Goal: Information Seeking & Learning: Check status

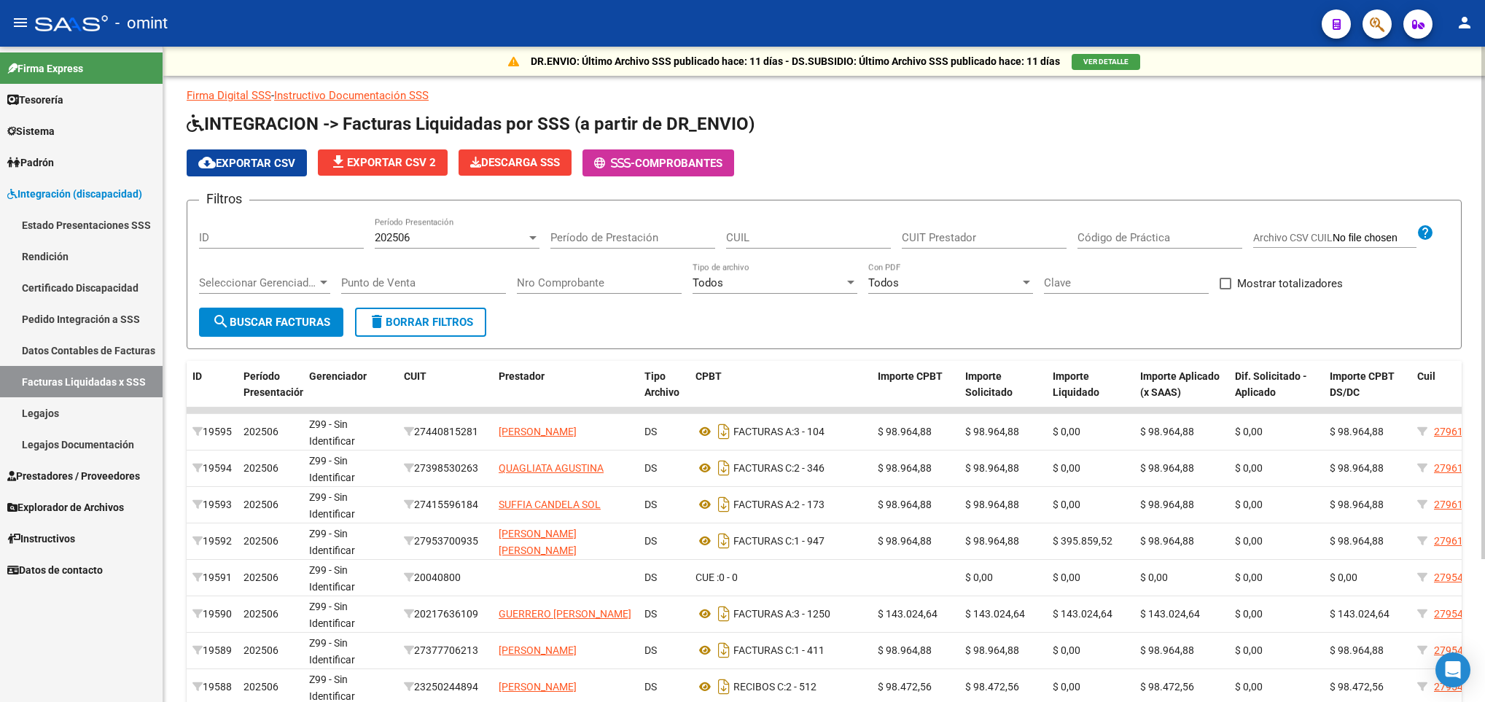
click at [825, 238] on input "CUIL" at bounding box center [808, 237] width 165 height 13
paste input "20-56345729-6"
type input "20-56345729-6"
click at [989, 237] on input "CUIT Prestador" at bounding box center [984, 237] width 165 height 13
paste input "20-12857410-8"
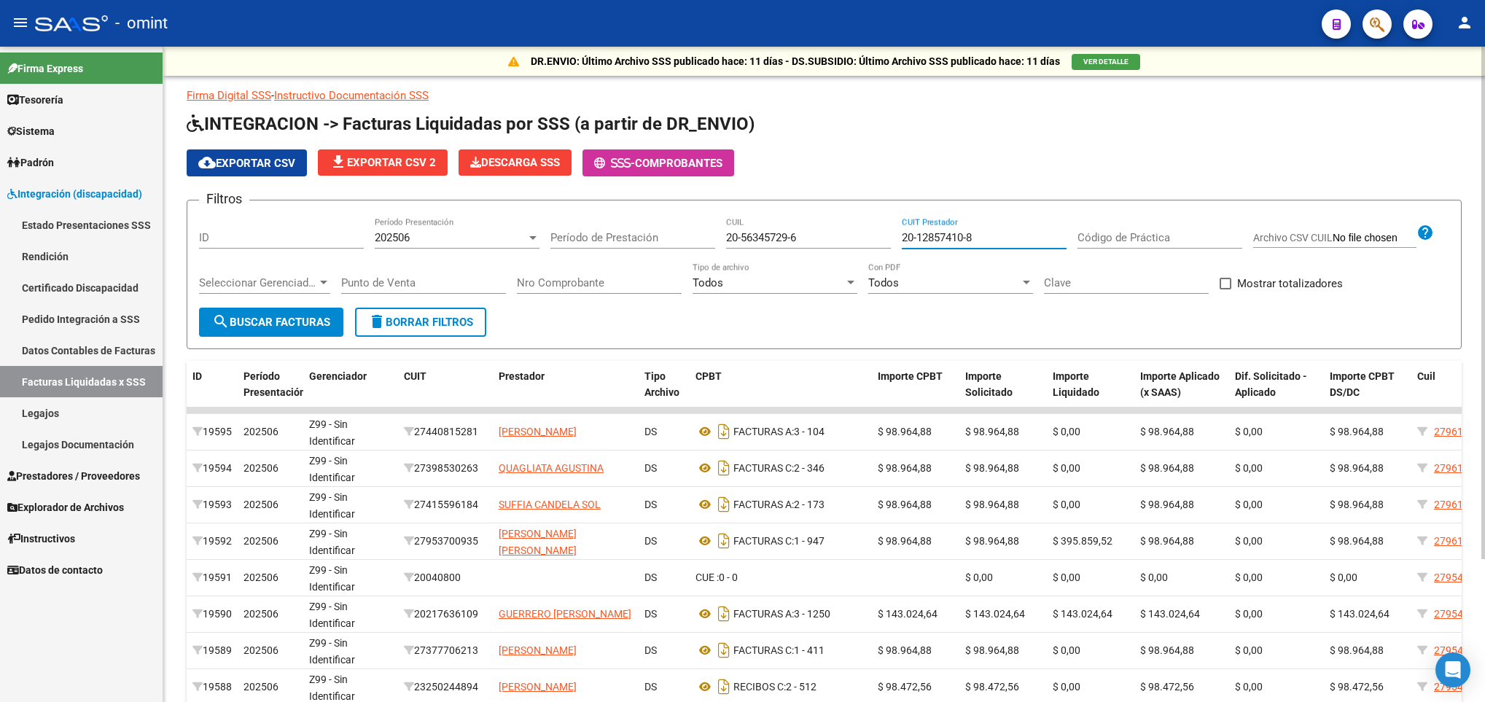
type input "20-12857410-8"
click at [284, 320] on span "search Buscar Facturas" at bounding box center [271, 322] width 118 height 13
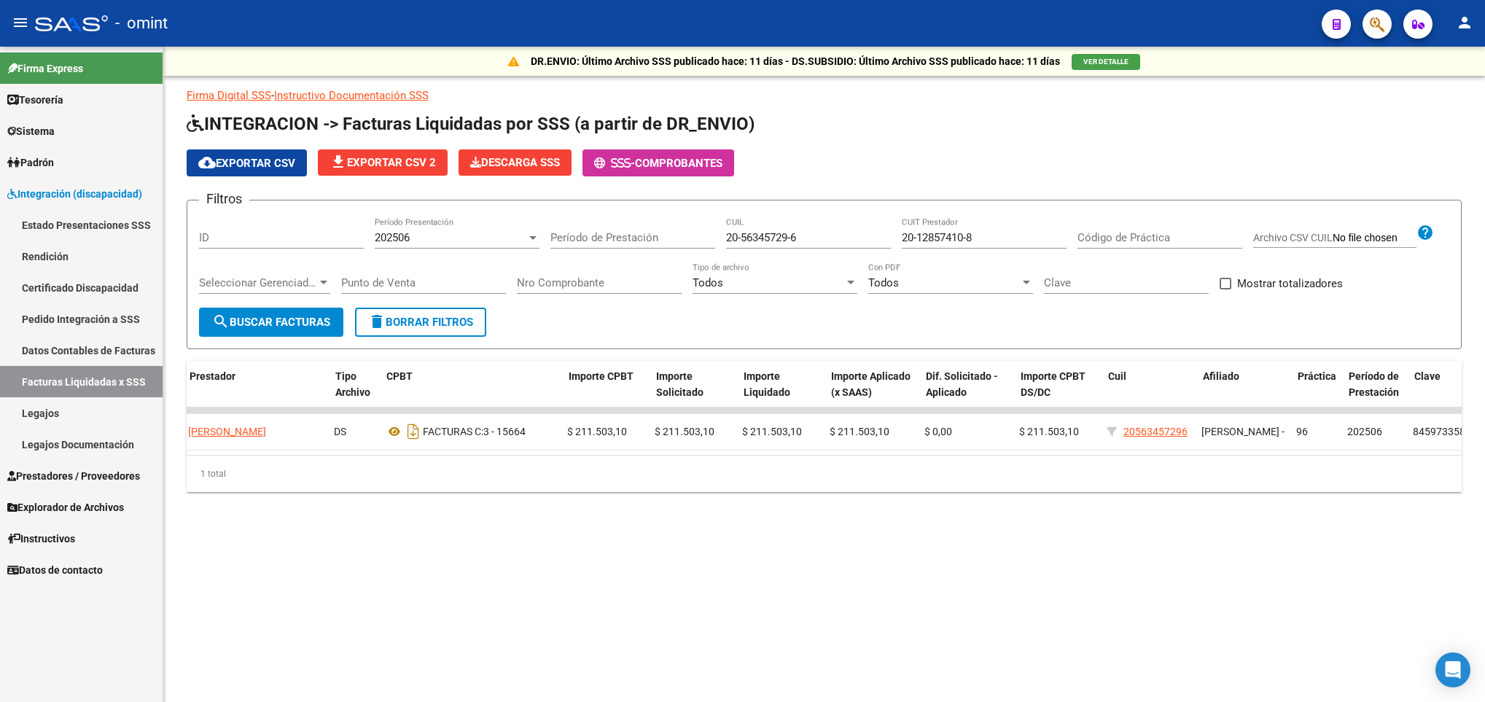
scroll to position [0, 314]
click at [409, 244] on span "202506" at bounding box center [392, 237] width 35 height 13
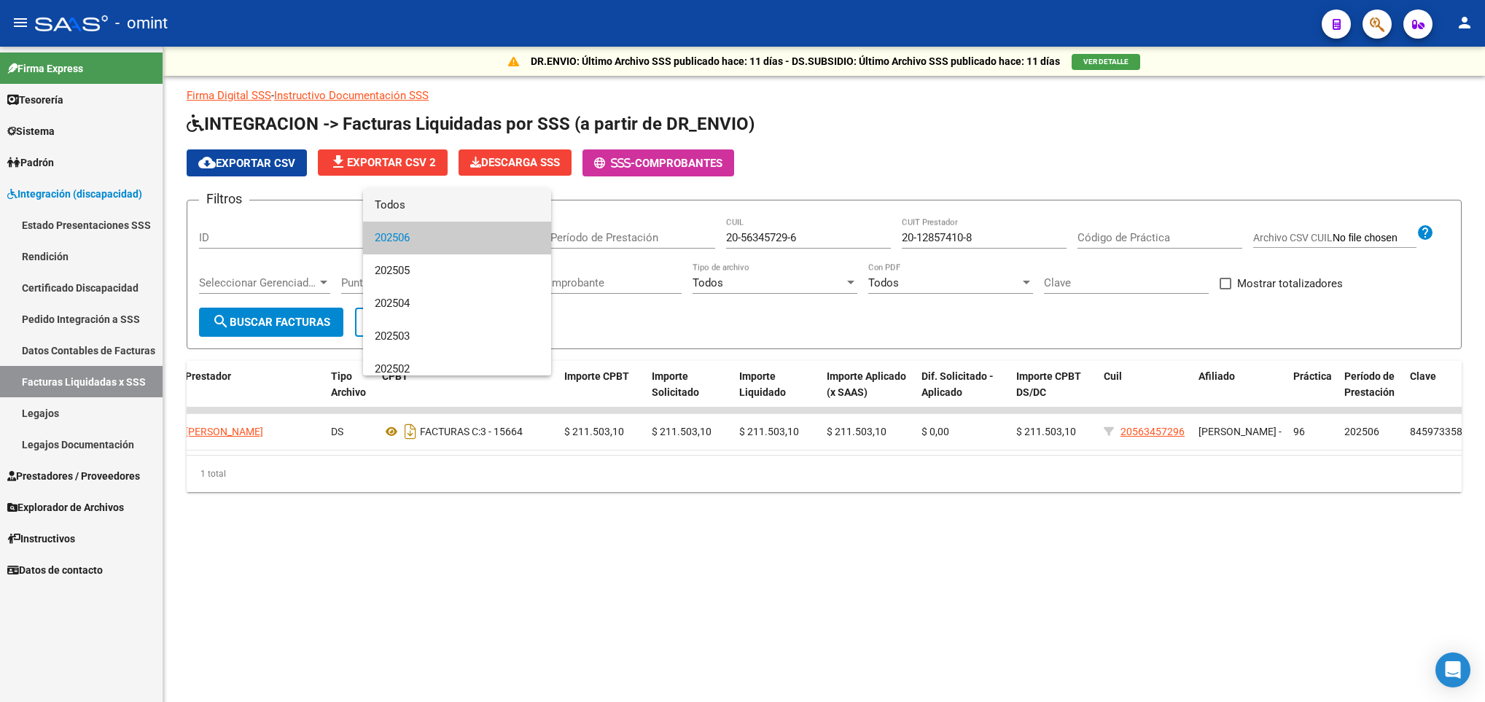
click at [409, 213] on span "Todos" at bounding box center [457, 205] width 165 height 33
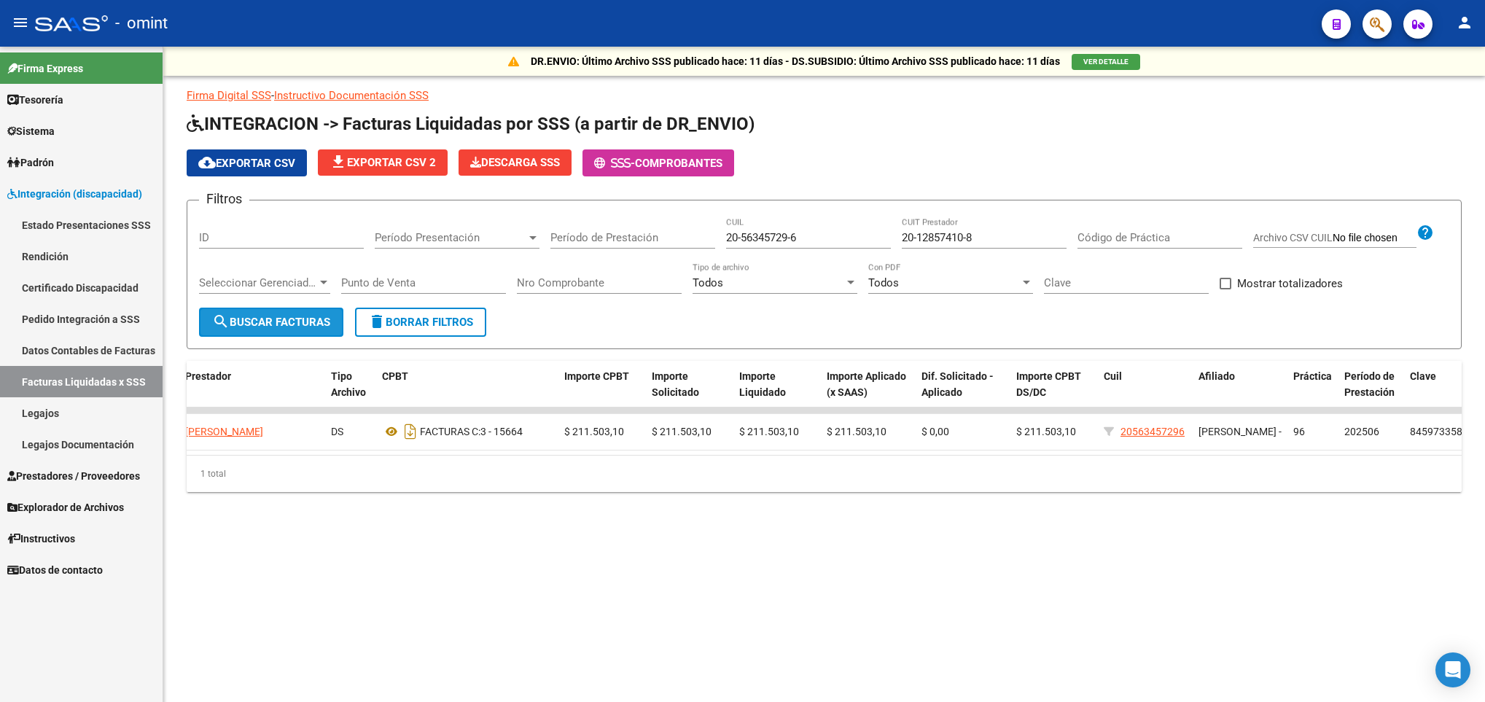
click at [278, 326] on span "search Buscar Facturas" at bounding box center [271, 322] width 118 height 13
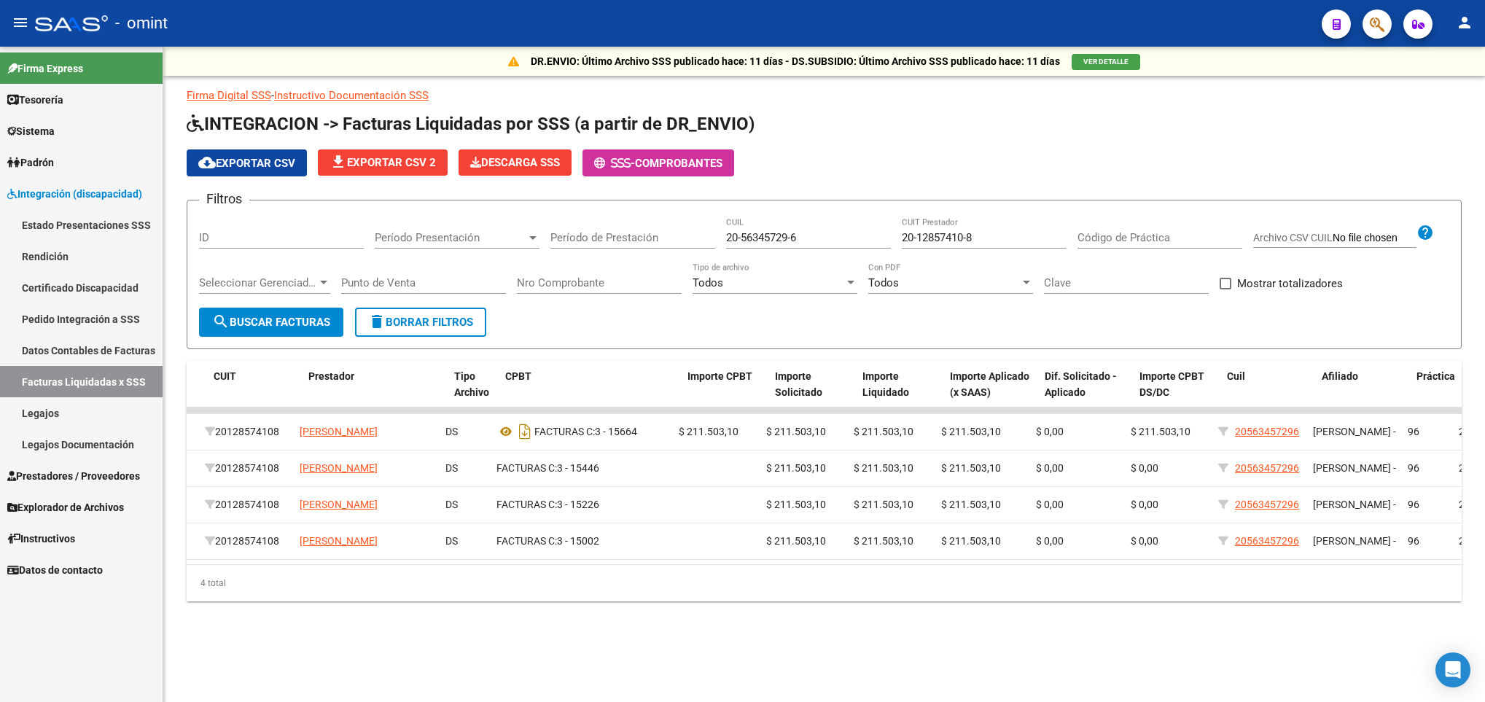
scroll to position [0, 190]
drag, startPoint x: 983, startPoint y: 243, endPoint x: 884, endPoint y: 252, distance: 99.6
click at [884, 252] on div "Filtros ID Período Presentación Período Presentación Período de Prestación 20-5…" at bounding box center [824, 260] width 1251 height 96
click at [827, 241] on input "20-56345729-6" at bounding box center [808, 237] width 165 height 13
drag, startPoint x: 825, startPoint y: 237, endPoint x: 704, endPoint y: 236, distance: 120.3
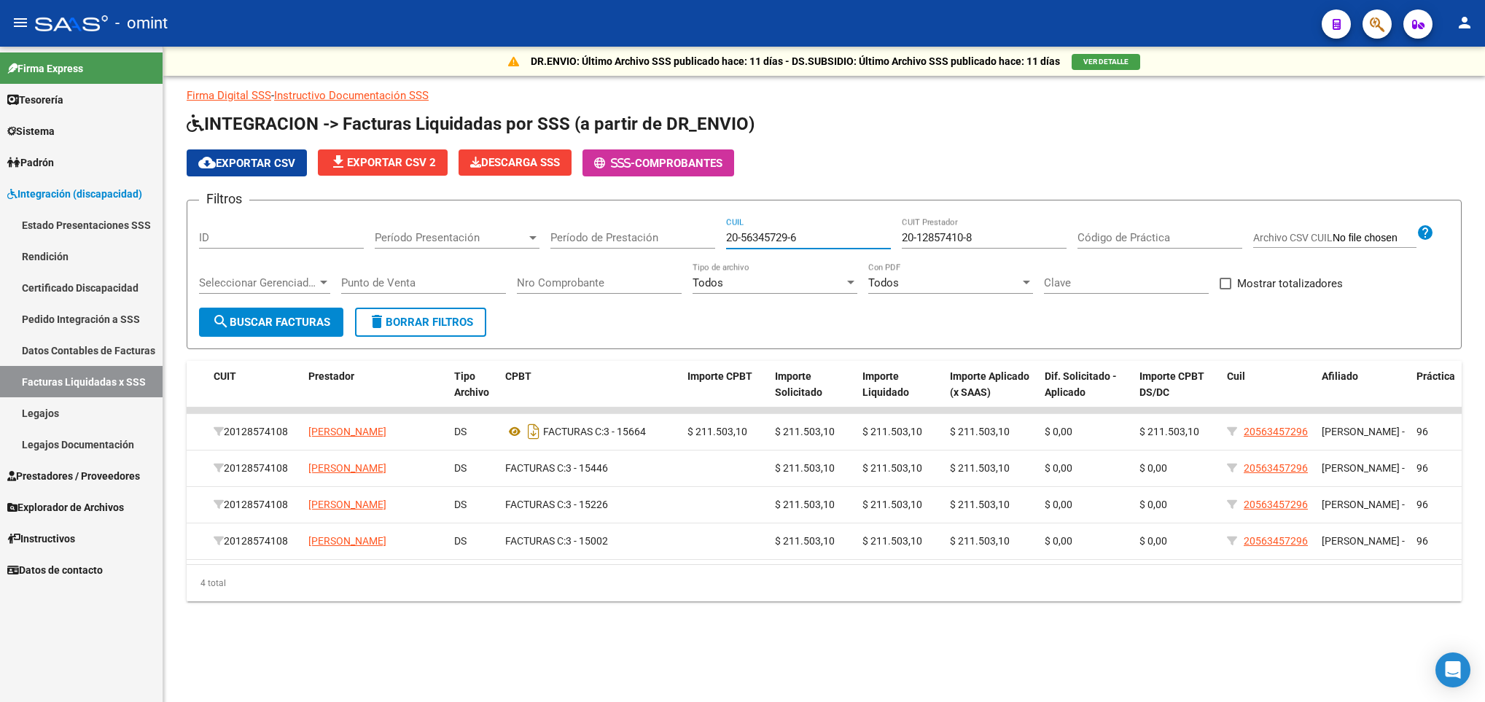
click at [704, 236] on div "Filtros ID Período Presentación Período Presentación Período de Prestación 20-5…" at bounding box center [824, 260] width 1251 height 96
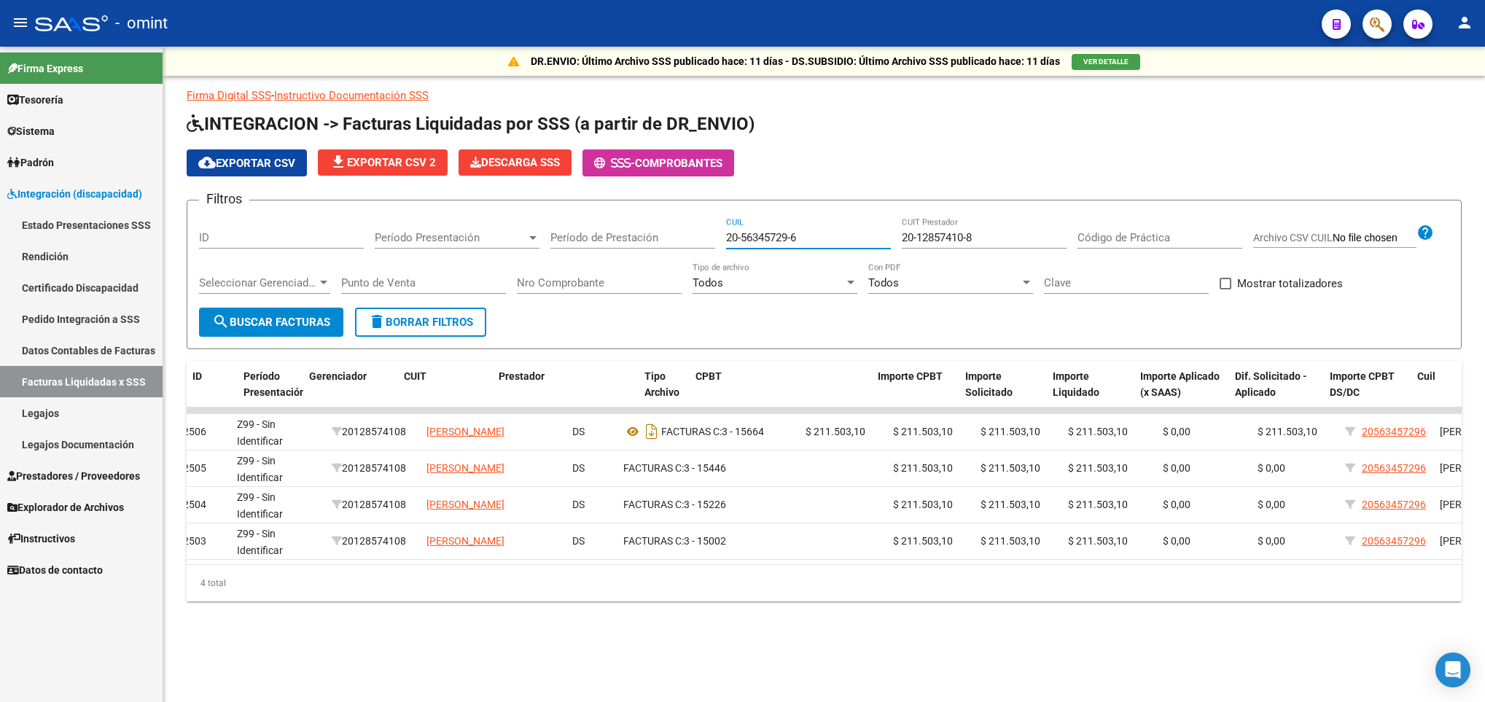
scroll to position [0, 0]
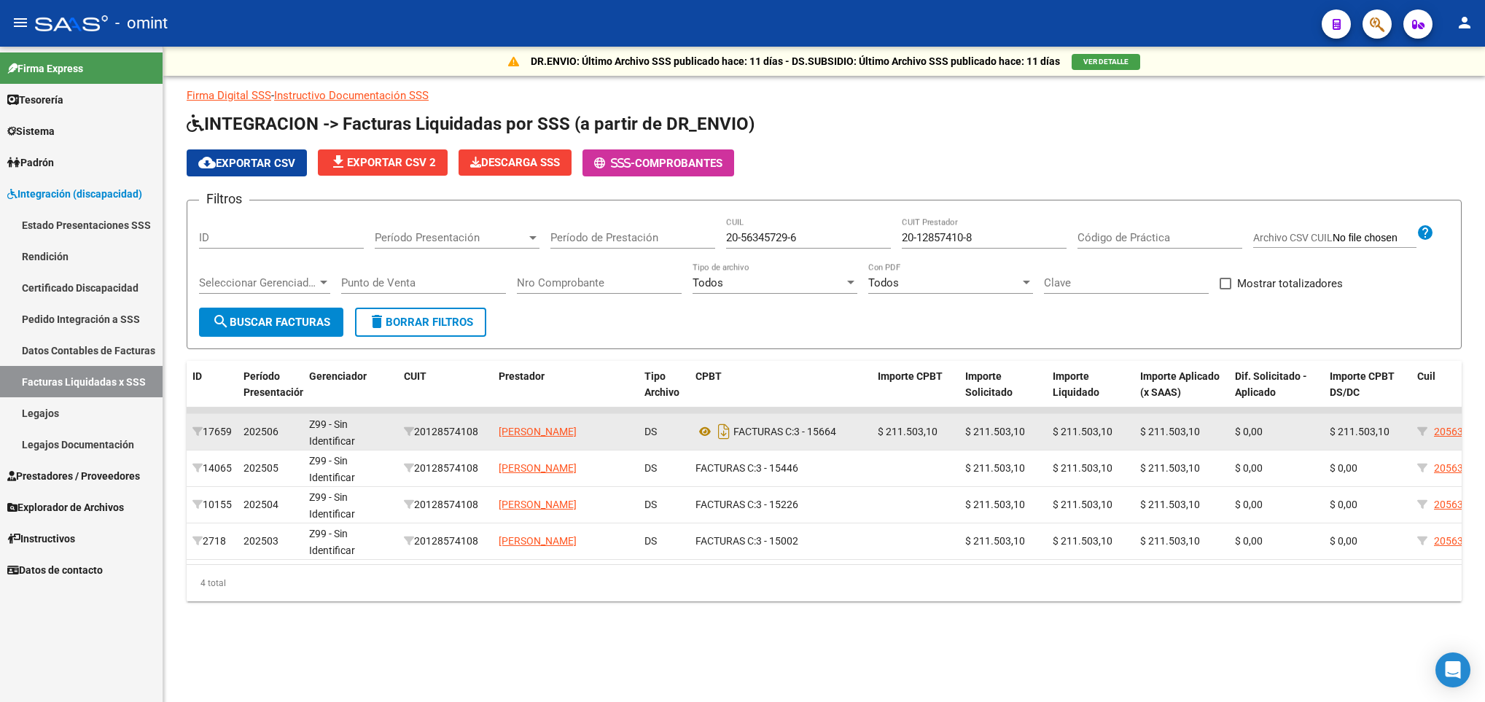
click at [451, 427] on div "20128574108" at bounding box center [445, 432] width 83 height 17
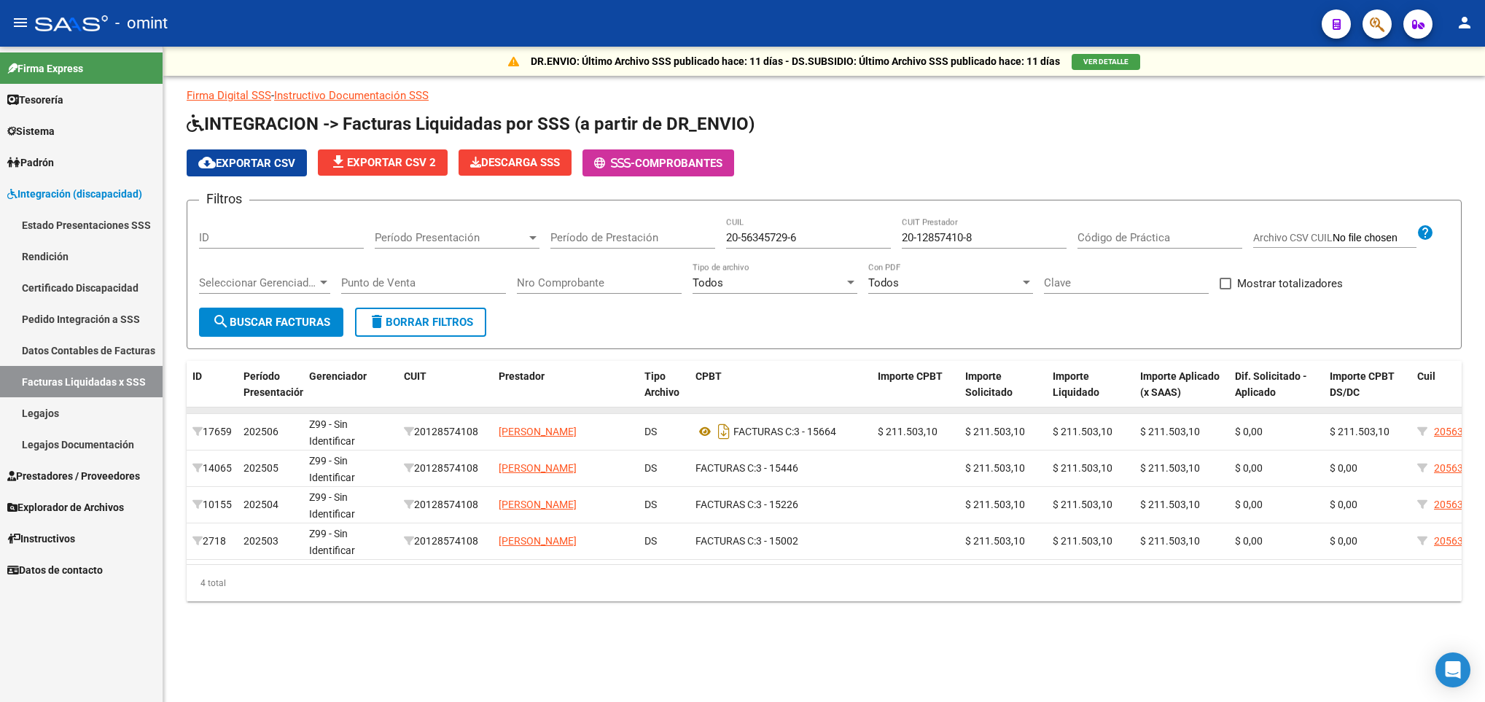
copy div "20128574108"
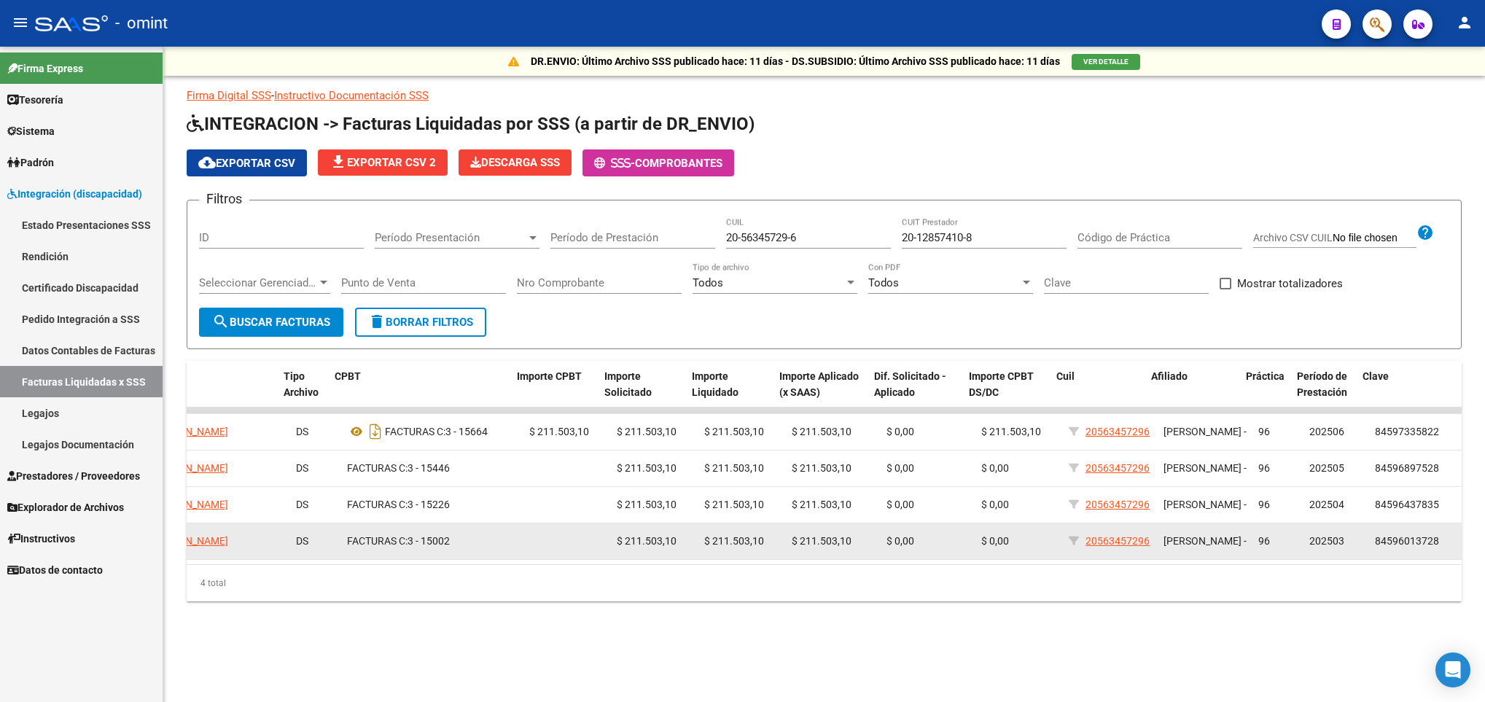
scroll to position [0, 361]
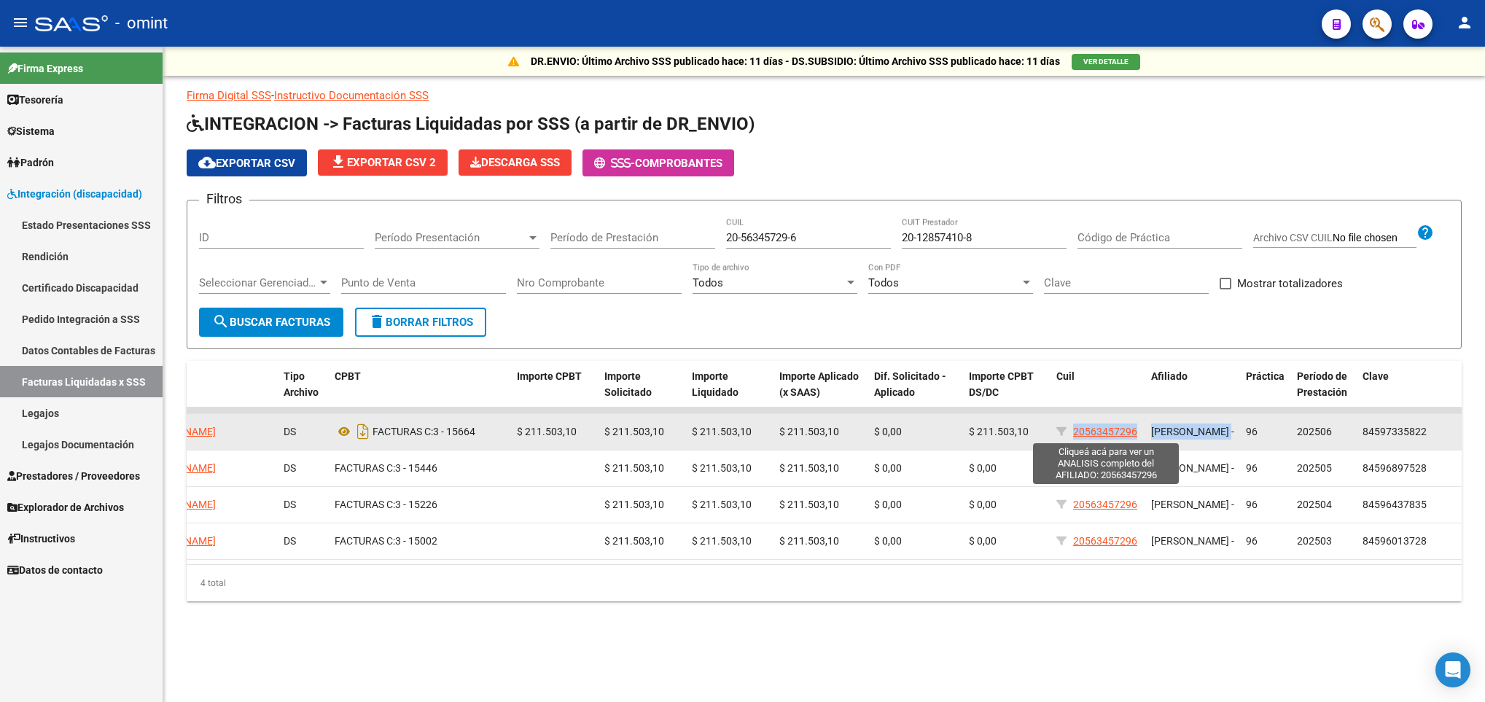
drag, startPoint x: 1143, startPoint y: 436, endPoint x: 1073, endPoint y: 435, distance: 70.0
click at [1073, 435] on div "17659 202506 Z99 - Sin Identificar 20128574108 [PERSON_NAME] DS FACTURAS C: 3 -…" at bounding box center [646, 432] width 1641 height 36
drag, startPoint x: 1073, startPoint y: 435, endPoint x: 1156, endPoint y: 447, distance: 83.9
click at [1156, 437] on span "[PERSON_NAME] -" at bounding box center [1192, 432] width 83 height 12
drag, startPoint x: 1136, startPoint y: 427, endPoint x: 1155, endPoint y: 422, distance: 19.5
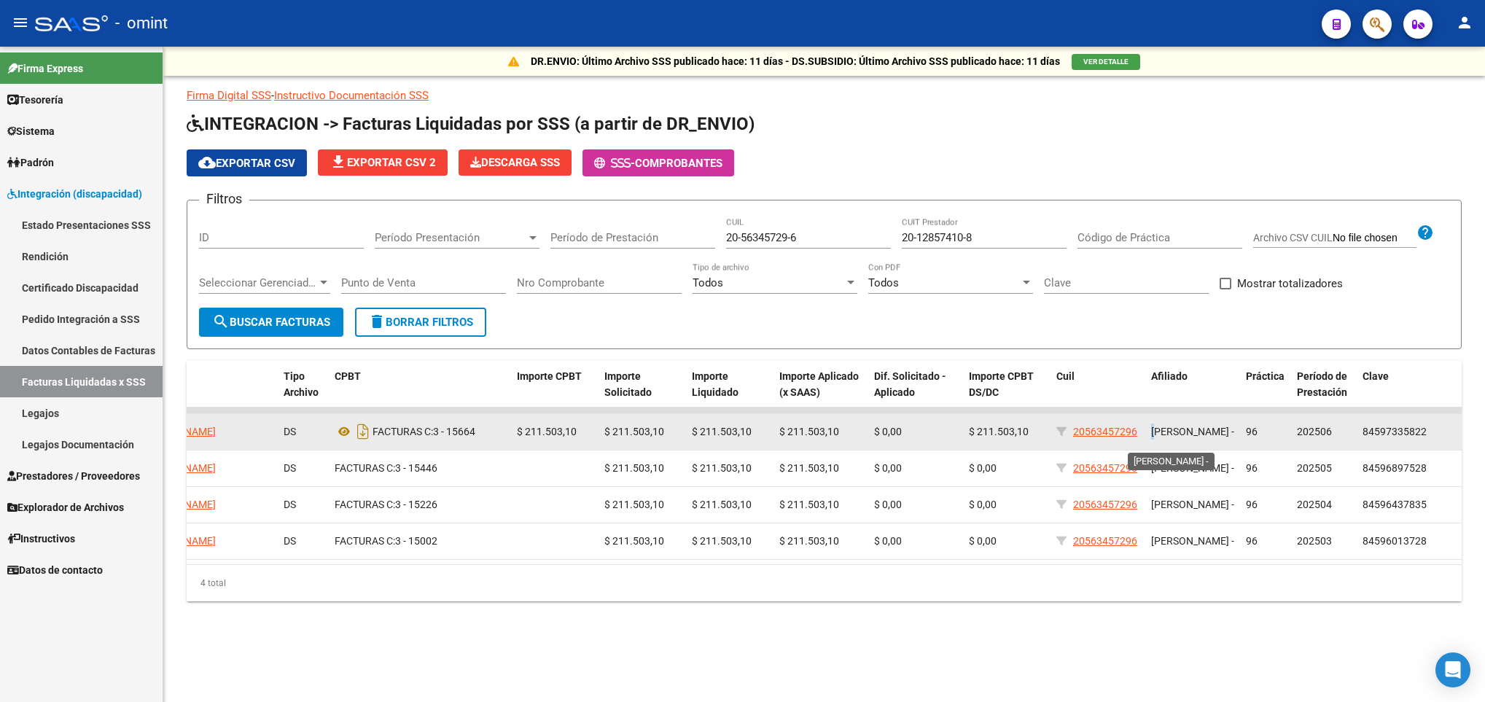
click at [1155, 422] on div "17659 202506 Z99 - Sin Identificar 20128574108 [PERSON_NAME] DS FACTURAS C: 3 -…" at bounding box center [646, 432] width 1641 height 36
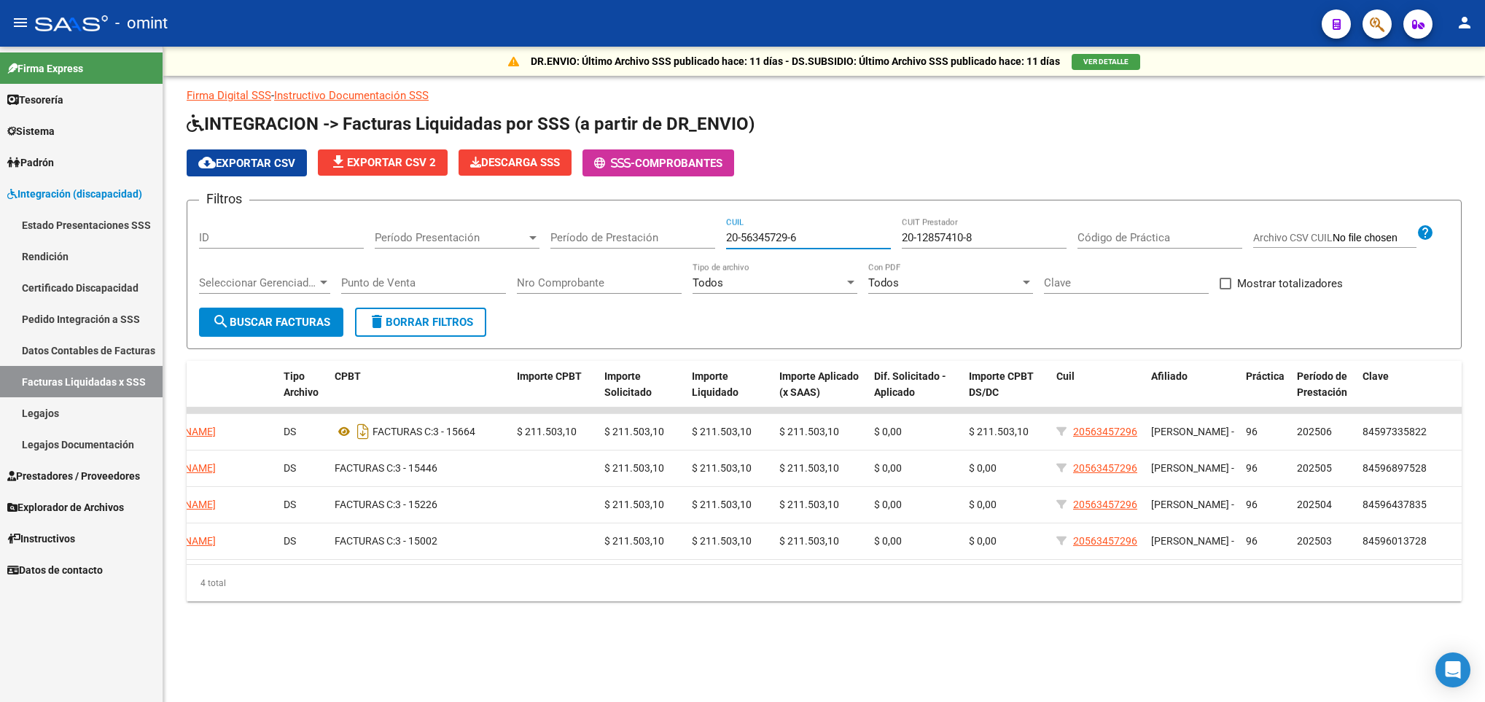
click at [814, 236] on input "20-56345729-6" at bounding box center [808, 237] width 165 height 13
drag, startPoint x: 814, startPoint y: 243, endPoint x: 663, endPoint y: 238, distance: 151.7
click at [663, 238] on div "Filtros ID Período Presentación Período Presentación Período de Prestación 20-5…" at bounding box center [824, 260] width 1251 height 96
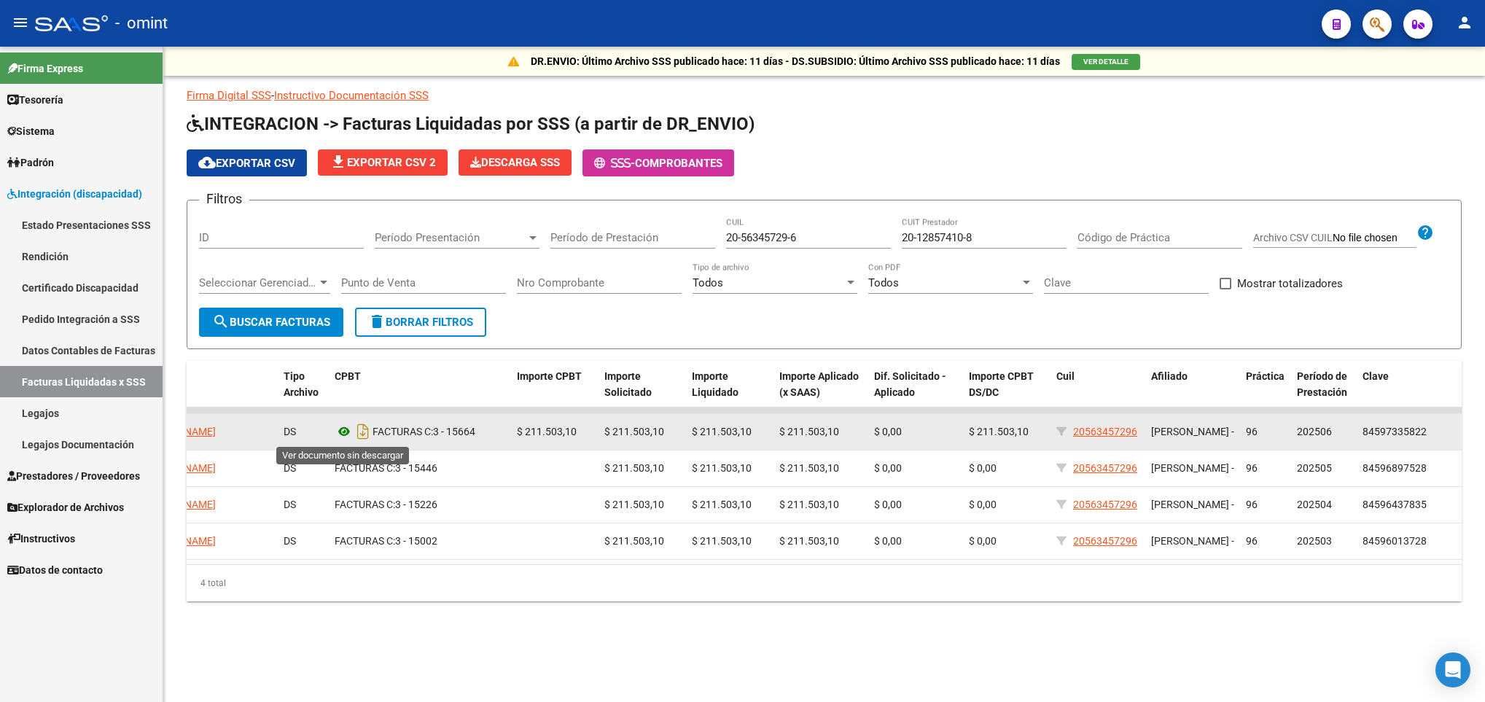
click at [348, 432] on icon at bounding box center [344, 431] width 19 height 17
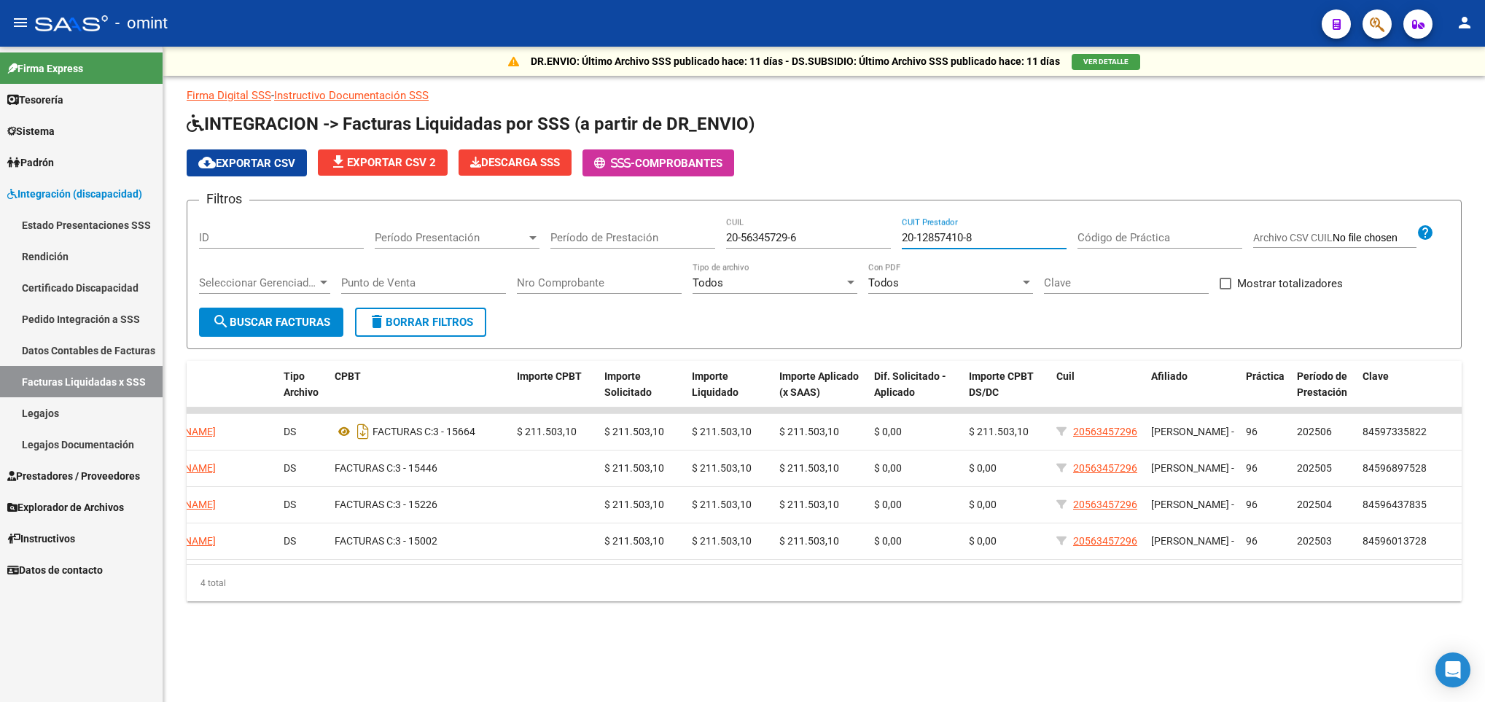
drag, startPoint x: 985, startPoint y: 238, endPoint x: 882, endPoint y: 254, distance: 103.9
click at [882, 254] on div "Filtros ID Período Presentación Período Presentación Período de Prestación 20-5…" at bounding box center [824, 260] width 1251 height 96
click at [305, 320] on span "search Buscar Facturas" at bounding box center [271, 322] width 118 height 13
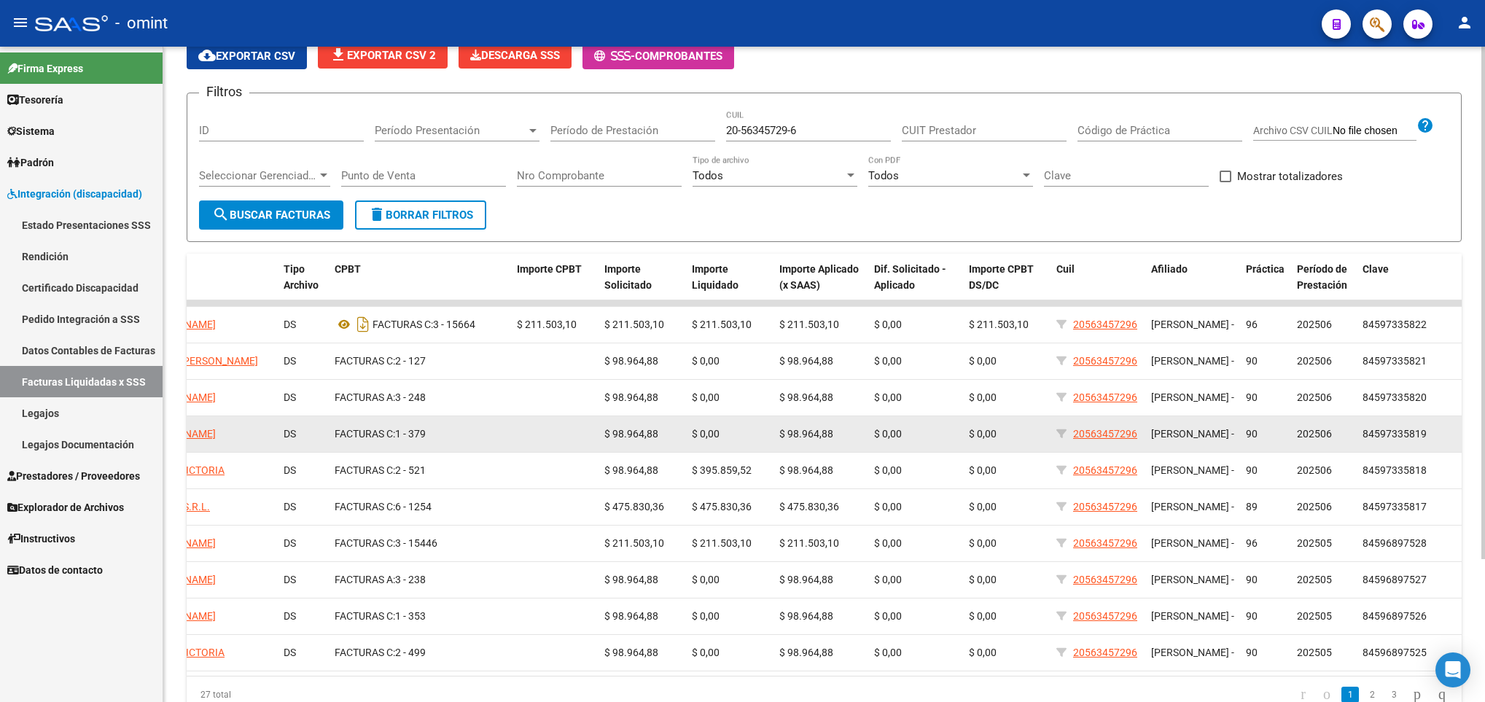
scroll to position [182, 0]
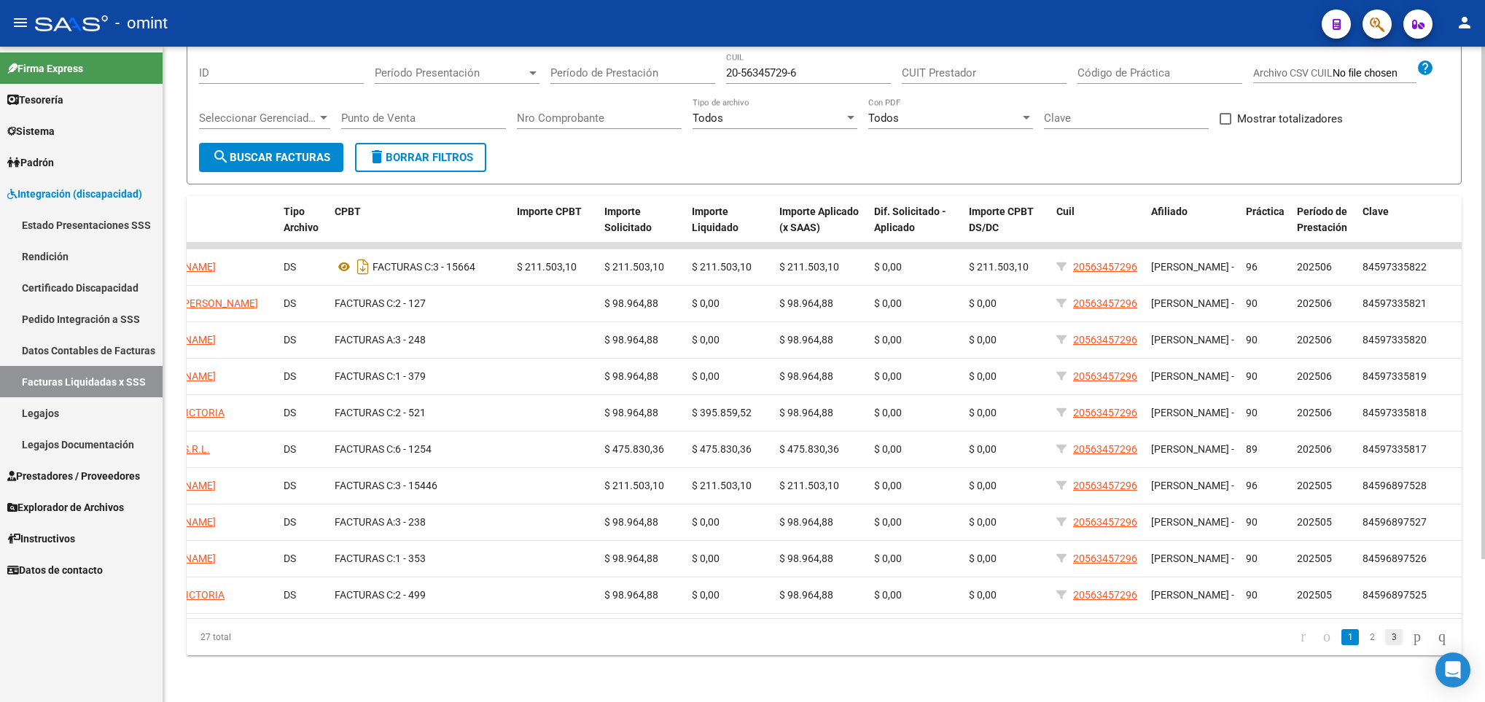
click at [1385, 641] on link "3" at bounding box center [1393, 637] width 17 height 16
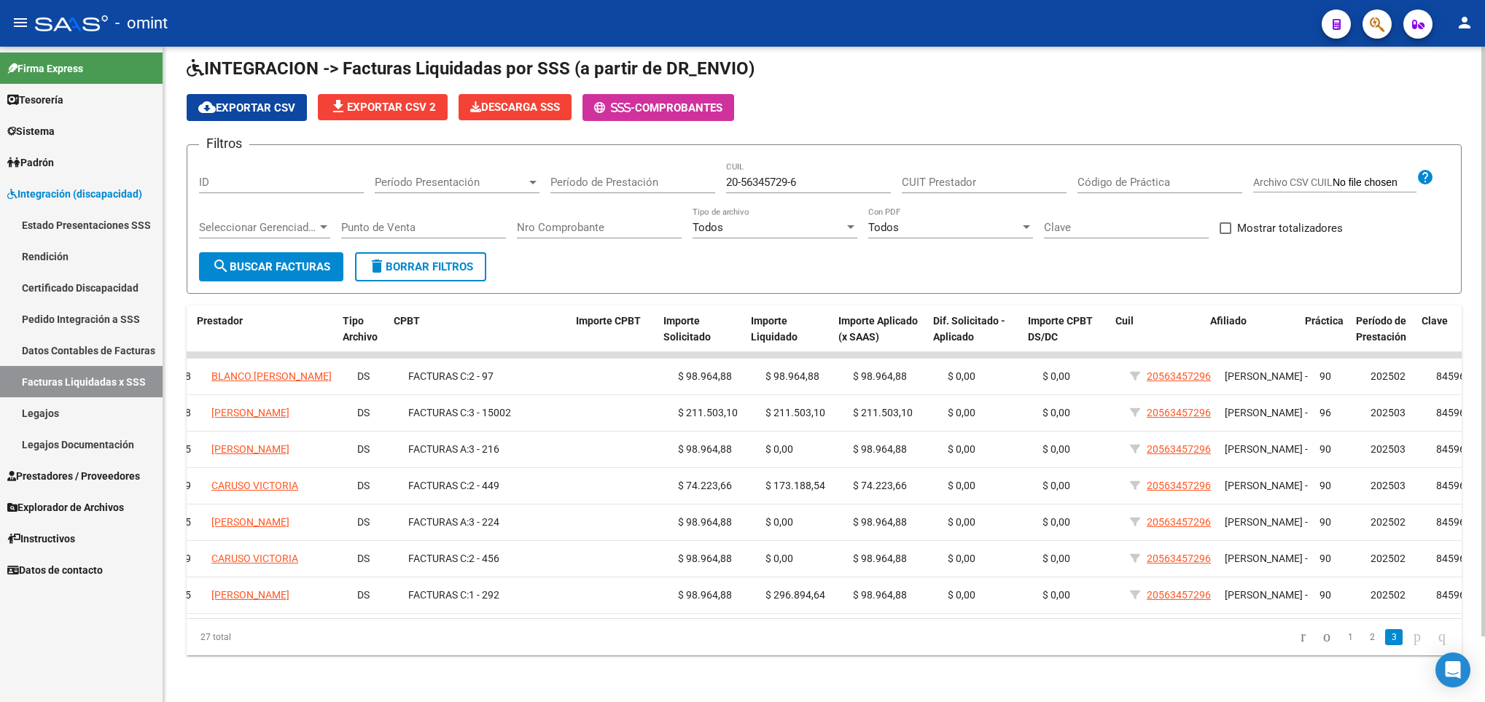
scroll to position [0, 272]
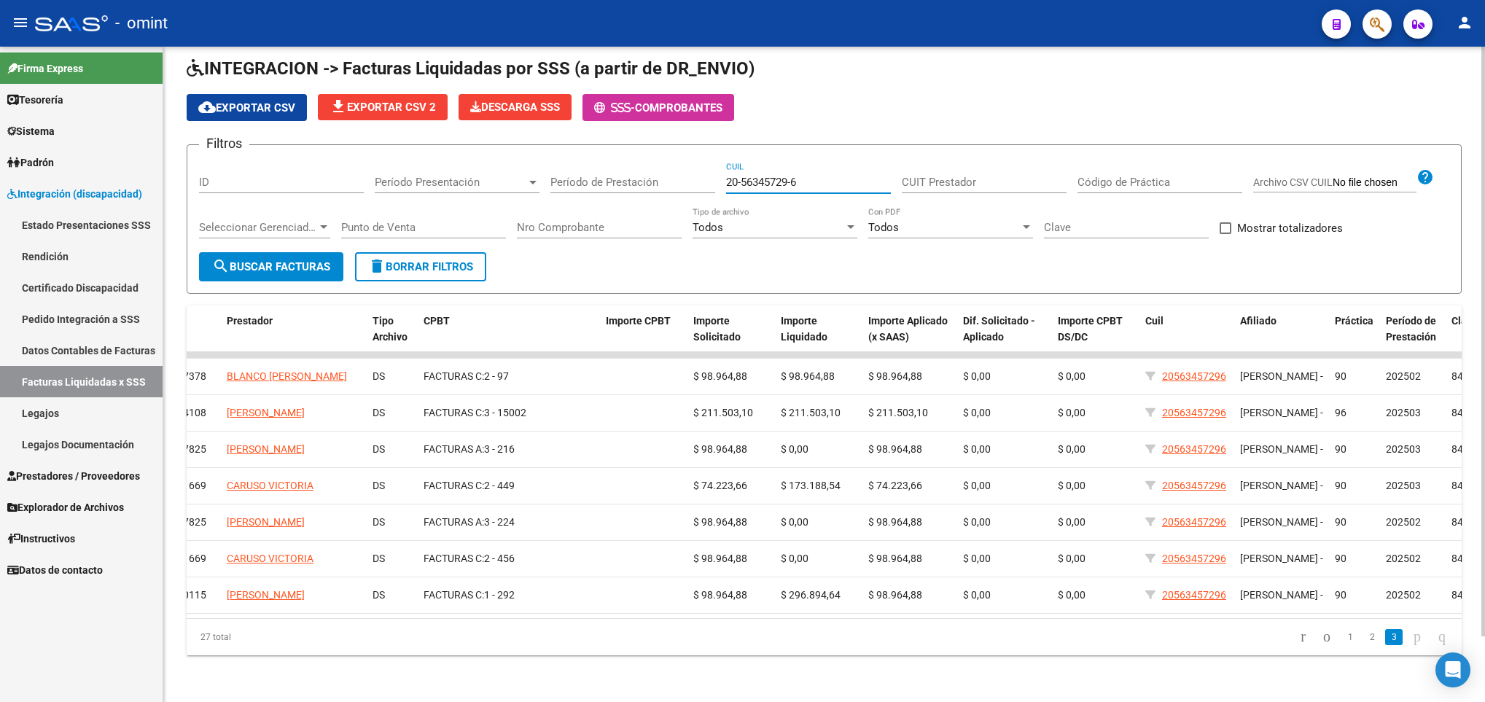
drag, startPoint x: 823, startPoint y: 160, endPoint x: 650, endPoint y: 144, distance: 174.3
click at [650, 157] on div "Filtros ID Período Presentación Período Presentación Período de Prestación 20-5…" at bounding box center [824, 205] width 1251 height 96
paste input "625703-4"
type input "20-56625703-4"
click at [959, 162] on div "CUIT Prestador" at bounding box center [984, 177] width 165 height 31
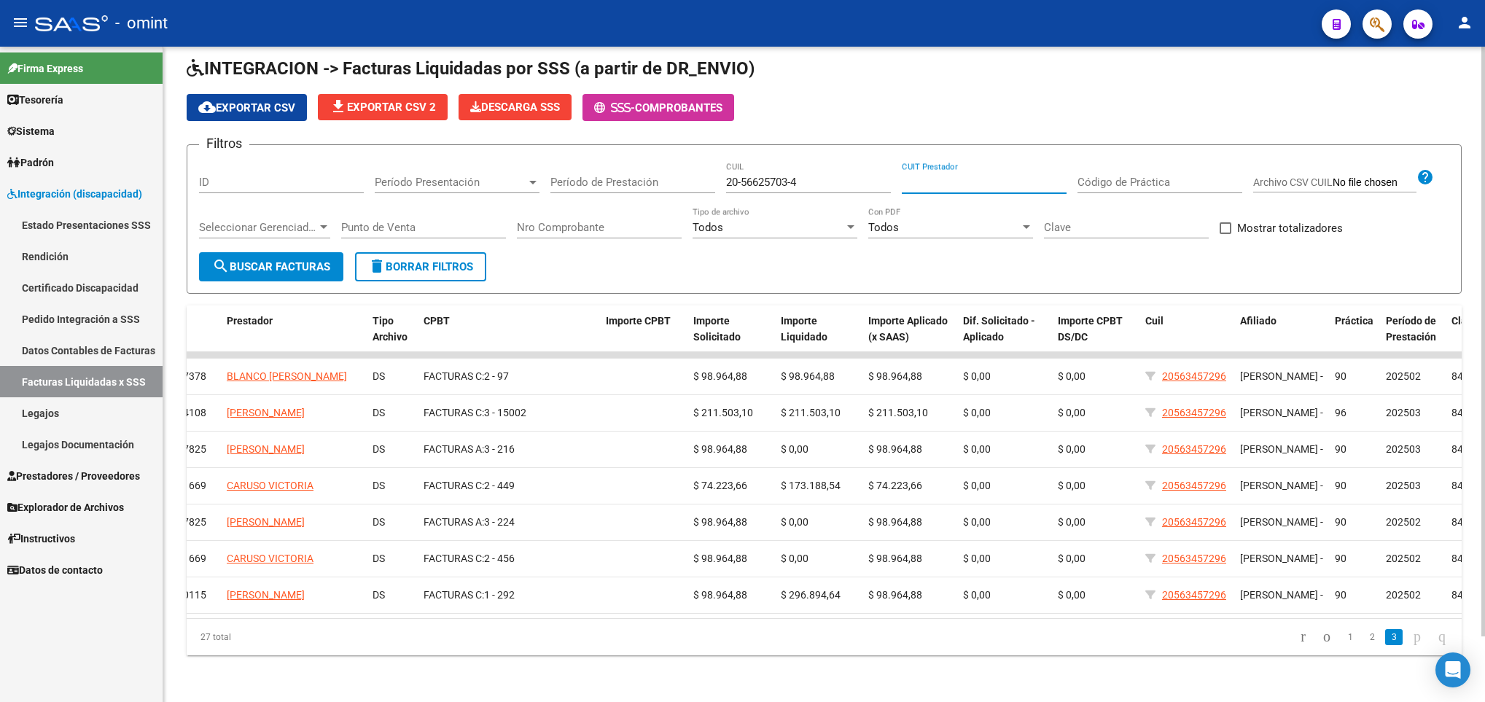
paste input "33-71253735-9"
type input "33-71253735-9"
click at [330, 260] on span "search Buscar Facturas" at bounding box center [271, 266] width 118 height 13
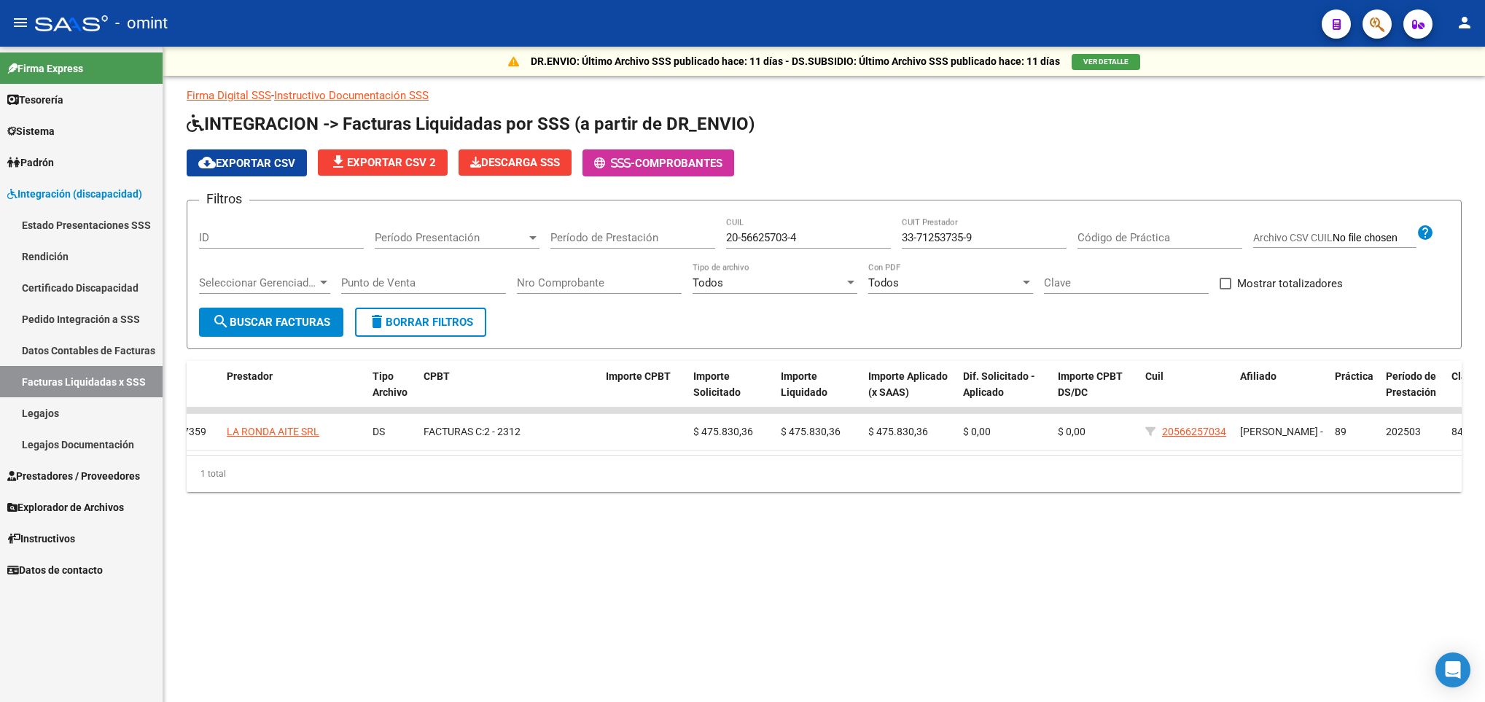
scroll to position [0, 0]
drag, startPoint x: 786, startPoint y: 236, endPoint x: 757, endPoint y: 236, distance: 29.2
click at [757, 236] on input "20-56625703-4" at bounding box center [808, 237] width 165 height 13
click at [753, 236] on input "20-56625703-4" at bounding box center [808, 237] width 165 height 13
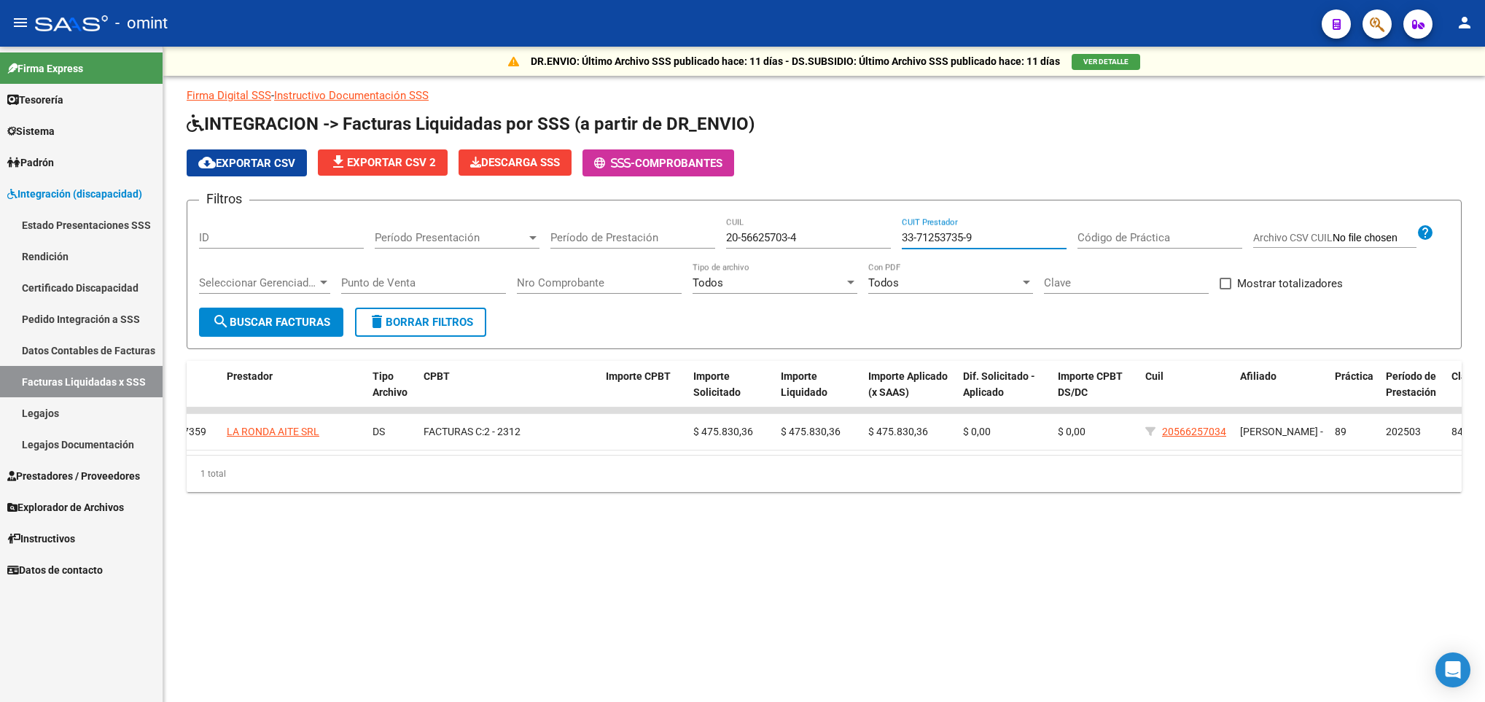
drag, startPoint x: 997, startPoint y: 235, endPoint x: 860, endPoint y: 221, distance: 138.5
click at [860, 221] on div "Filtros ID Período Presentación Período Presentación Período de Prestación 20-5…" at bounding box center [824, 260] width 1251 height 96
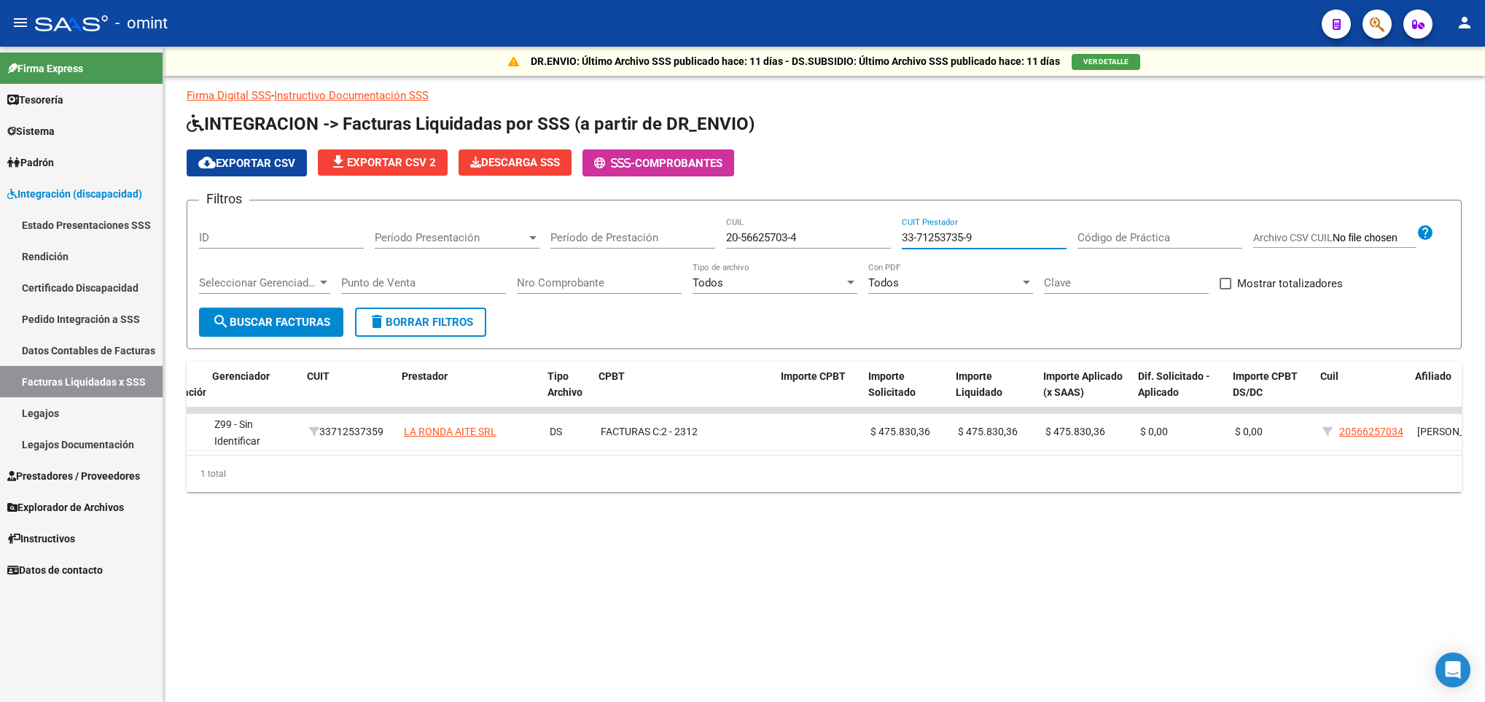
scroll to position [0, 94]
click at [276, 316] on span "search Buscar Facturas" at bounding box center [271, 322] width 118 height 13
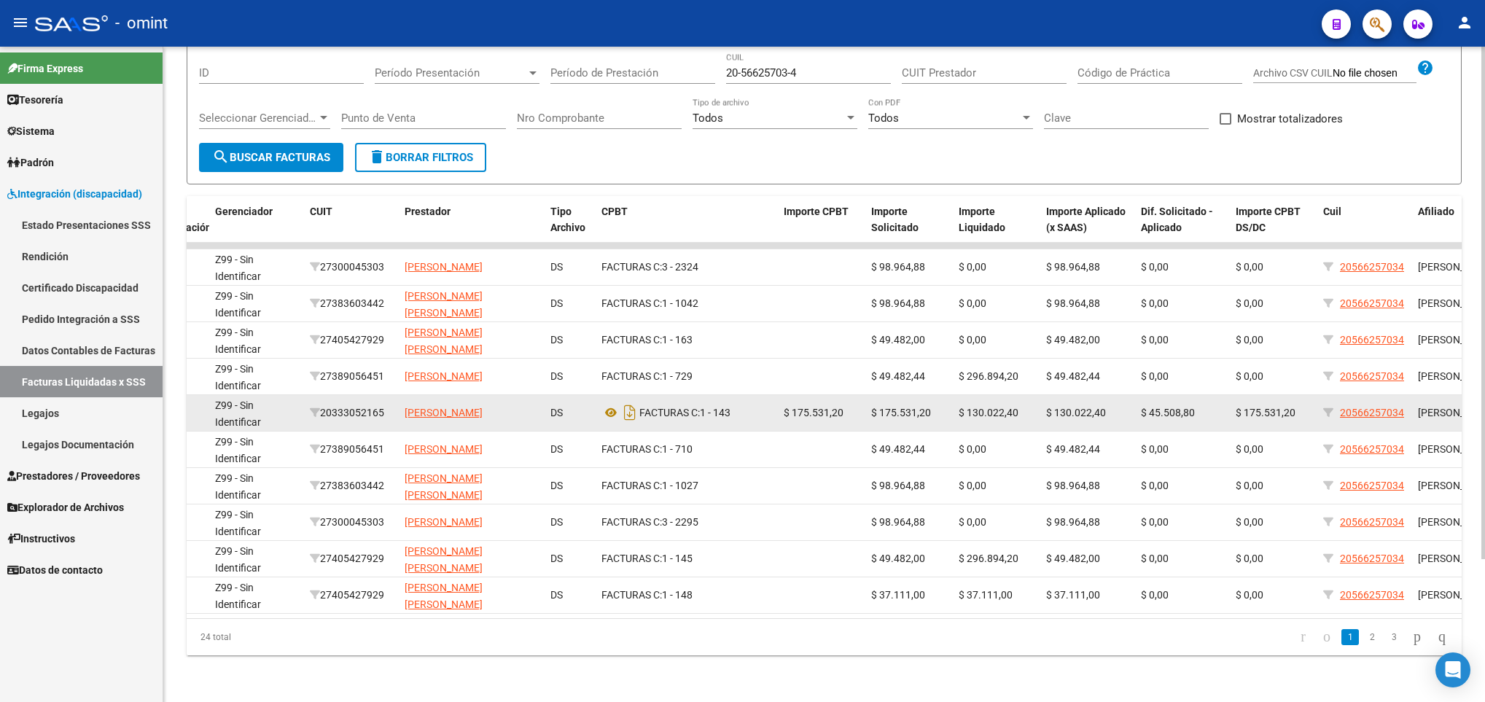
scroll to position [182, 0]
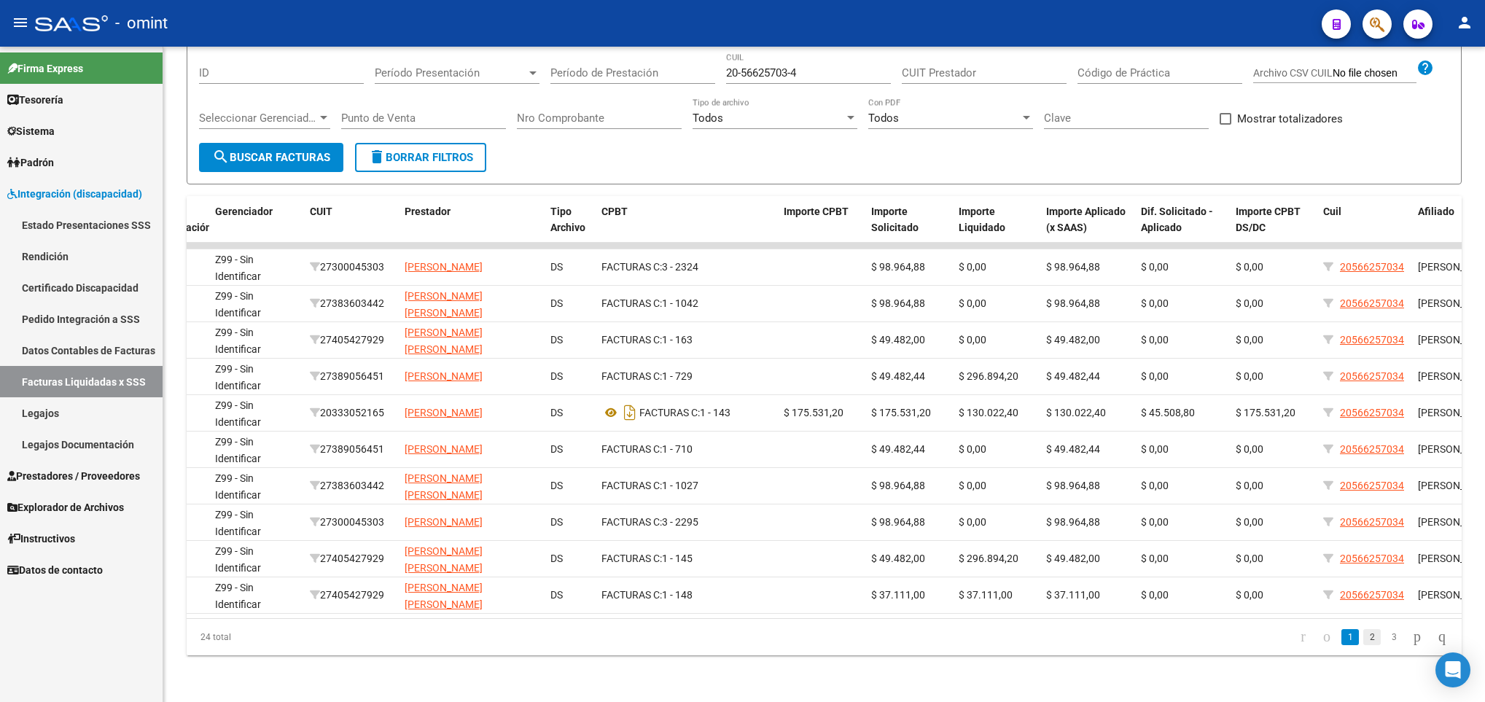
click at [1364, 637] on link "2" at bounding box center [1372, 637] width 17 height 16
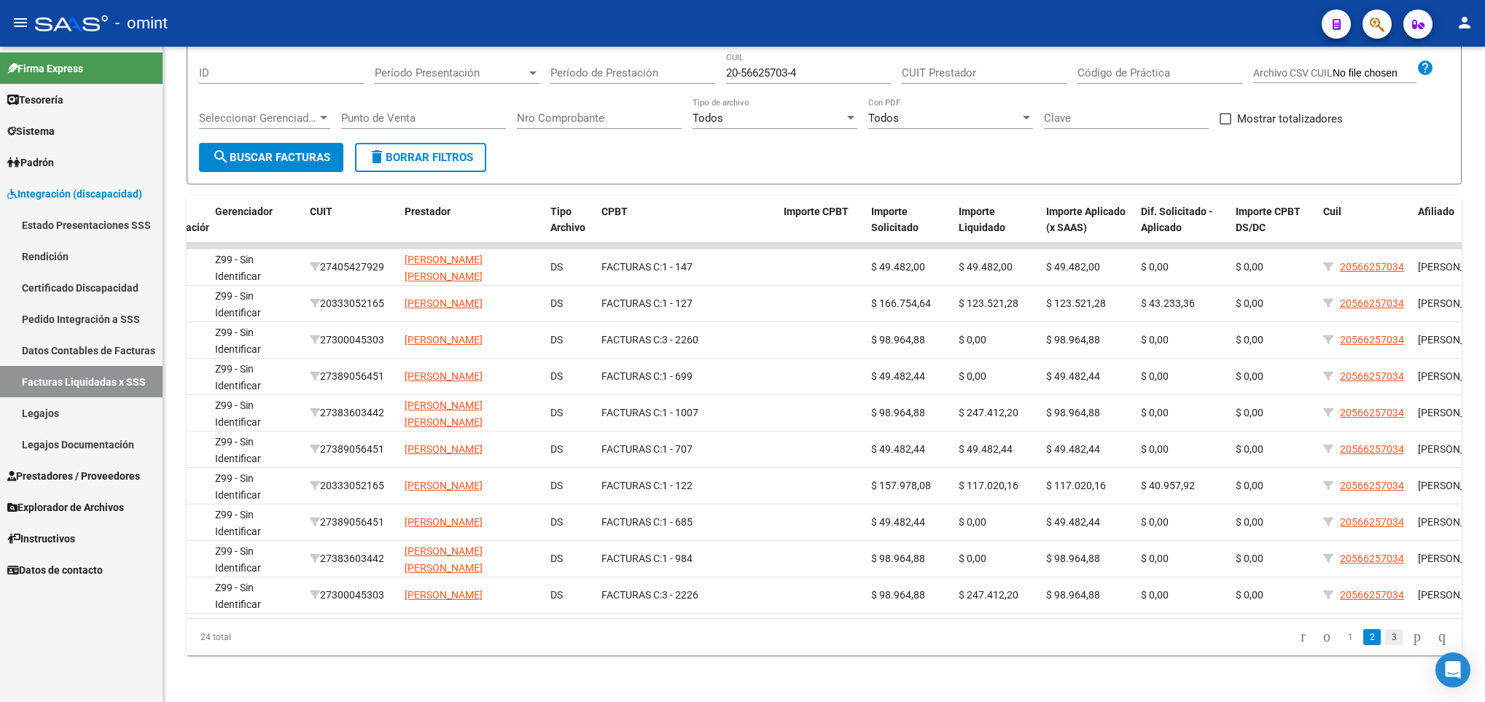
click at [1385, 639] on link "3" at bounding box center [1393, 637] width 17 height 16
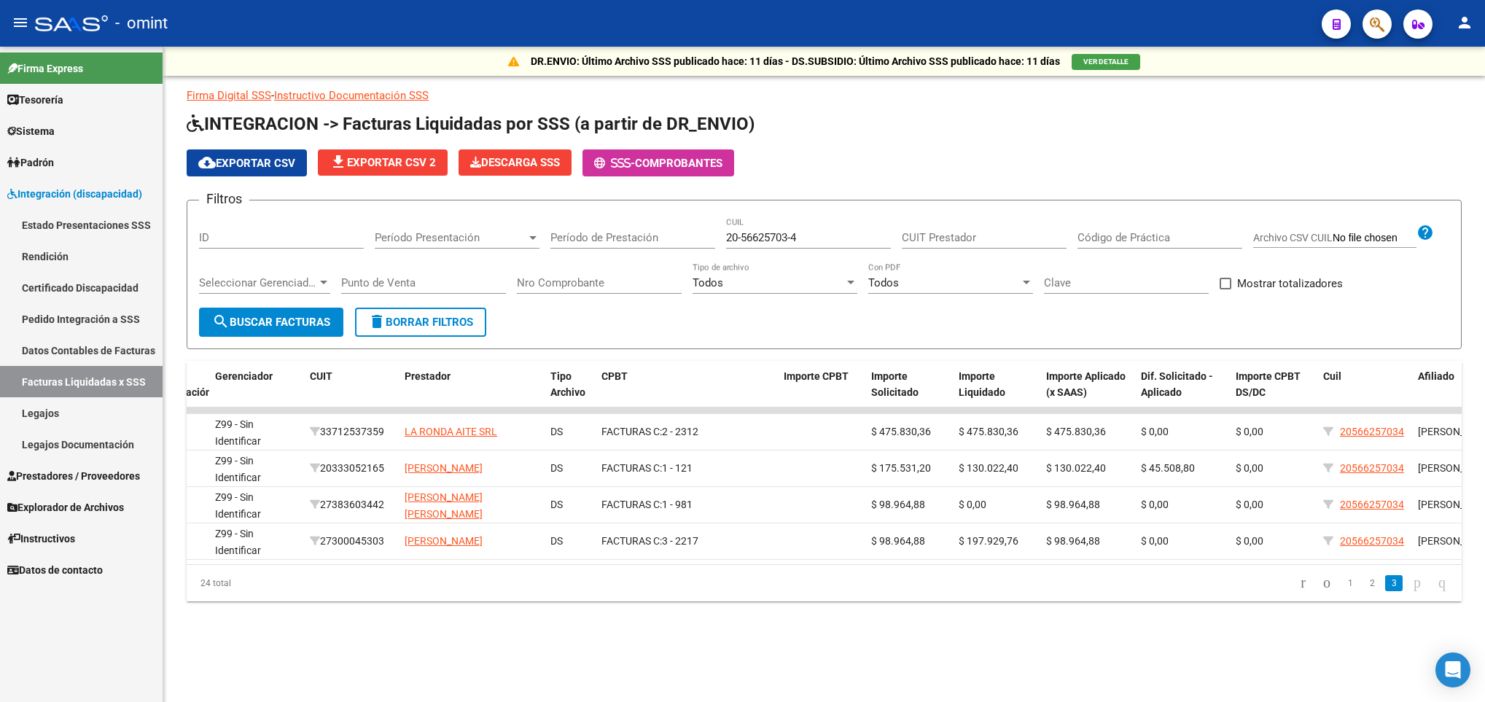
scroll to position [0, 0]
drag, startPoint x: 825, startPoint y: 244, endPoint x: 681, endPoint y: 247, distance: 143.7
click at [681, 247] on div "Filtros ID Período Presentación Período Presentación Período de Prestación 20-5…" at bounding box center [824, 260] width 1251 height 96
paste input "713060-7"
type input "20-56713060-7"
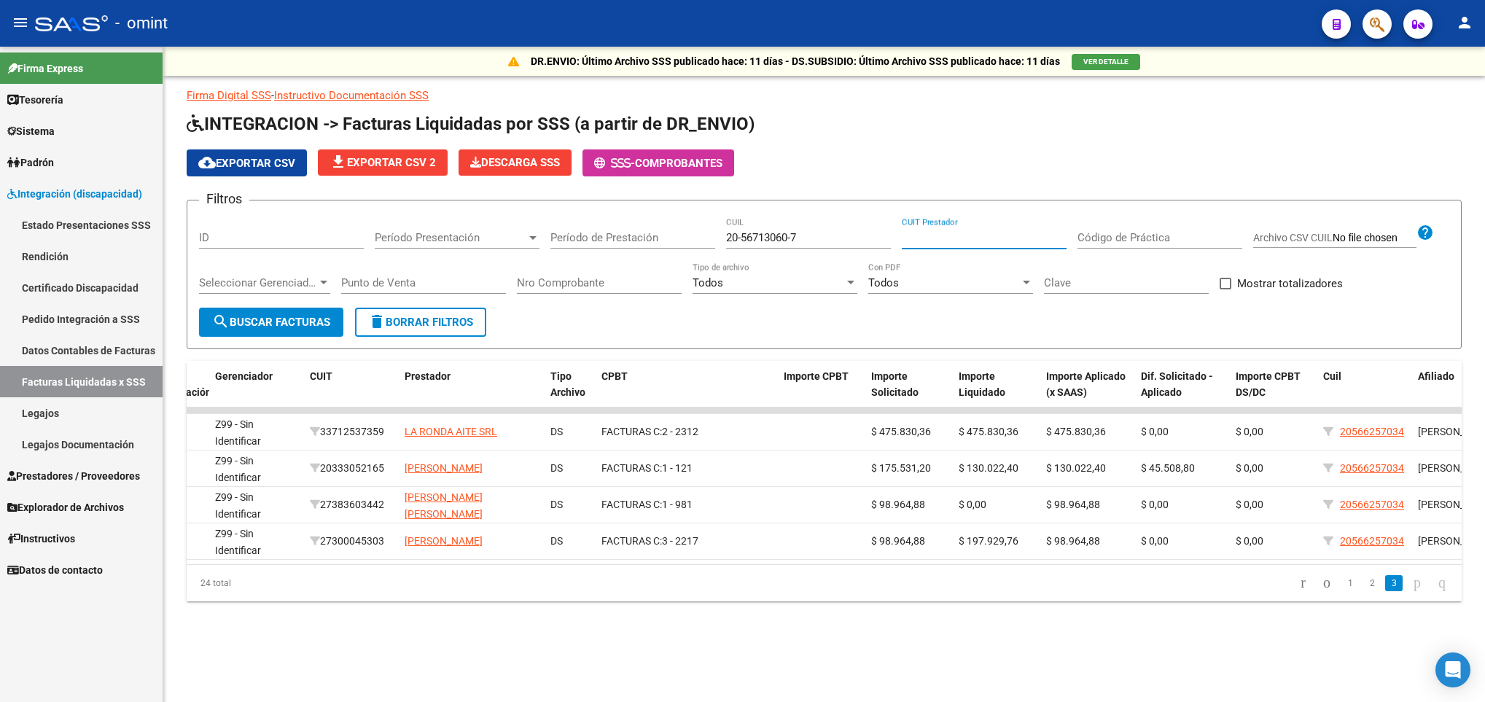
click at [997, 235] on input "CUIT Prestador" at bounding box center [984, 237] width 165 height 13
paste input "23-93948821-9"
type input "23-93948821-9"
click at [273, 322] on span "search Buscar Facturas" at bounding box center [271, 322] width 118 height 13
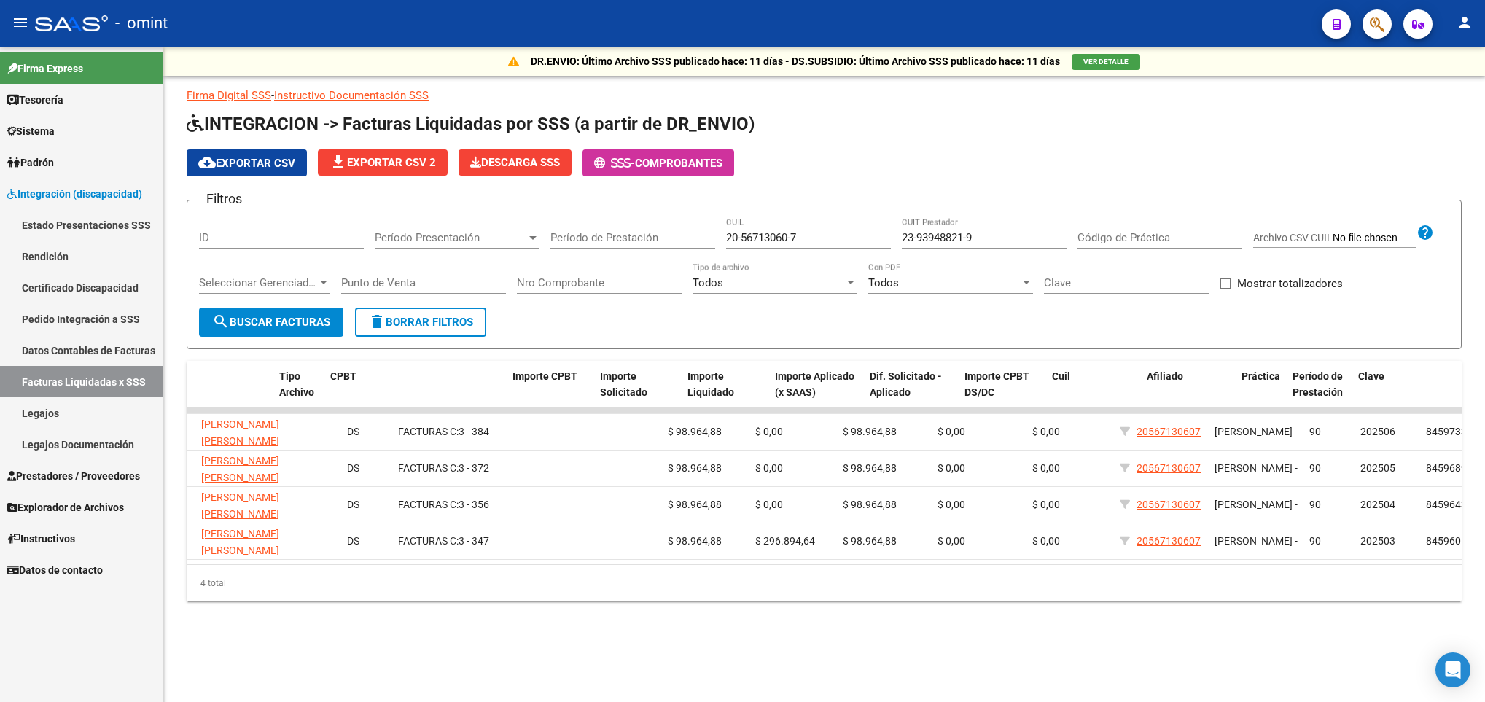
scroll to position [0, 365]
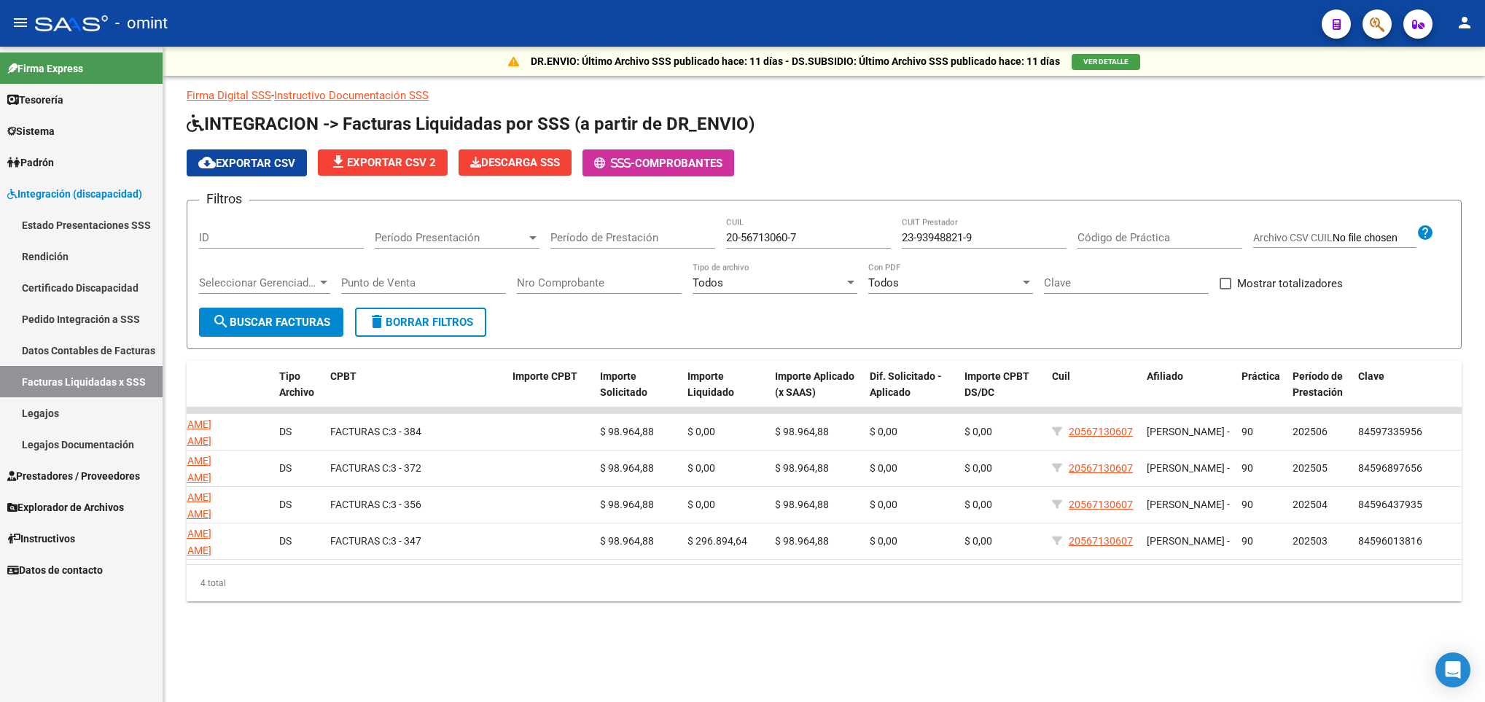
click at [831, 236] on input "20-56713060-7" at bounding box center [808, 237] width 165 height 13
drag, startPoint x: 836, startPoint y: 239, endPoint x: 674, endPoint y: 237, distance: 162.6
click at [674, 237] on div "Filtros ID Período Presentación Período Presentación Período de Prestación 20-5…" at bounding box center [824, 260] width 1251 height 96
paste input "996650-8"
type input "20-56996650-8"
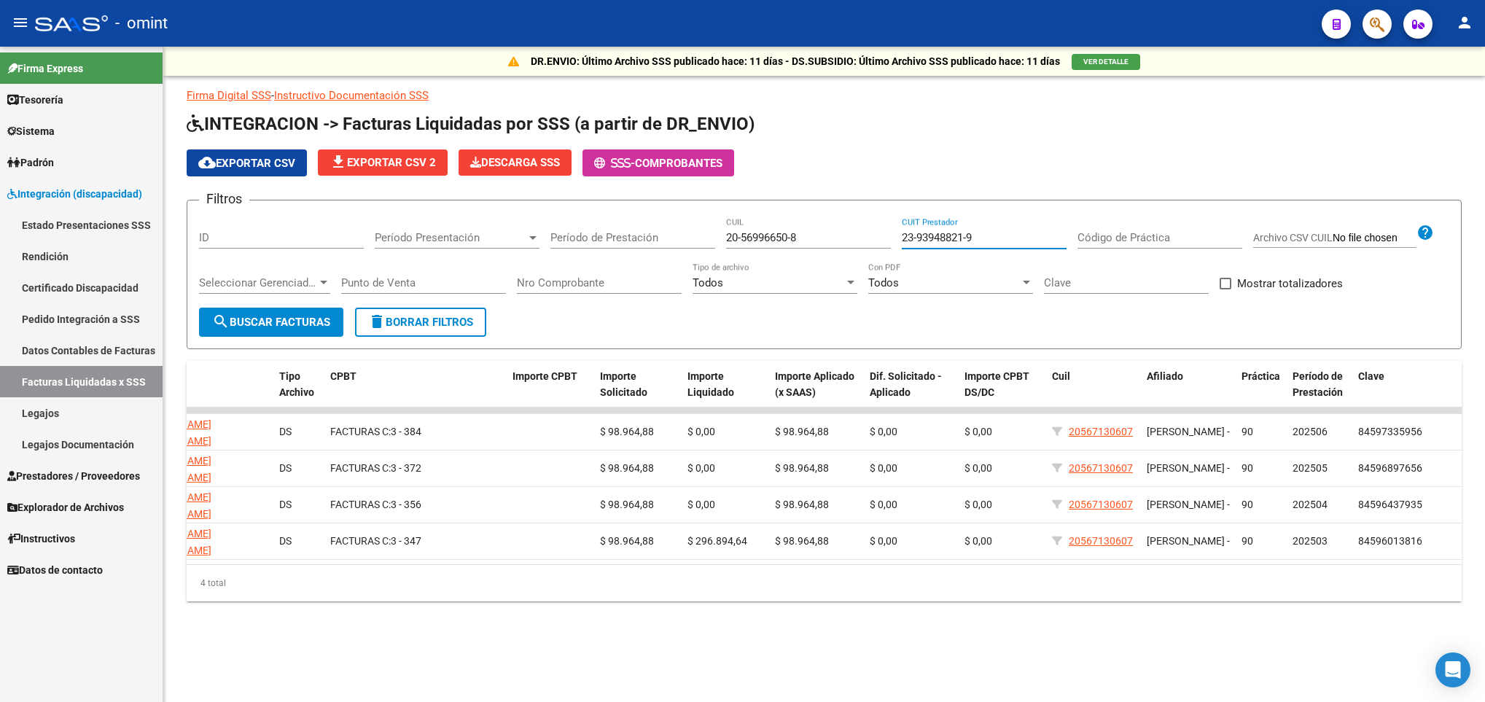
drag, startPoint x: 1005, startPoint y: 238, endPoint x: 838, endPoint y: 237, distance: 167.0
click at [838, 237] on div "Filtros ID Período Presentación Período Presentación Período de Prestación 20-5…" at bounding box center [824, 260] width 1251 height 96
paste input
paste input "27-36762236-4"
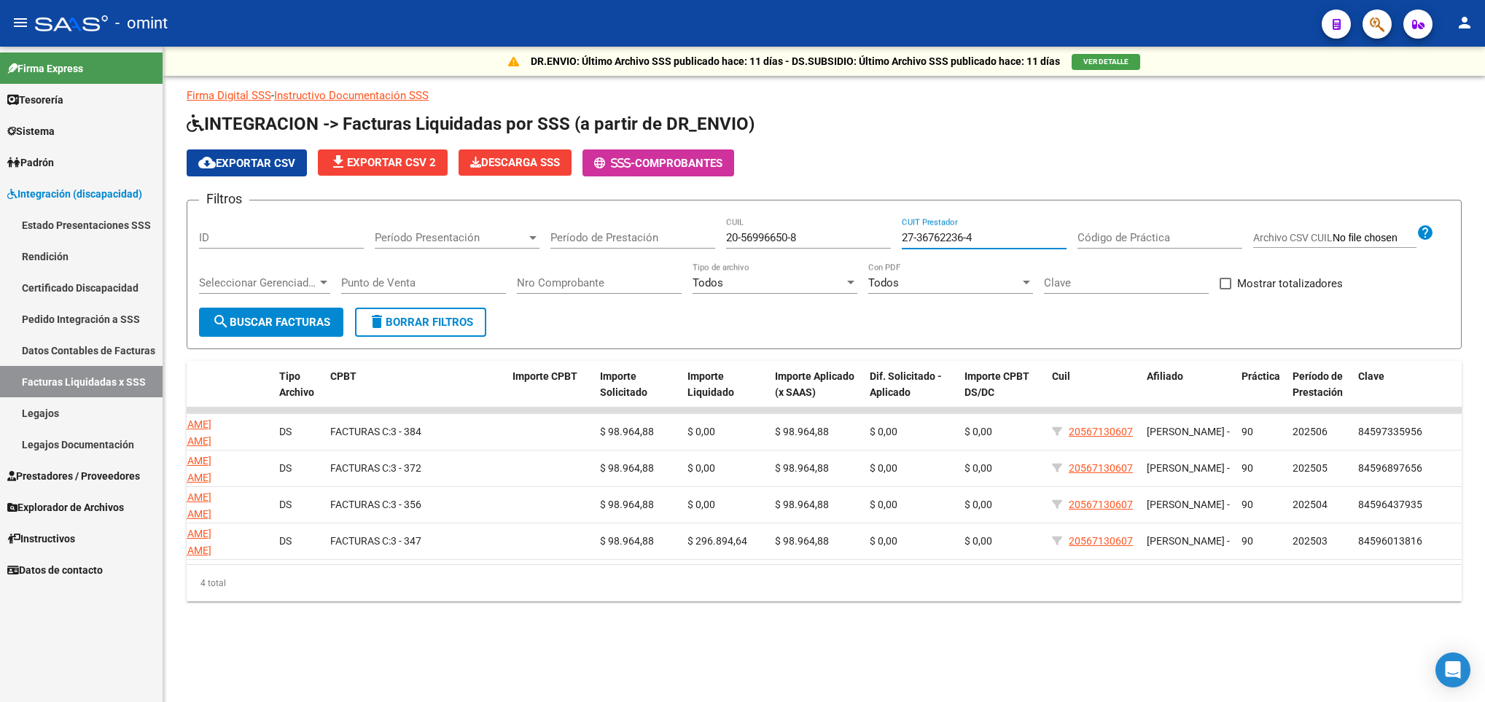
type input "27-36762236-4"
click at [292, 313] on button "search Buscar Facturas" at bounding box center [271, 322] width 144 height 29
drag, startPoint x: 987, startPoint y: 239, endPoint x: 882, endPoint y: 239, distance: 105.0
click at [882, 239] on div "Filtros ID Período Presentación Período Presentación Período de Prestación 20-5…" at bounding box center [824, 260] width 1251 height 96
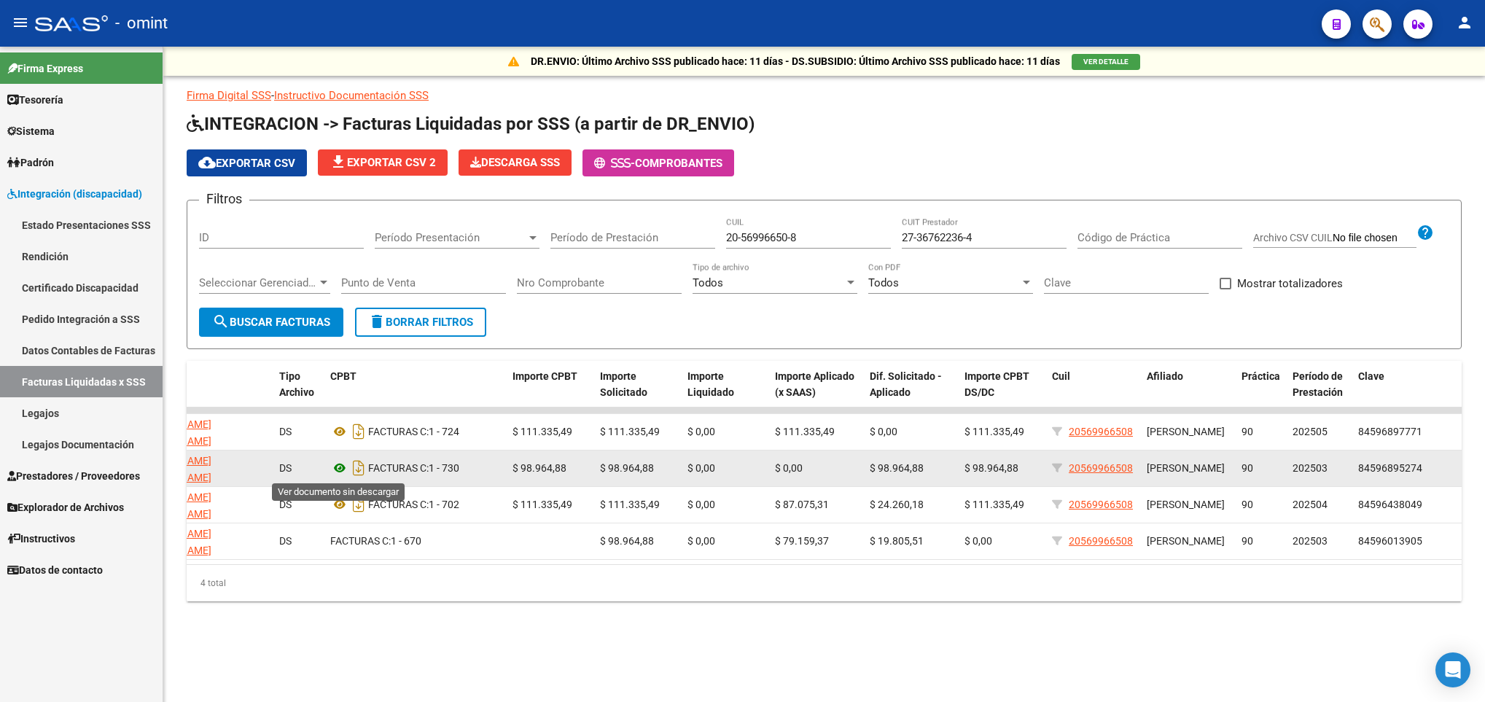
click at [340, 462] on icon at bounding box center [339, 467] width 19 height 17
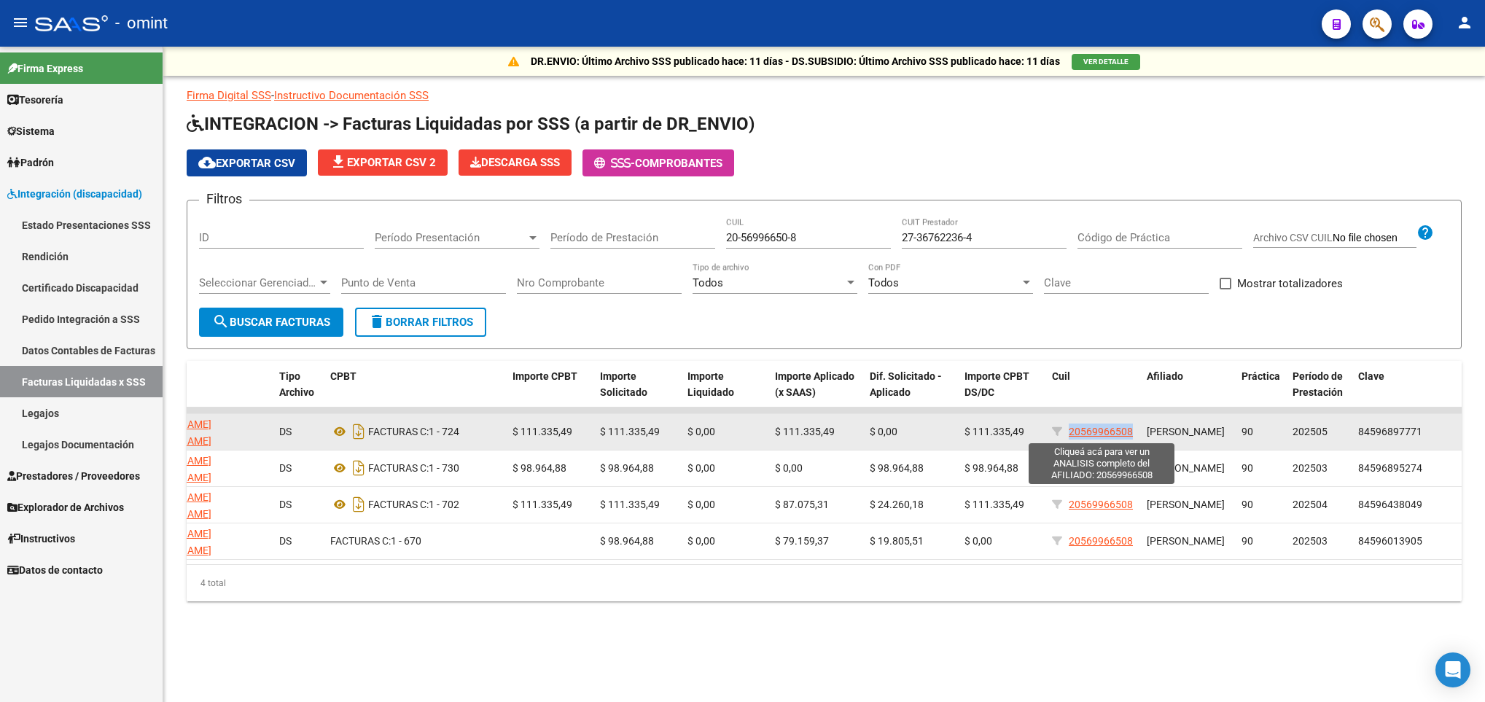
drag, startPoint x: 1136, startPoint y: 435, endPoint x: 1070, endPoint y: 437, distance: 66.4
click at [1070, 437] on datatable-body-cell "20569966508" at bounding box center [1093, 432] width 95 height 36
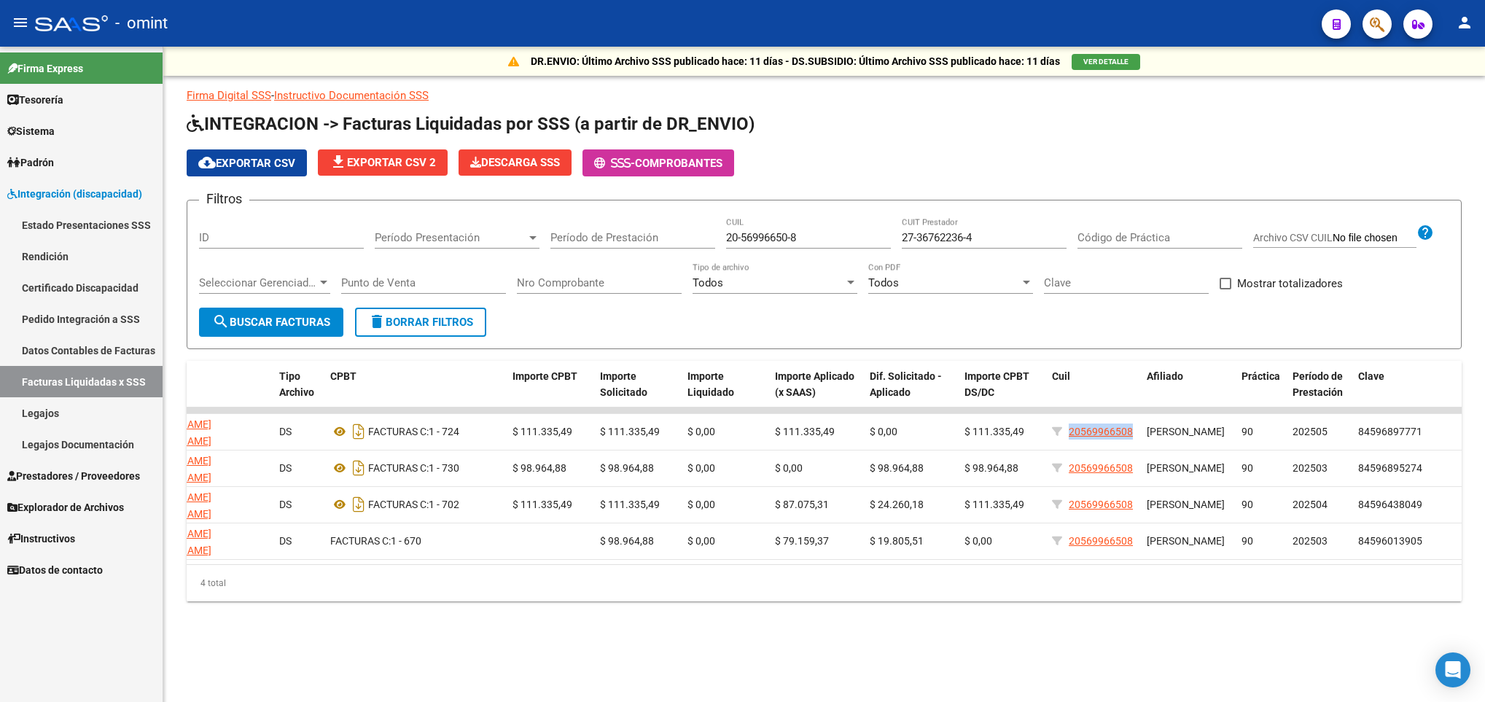
copy span "20569966508"
click at [834, 246] on div "20-56996650-8 CUIL" at bounding box center [808, 232] width 165 height 31
drag, startPoint x: 829, startPoint y: 243, endPoint x: 637, endPoint y: 234, distance: 192.0
click at [637, 234] on div "Filtros ID Período Presentación Período Presentación Período de Prestación 20-5…" at bounding box center [824, 260] width 1251 height 96
paste input "7104978-4"
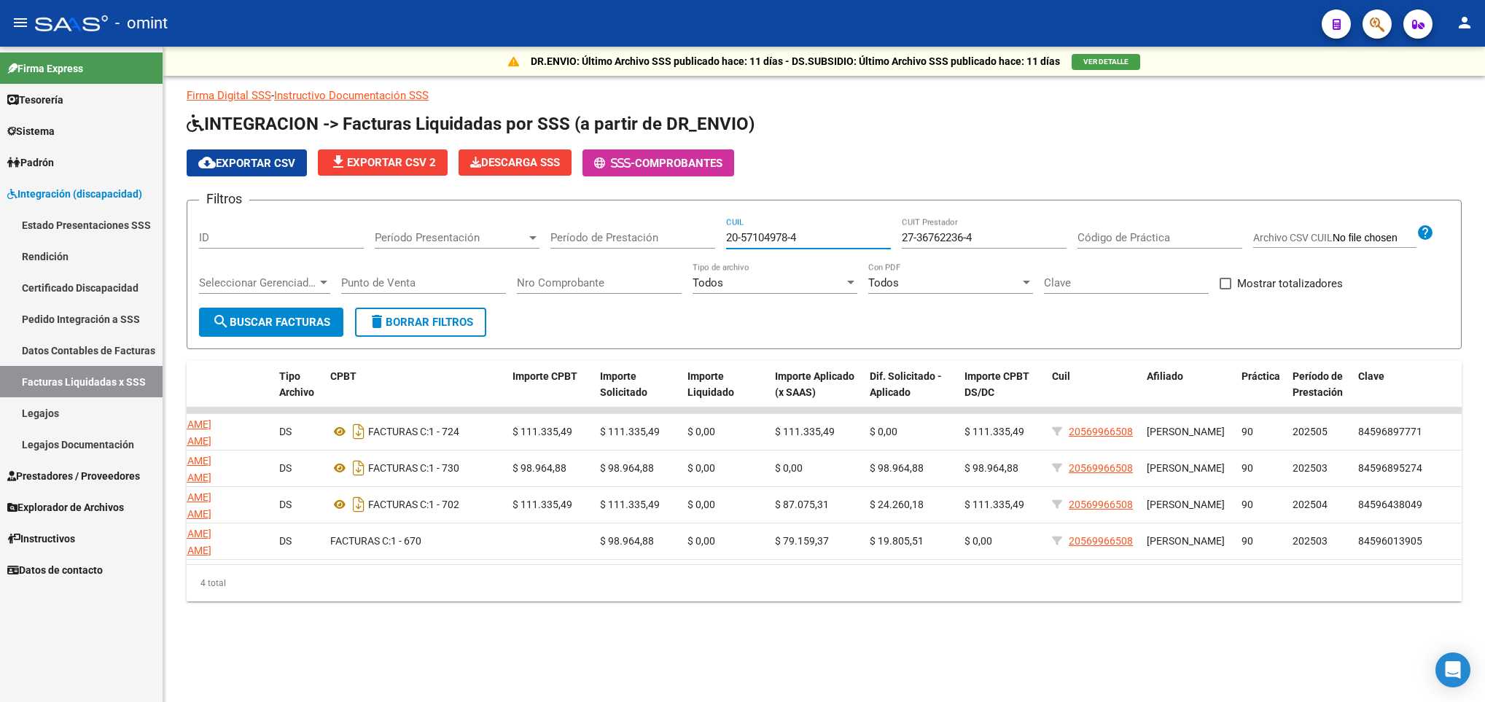
type input "20-57104978-4"
click at [1022, 231] on input "27-36762236-4" at bounding box center [984, 237] width 165 height 13
drag, startPoint x: 987, startPoint y: 239, endPoint x: 803, endPoint y: 241, distance: 183.8
click at [803, 241] on div "Filtros ID Período Presentación Período Presentación Período de Prestación 20-5…" at bounding box center [824, 260] width 1251 height 96
paste input "28860131-9"
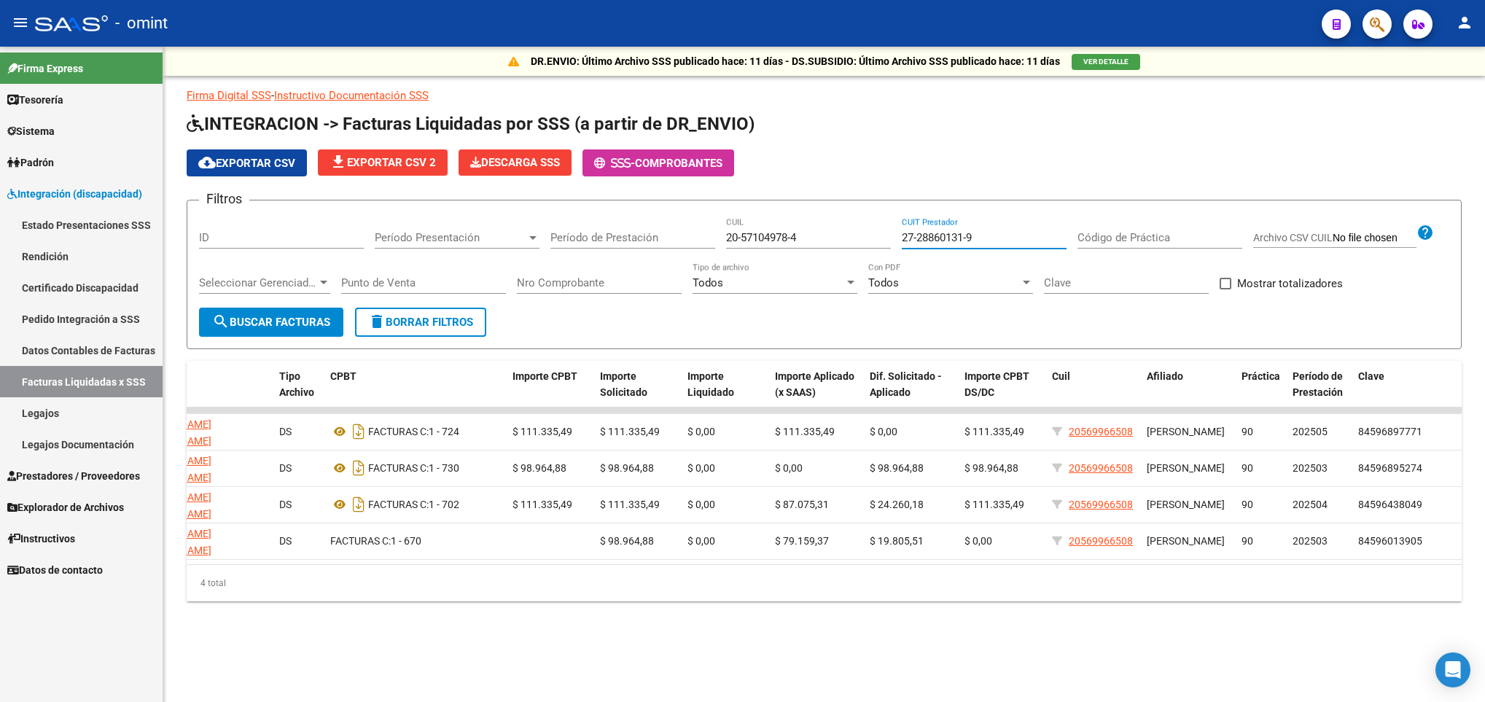
click at [268, 320] on span "search Buscar Facturas" at bounding box center [271, 322] width 118 height 13
drag, startPoint x: 985, startPoint y: 239, endPoint x: 828, endPoint y: 241, distance: 157.5
click at [828, 241] on div "Filtros ID Período Presentación Período Presentación Período de Prestación 20-5…" at bounding box center [824, 260] width 1251 height 96
paste input "0313771-6"
type input "27-20313771-6"
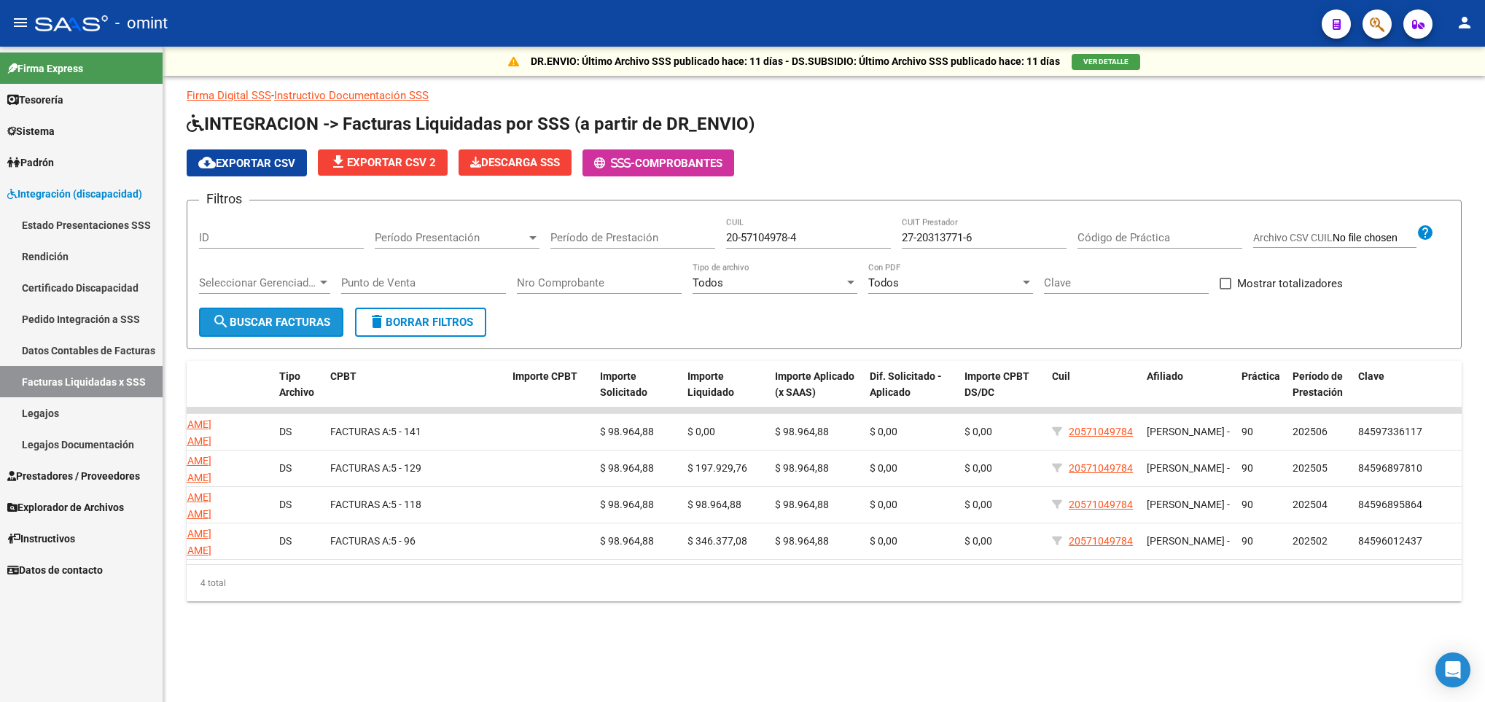
click at [297, 326] on span "search Buscar Facturas" at bounding box center [271, 322] width 118 height 13
click at [924, 236] on input "27-20313771-6" at bounding box center [984, 237] width 165 height 13
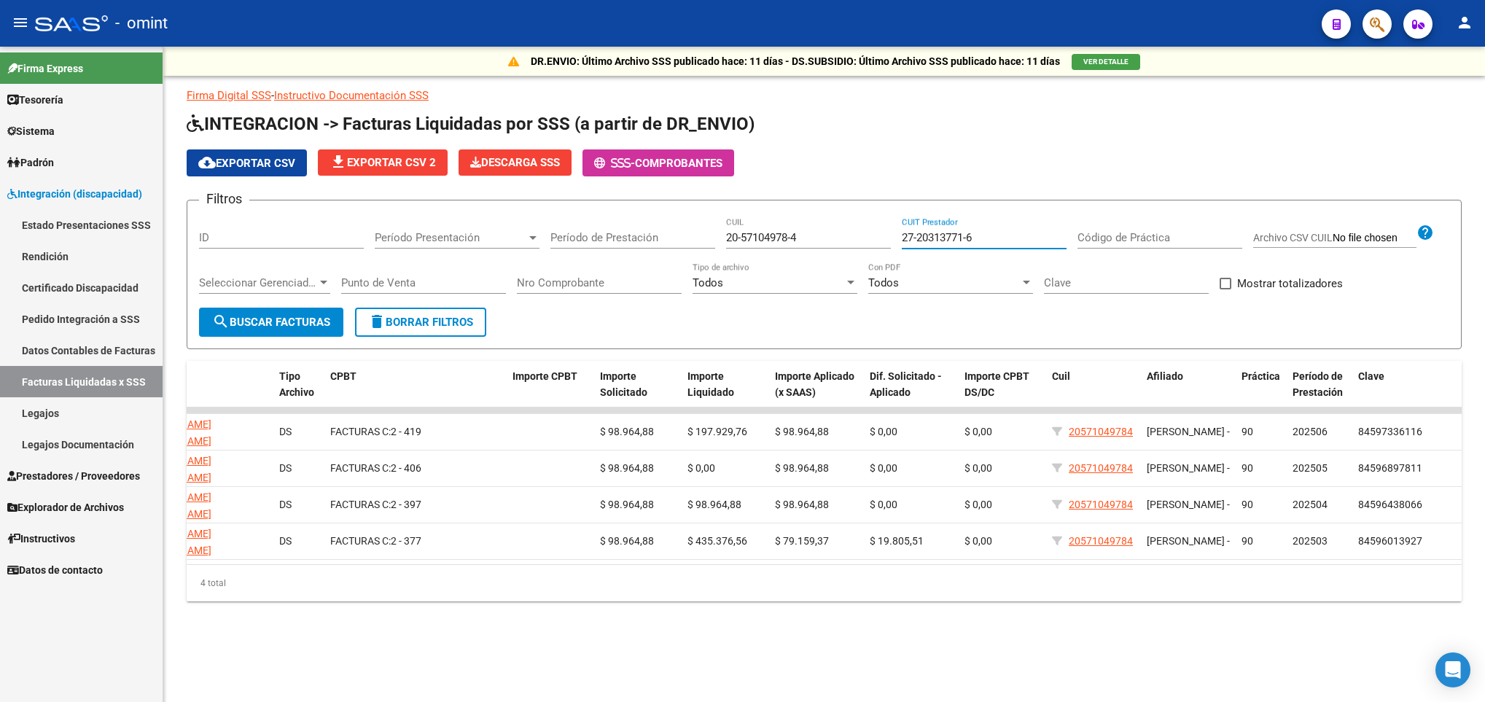
click at [924, 236] on input "27-20313771-6" at bounding box center [984, 237] width 165 height 13
click at [845, 238] on input "20-57104978-4" at bounding box center [808, 237] width 165 height 13
drag, startPoint x: 812, startPoint y: 237, endPoint x: 653, endPoint y: 236, distance: 159.0
click at [653, 236] on div "Filtros ID Período Presentación Período Presentación Período de Prestación 20-5…" at bounding box center [824, 260] width 1251 height 96
paste input "238861-2"
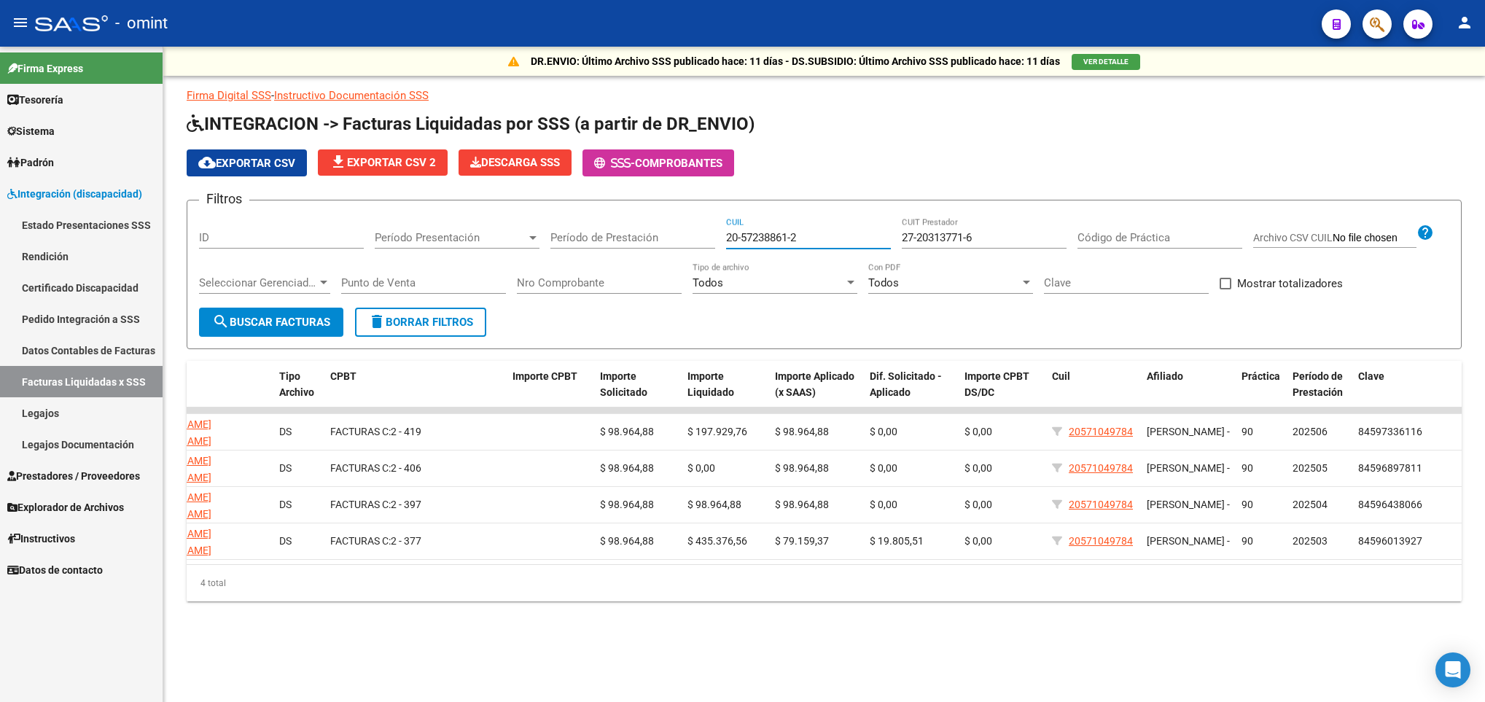
type input "20-57238861-2"
click at [987, 239] on input "27-20313771-6" at bounding box center [984, 237] width 165 height 13
drag, startPoint x: 987, startPoint y: 238, endPoint x: 817, endPoint y: 219, distance: 170.9
click at [817, 219] on div "Filtros ID Período Presentación Período Presentación Período de Prestación 20-5…" at bounding box center [824, 260] width 1251 height 96
paste input "95979781-7"
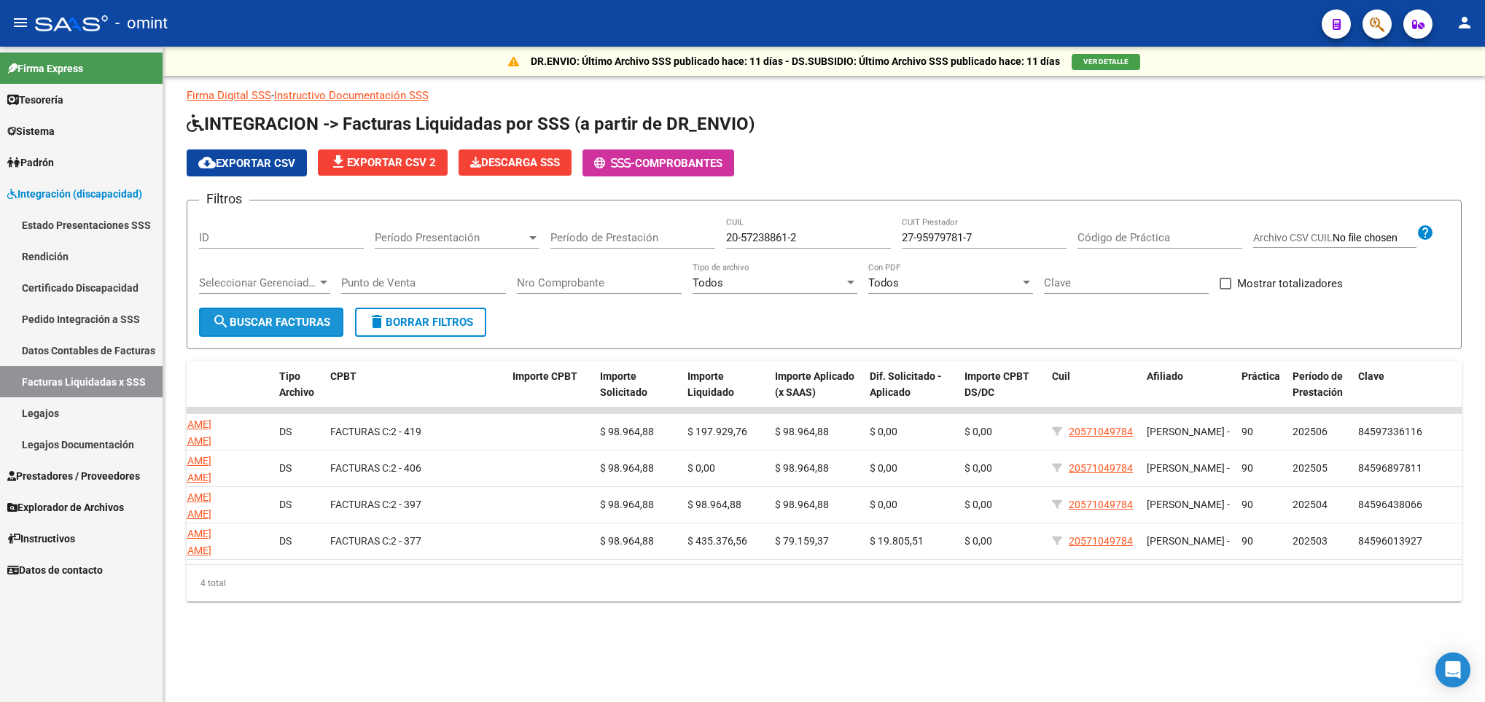
click at [271, 319] on span "search Buscar Facturas" at bounding box center [271, 322] width 118 height 13
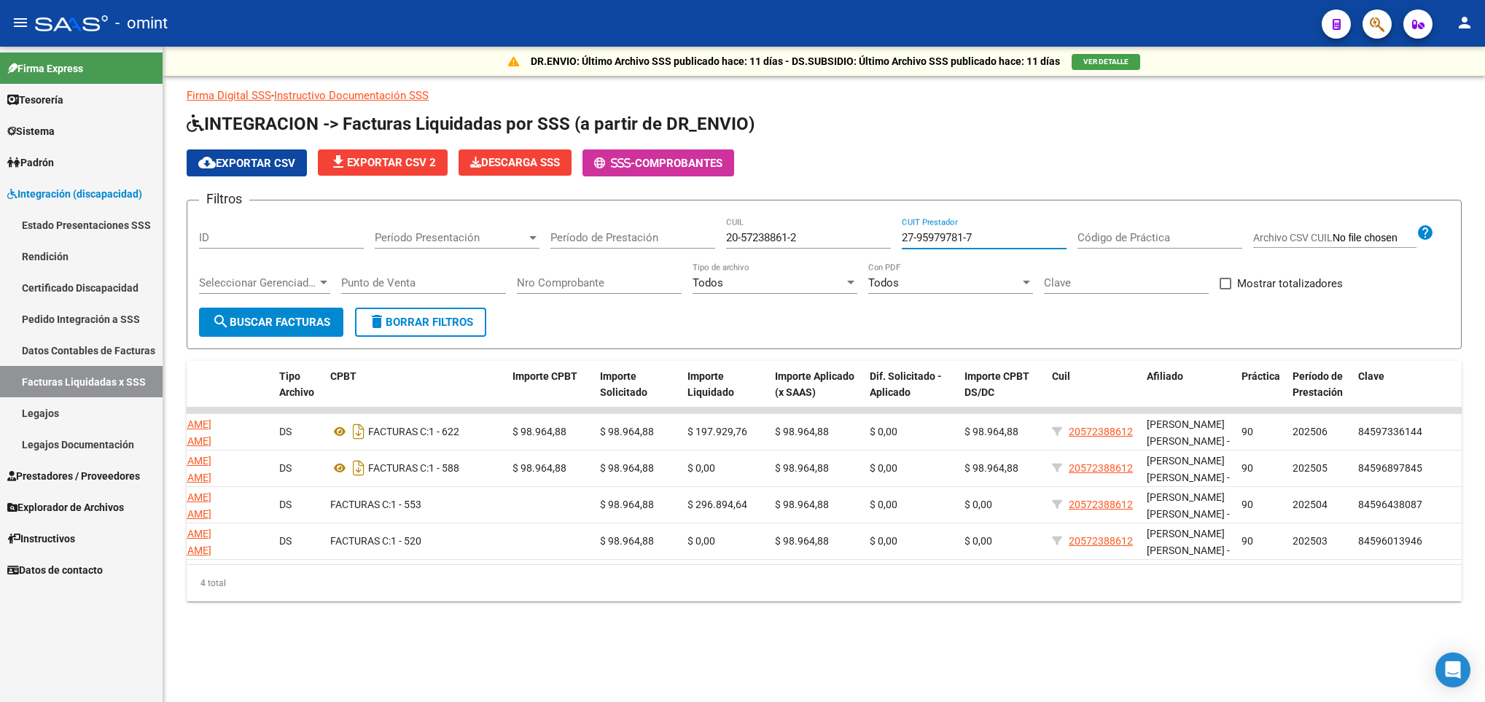
drag, startPoint x: 980, startPoint y: 235, endPoint x: 869, endPoint y: 236, distance: 110.8
click at [869, 236] on div "Filtros ID Período Presentación Período Presentación Período de Prestación 20-5…" at bounding box center [824, 260] width 1251 height 96
click at [770, 241] on input "20-57238861-2" at bounding box center [808, 237] width 165 height 13
drag, startPoint x: 987, startPoint y: 236, endPoint x: 799, endPoint y: 236, distance: 187.4
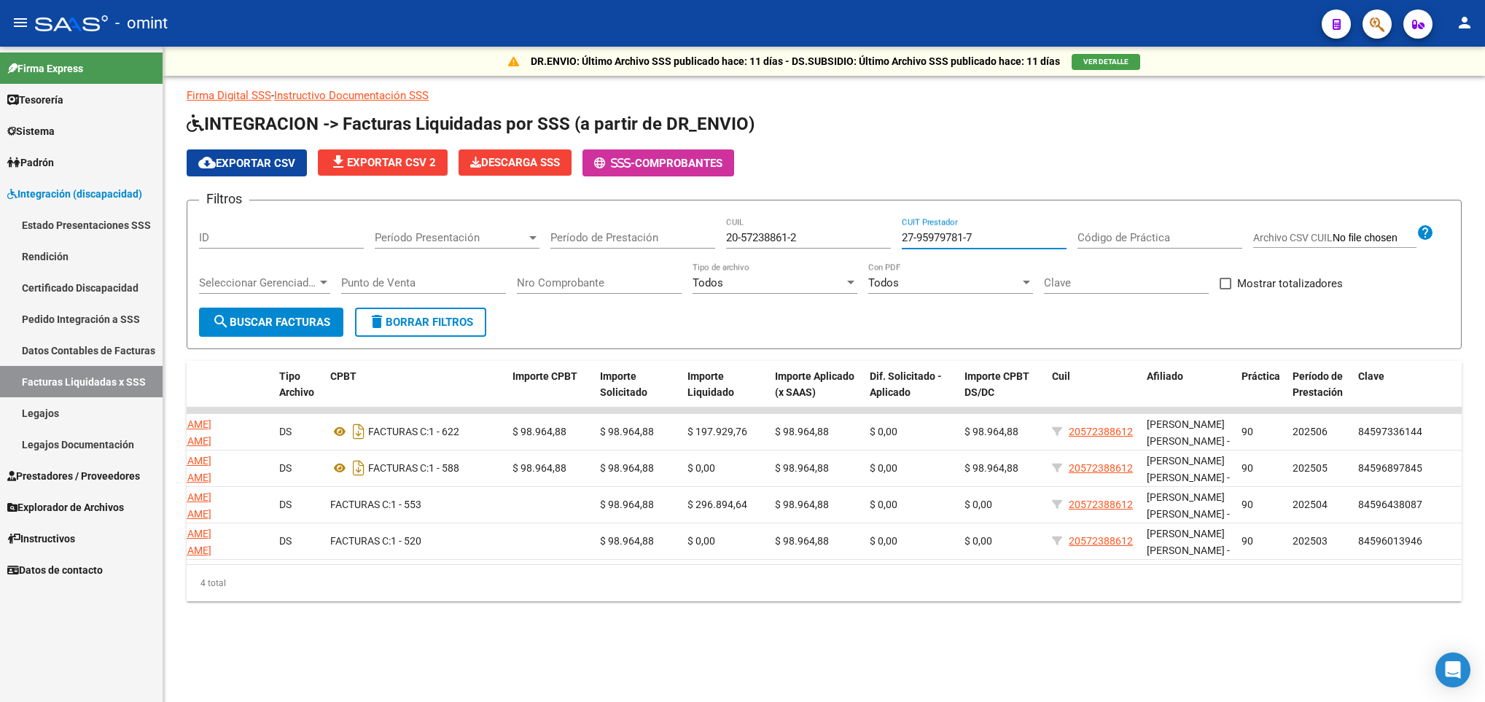
click at [799, 236] on div "Filtros ID Período Presentación Período Presentación Período de Prestación 20-5…" at bounding box center [824, 260] width 1251 height 96
paste input "36785299-8"
type input "27-36785299-8"
click at [285, 313] on button "search Buscar Facturas" at bounding box center [271, 322] width 144 height 29
drag, startPoint x: 1005, startPoint y: 236, endPoint x: 845, endPoint y: 225, distance: 160.1
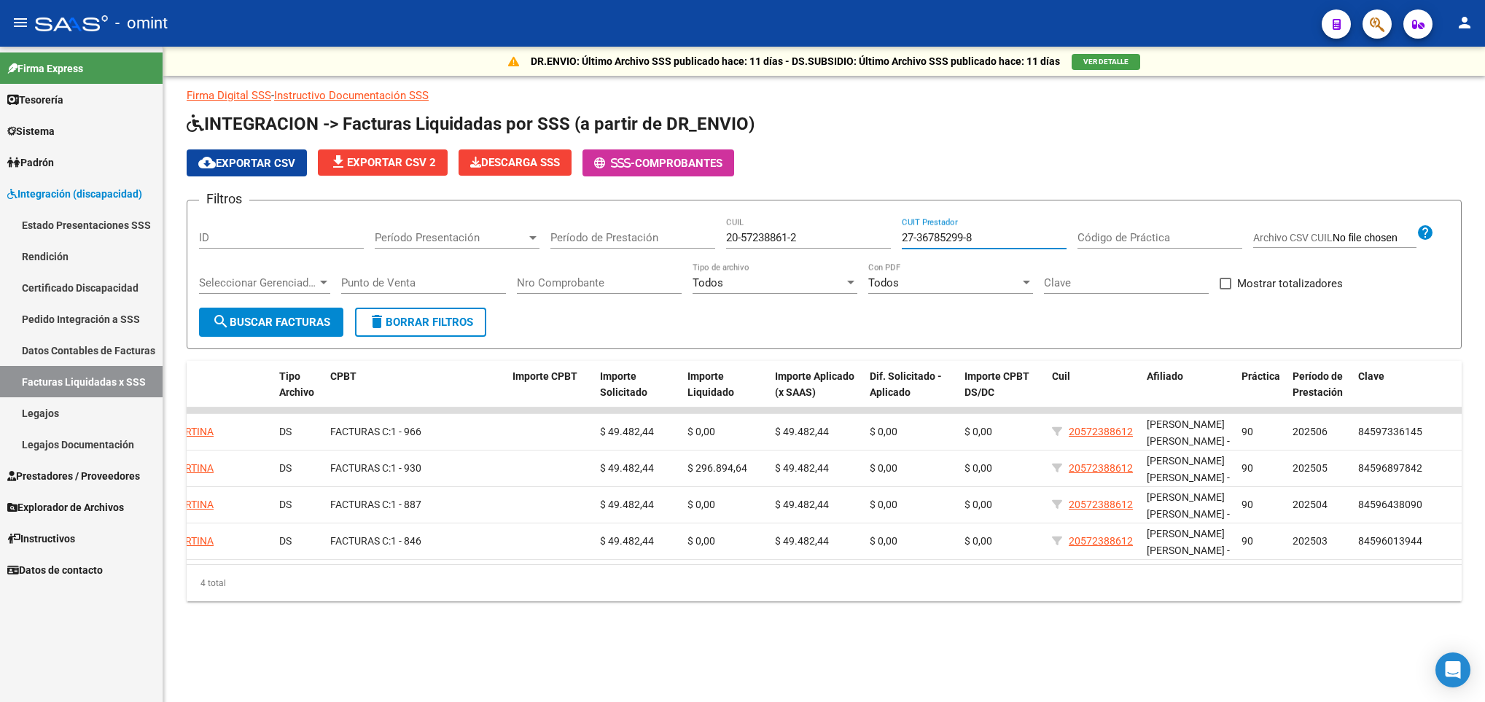
click at [845, 225] on div "Filtros ID Período Presentación Período Presentación Período de Prestación 20-5…" at bounding box center [824, 260] width 1251 height 96
drag, startPoint x: 830, startPoint y: 238, endPoint x: 589, endPoint y: 236, distance: 240.6
click at [591, 237] on div "Filtros ID Período Presentación Período Presentación Período de Prestación 20-5…" at bounding box center [824, 260] width 1251 height 96
paste input "645133-5"
type input "20-57645133-5"
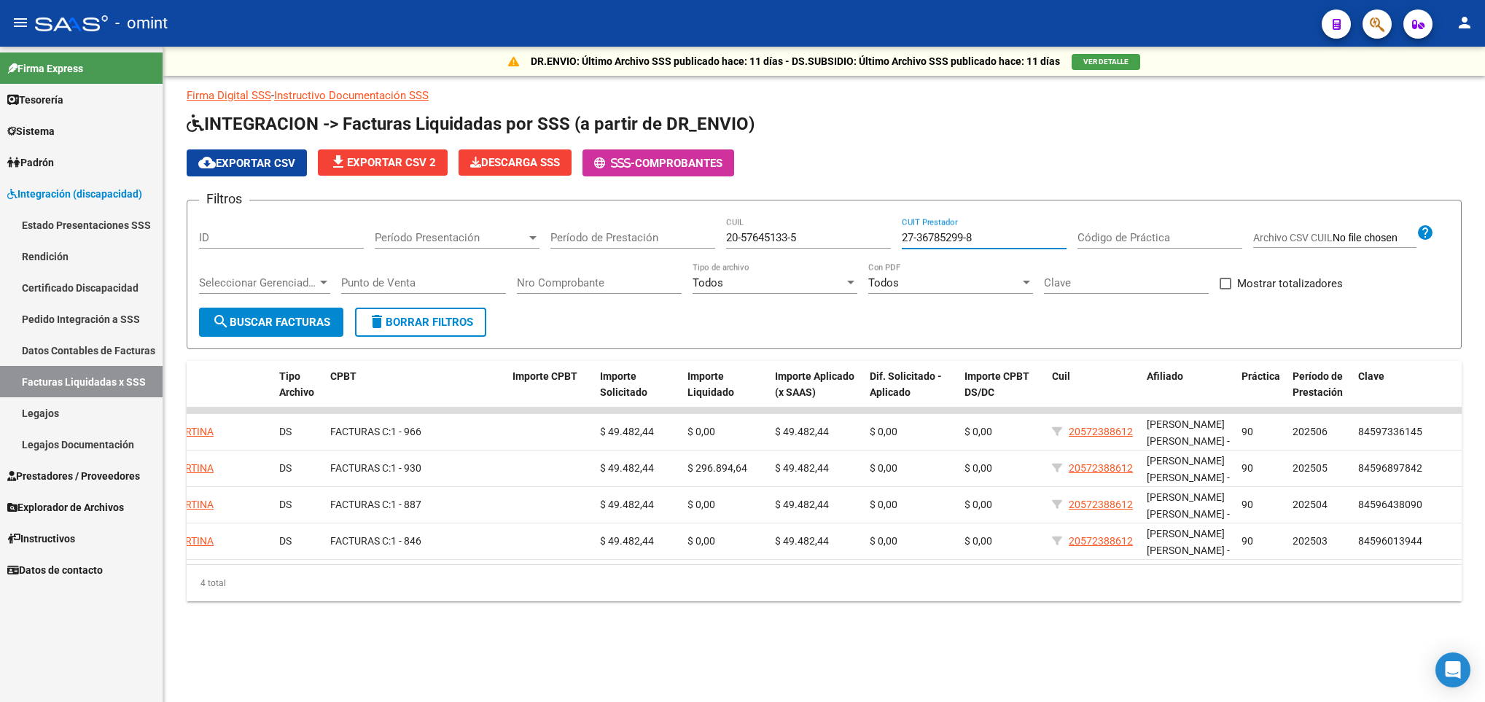
click at [1002, 239] on input "27-36785299-8" at bounding box center [984, 237] width 165 height 13
drag, startPoint x: 992, startPoint y: 236, endPoint x: 794, endPoint y: 256, distance: 198.6
click at [794, 256] on div "Filtros ID Período Presentación Período Presentación Período de Prestación 20-5…" at bounding box center [824, 260] width 1251 height 96
paste input "1050337-7"
type input "27-31050337-7"
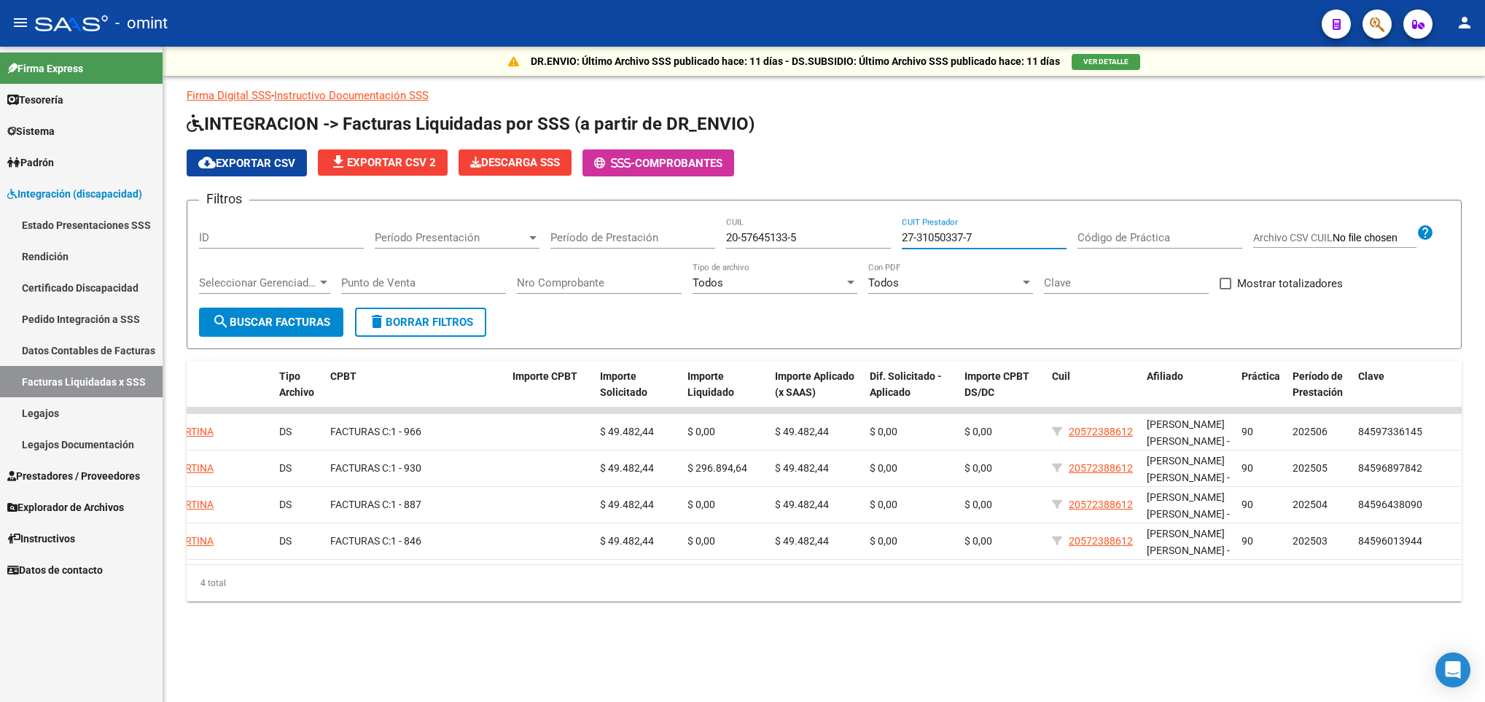
click at [317, 320] on span "search Buscar Facturas" at bounding box center [271, 322] width 118 height 13
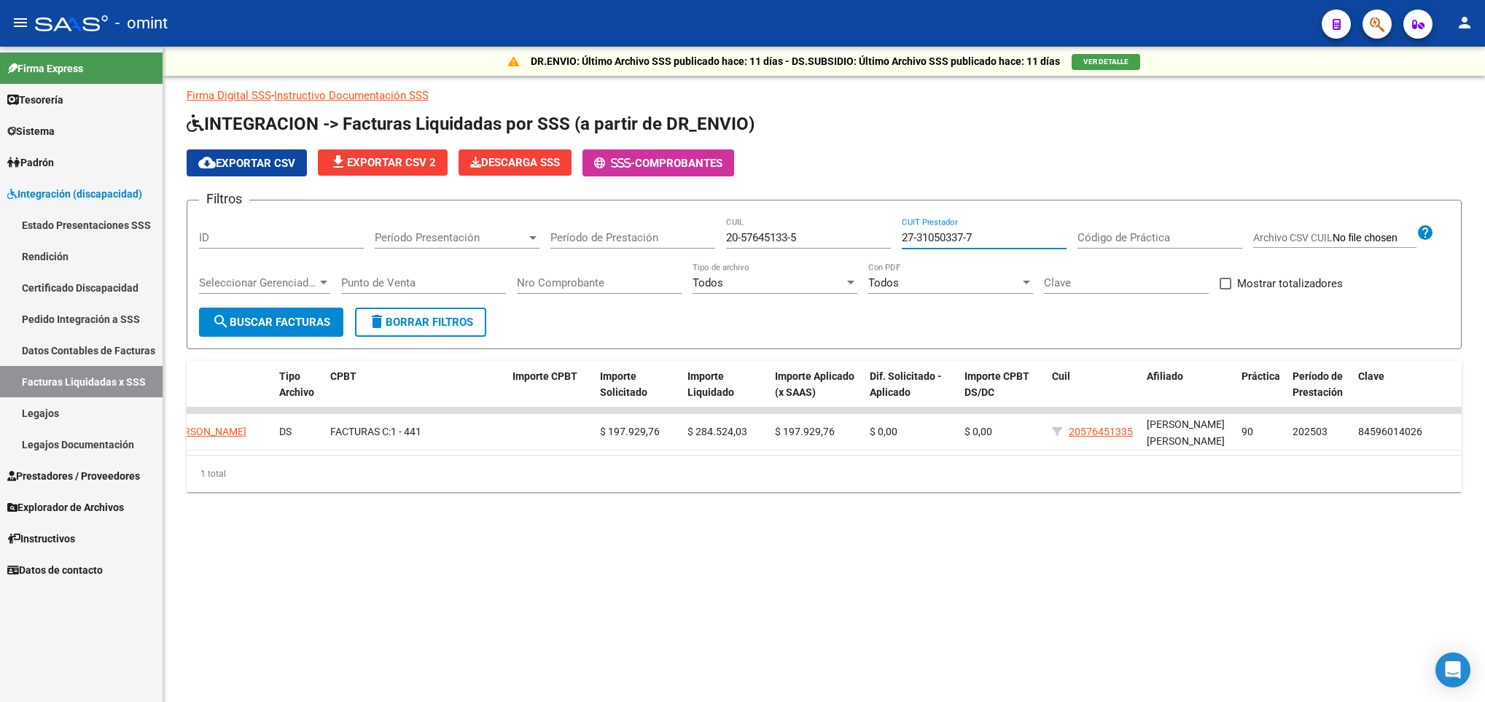
drag, startPoint x: 979, startPoint y: 244, endPoint x: 794, endPoint y: 243, distance: 184.5
click at [794, 243] on div "Filtros ID Período Presentación Período Presentación Período de Prestación 20-5…" at bounding box center [824, 260] width 1251 height 96
drag, startPoint x: 823, startPoint y: 241, endPoint x: 600, endPoint y: 237, distance: 223.2
click at [600, 239] on div "Filtros ID Período Presentación Período Presentación Período de Prestación 20-5…" at bounding box center [824, 260] width 1251 height 96
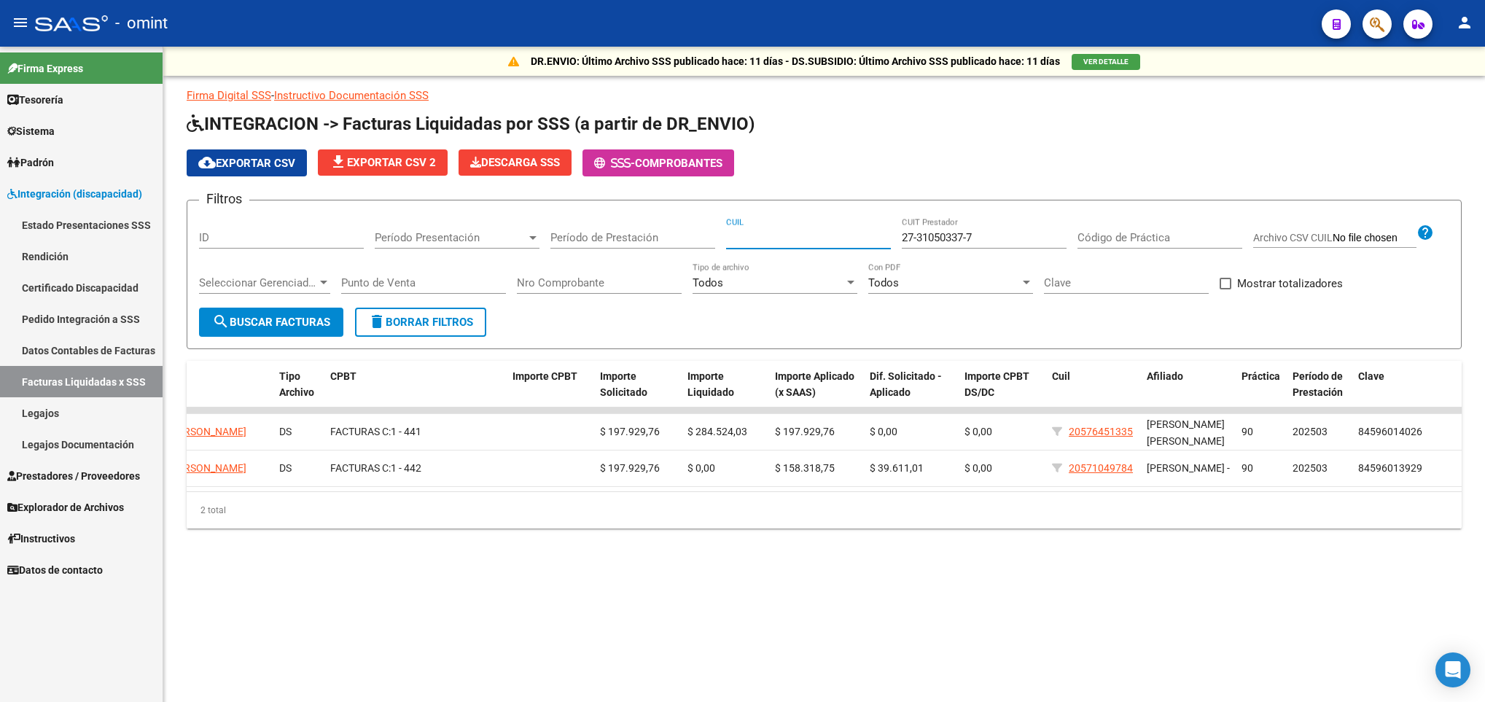
paste input "20-58140107-9"
type input "20-58140107-9"
paste input "23453655-4"
type input "27-23453655-4"
click at [303, 322] on span "search Buscar Facturas" at bounding box center [271, 322] width 118 height 13
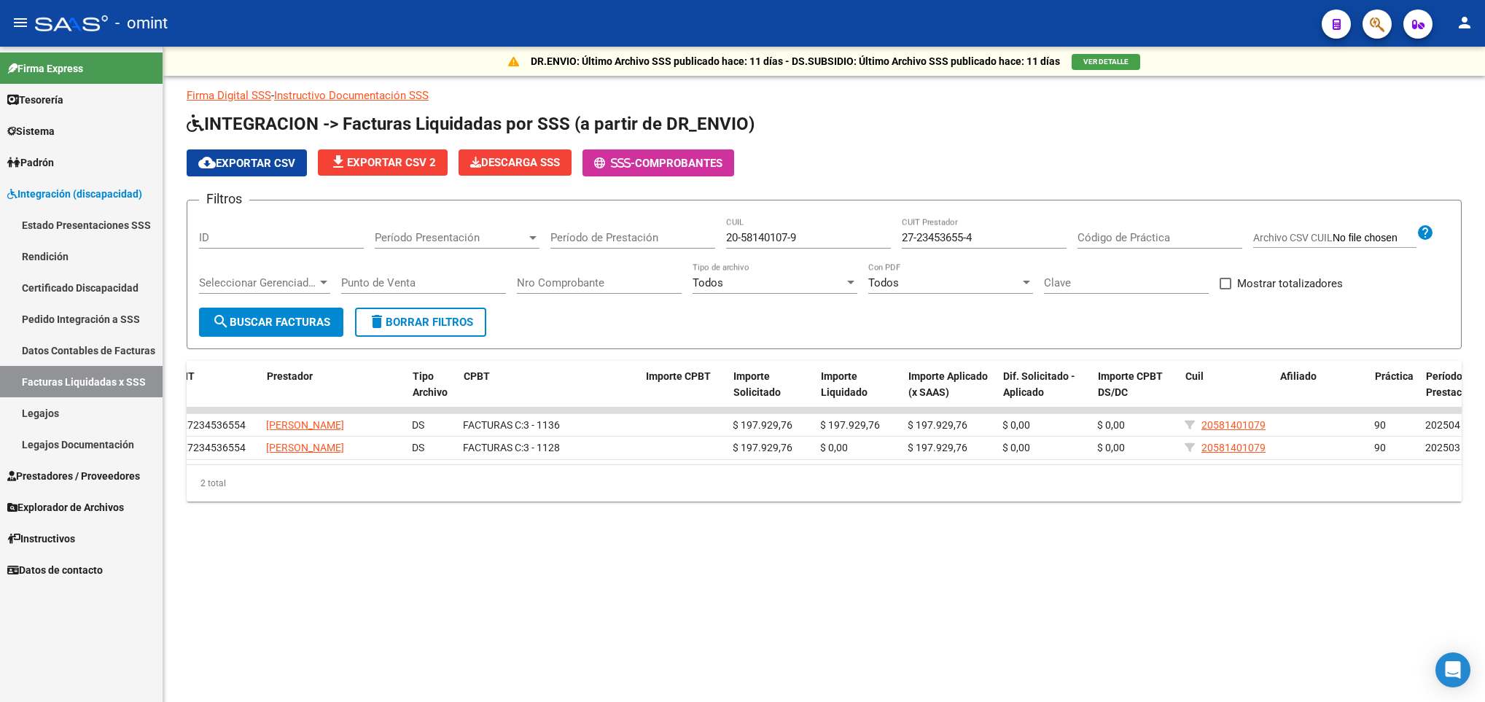
scroll to position [0, 232]
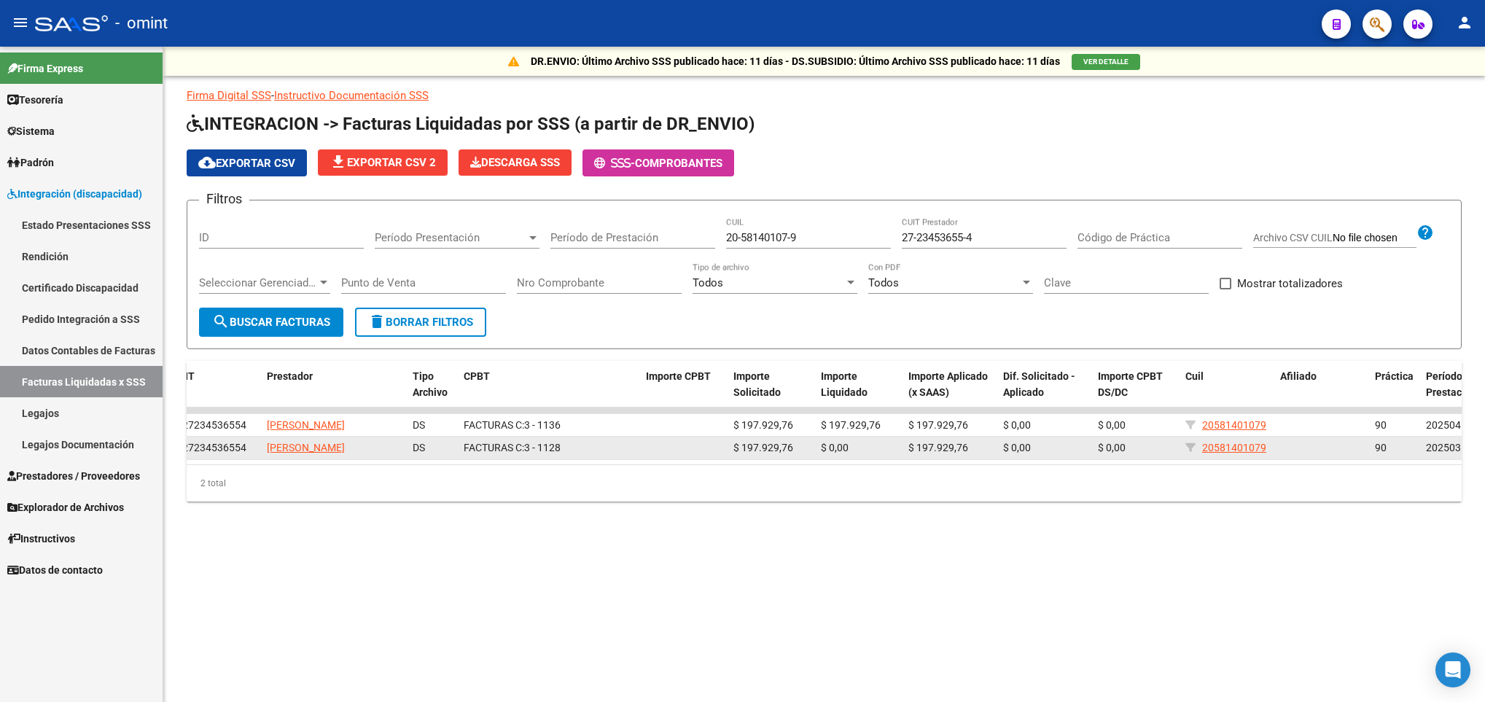
drag, startPoint x: 387, startPoint y: 473, endPoint x: 260, endPoint y: 471, distance: 126.9
click at [261, 459] on datatable-body-cell "[PERSON_NAME]" at bounding box center [334, 448] width 146 height 23
copy span "[PERSON_NAME]"
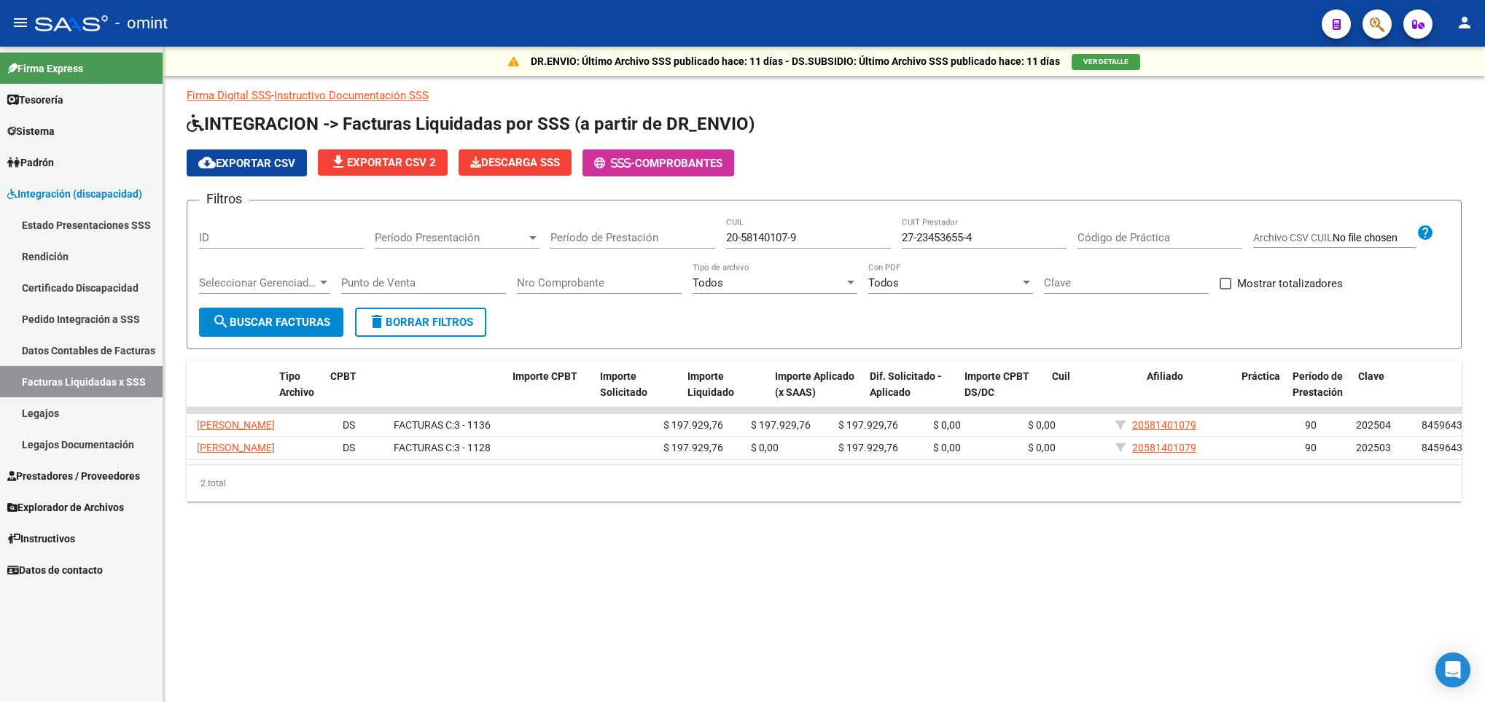
scroll to position [0, 365]
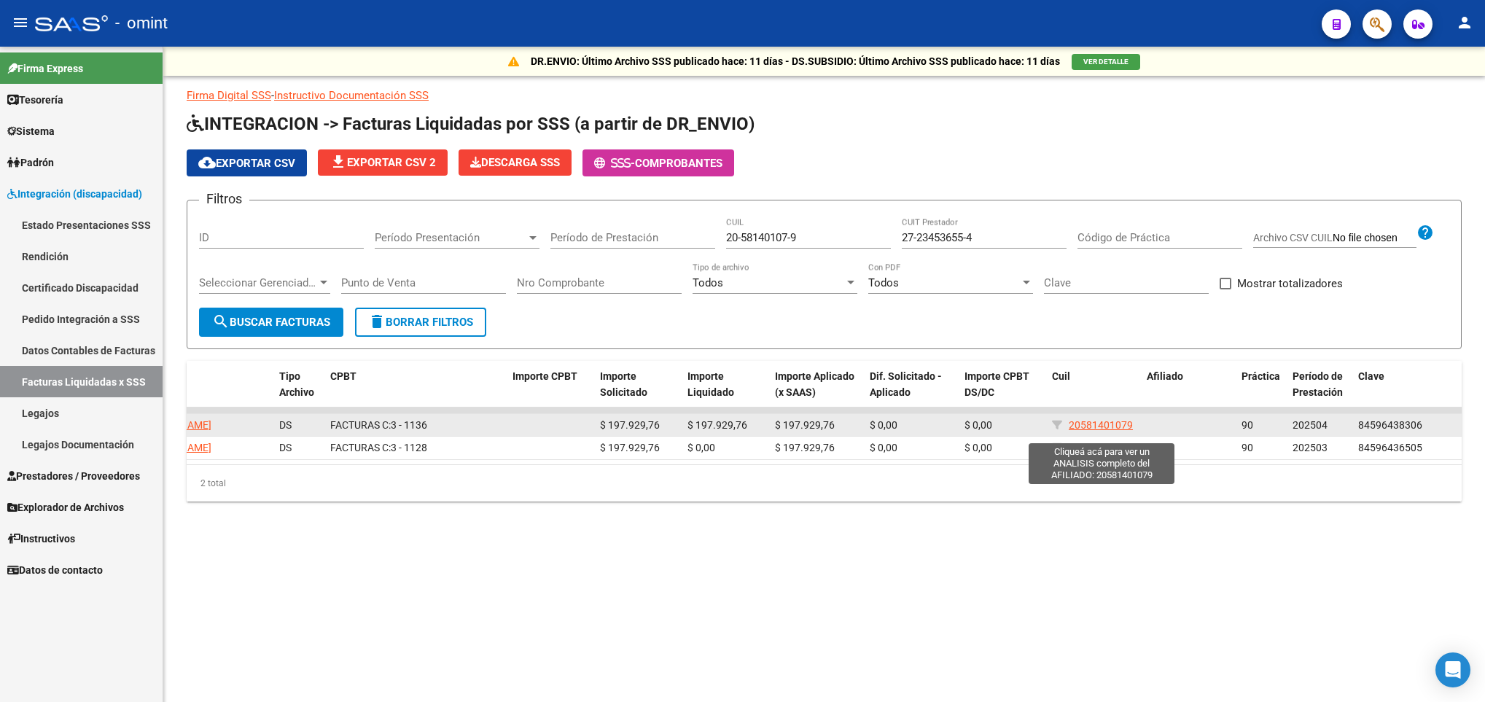
click at [1094, 431] on span "20581401079" at bounding box center [1101, 425] width 64 height 12
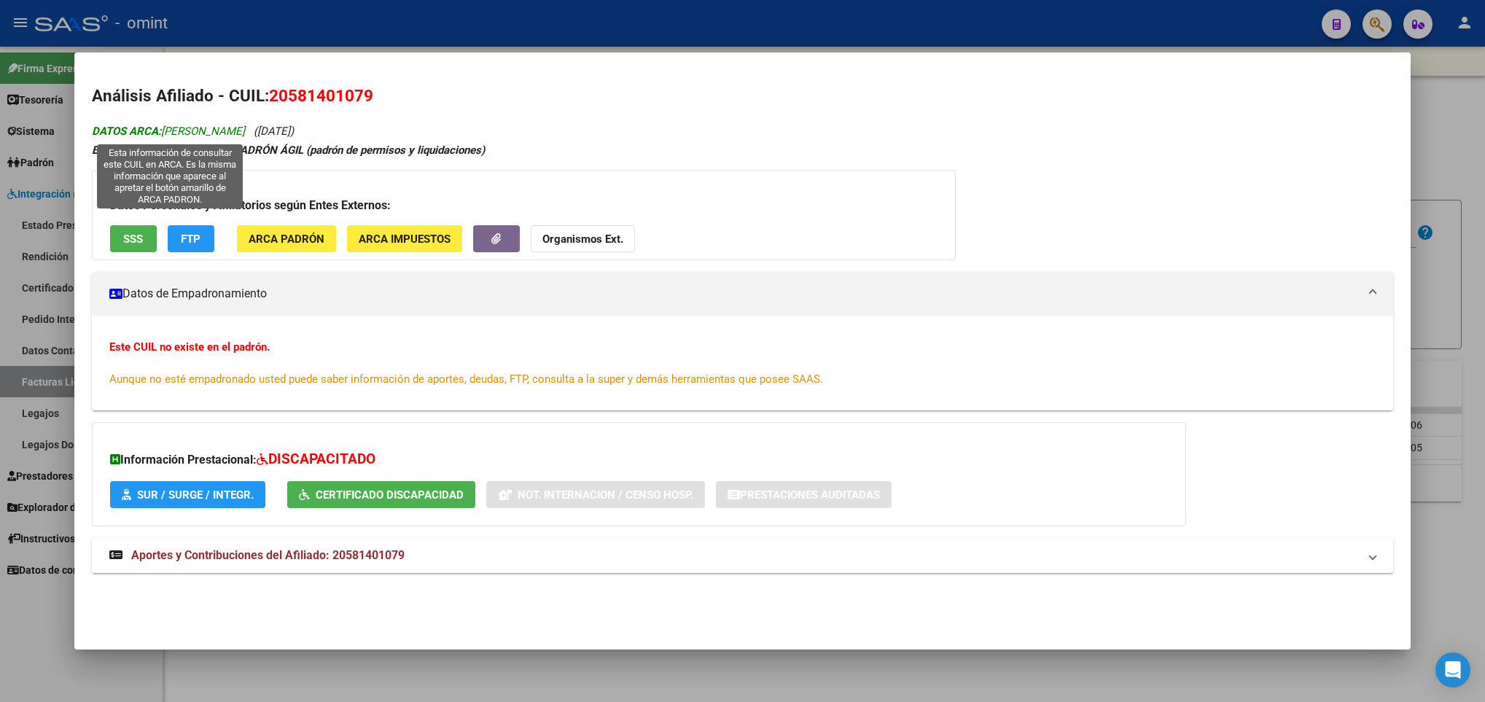
drag, startPoint x: 163, startPoint y: 131, endPoint x: 245, endPoint y: 133, distance: 82.4
click at [245, 133] on span "DATOS ARCA: [PERSON_NAME]" at bounding box center [168, 131] width 153 height 13
copy span "[PERSON_NAME]"
click at [1453, 331] on div at bounding box center [742, 351] width 1485 height 702
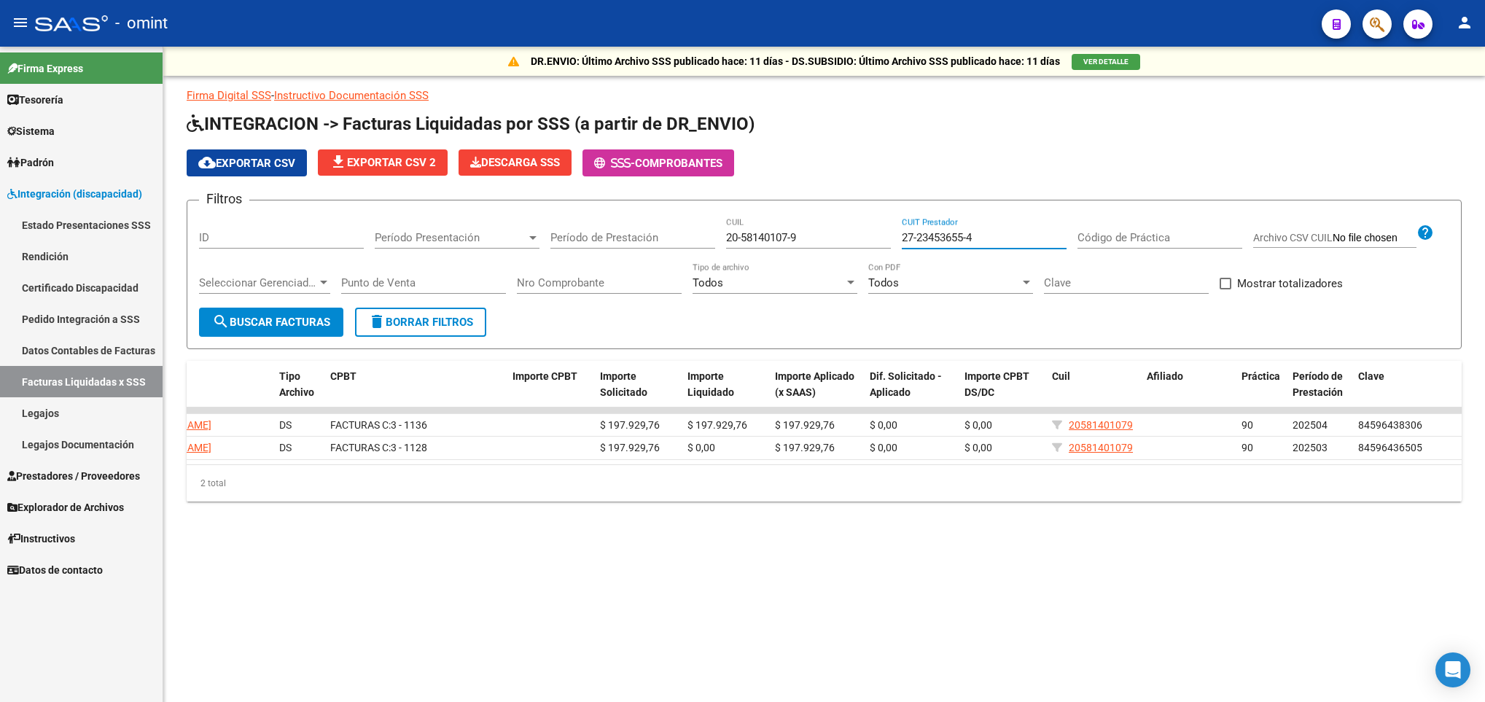
drag, startPoint x: 1013, startPoint y: 238, endPoint x: 857, endPoint y: 238, distance: 155.3
click at [857, 238] on div "Filtros ID Período Presentación Período Presentación Período de Prestación 20-5…" at bounding box center [824, 260] width 1251 height 96
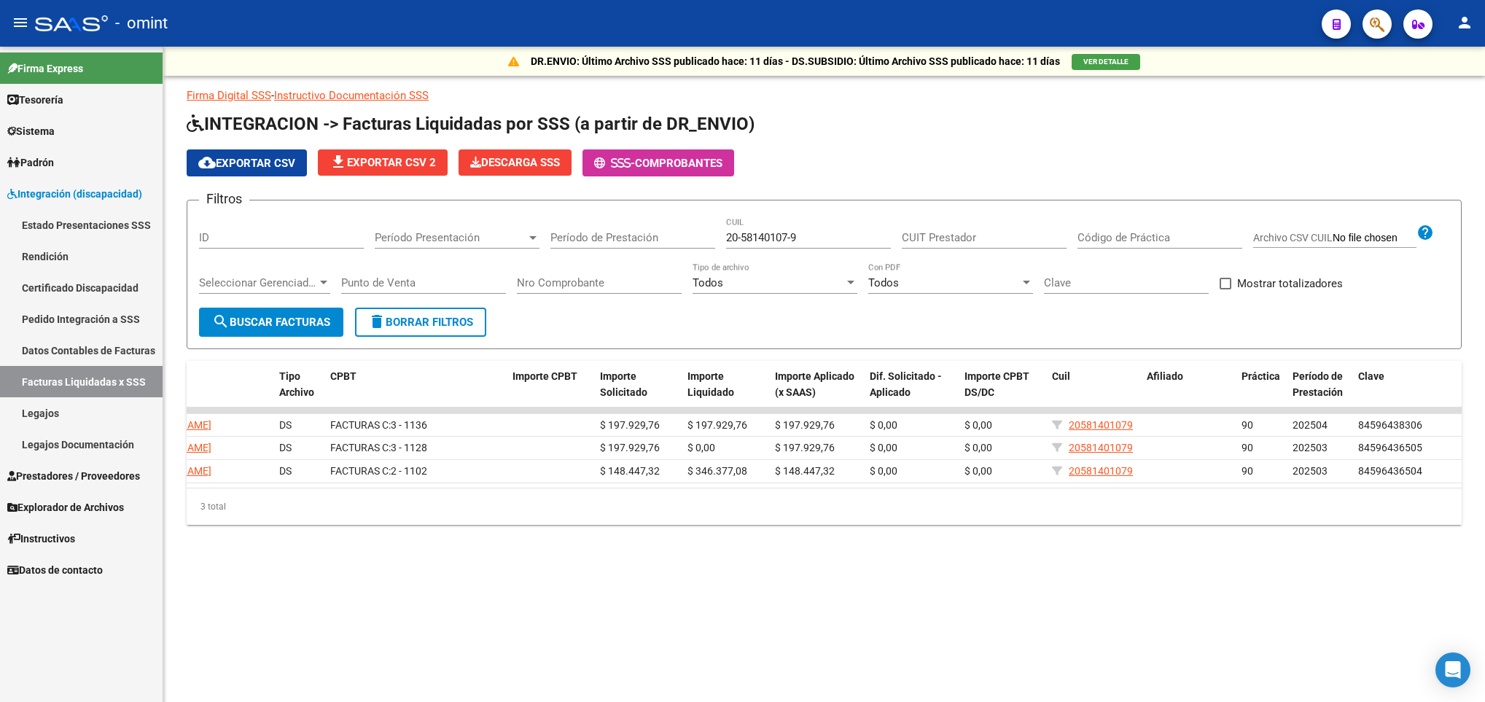
drag, startPoint x: 723, startPoint y: 241, endPoint x: 796, endPoint y: 232, distance: 74.2
click at [787, 230] on div "Filtros ID Período Presentación Período Presentación Período de Prestación 20-5…" at bounding box center [824, 260] width 1251 height 96
drag, startPoint x: 810, startPoint y: 237, endPoint x: 646, endPoint y: 244, distance: 164.2
click at [646, 244] on div "Filtros ID Período Presentación Período Presentación Período de Prestación 20-5…" at bounding box center [824, 260] width 1251 height 96
paste input "210365"
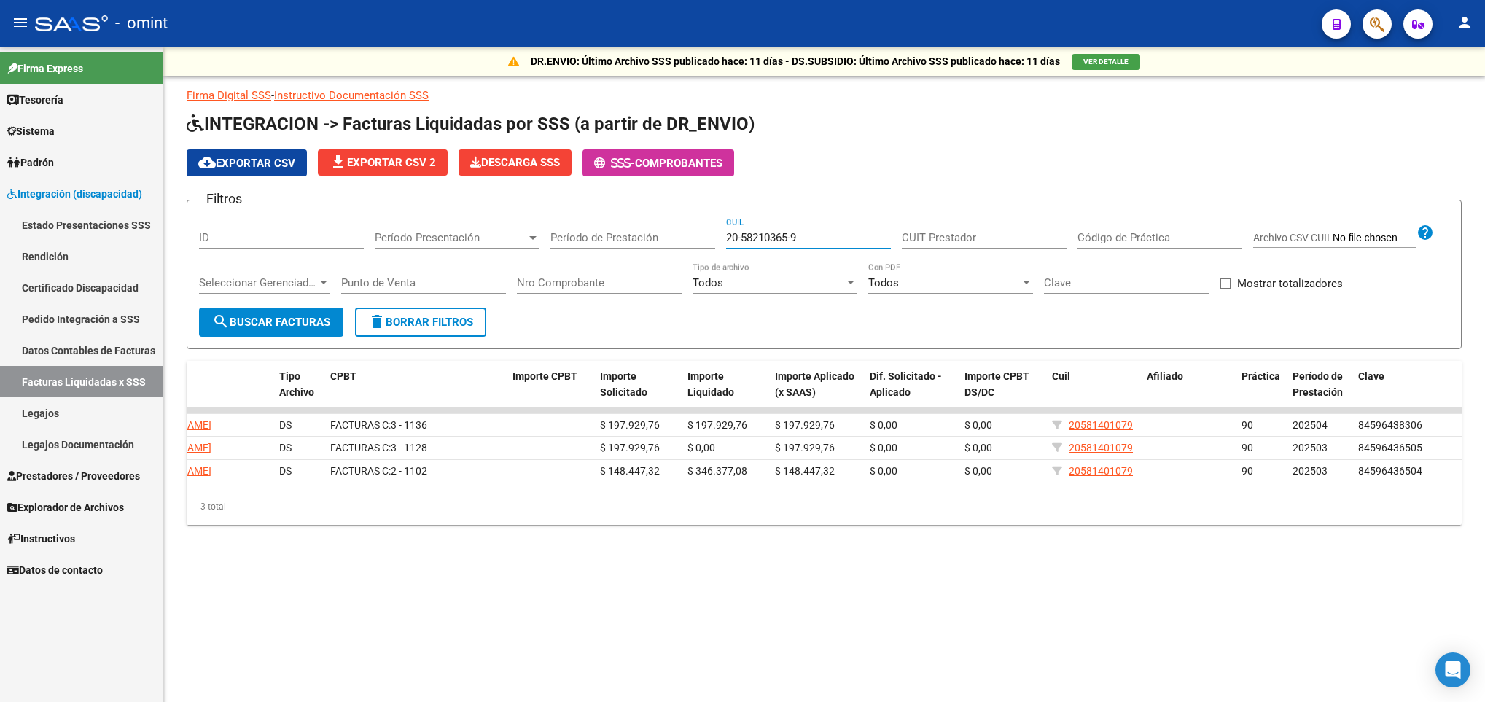
type input "20-58210365-9"
click at [973, 239] on input "CUIT Prestador" at bounding box center [984, 237] width 165 height 13
paste input "27-23567609-0"
type input "27-23567609-0"
click at [303, 319] on span "search Buscar Facturas" at bounding box center [271, 322] width 118 height 13
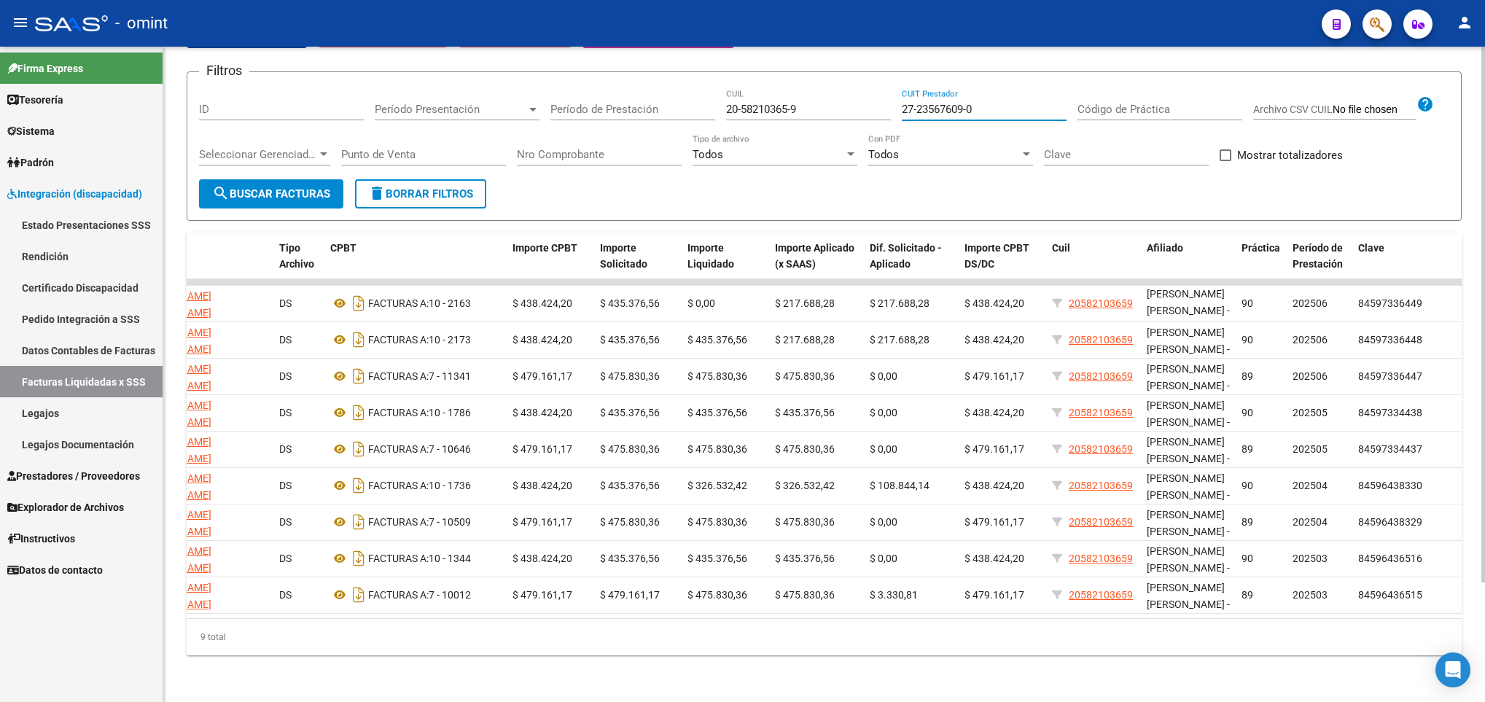
drag, startPoint x: 989, startPoint y: 92, endPoint x: 854, endPoint y: 88, distance: 135.7
click at [854, 88] on div "Filtros ID Período Presentación Período Presentación Período de Prestación 20-5…" at bounding box center [824, 132] width 1251 height 96
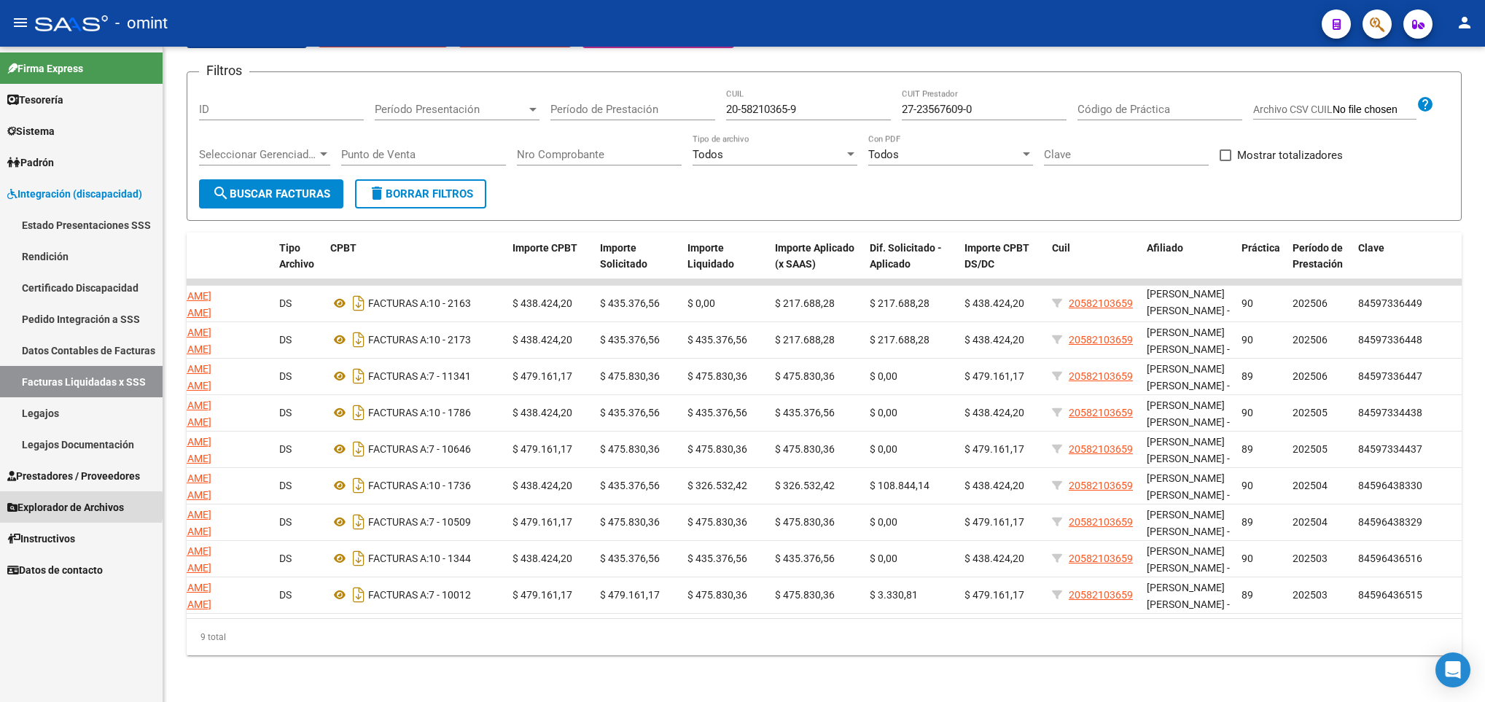
click at [48, 506] on span "Explorador de Archivos" at bounding box center [65, 507] width 117 height 16
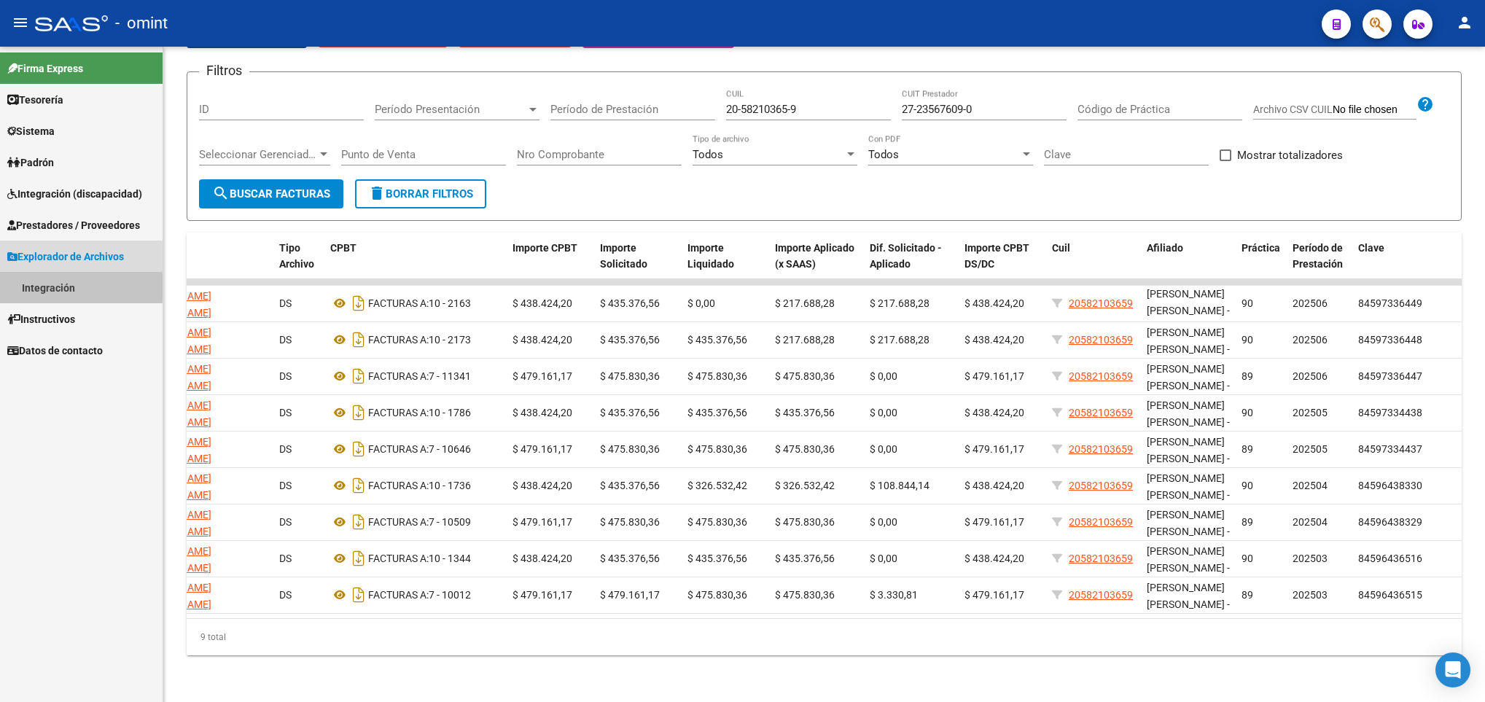
click at [37, 287] on link "Integración" at bounding box center [81, 287] width 163 height 31
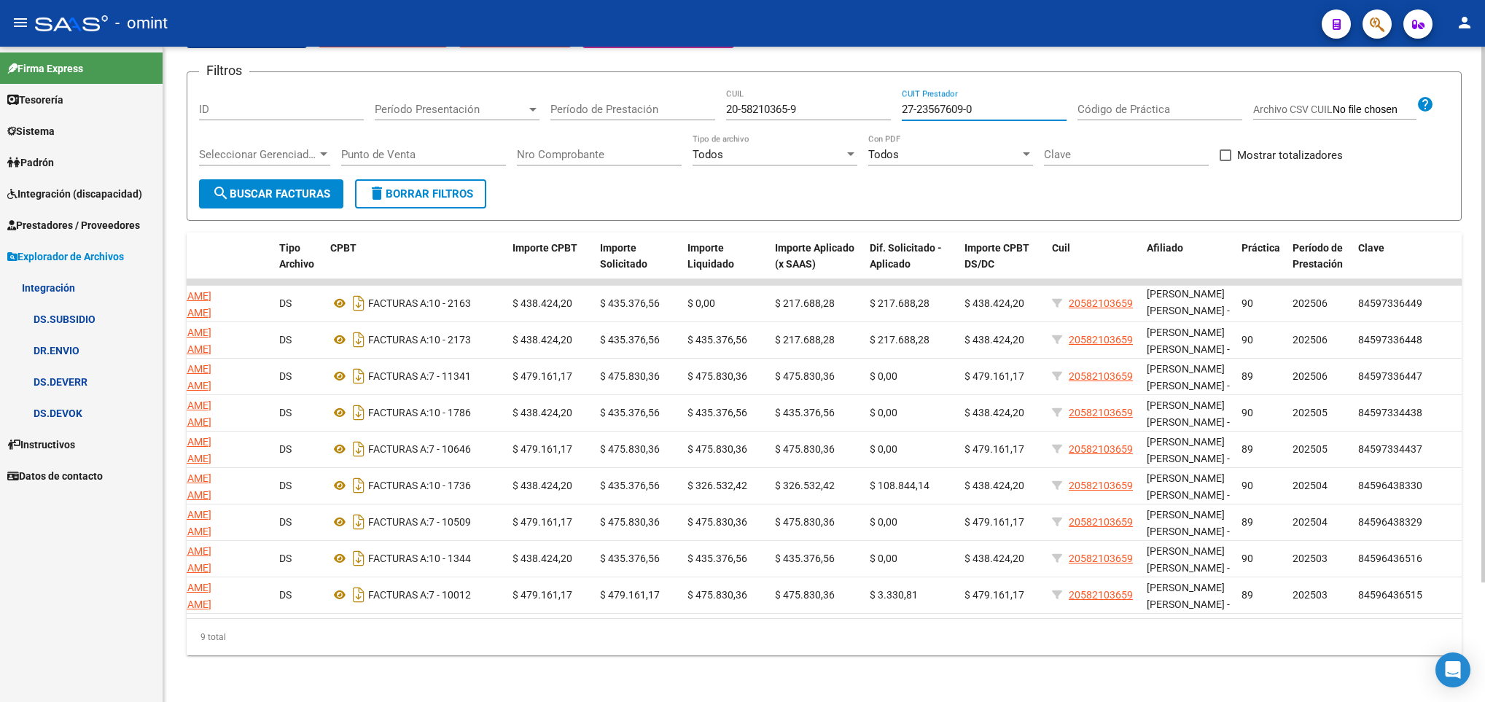
click at [777, 103] on input "20-58210365-9" at bounding box center [808, 109] width 165 height 13
click at [965, 103] on input "27-23567609-0" at bounding box center [984, 109] width 165 height 13
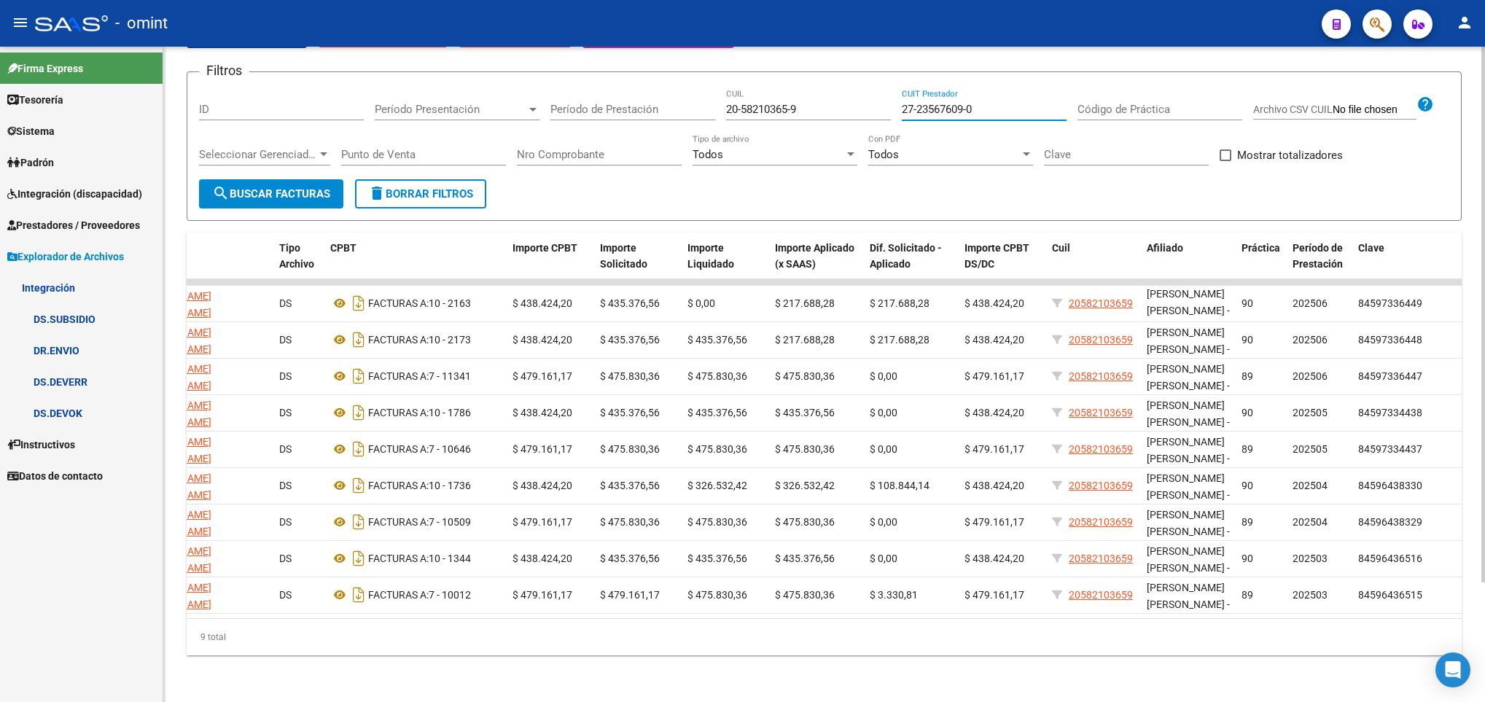
click at [965, 103] on input "27-23567609-0" at bounding box center [984, 109] width 165 height 13
drag, startPoint x: 812, startPoint y: 69, endPoint x: 820, endPoint y: 93, distance: 25.4
click at [812, 84] on div "Filtros ID Período Presentación Período Presentación Período de Prestación 20-5…" at bounding box center [824, 132] width 1251 height 96
click at [820, 103] on input "20-58210365-9" at bounding box center [808, 109] width 165 height 13
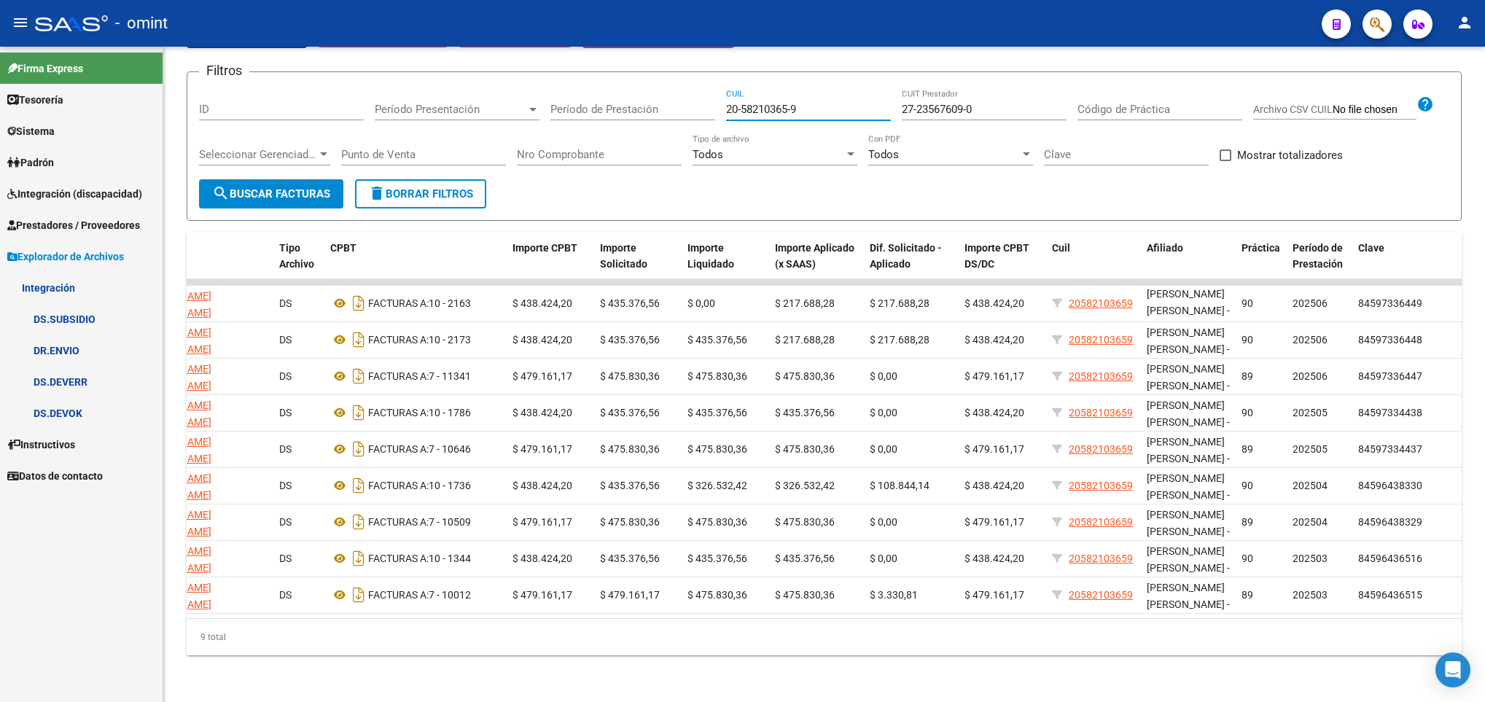
drag, startPoint x: 805, startPoint y: 92, endPoint x: 580, endPoint y: 117, distance: 225.9
click at [580, 117] on div "Filtros ID Período Presentación Período Presentación Período de Prestación 20-5…" at bounding box center [824, 132] width 1251 height 96
paste input "54184-2"
type input "20-58254184-2"
drag, startPoint x: 996, startPoint y: 93, endPoint x: 823, endPoint y: 81, distance: 173.2
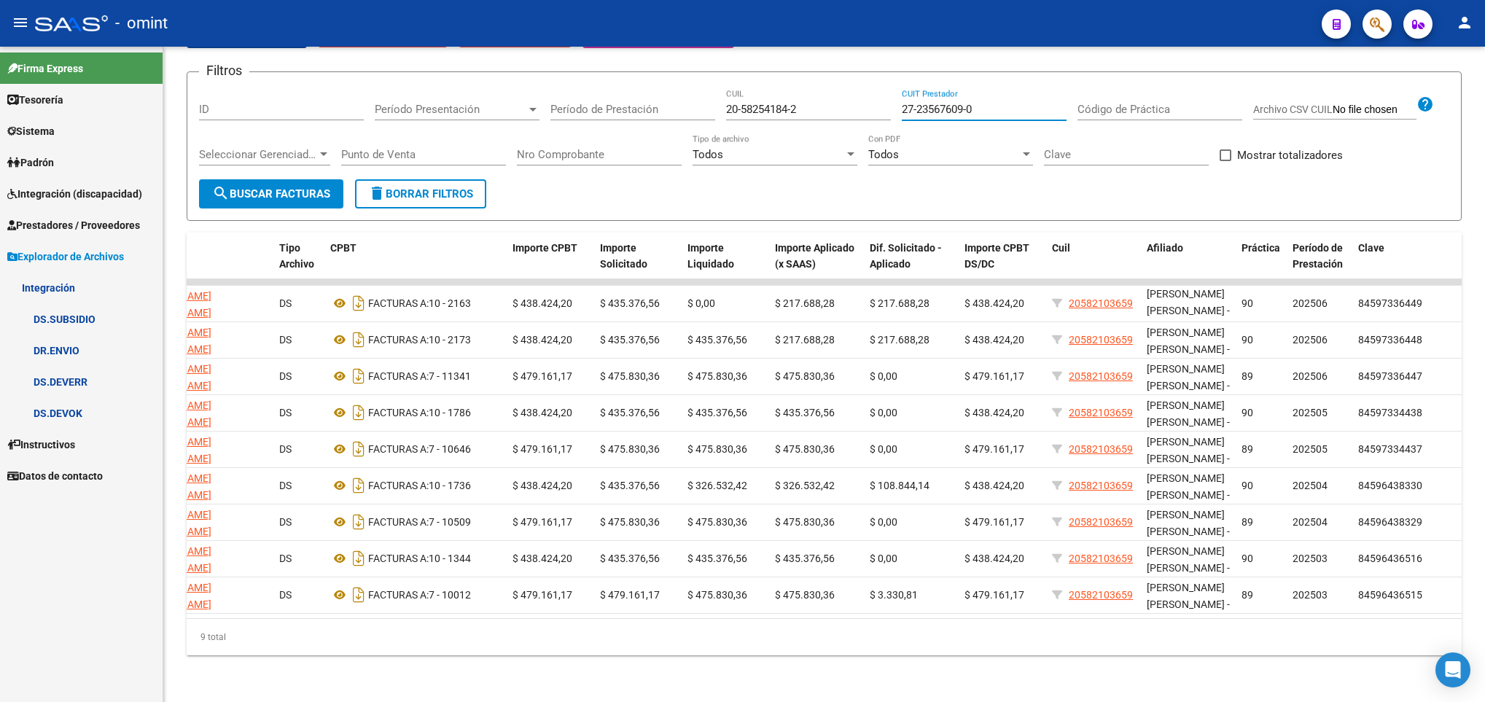
click at [823, 84] on div "Filtros ID Período Presentación Período Presentación Período de Prestación 20-5…" at bounding box center [824, 132] width 1251 height 96
paste input
paste input "27-31517134-8"
click at [308, 187] on span "search Buscar Facturas" at bounding box center [271, 193] width 118 height 13
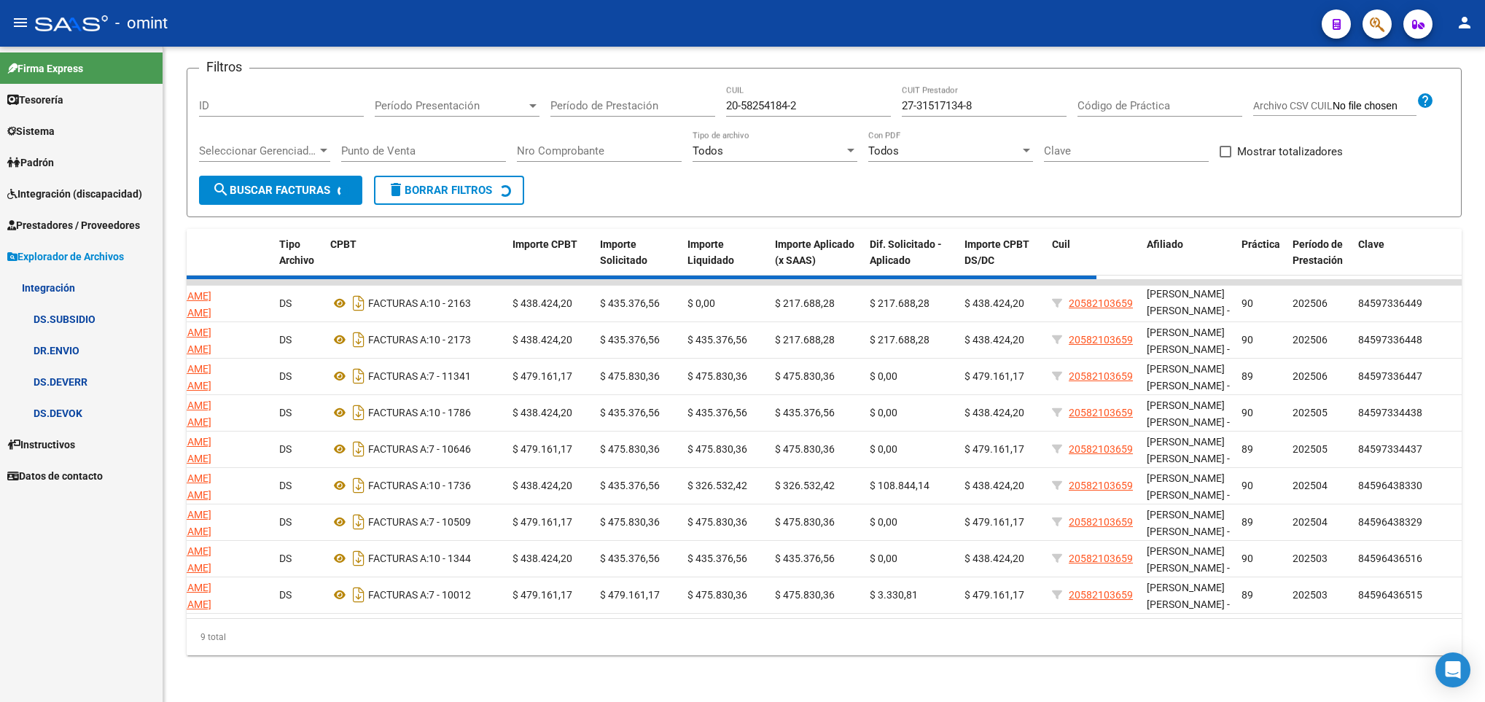
scroll to position [0, 0]
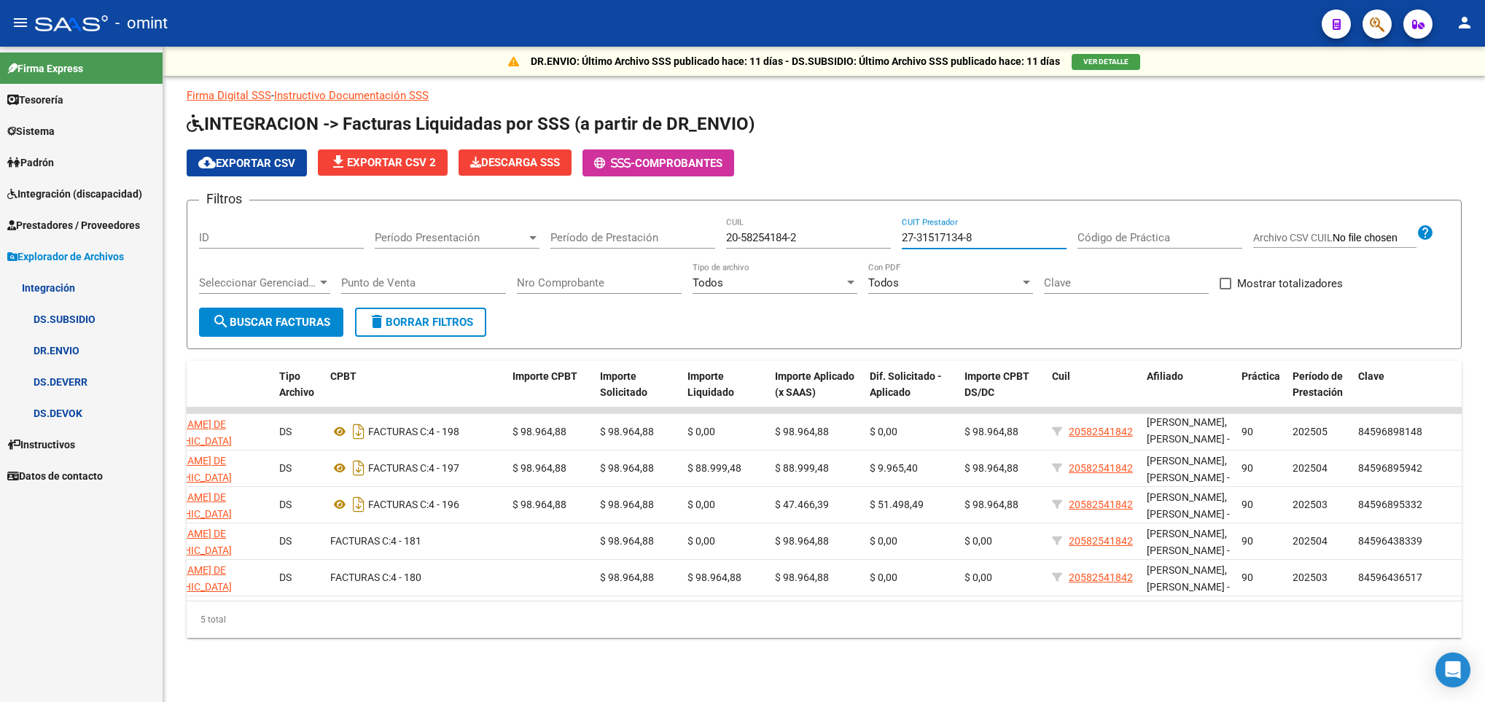
drag, startPoint x: 982, startPoint y: 232, endPoint x: 888, endPoint y: 243, distance: 94.7
click at [888, 243] on div "Filtros ID Período Presentación Período Presentación Período de Prestación 20-5…" at bounding box center [824, 260] width 1251 height 96
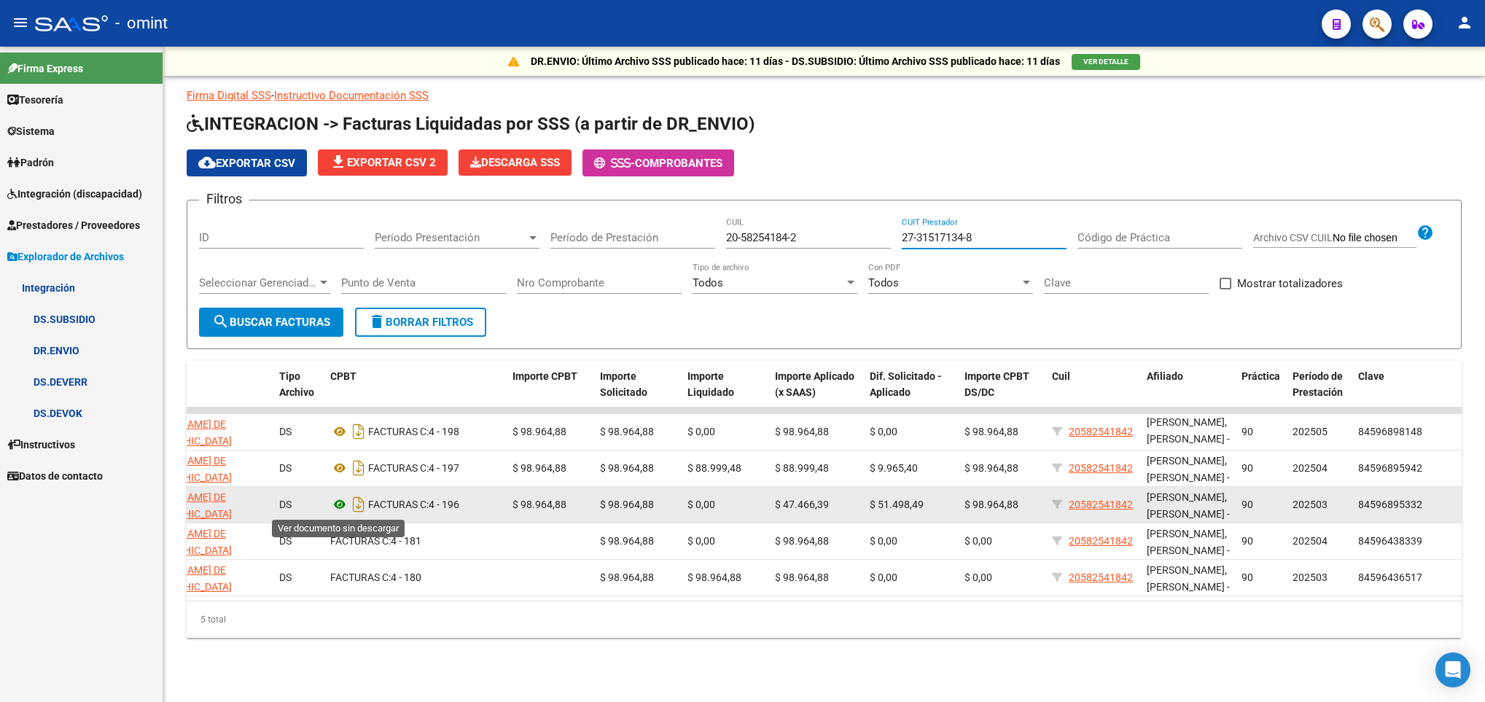
click at [337, 504] on icon at bounding box center [339, 504] width 19 height 17
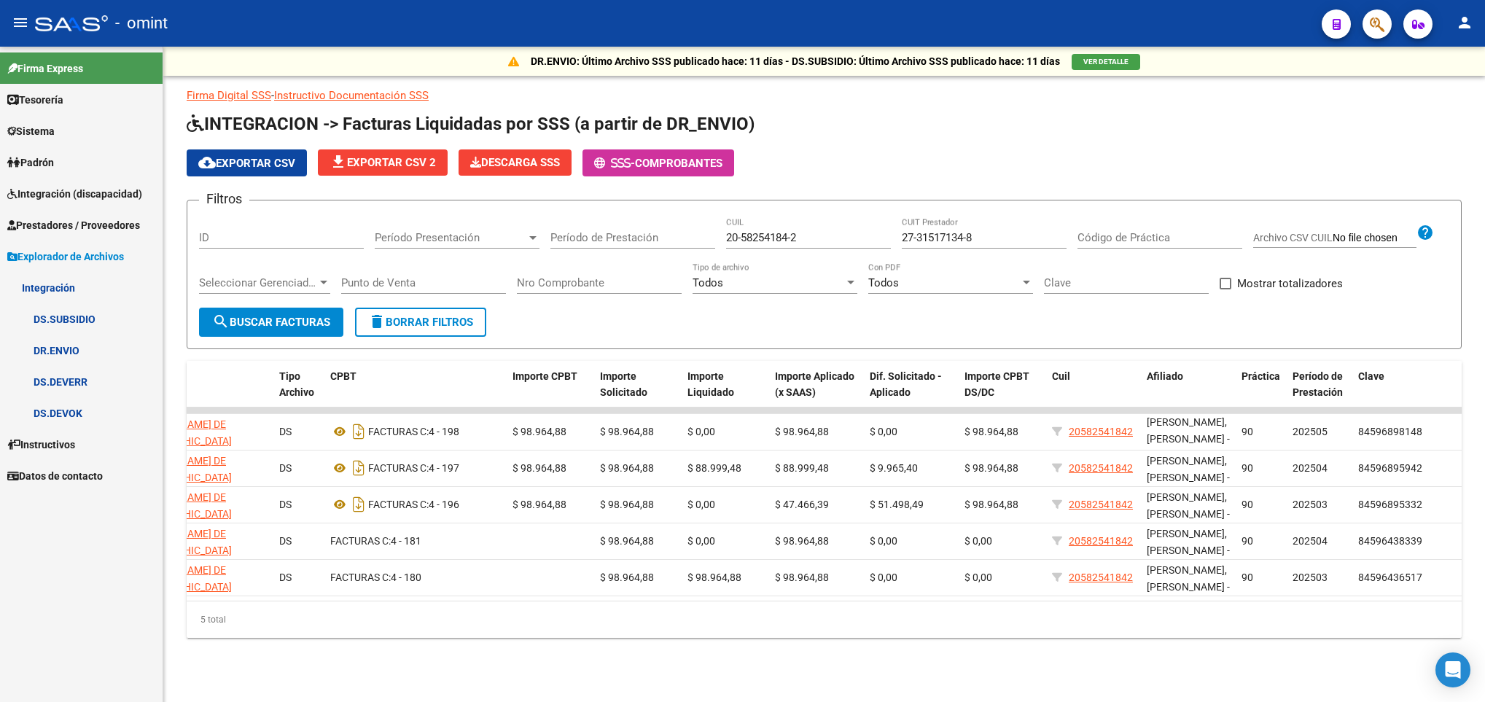
click at [807, 239] on input "20-58254184-2" at bounding box center [808, 237] width 165 height 13
click at [1007, 244] on div "27-31517134-8 CUIT Prestador" at bounding box center [984, 232] width 165 height 31
paste input "3-30394807-4"
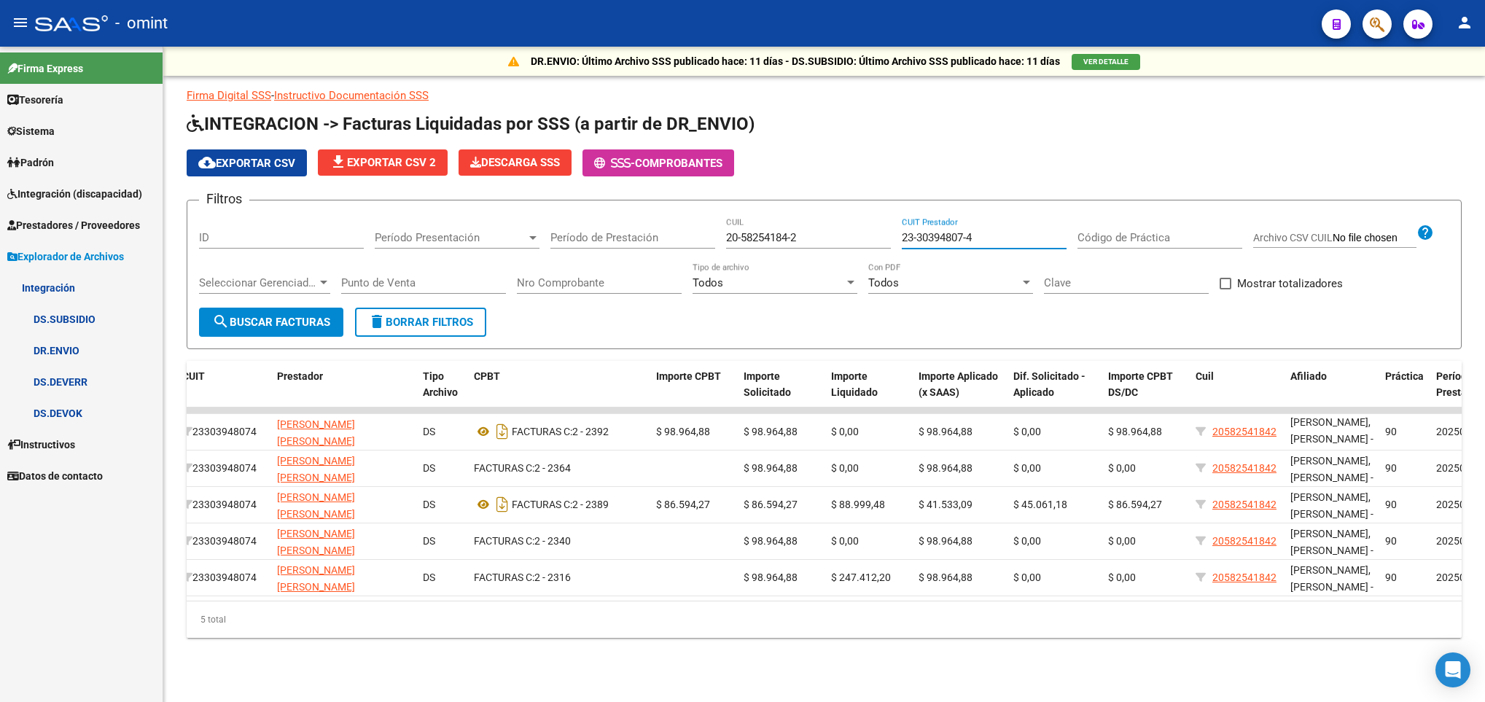
scroll to position [0, 365]
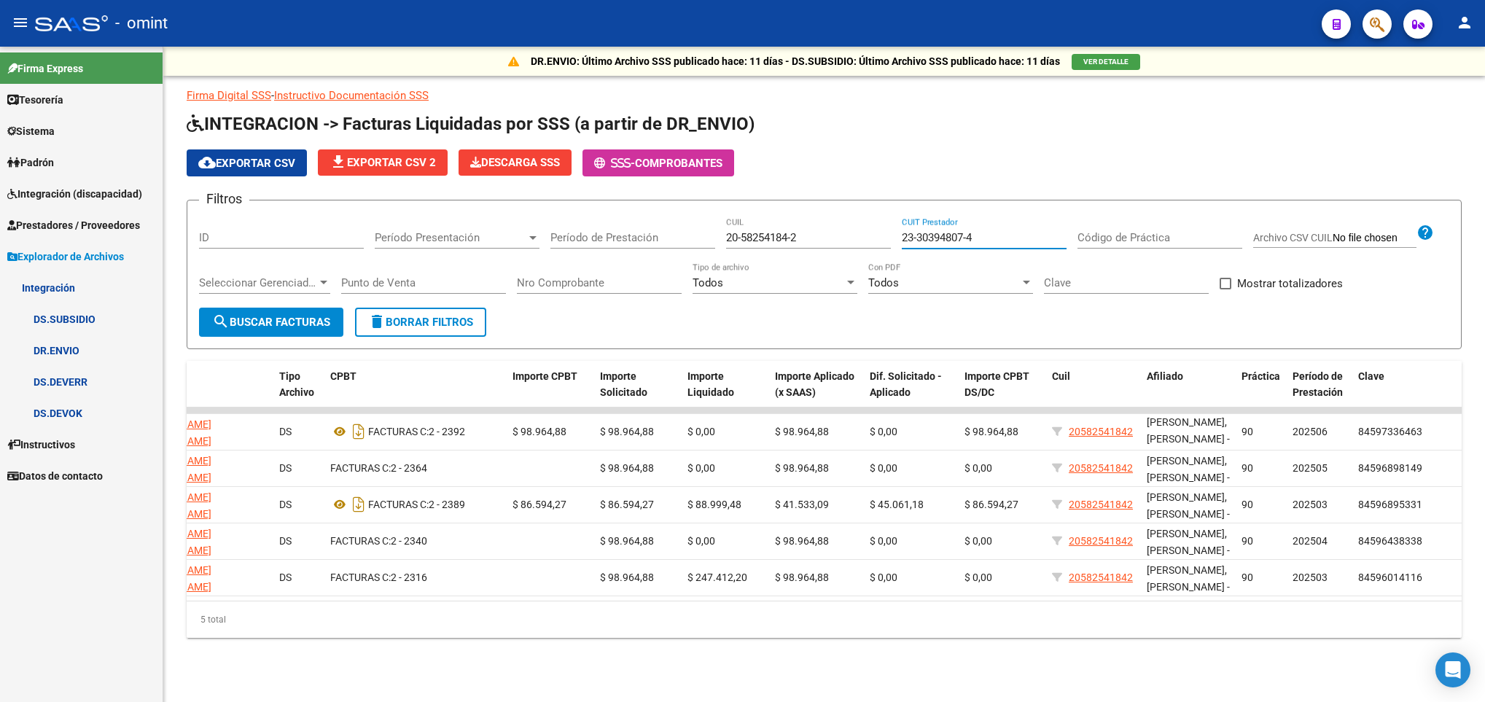
drag, startPoint x: 991, startPoint y: 235, endPoint x: 878, endPoint y: 241, distance: 113.2
click at [878, 241] on div "Filtros ID Período Presentación Período Presentación Período de Prestación 20-5…" at bounding box center [824, 260] width 1251 height 96
type input "23-30394807-4"
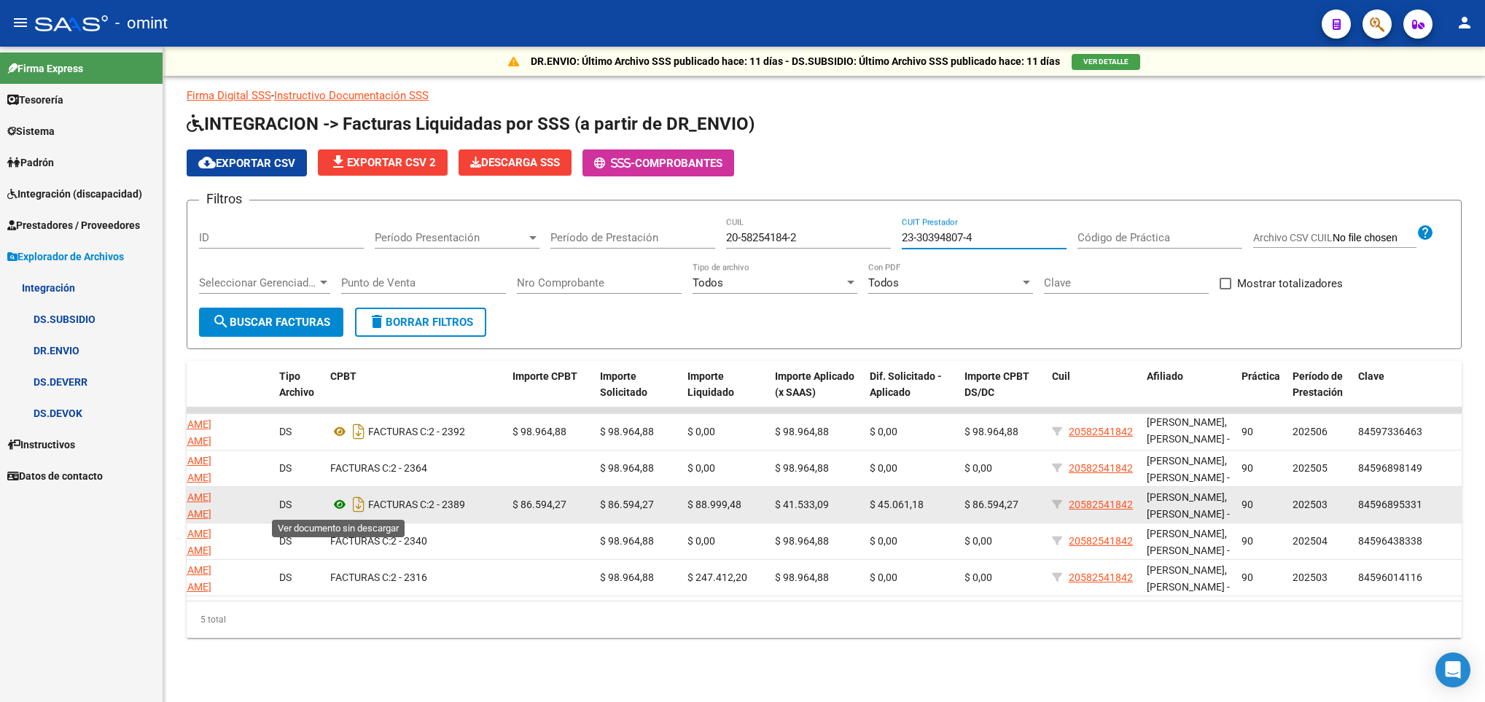
click at [341, 505] on icon at bounding box center [339, 504] width 19 height 17
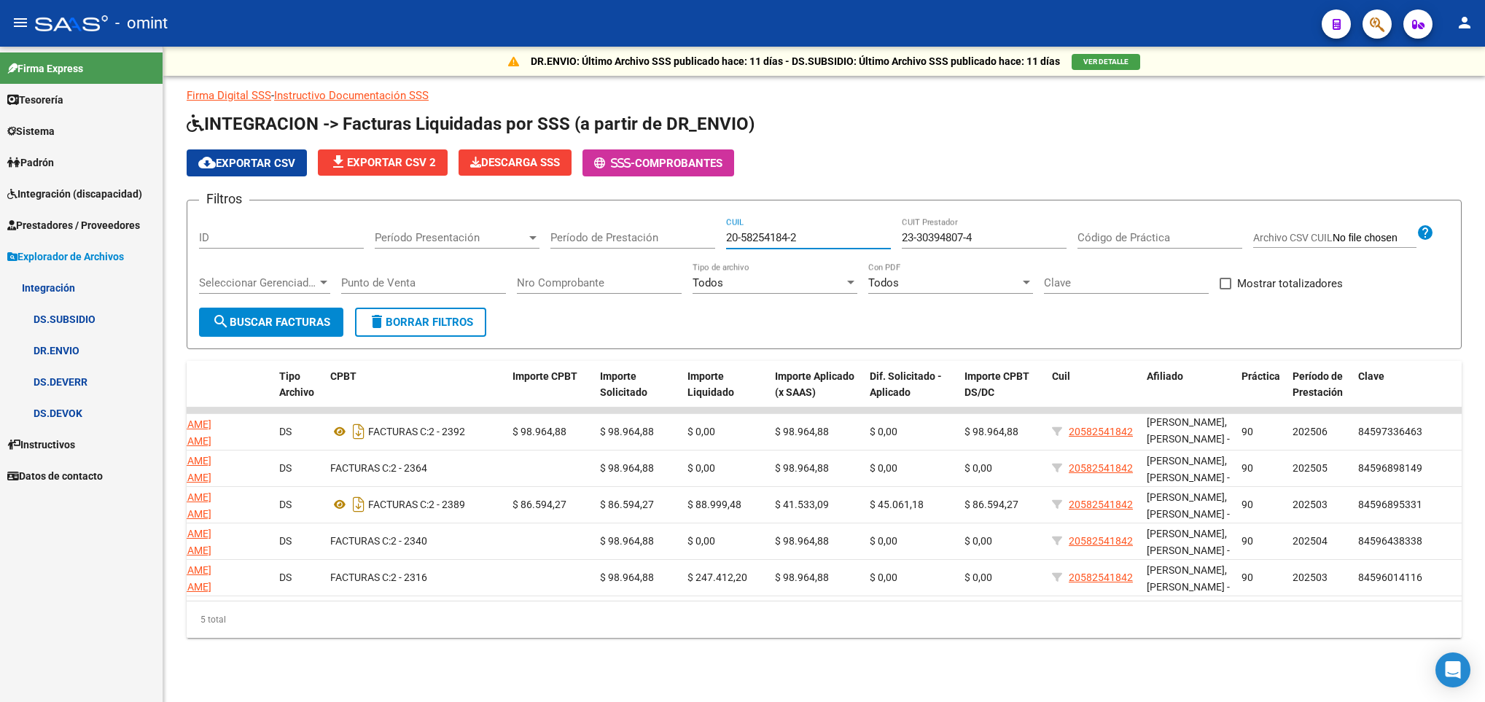
drag, startPoint x: 823, startPoint y: 234, endPoint x: 663, endPoint y: 230, distance: 160.5
click at [663, 230] on div "Filtros ID Período Presentación Período Presentación Período de Prestación 20-5…" at bounding box center [824, 260] width 1251 height 96
paste input "5899-0"
type input "20-58255899-0"
click at [1017, 233] on input "23-30394807-4" at bounding box center [984, 237] width 165 height 13
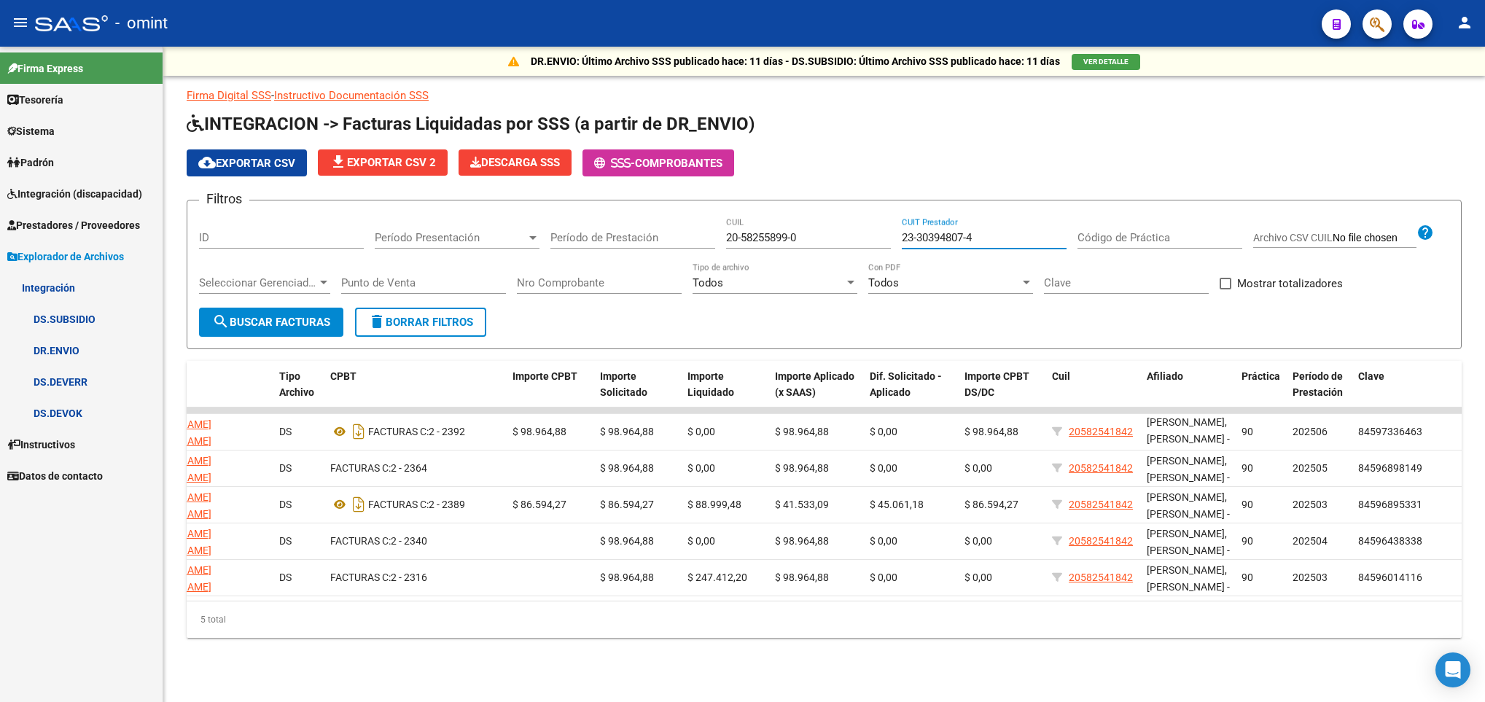
drag, startPoint x: 997, startPoint y: 238, endPoint x: 864, endPoint y: 230, distance: 133.7
click at [864, 230] on div "Filtros ID Período Presentación Período Presentación Período de Prestación 20-5…" at bounding box center [824, 260] width 1251 height 96
paste input "7-38054112-8"
click at [281, 308] on button "search Buscar Facturas" at bounding box center [271, 322] width 144 height 29
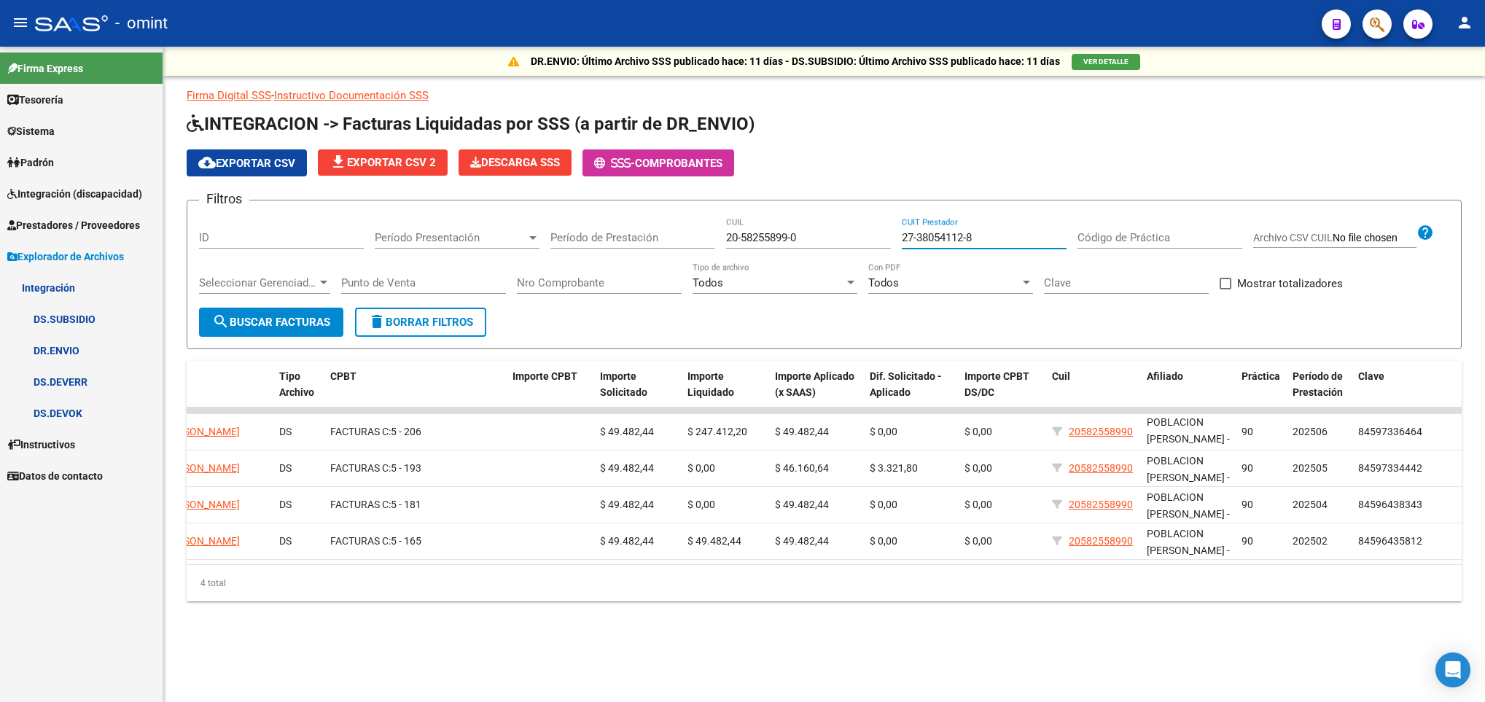
drag, startPoint x: 996, startPoint y: 233, endPoint x: 877, endPoint y: 224, distance: 119.2
click at [877, 224] on div "Filtros ID Período Presentación Período Presentación Período de Prestación 20-5…" at bounding box center [824, 260] width 1251 height 96
paste input "30-71192395-7"
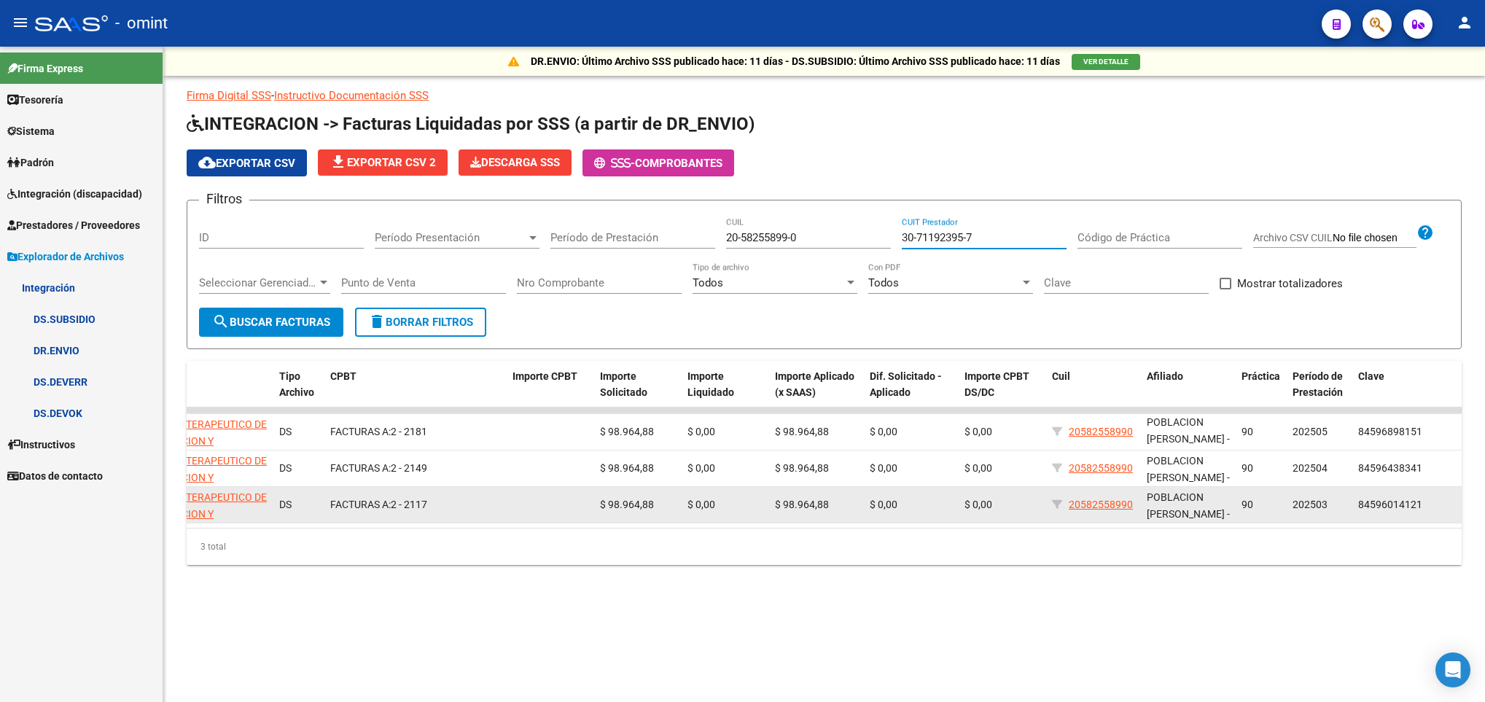
type input "30-71192395-7"
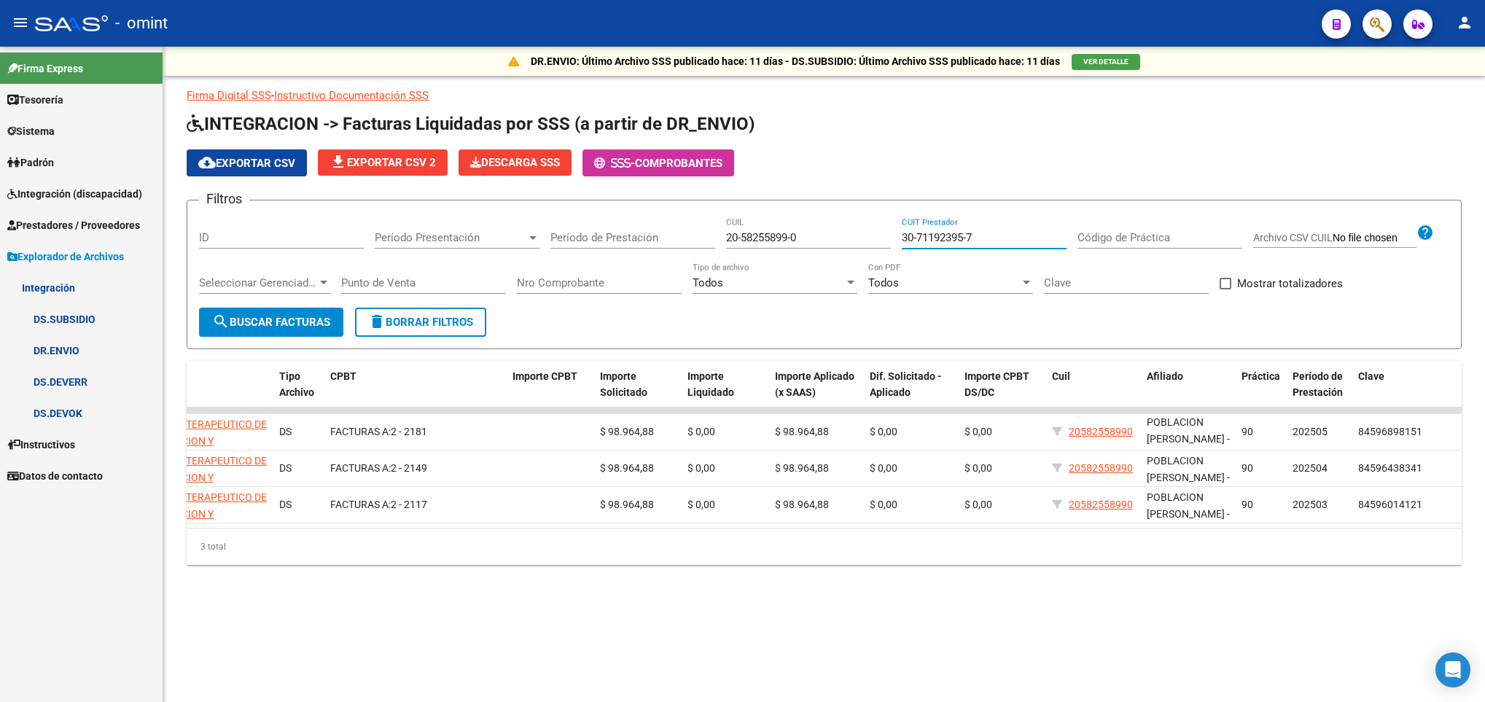
drag, startPoint x: 959, startPoint y: 237, endPoint x: 884, endPoint y: 237, distance: 74.4
click at [884, 237] on div "Filtros ID Período Presentación Período Presentación Período de Prestación 20-5…" at bounding box center [824, 260] width 1251 height 96
click at [744, 232] on input "20-58255899-0" at bounding box center [808, 237] width 165 height 13
click at [758, 238] on input "20-58255899-0" at bounding box center [808, 237] width 165 height 13
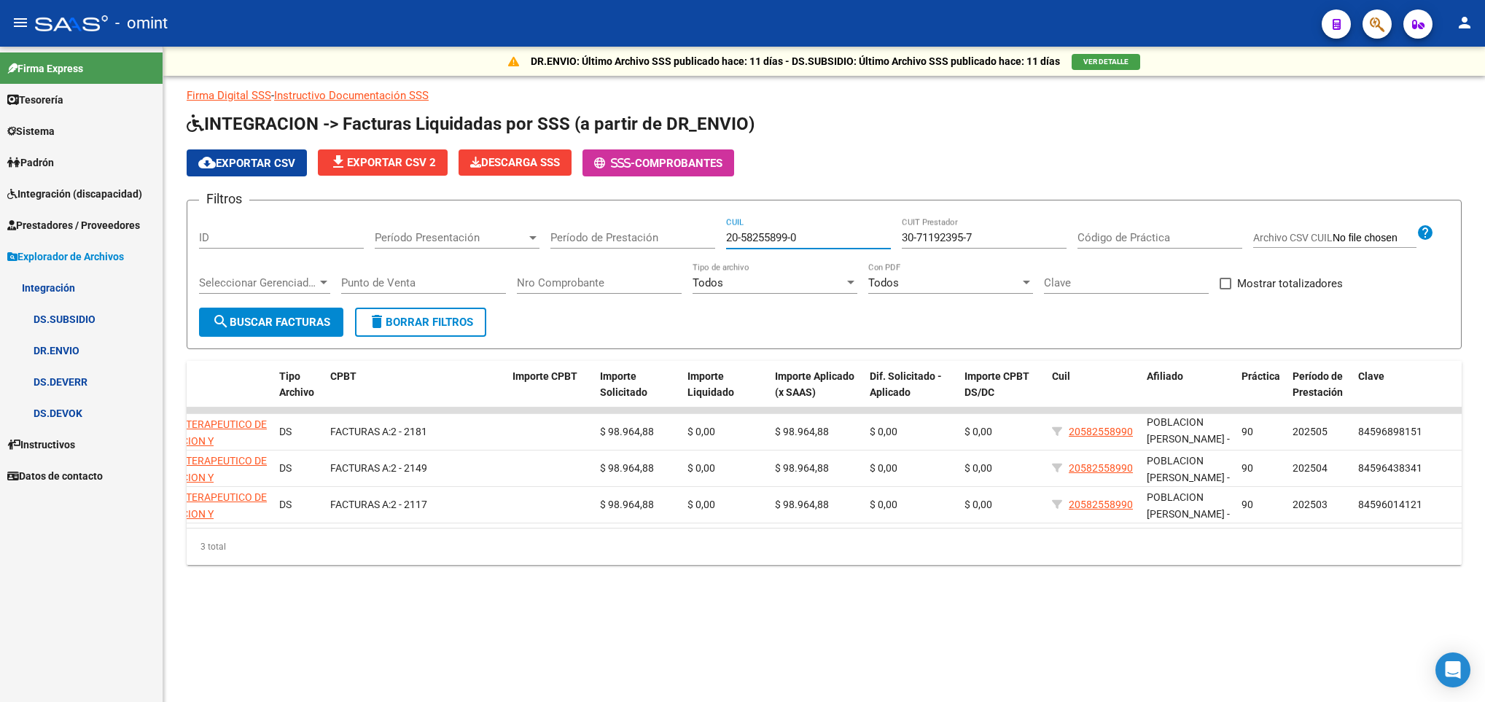
drag, startPoint x: 822, startPoint y: 239, endPoint x: 606, endPoint y: 230, distance: 216.8
click at [606, 230] on div "Filtros ID Período Presentación Período Presentación Período de Prestación 20-5…" at bounding box center [824, 260] width 1251 height 96
paste input "978123-7"
type input "20-58978123-7"
click at [984, 238] on input "30-71192395-7" at bounding box center [984, 237] width 165 height 13
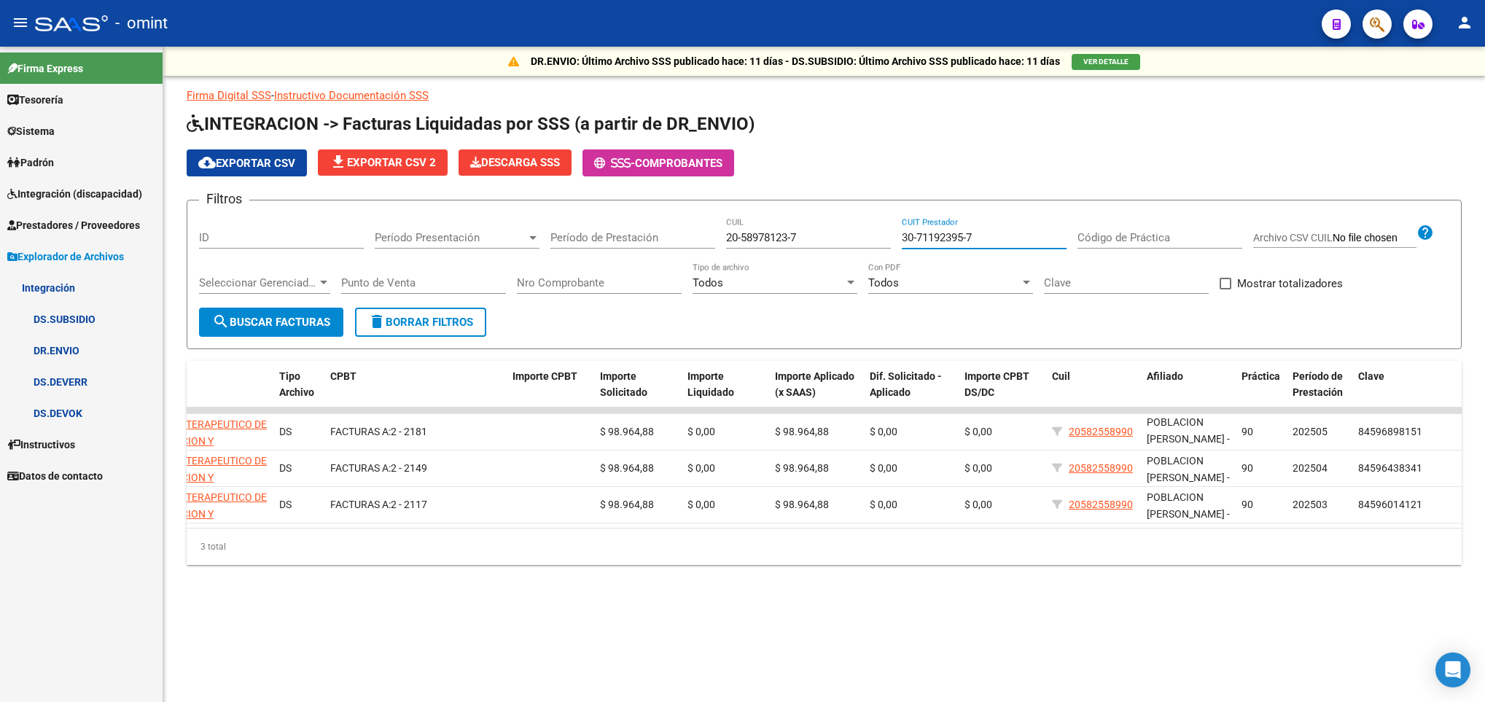
drag, startPoint x: 1004, startPoint y: 232, endPoint x: 833, endPoint y: 235, distance: 170.6
click at [833, 235] on div "Filtros ID Período Presentación Período Presentación Período de Prestación 20-5…" at bounding box center [824, 260] width 1251 height 96
paste input "27-22053848-1"
type input "27-22053848-1"
click at [260, 324] on span "search Buscar Facturas" at bounding box center [271, 322] width 118 height 13
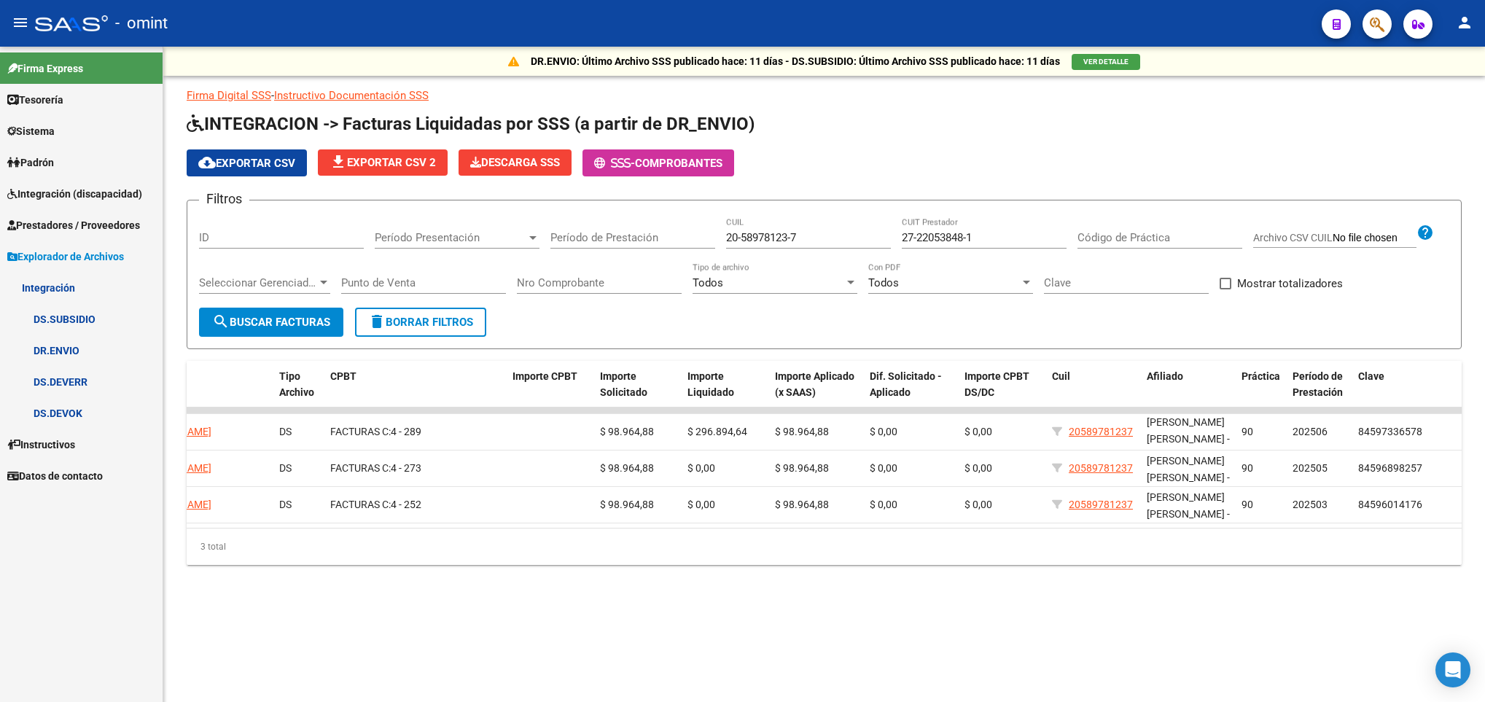
click at [755, 236] on input "20-58978123-7" at bounding box center [808, 237] width 165 height 13
drag, startPoint x: 812, startPoint y: 239, endPoint x: 650, endPoint y: 250, distance: 162.2
click at [650, 250] on div "Filtros ID Período Presentación Período Presentación Período de Prestación 20-5…" at bounding box center [824, 260] width 1251 height 96
paste input "3-51358593-4"
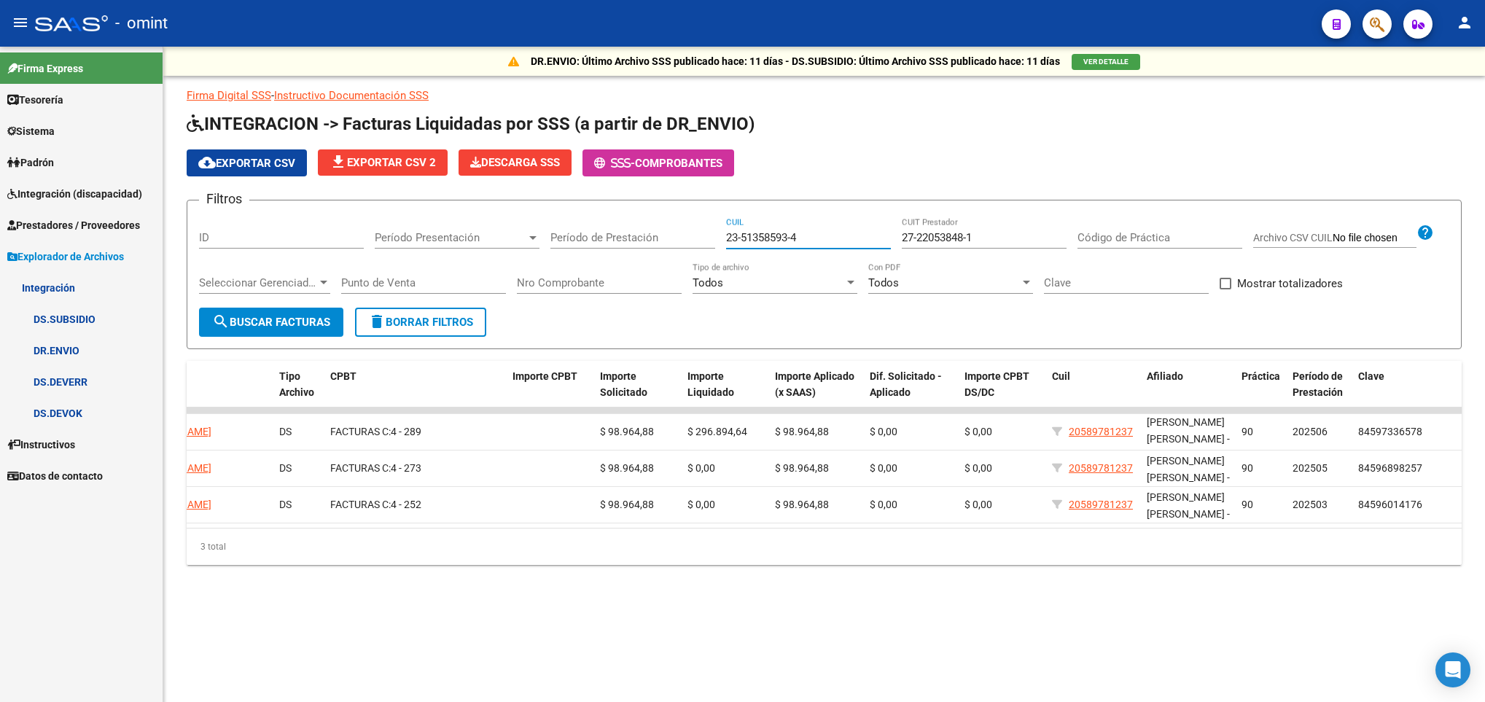
type input "23-51358593-4"
click at [1000, 238] on input "27-22053848-1" at bounding box center [984, 237] width 165 height 13
drag, startPoint x: 995, startPoint y: 236, endPoint x: 784, endPoint y: 241, distance: 211.5
click at [784, 241] on div "Filtros ID Período Presentación Período Presentación Período de Prestación 23-5…" at bounding box center [824, 260] width 1251 height 96
paste input "1003550-3"
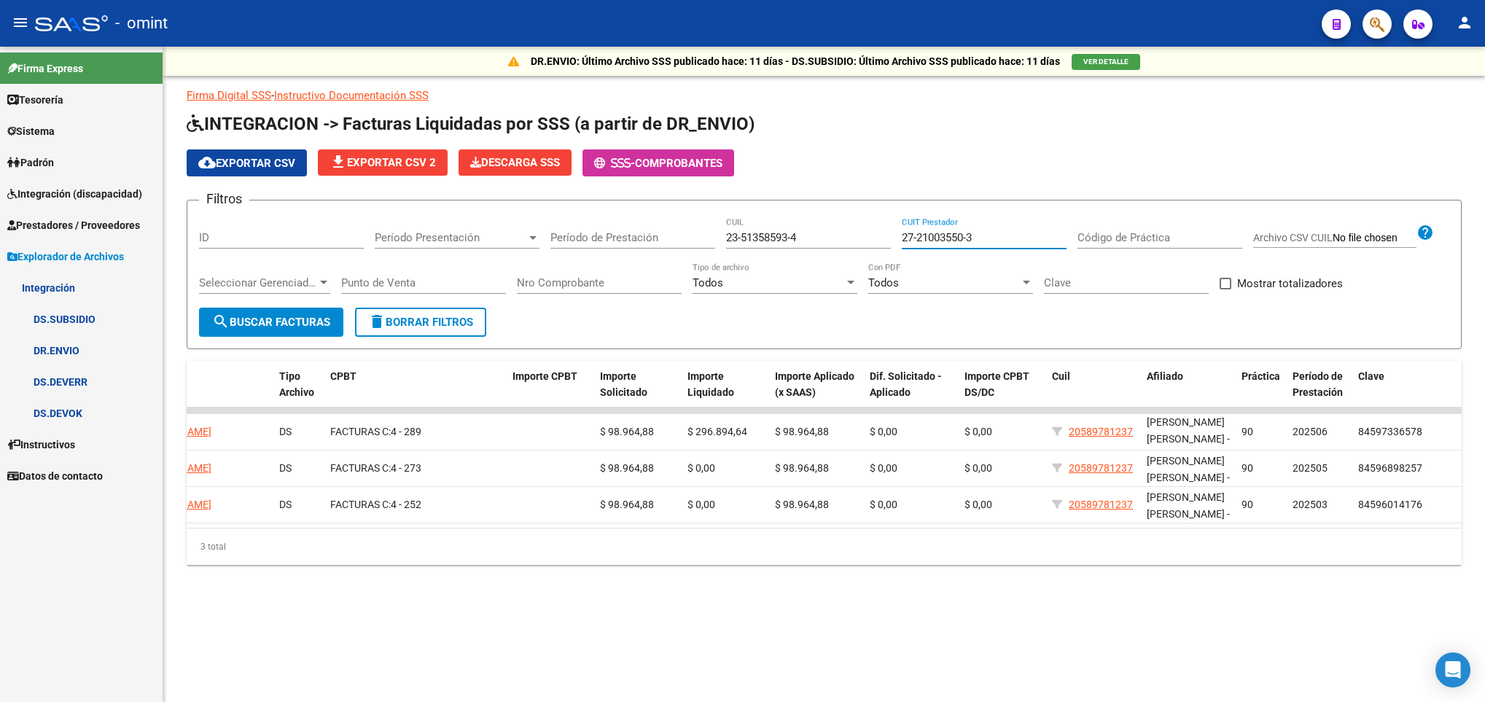
type input "27-21003550-3"
click at [298, 320] on span "search Buscar Facturas" at bounding box center [271, 322] width 118 height 13
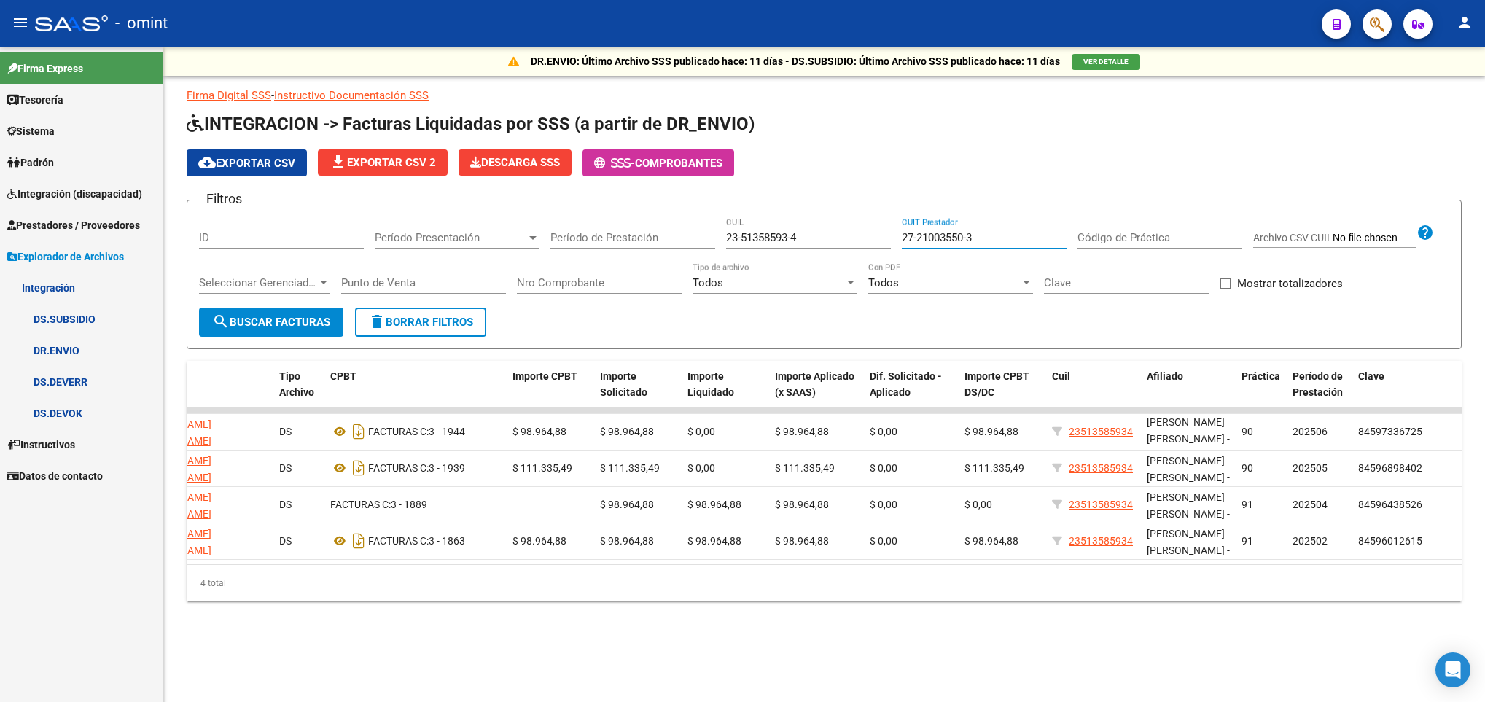
drag, startPoint x: 993, startPoint y: 238, endPoint x: 869, endPoint y: 241, distance: 124.0
click at [869, 241] on div "Filtros ID Período Presentación Período Presentación Período de Prestación 23-5…" at bounding box center [824, 260] width 1251 height 96
click at [777, 234] on input "23-51358593-4" at bounding box center [808, 237] width 165 height 13
click at [830, 235] on input "23-51358593-4" at bounding box center [808, 237] width 165 height 13
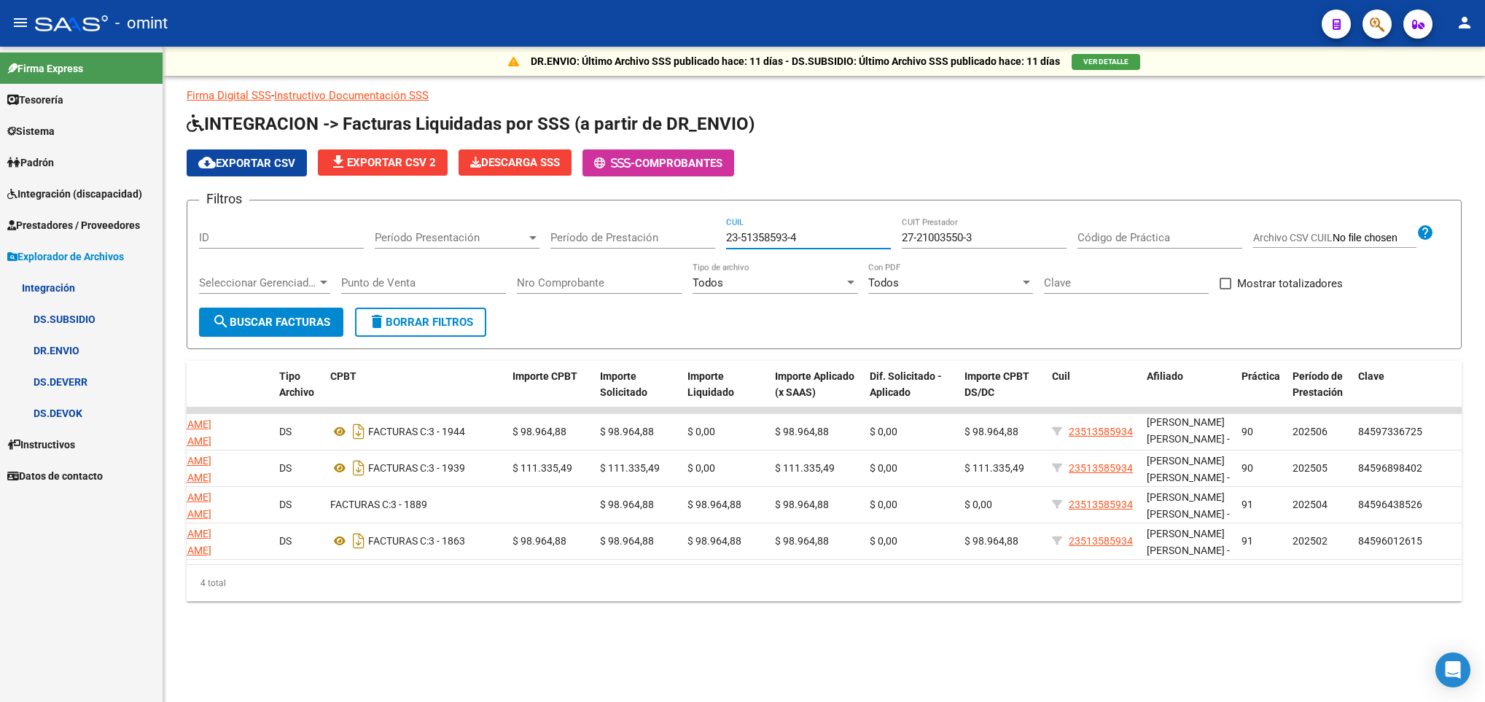
drag, startPoint x: 810, startPoint y: 235, endPoint x: 677, endPoint y: 237, distance: 133.5
click at [677, 238] on div "Filtros ID Período Presentación Período Presentación Período de Prestación 23-5…" at bounding box center [824, 260] width 1251 height 96
paste input "3835766-9"
type input "23-53835766-9"
click at [1015, 234] on input "27-21003550-3" at bounding box center [984, 237] width 165 height 13
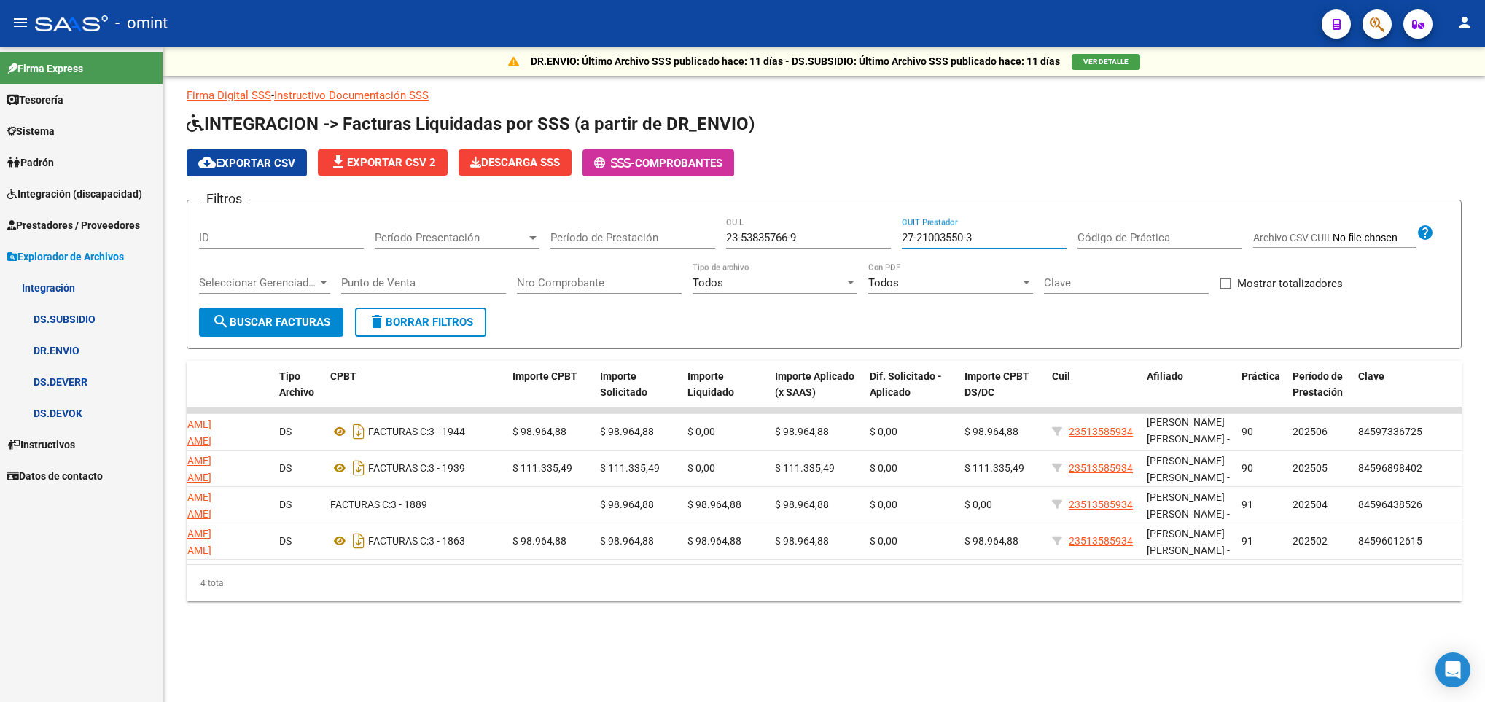
drag, startPoint x: 989, startPoint y: 241, endPoint x: 827, endPoint y: 243, distance: 161.9
click at [827, 243] on div "Filtros ID Período Presentación Período Presentación Período de Prestación 23-5…" at bounding box center [824, 260] width 1251 height 96
paste input "2707627-0"
type input "27-22707627-0"
click at [250, 324] on span "search Buscar Facturas" at bounding box center [271, 322] width 118 height 13
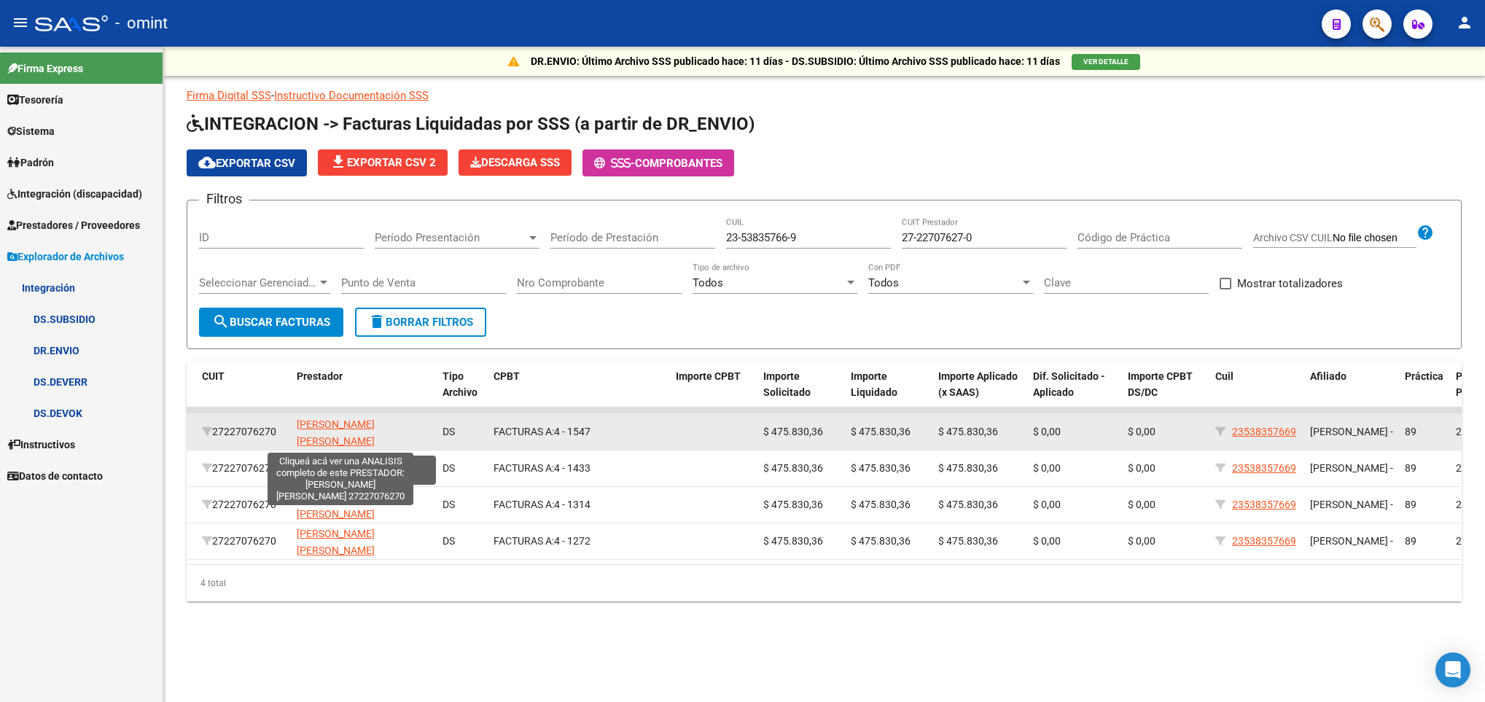
scroll to position [1, 0]
drag, startPoint x: 292, startPoint y: 423, endPoint x: 390, endPoint y: 440, distance: 100.0
click at [390, 440] on datatable-body-cell "[PERSON_NAME] [PERSON_NAME]" at bounding box center [364, 432] width 146 height 36
copy span "[PERSON_NAME] [PERSON_NAME]"
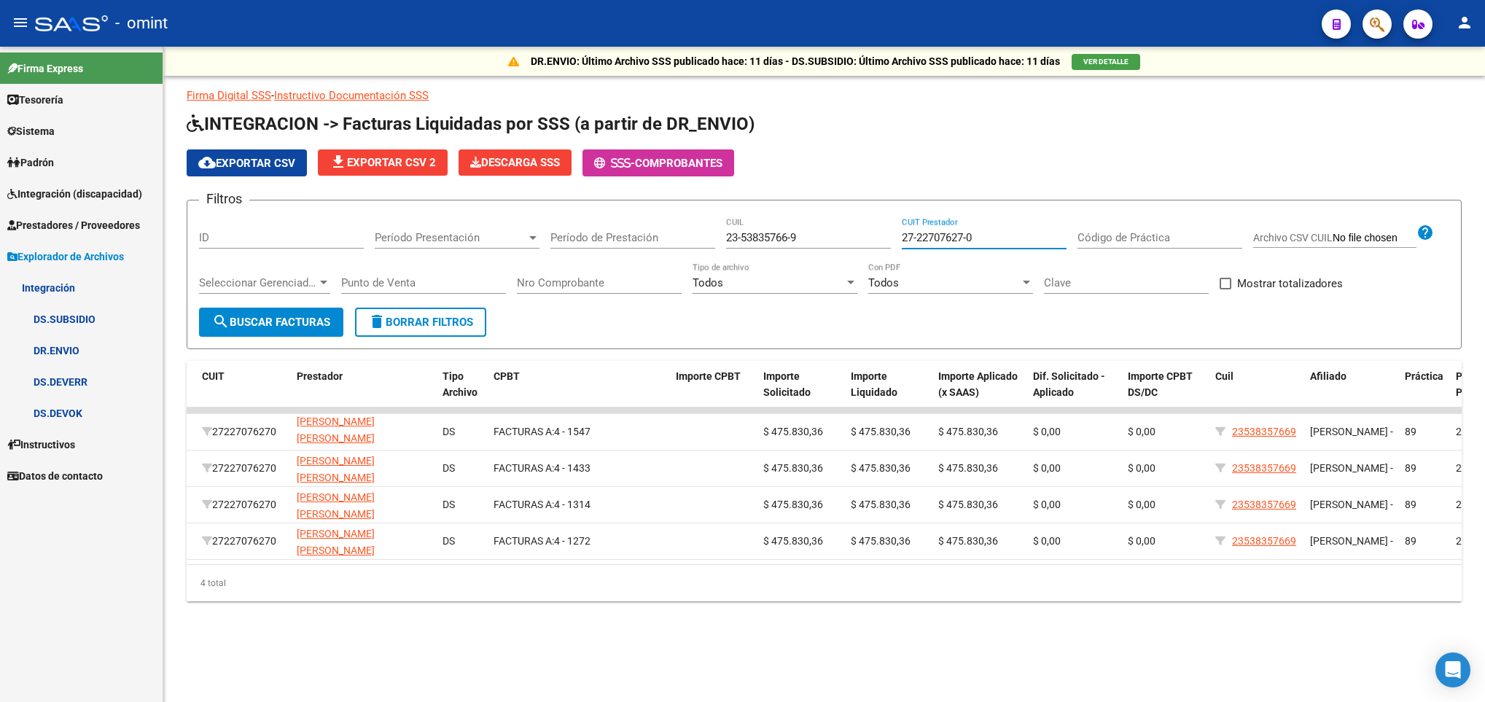
click at [1003, 239] on input "27-22707627-0" at bounding box center [984, 237] width 165 height 13
drag, startPoint x: 1003, startPoint y: 239, endPoint x: 833, endPoint y: 243, distance: 169.2
click at [833, 243] on div "Filtros ID Período Presentación Período Presentación Período de Prestación 23-5…" at bounding box center [824, 260] width 1251 height 96
click at [771, 241] on input "23-53835766-9" at bounding box center [808, 237] width 165 height 13
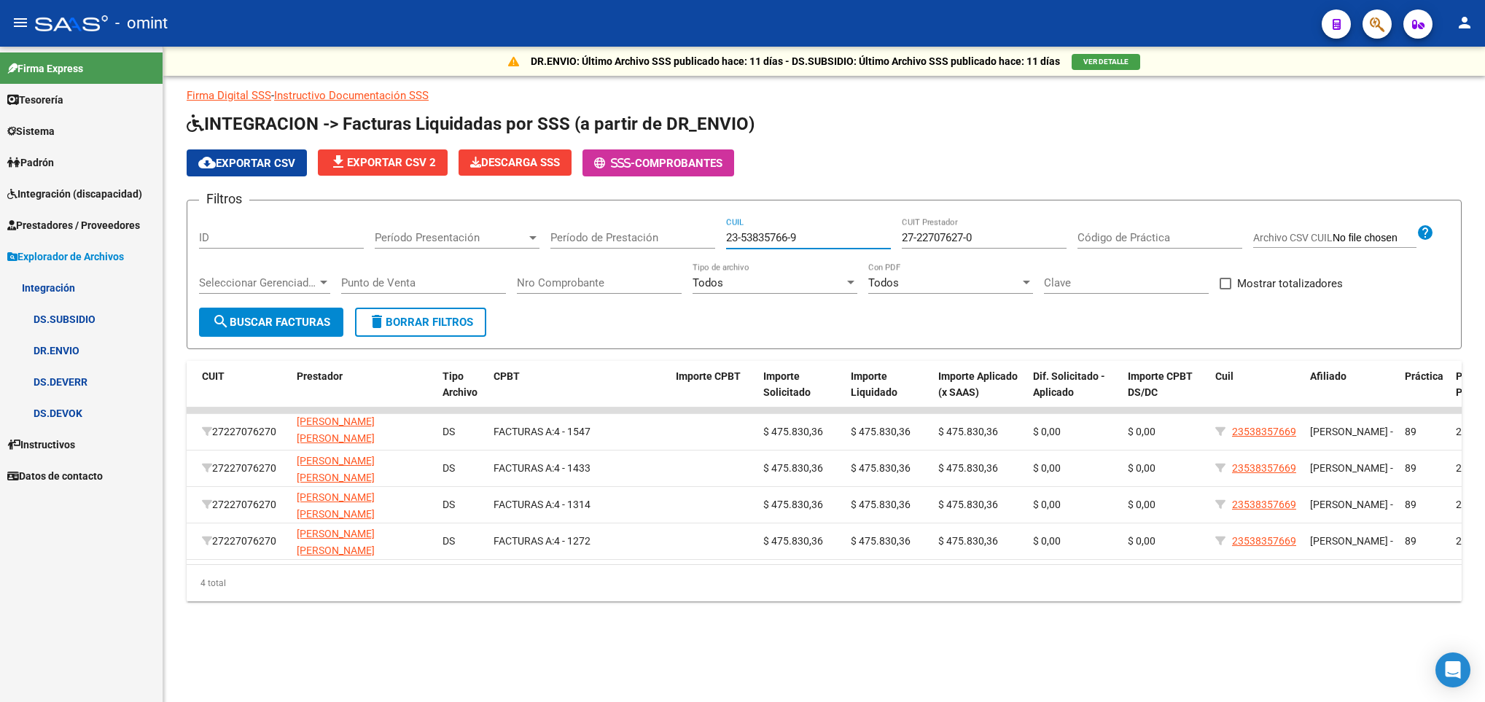
click at [807, 235] on input "23-53835766-9" at bounding box center [808, 237] width 165 height 13
drag, startPoint x: 810, startPoint y: 235, endPoint x: 676, endPoint y: 233, distance: 134.2
click at [676, 233] on div "Filtros ID Período Presentación Período Presentación Período de Prestación 23-5…" at bounding box center [824, 260] width 1251 height 96
paste input "7-22520829-3"
type input "27-22520829-3"
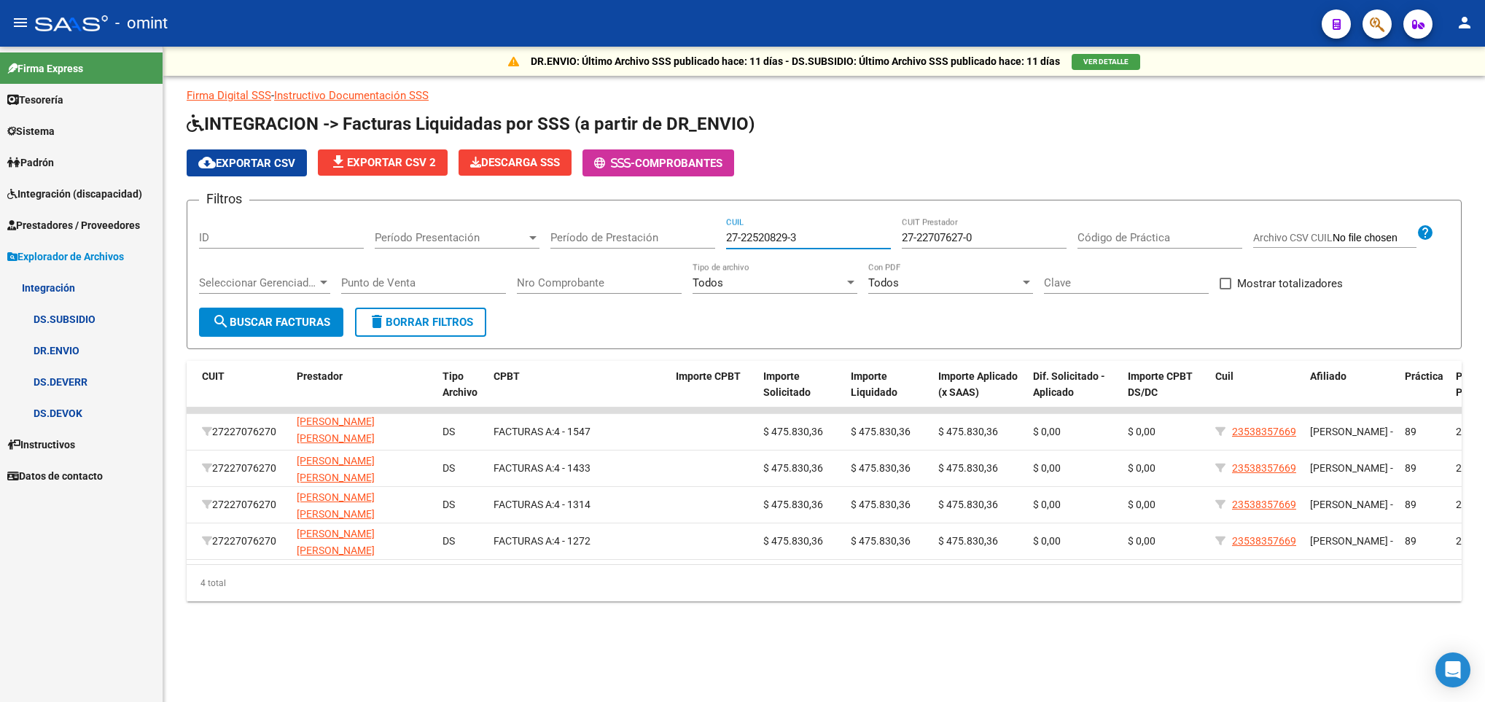
click at [1006, 226] on div "27-22707627-0 CUIT Prestador" at bounding box center [984, 232] width 165 height 31
paste input "0-34066256-4"
type input "20-34066256-4"
click at [230, 331] on button "search Buscar Facturas" at bounding box center [271, 322] width 144 height 29
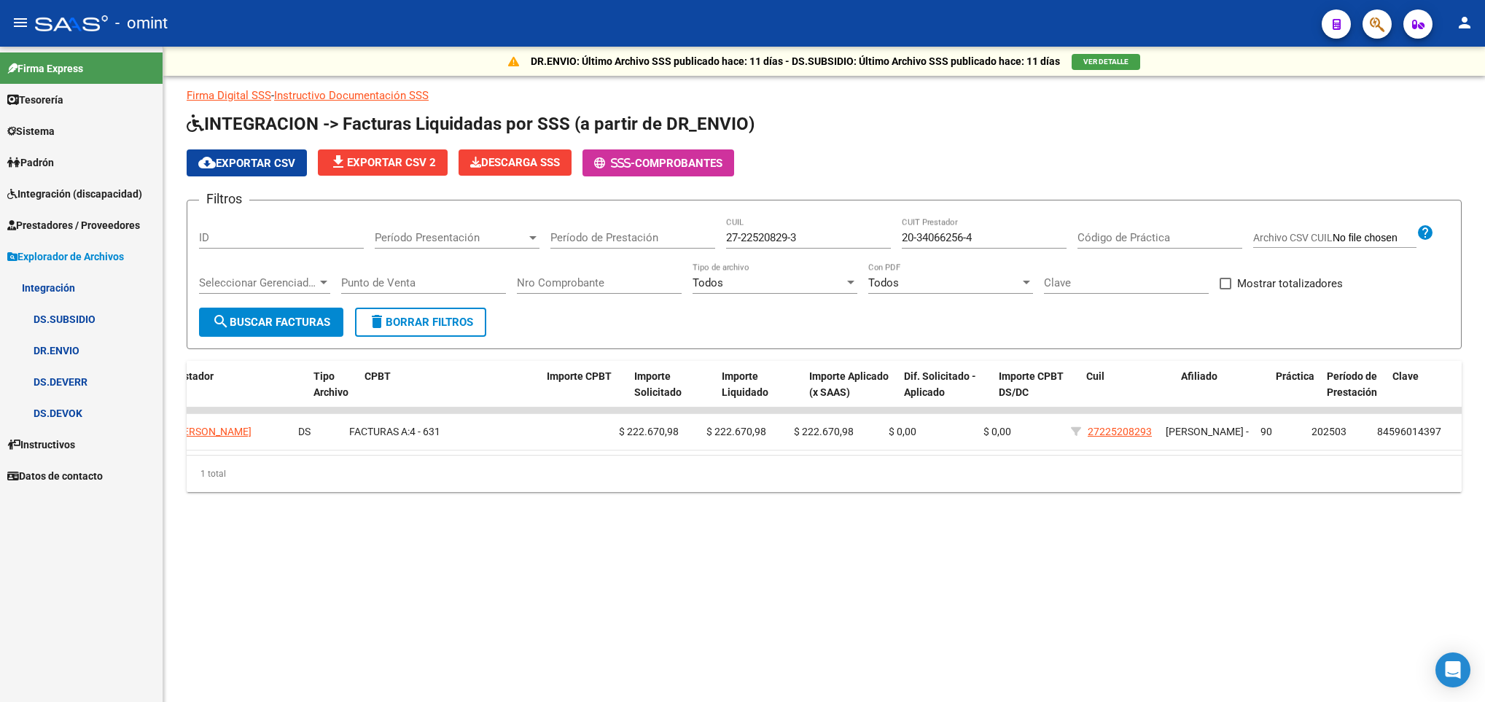
scroll to position [0, 365]
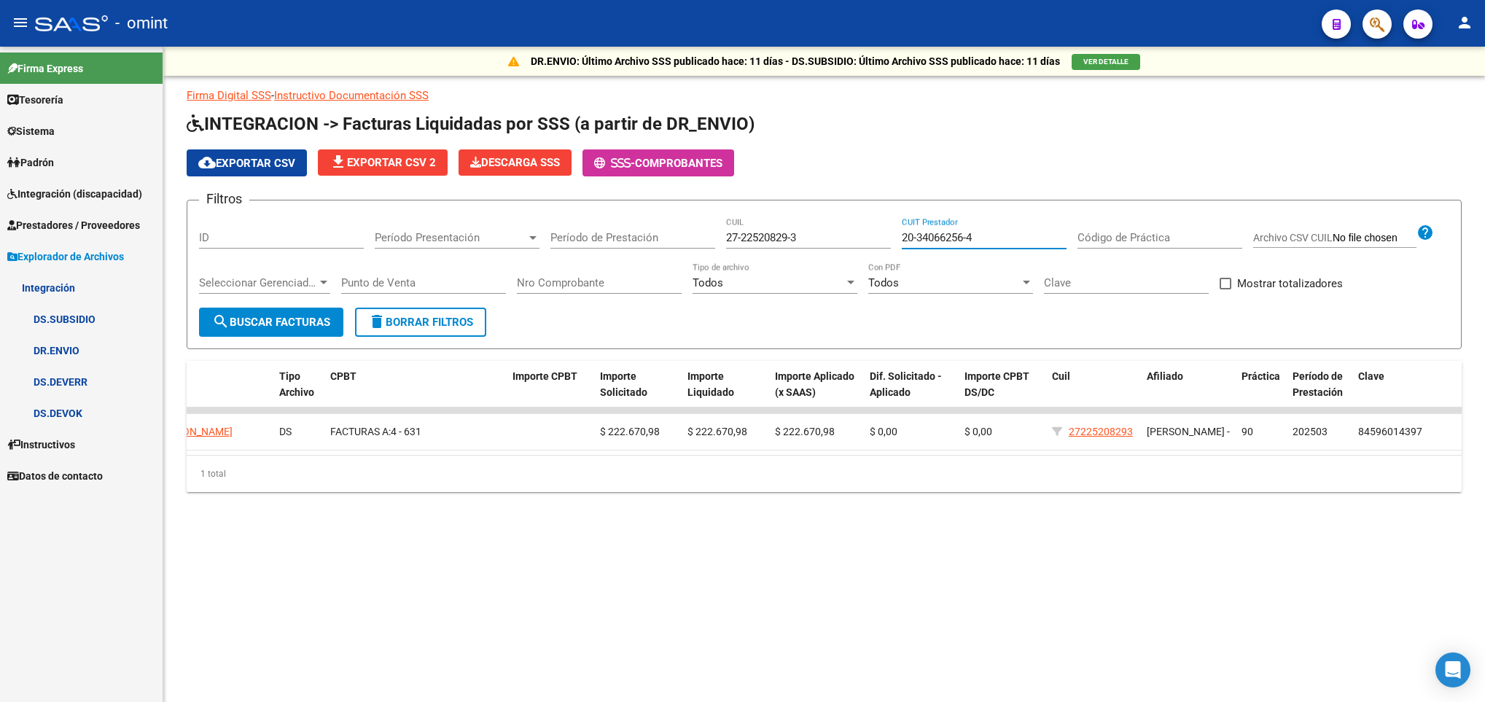
click at [1002, 236] on input "20-34066256-4" at bounding box center [984, 237] width 165 height 13
drag, startPoint x: 1002, startPoint y: 236, endPoint x: 856, endPoint y: 233, distance: 145.9
click at [856, 233] on div "Filtros ID Período Presentación Período Presentación Período de Prestación 27-2…" at bounding box center [824, 260] width 1251 height 96
click at [771, 236] on input "27-22520829-3" at bounding box center [808, 237] width 165 height 13
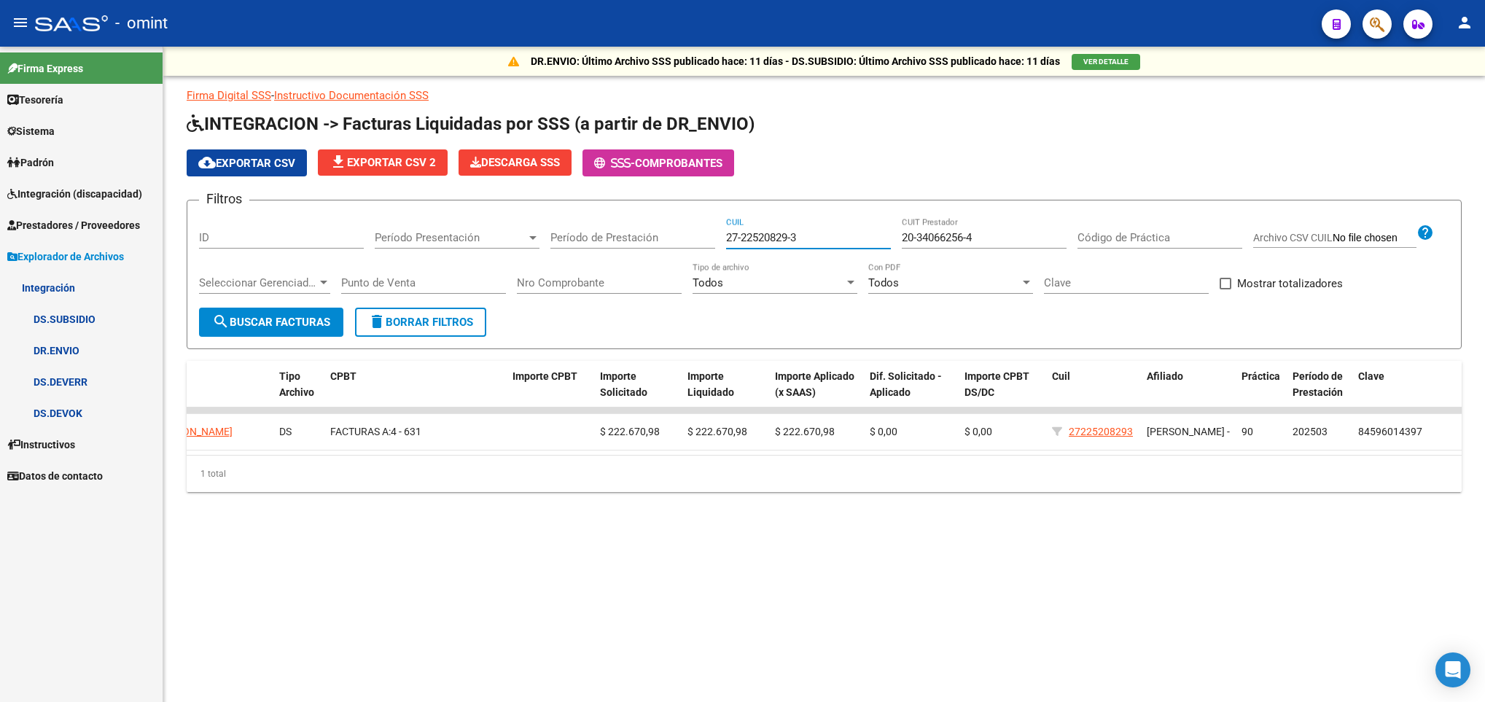
click at [831, 239] on input "27-22520829-3" at bounding box center [808, 237] width 165 height 13
drag, startPoint x: 744, startPoint y: 244, endPoint x: 667, endPoint y: 244, distance: 76.6
click at [667, 244] on div "Filtros ID Período Presentación Período Presentación Período de Prestación 27-2…" at bounding box center [824, 260] width 1251 height 96
paste input "49951667-9"
type input "27-49951667-9"
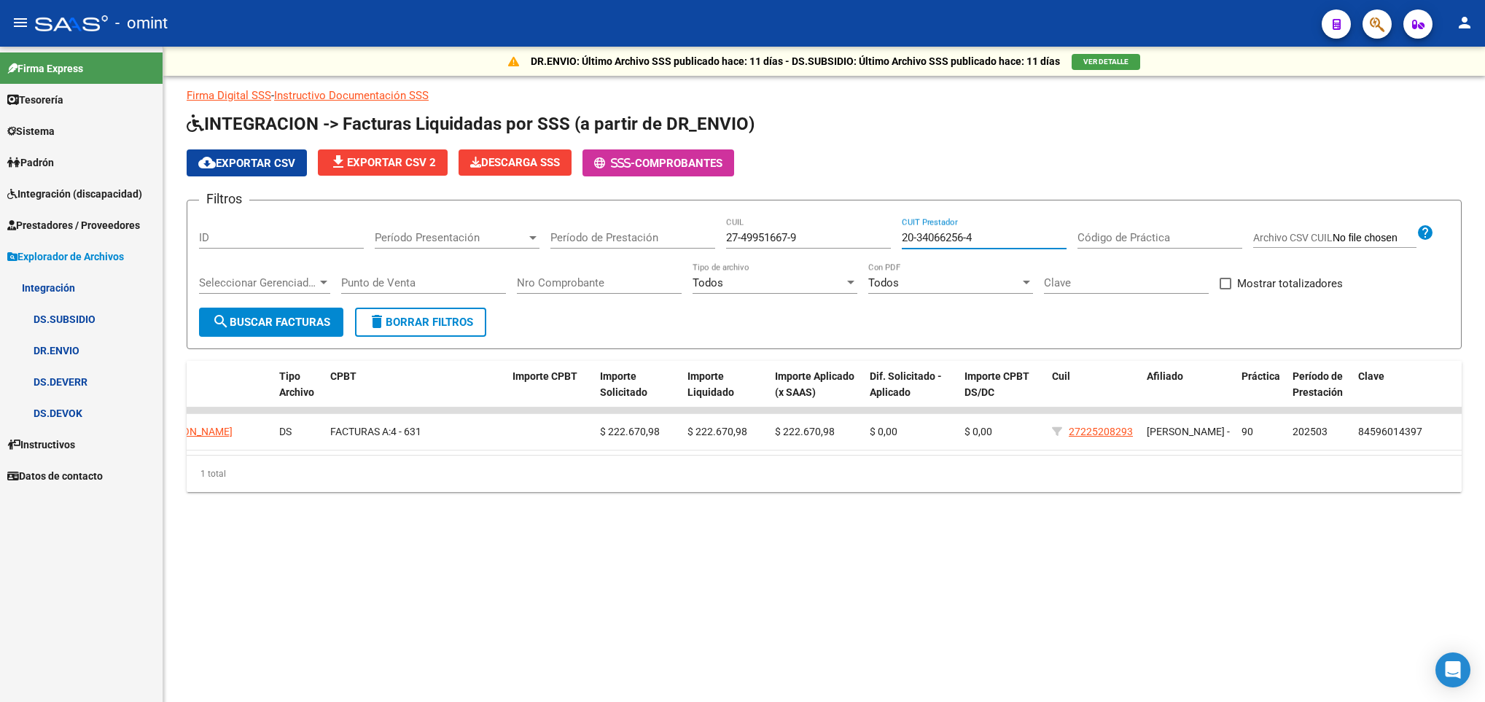
click at [1008, 241] on input "20-34066256-4" at bounding box center [984, 237] width 165 height 13
drag, startPoint x: 992, startPoint y: 238, endPoint x: 803, endPoint y: 250, distance: 189.2
click at [803, 250] on div "Filtros ID Período Presentación Período Presentación Período de Prestación 27-4…" at bounding box center [824, 260] width 1251 height 96
paste input "7-32195498-2"
type input "27-32195498-2"
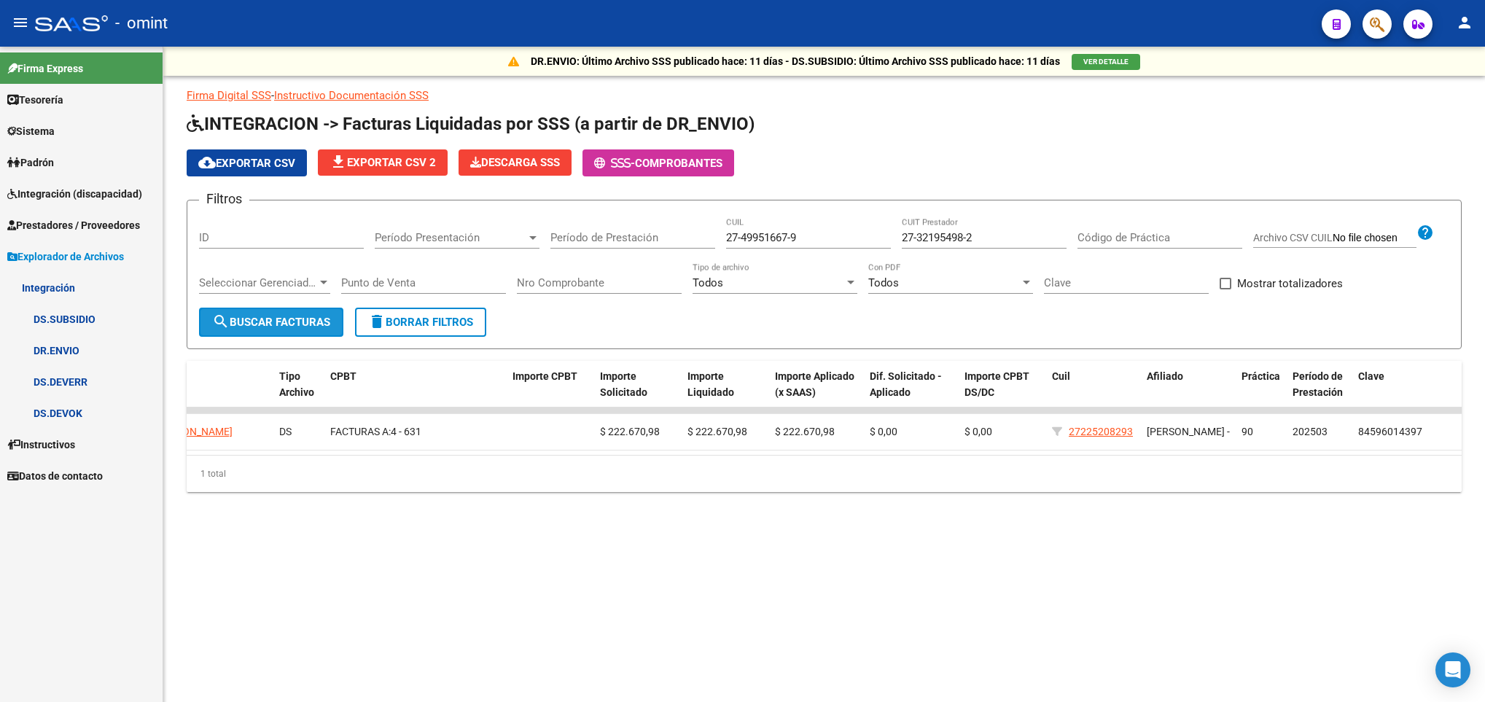
click at [244, 320] on span "search Buscar Facturas" at bounding box center [271, 322] width 118 height 13
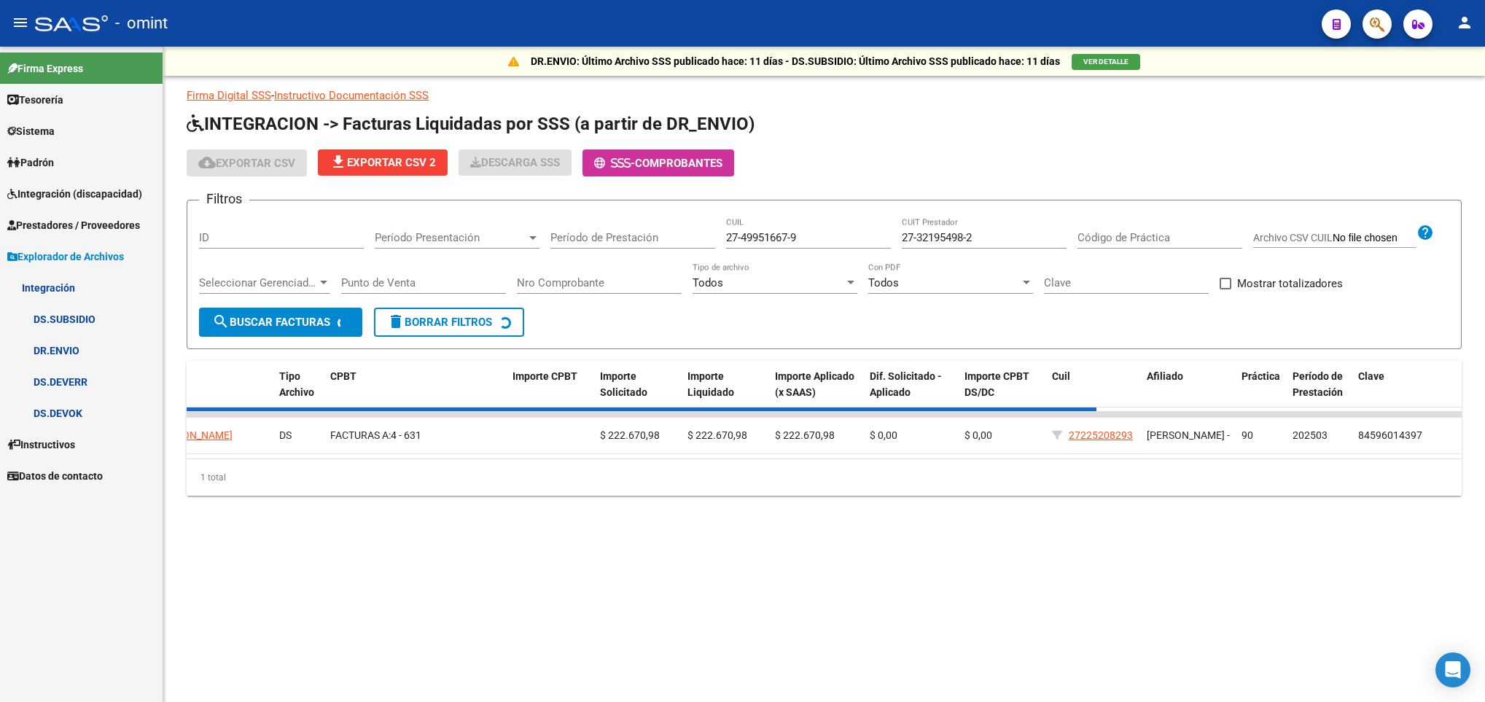
scroll to position [0, 0]
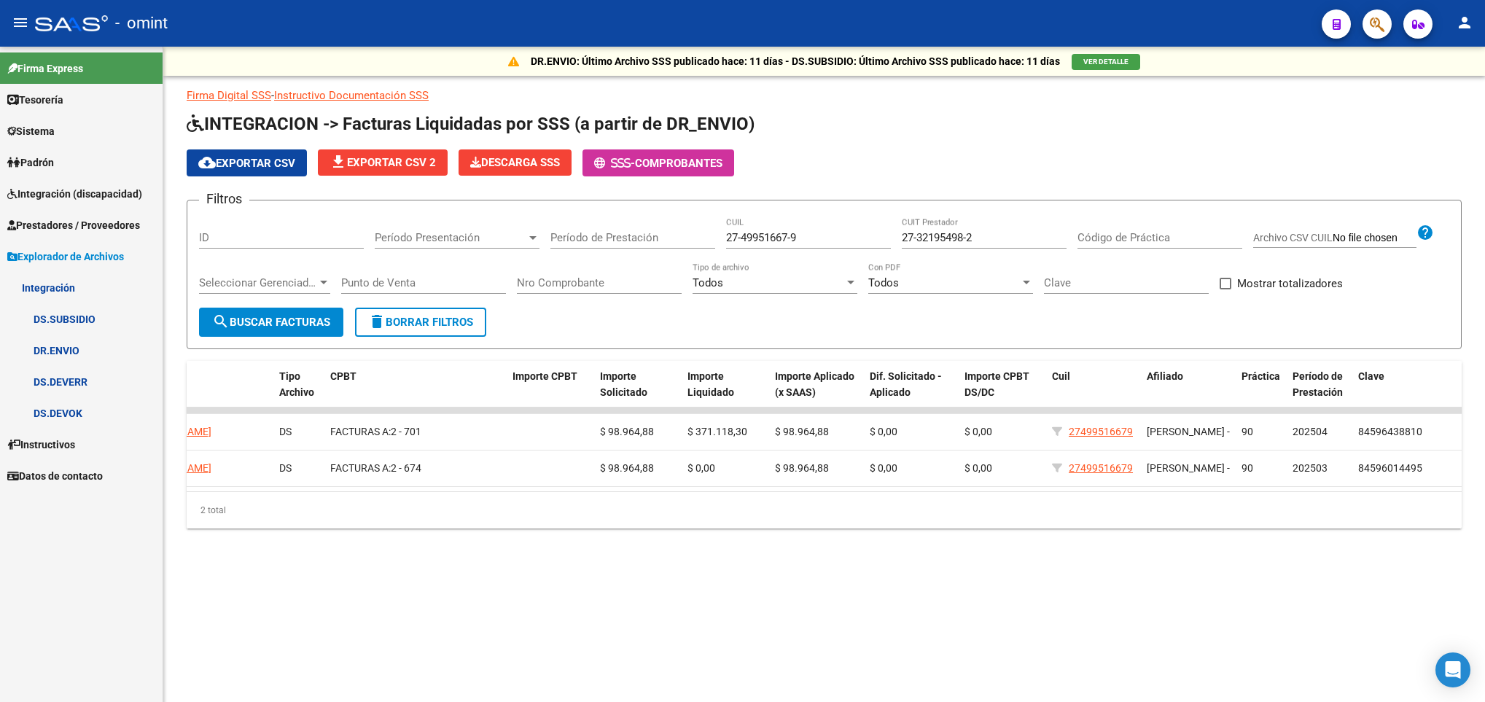
click at [979, 234] on input "27-32195498-2" at bounding box center [984, 237] width 165 height 13
click at [748, 230] on div "27-49951667-9 CUIL" at bounding box center [808, 232] width 165 height 31
click at [757, 238] on input "27-49951667-9" at bounding box center [808, 237] width 165 height 13
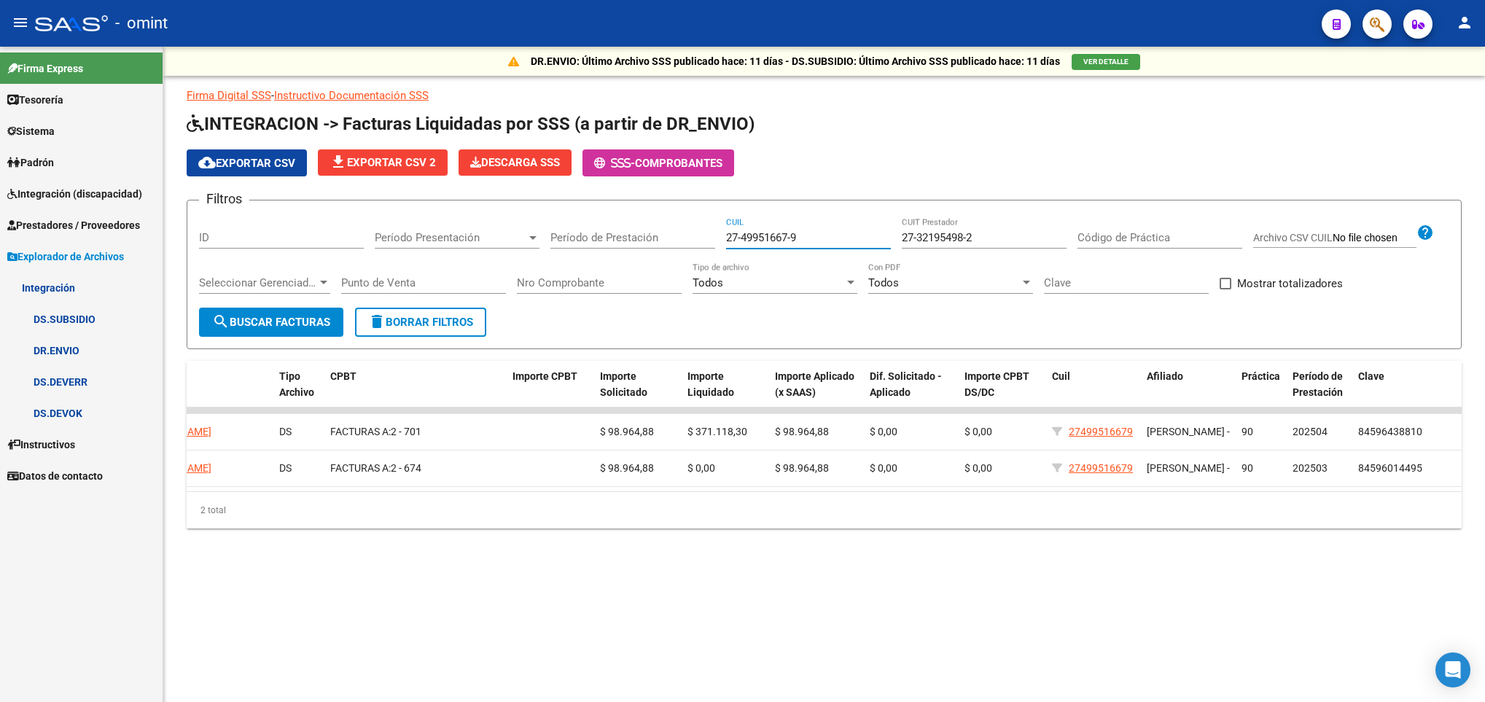
click at [757, 238] on input "27-49951667-9" at bounding box center [808, 237] width 165 height 13
click at [825, 235] on input "27-49951667-9" at bounding box center [808, 237] width 165 height 13
drag, startPoint x: 812, startPoint y: 241, endPoint x: 635, endPoint y: 238, distance: 176.5
click at [630, 238] on div "Filtros ID Período Presentación Período Presentación Período de Prestación 27-4…" at bounding box center [824, 260] width 1251 height 96
paste input "51271506-6"
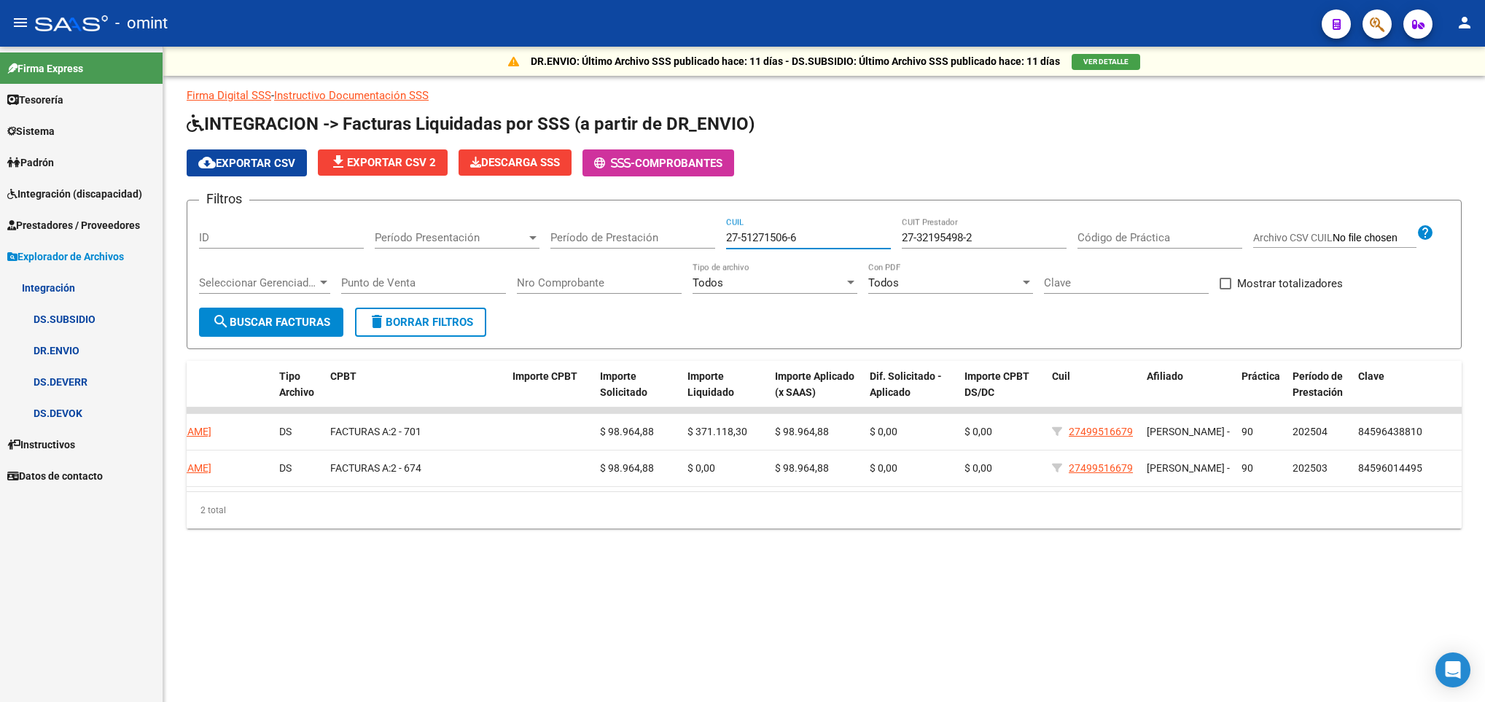
type input "27-51271506-6"
click at [1019, 241] on input "27-32195498-2" at bounding box center [984, 237] width 165 height 13
drag, startPoint x: 1000, startPoint y: 235, endPoint x: 852, endPoint y: 238, distance: 148.1
click at [852, 238] on div "Filtros ID Período Presentación Período Presentación Período de Prestación 27-5…" at bounding box center [824, 260] width 1251 height 96
paste input "16290429-4"
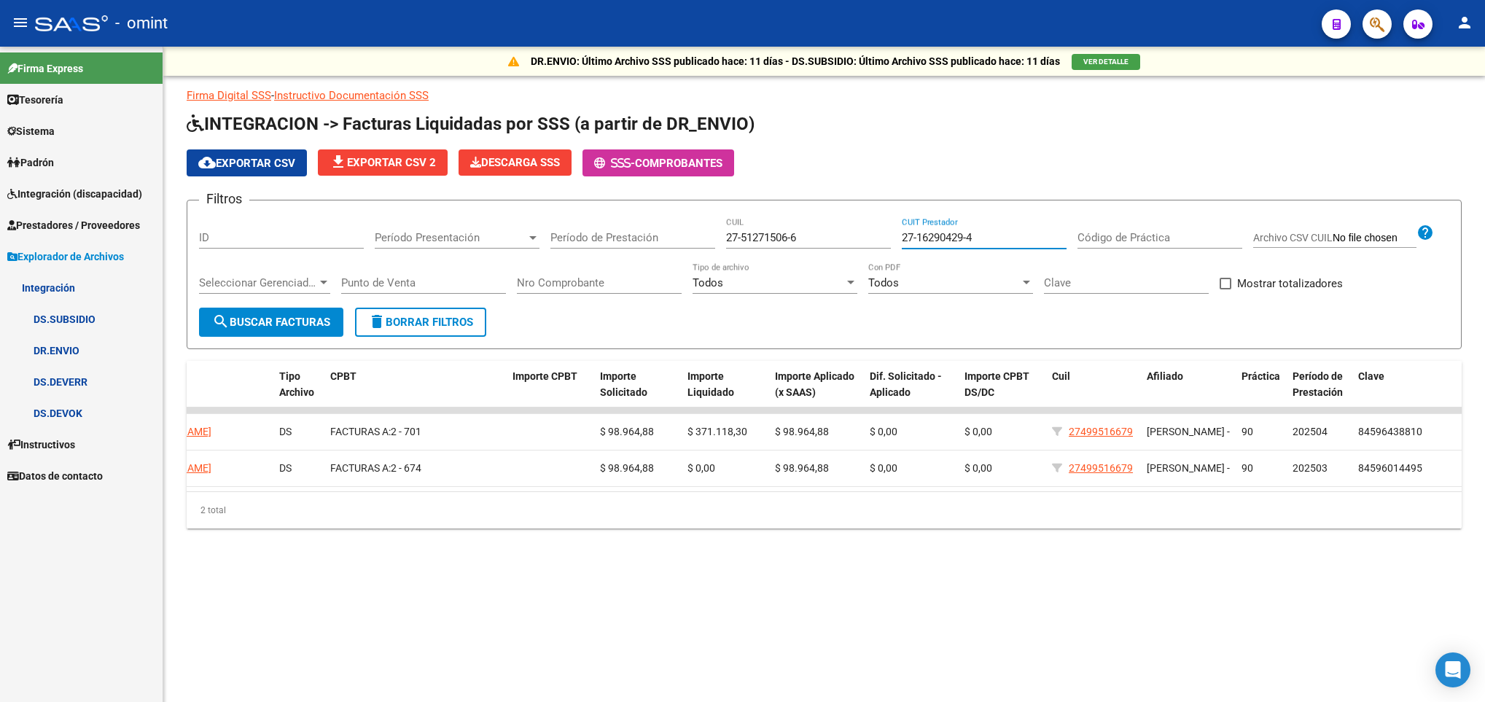
type input "27-16290429-4"
click at [241, 328] on span "search Buscar Facturas" at bounding box center [271, 322] width 118 height 13
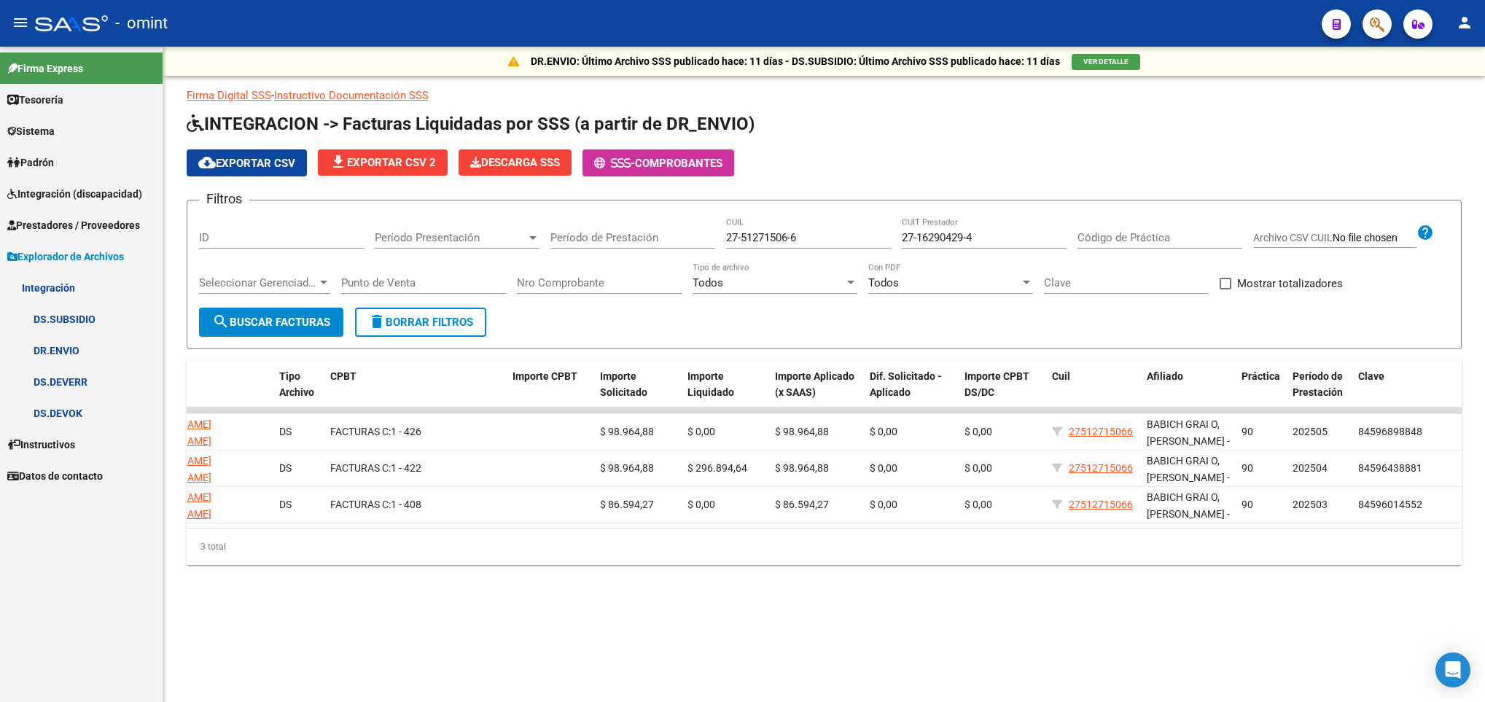
click at [979, 243] on input "27-16290429-4" at bounding box center [984, 237] width 165 height 13
click at [755, 234] on input "27-51271506-6" at bounding box center [808, 237] width 165 height 13
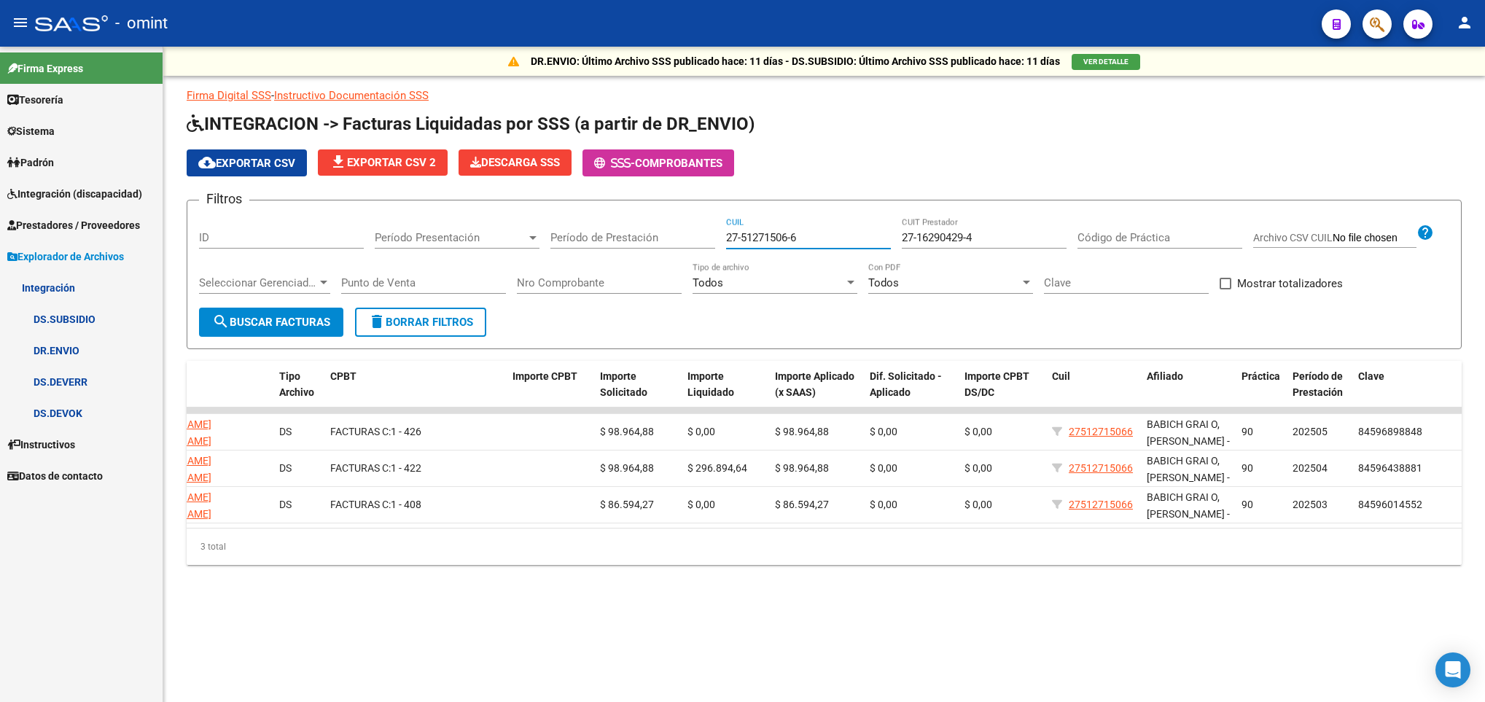
click at [804, 237] on input "27-51271506-6" at bounding box center [808, 237] width 165 height 13
drag, startPoint x: 809, startPoint y: 237, endPoint x: 661, endPoint y: 244, distance: 148.2
click at [661, 244] on div "Filtros ID Período Presentación Período Presentación Período de Prestación 27-5…" at bounding box center [824, 260] width 1251 height 96
paste input "2451301-9"
type input "27-52451301-9"
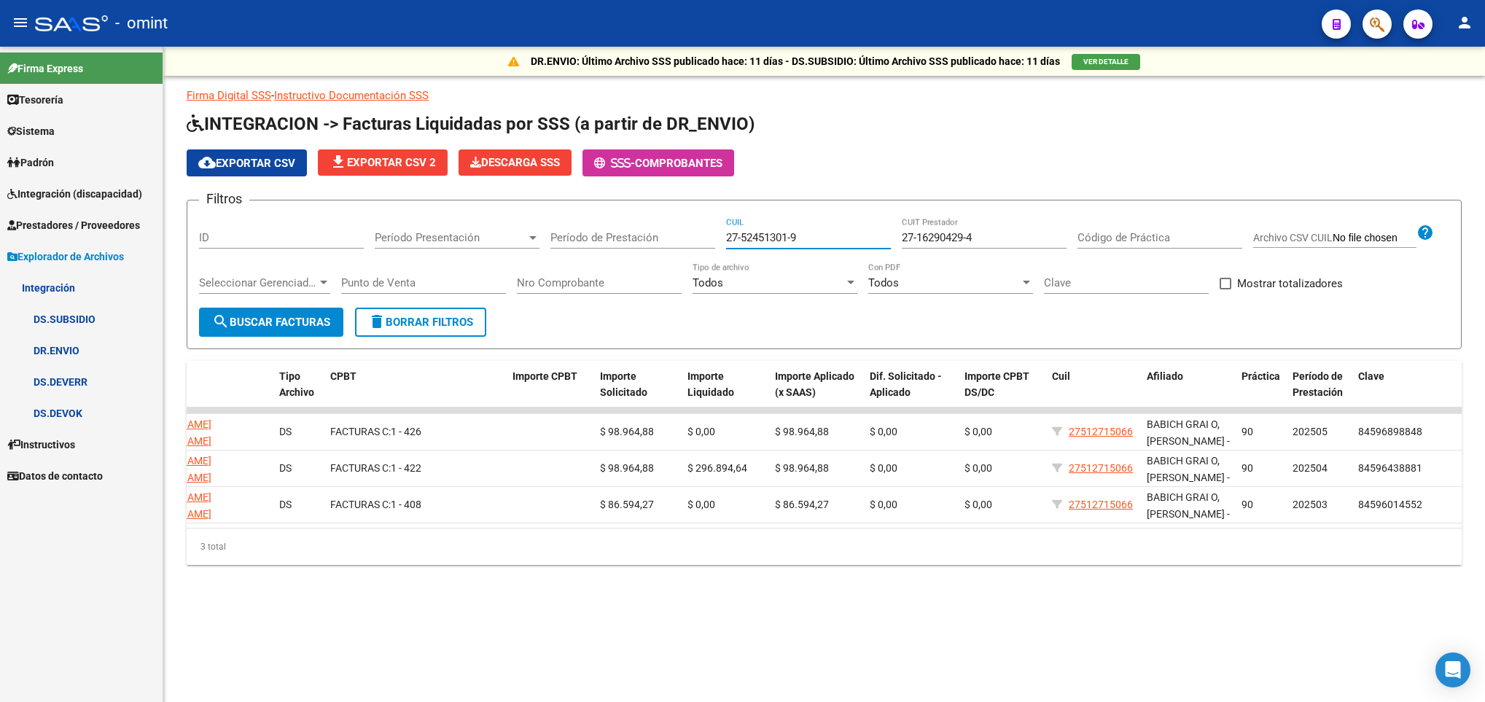
click at [997, 226] on div "27-16290429-4 CUIT Prestador" at bounding box center [984, 232] width 165 height 31
paste input "38152693-9"
type input "27-38152693-9"
click at [274, 317] on span "search Buscar Facturas" at bounding box center [271, 322] width 118 height 13
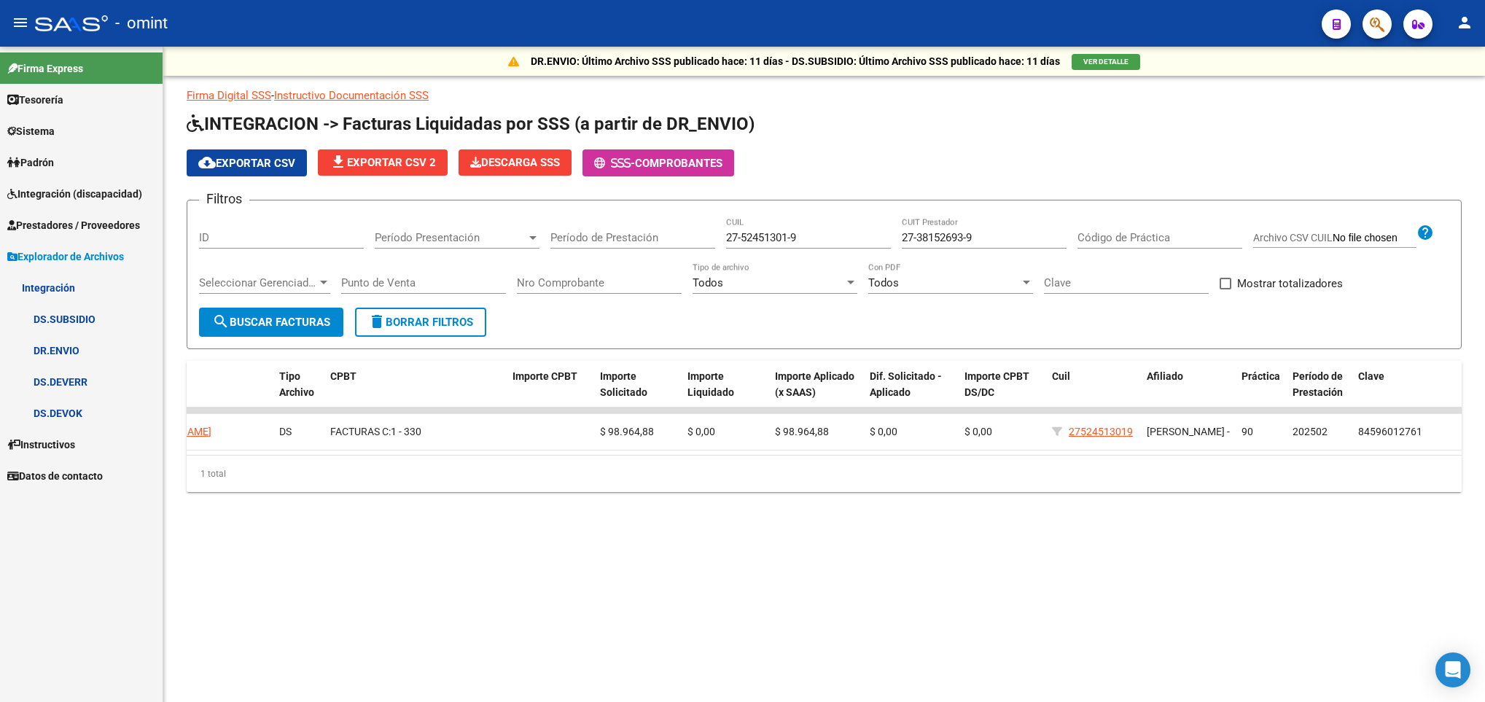
click at [1004, 234] on input "27-38152693-9" at bounding box center [984, 237] width 165 height 13
click at [761, 236] on input "27-52451301-9" at bounding box center [808, 237] width 165 height 13
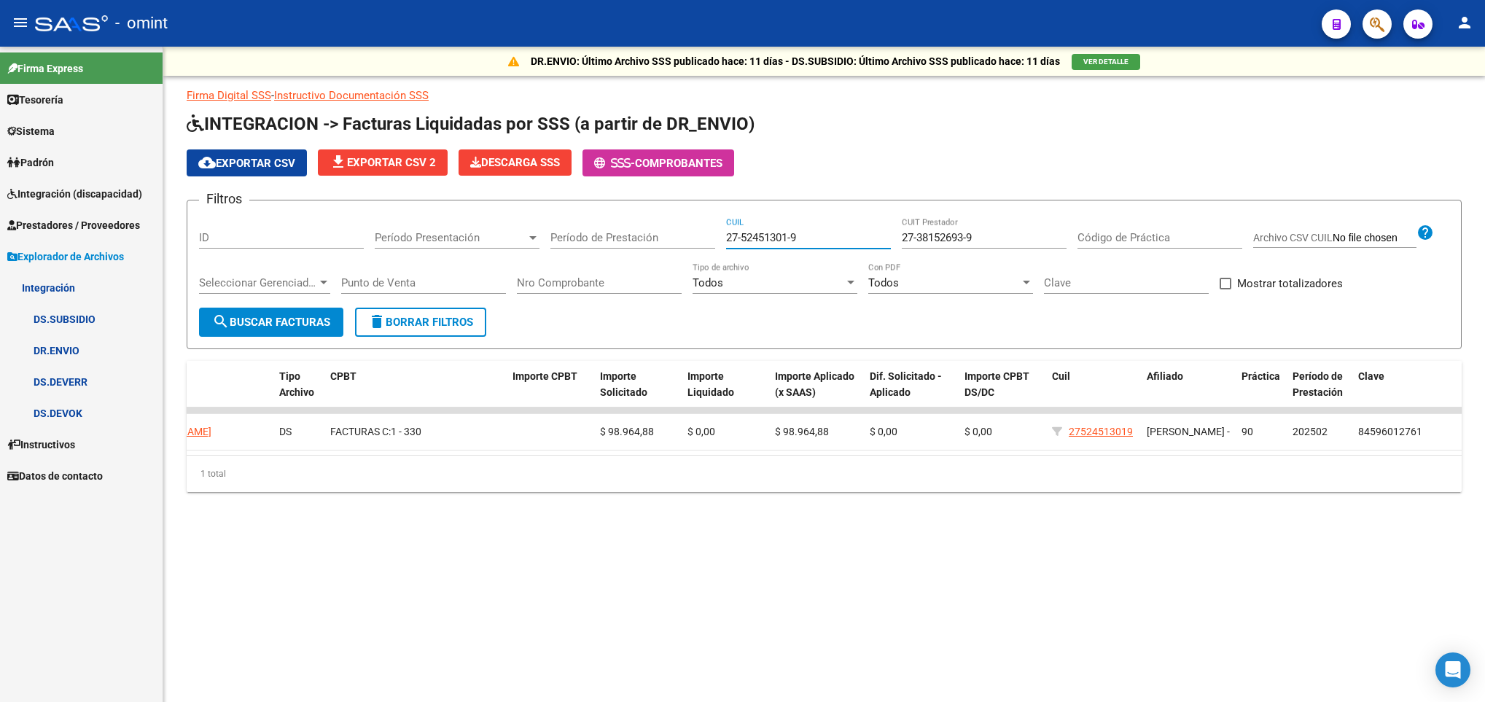
click at [812, 238] on input "27-52451301-9" at bounding box center [808, 237] width 165 height 13
drag, startPoint x: 816, startPoint y: 238, endPoint x: 685, endPoint y: 233, distance: 131.4
click at [685, 233] on div "Filtros ID Período Presentación Período Presentación Período de Prestación 27-5…" at bounding box center [824, 260] width 1251 height 96
paste input "3415796-2"
type input "27-53415796-2"
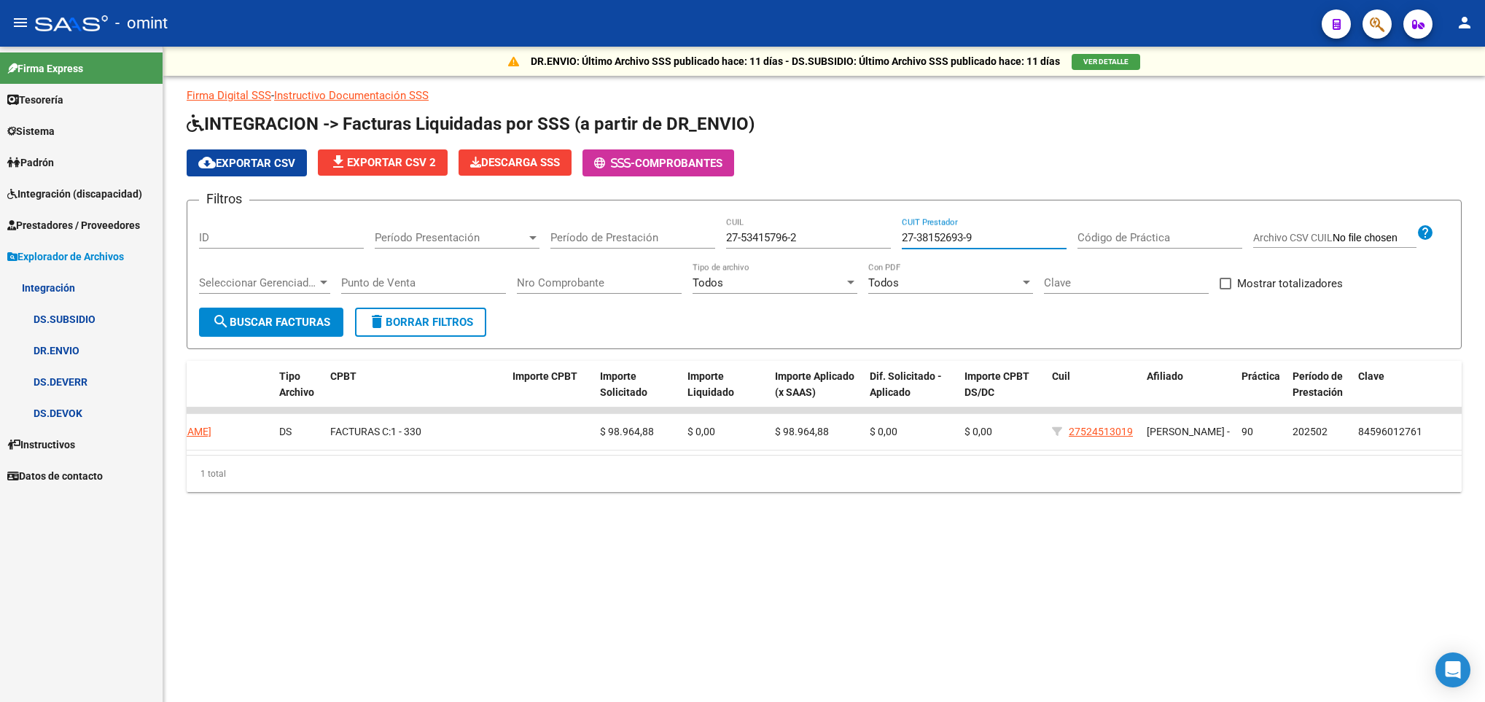
click at [1031, 244] on input "27-38152693-9" at bounding box center [984, 237] width 165 height 13
drag, startPoint x: 1029, startPoint y: 241, endPoint x: 840, endPoint y: 241, distance: 188.9
click at [840, 241] on div "Filtros ID Período Presentación Período Presentación Período de Prestación 27-5…" at bounding box center [824, 260] width 1251 height 96
paste input "5426143-5"
type input "27-35426143-5"
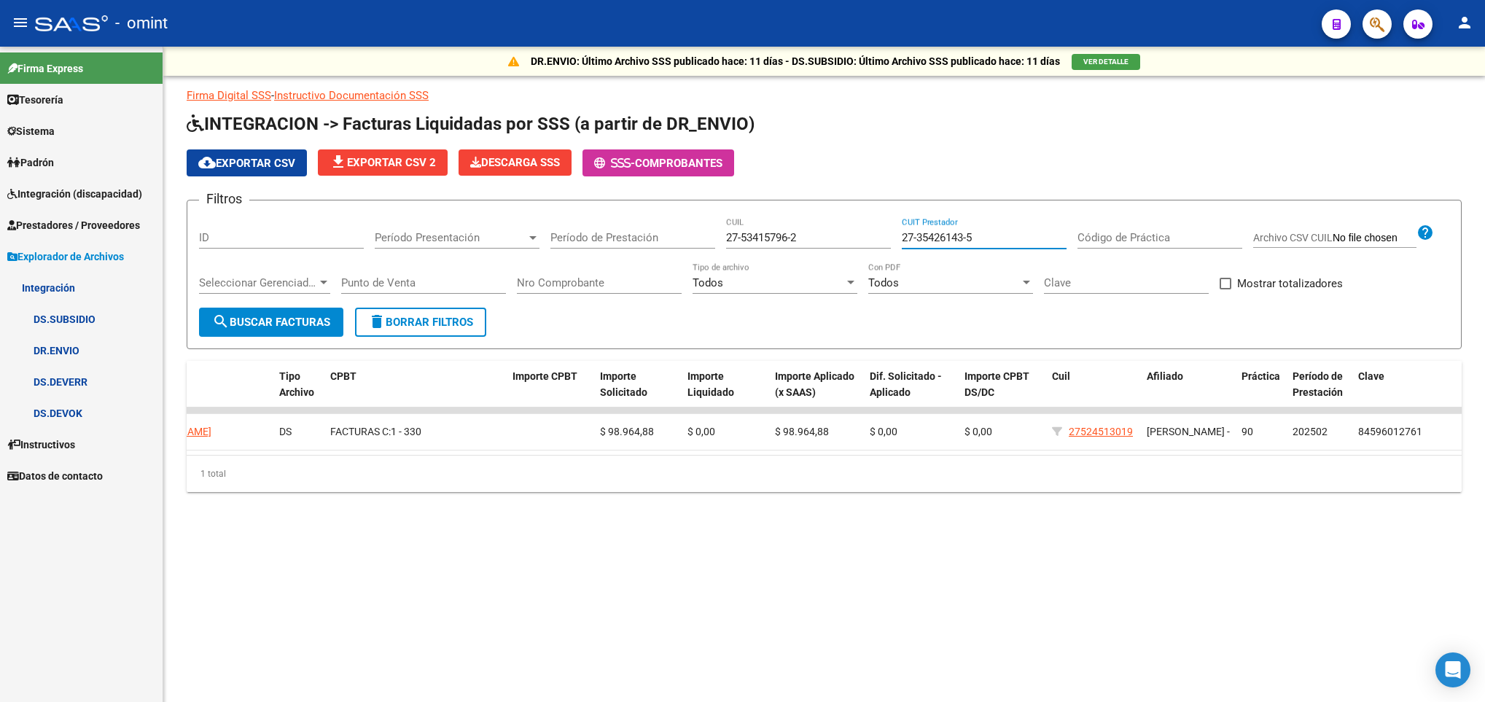
click at [303, 313] on button "search Buscar Facturas" at bounding box center [271, 322] width 144 height 29
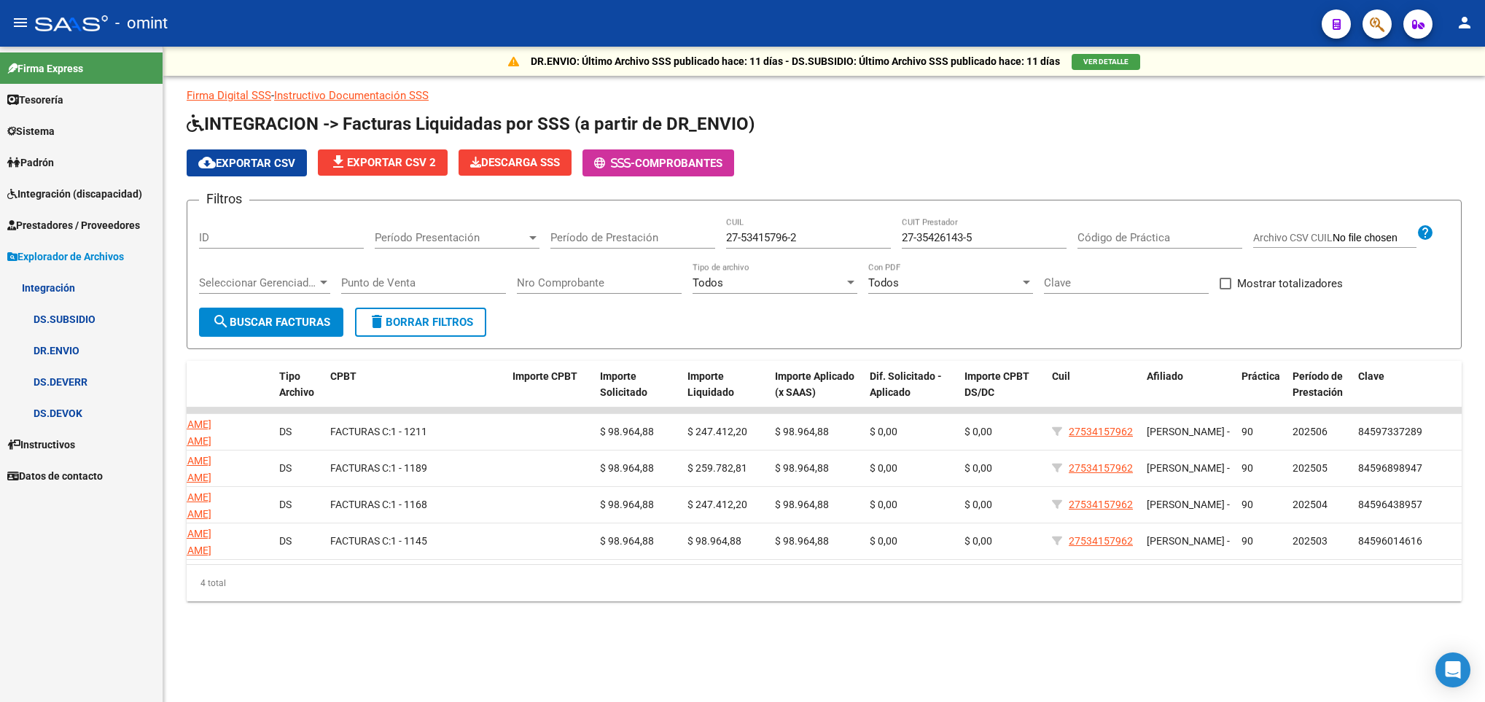
click at [998, 228] on div "27-35426143-5 CUIT Prestador" at bounding box center [984, 232] width 165 height 31
drag, startPoint x: 944, startPoint y: 243, endPoint x: 832, endPoint y: 246, distance: 111.6
click at [832, 246] on div "Filtros ID Período Presentación Período Presentación Período de Prestación 27-5…" at bounding box center [824, 260] width 1251 height 96
click at [750, 243] on input "27-53415796-2" at bounding box center [808, 237] width 165 height 13
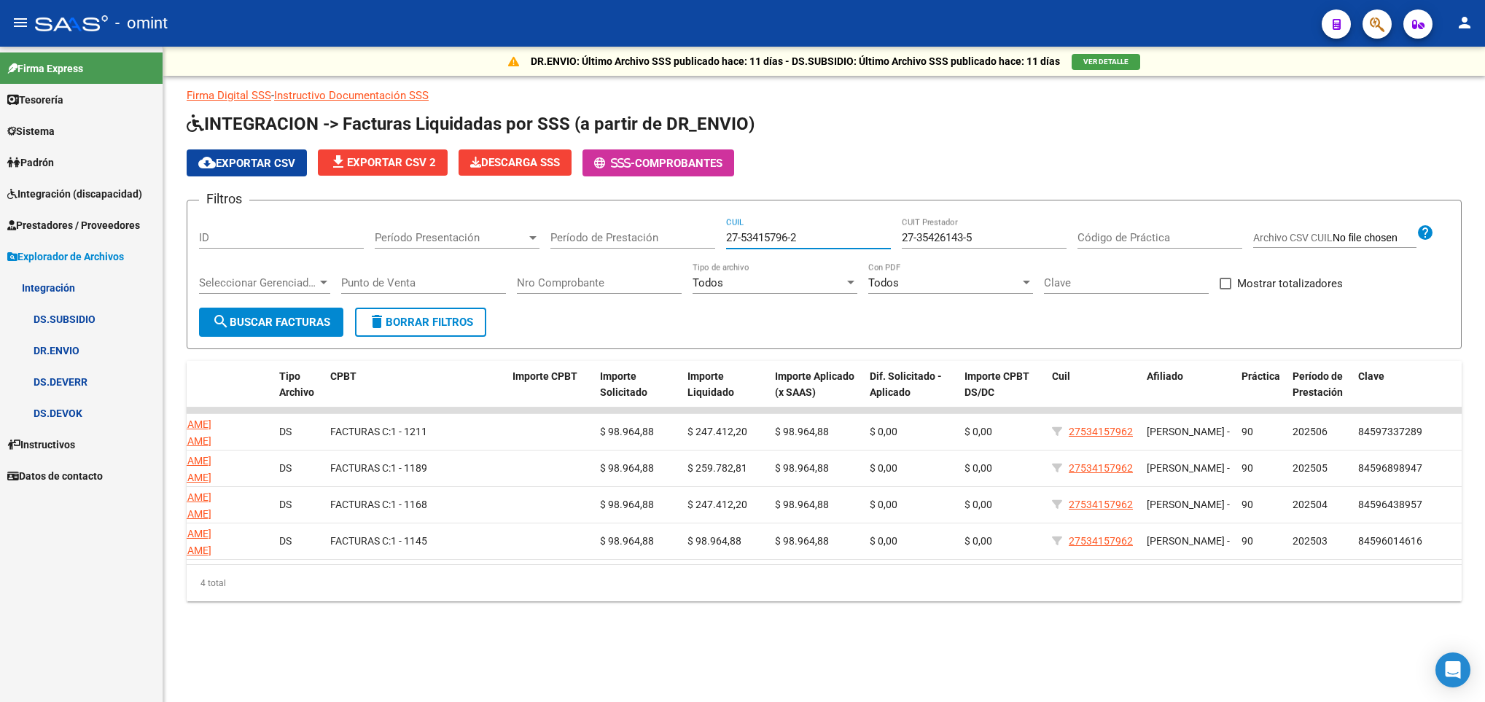
click at [852, 241] on input "27-53415796-2" at bounding box center [808, 237] width 165 height 13
drag, startPoint x: 820, startPoint y: 238, endPoint x: 615, endPoint y: 241, distance: 204.9
click at [615, 241] on div "Filtros ID Período Presentación Período Presentación Período de Prestación 27-5…" at bounding box center [824, 260] width 1251 height 96
paste input "4958839-0"
type input "27-54958839-0"
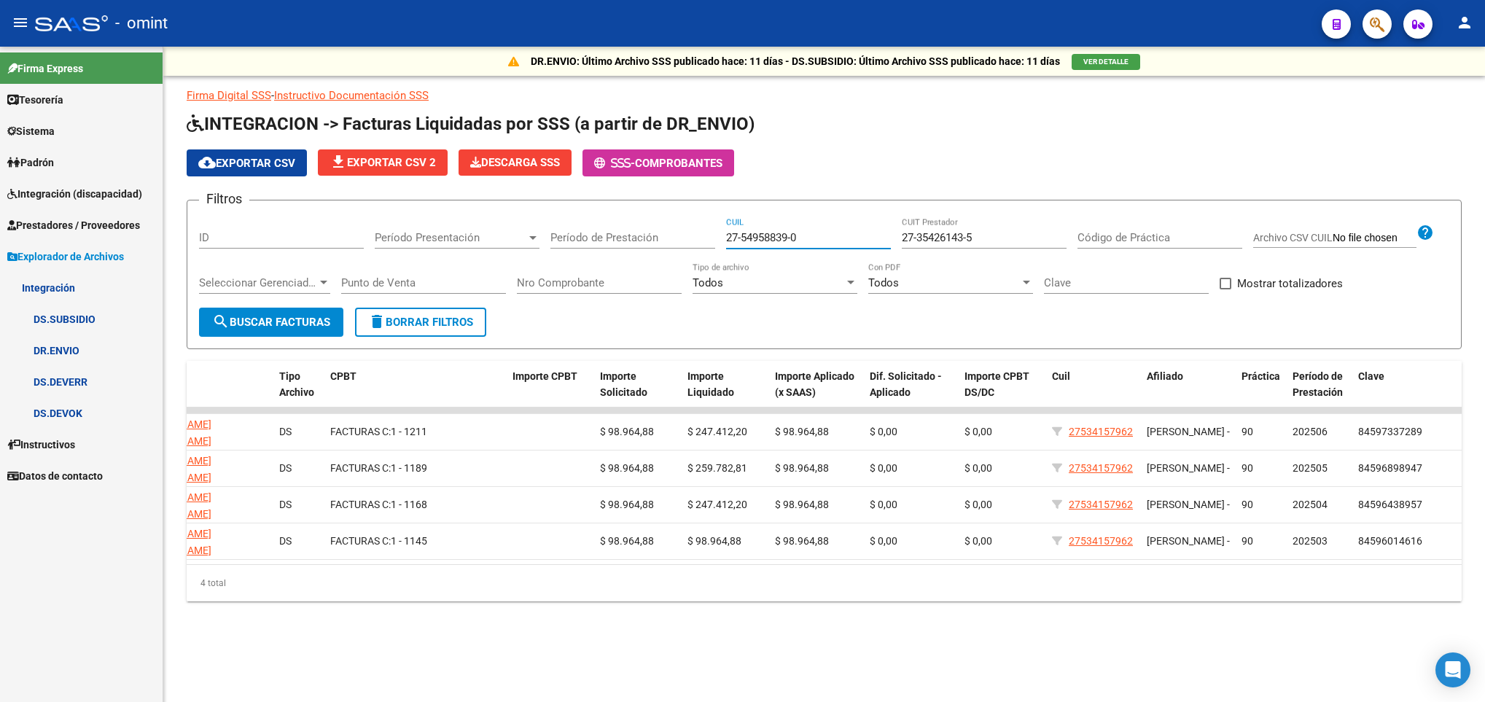
click at [1006, 224] on div "27-35426143-5 CUIT Prestador" at bounding box center [984, 232] width 165 height 31
paste input "266304-8"
type input "27-35266304-8"
click at [265, 324] on span "search Buscar Facturas" at bounding box center [271, 322] width 118 height 13
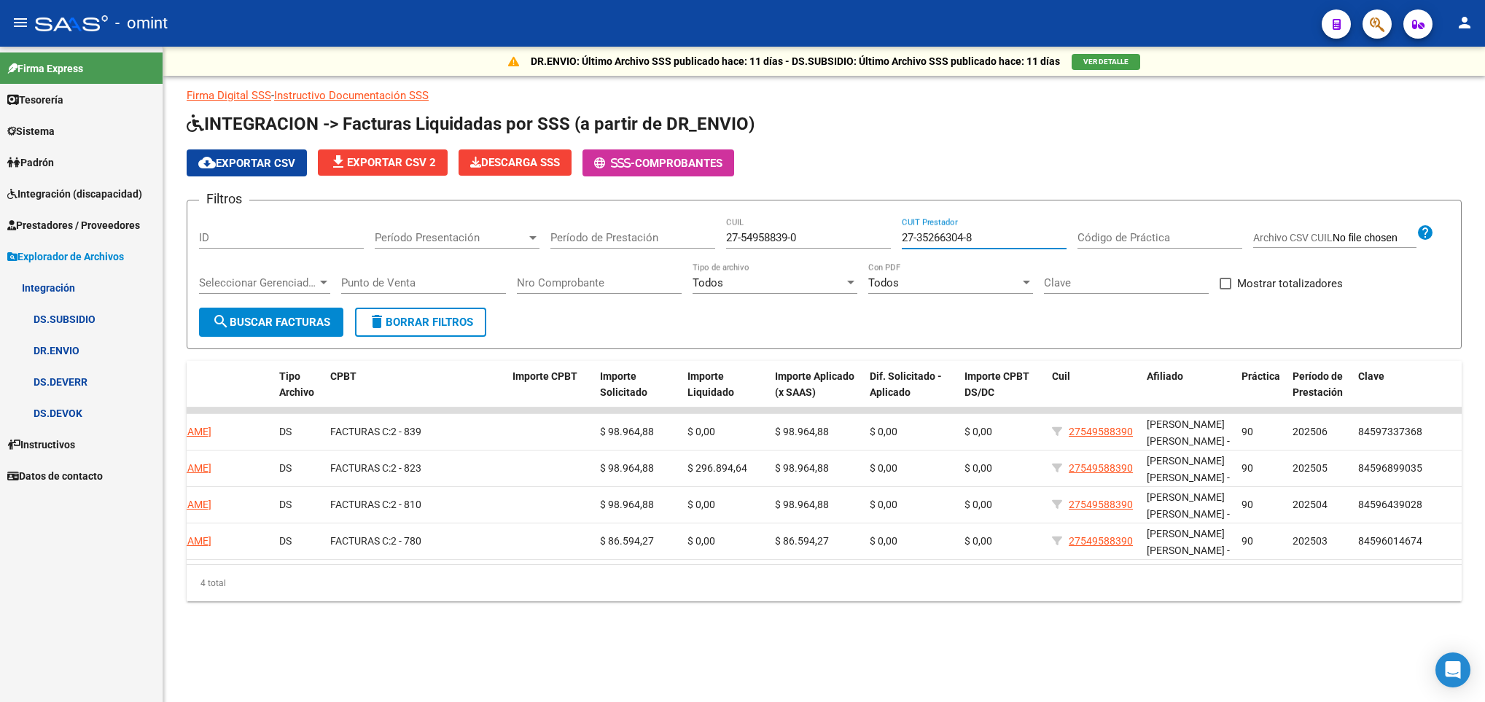
drag, startPoint x: 994, startPoint y: 239, endPoint x: 836, endPoint y: 233, distance: 157.6
click at [836, 233] on div "Filtros ID Período Presentación Período Presentación Período de Prestación 27-5…" at bounding box center [824, 260] width 1251 height 96
drag, startPoint x: 842, startPoint y: 234, endPoint x: 666, endPoint y: 230, distance: 176.5
click at [666, 230] on div "Filtros ID Período Presentación Período Presentación Período de Prestación 27-5…" at bounding box center [824, 260] width 1251 height 96
click at [328, 309] on button "search Buscar Facturas" at bounding box center [271, 322] width 144 height 29
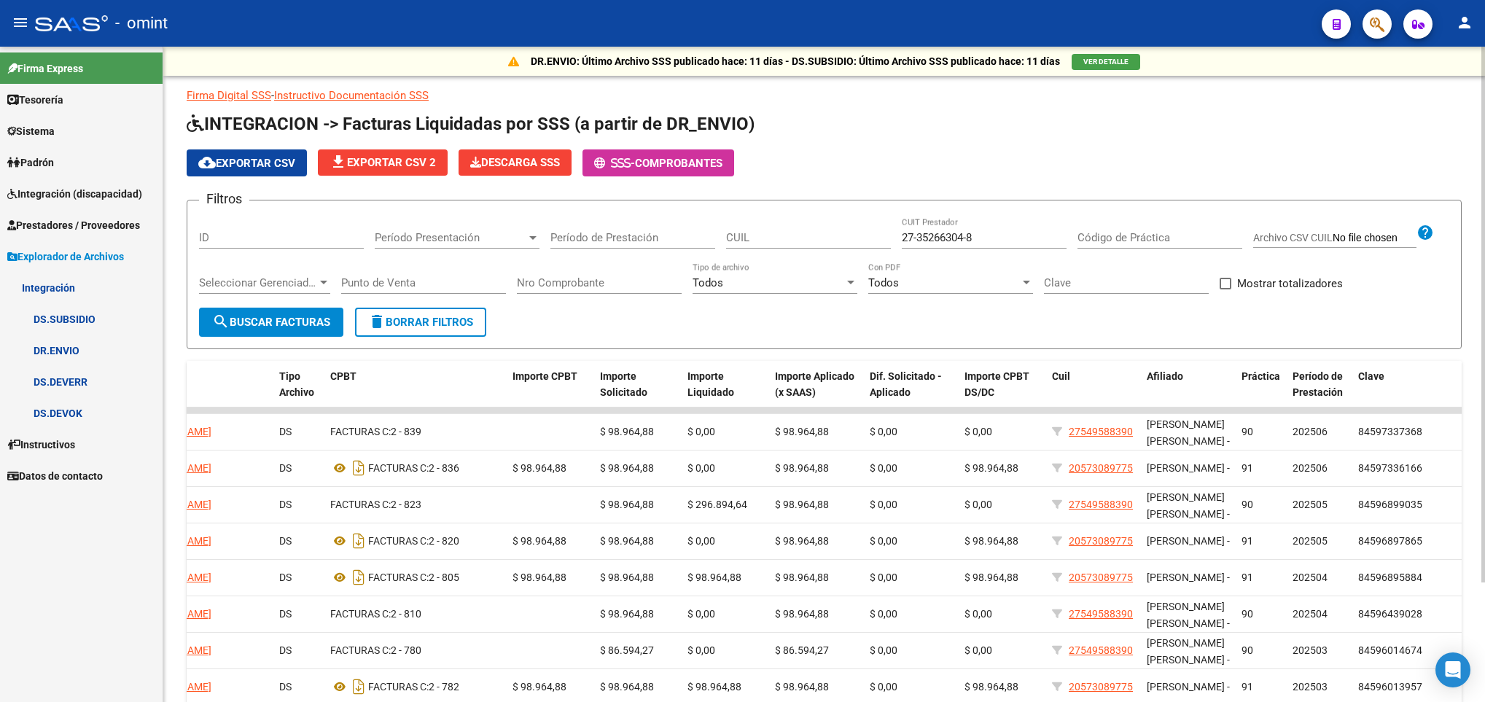
click at [787, 237] on input "CUIL" at bounding box center [808, 237] width 165 height 13
paste input "27-56249939-9"
type input "27-56249939-9"
click at [983, 248] on div "27-35266304-8 CUIT Prestador" at bounding box center [984, 232] width 165 height 31
paste input "30-71204294-6"
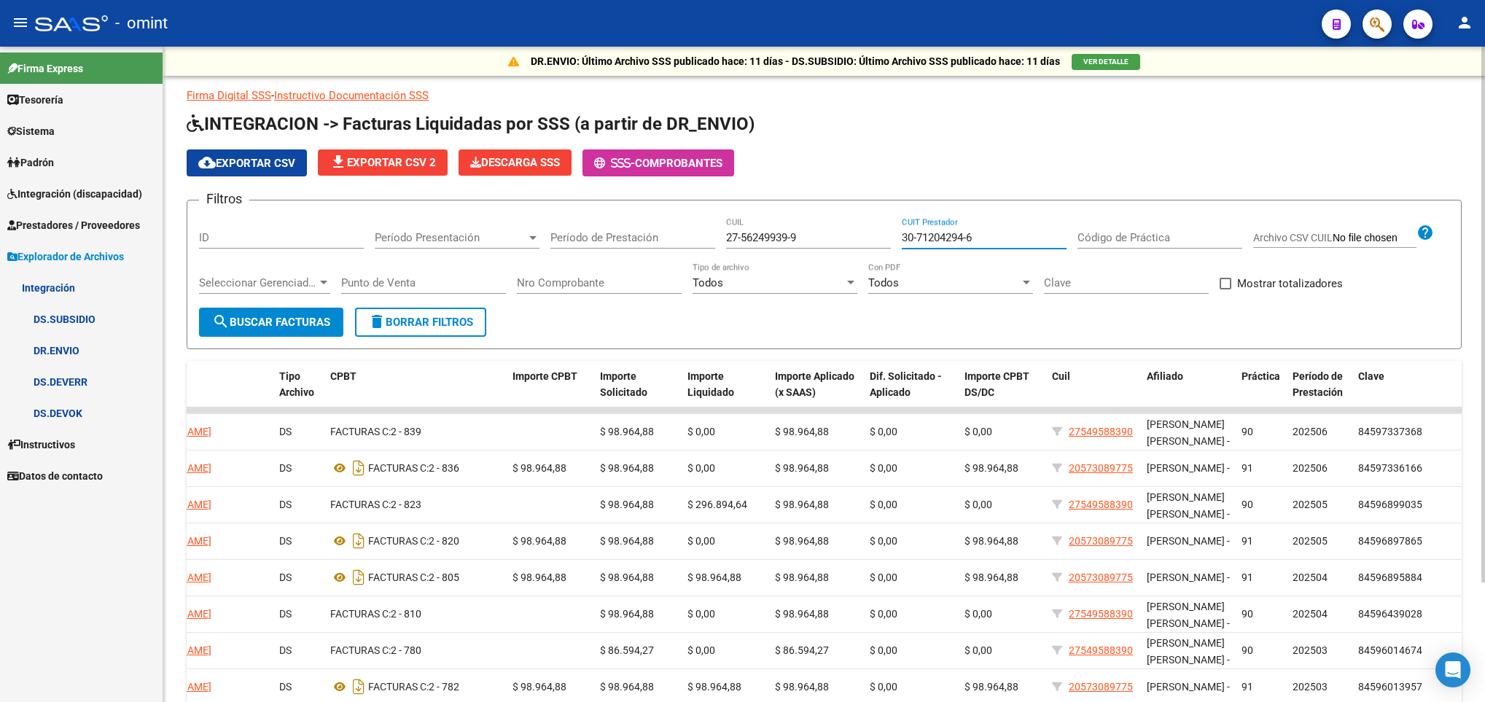
type input "30-71204294-6"
click at [287, 316] on span "search Buscar Facturas" at bounding box center [271, 322] width 118 height 13
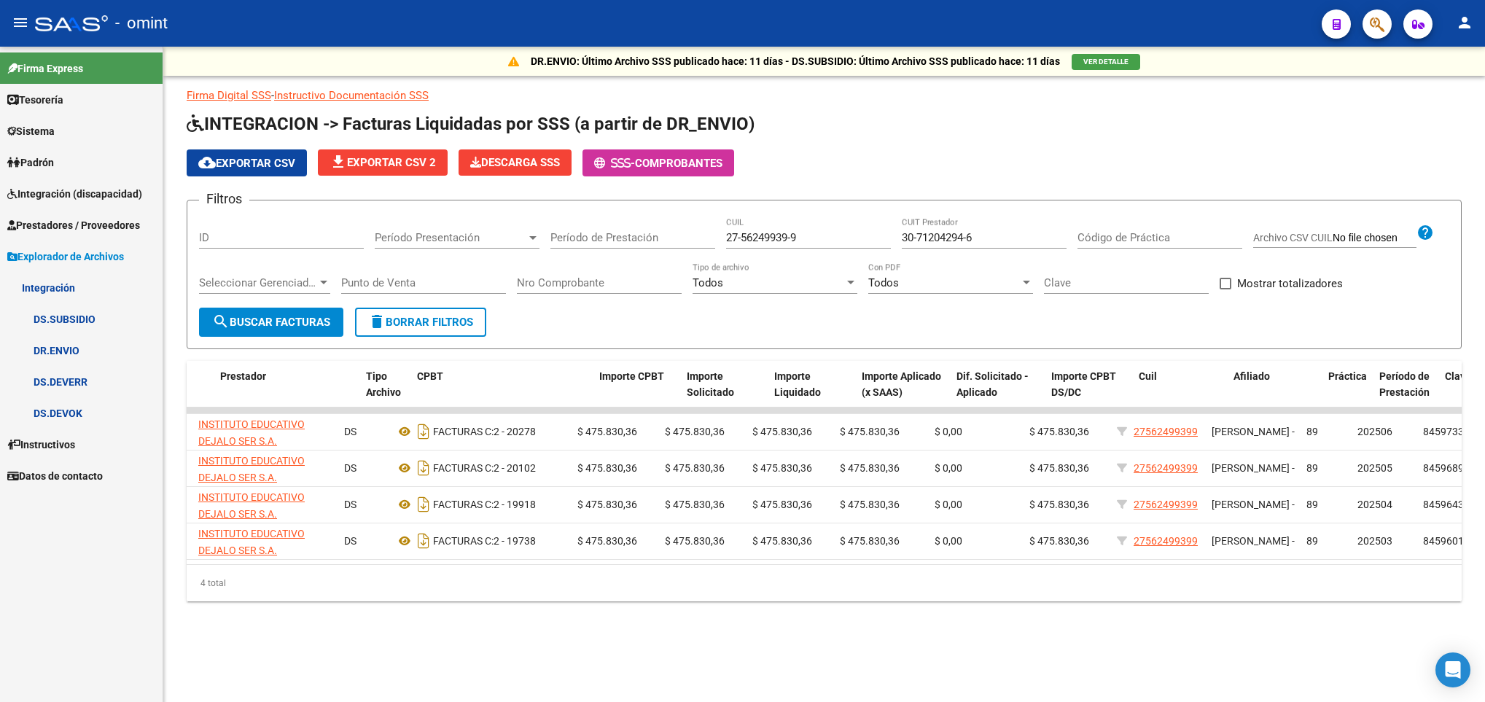
scroll to position [0, 311]
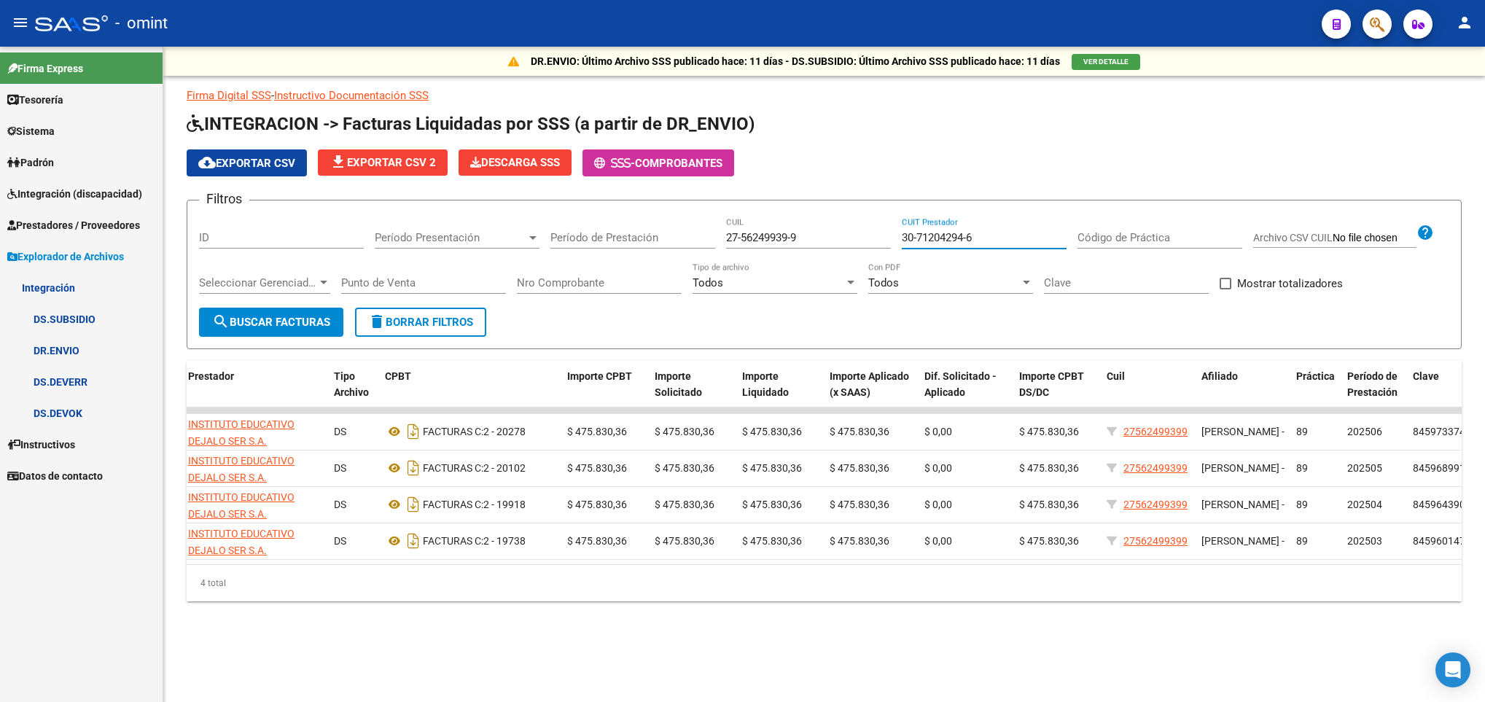
drag, startPoint x: 970, startPoint y: 239, endPoint x: 890, endPoint y: 241, distance: 79.5
click at [890, 241] on div "Filtros ID Período Presentación Período Presentación Período de Prestación 27-5…" at bounding box center [824, 260] width 1251 height 96
drag, startPoint x: 807, startPoint y: 237, endPoint x: 664, endPoint y: 236, distance: 143.6
click at [664, 236] on div "Filtros ID Período Presentación Período Presentación Período de Prestación 27-5…" at bounding box center [824, 260] width 1251 height 96
paste input "458862-3"
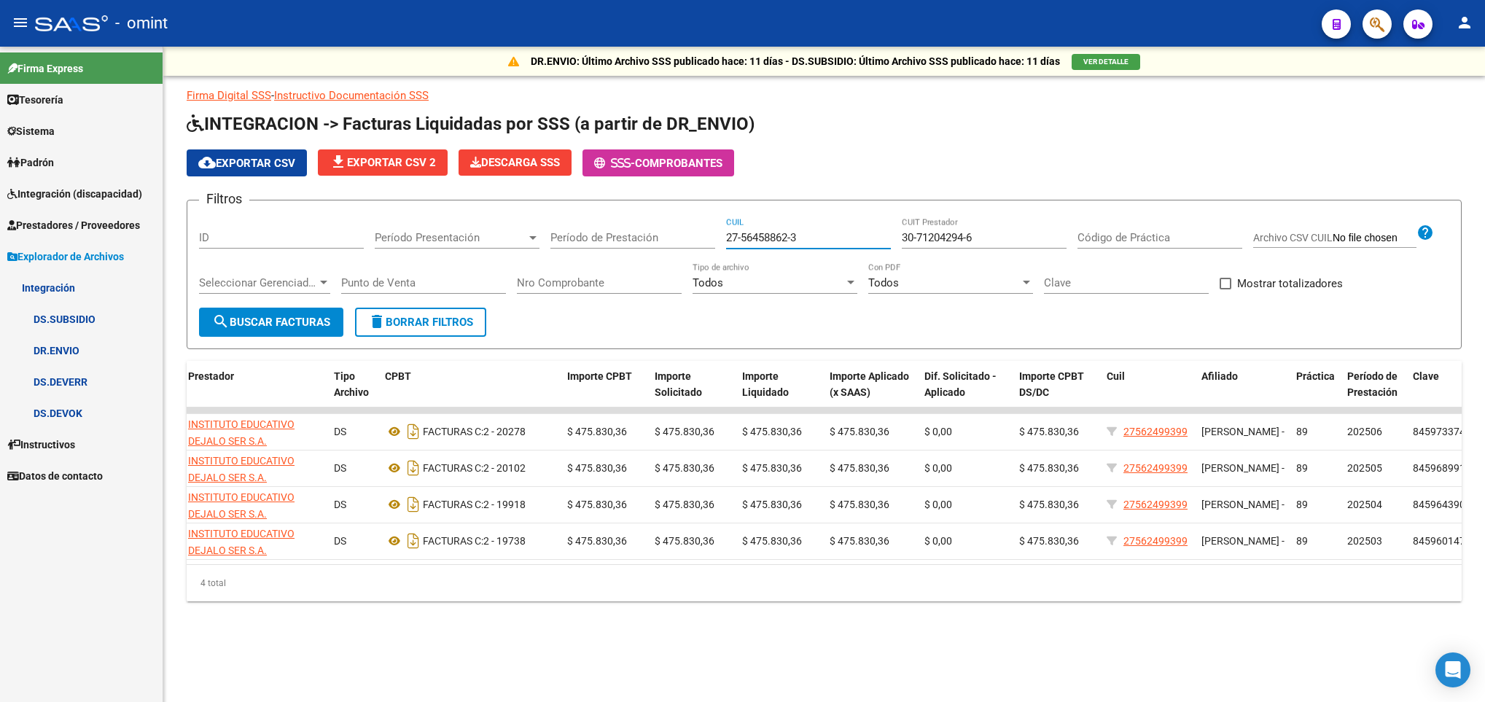
type input "27-56458862-3"
click at [994, 241] on input "30-71204294-6" at bounding box center [984, 237] width 165 height 13
drag, startPoint x: 1000, startPoint y: 243, endPoint x: 847, endPoint y: 247, distance: 153.2
click at [847, 247] on div "Filtros ID Período Presentación Período Presentación Período de Prestación 27-5…" at bounding box center [824, 260] width 1251 height 96
paste input "27-28172457-1"
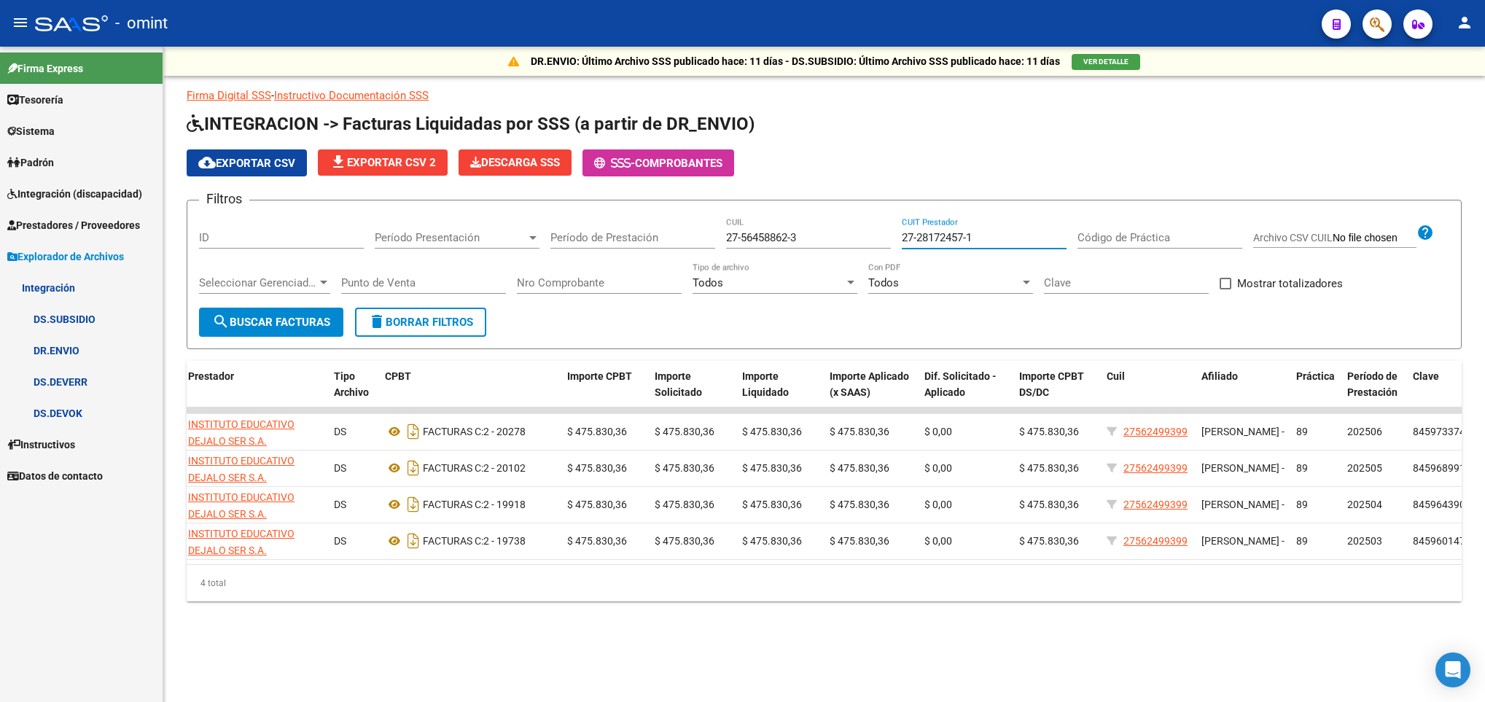
type input "27-28172457-1"
click at [283, 316] on span "search Buscar Facturas" at bounding box center [271, 322] width 118 height 13
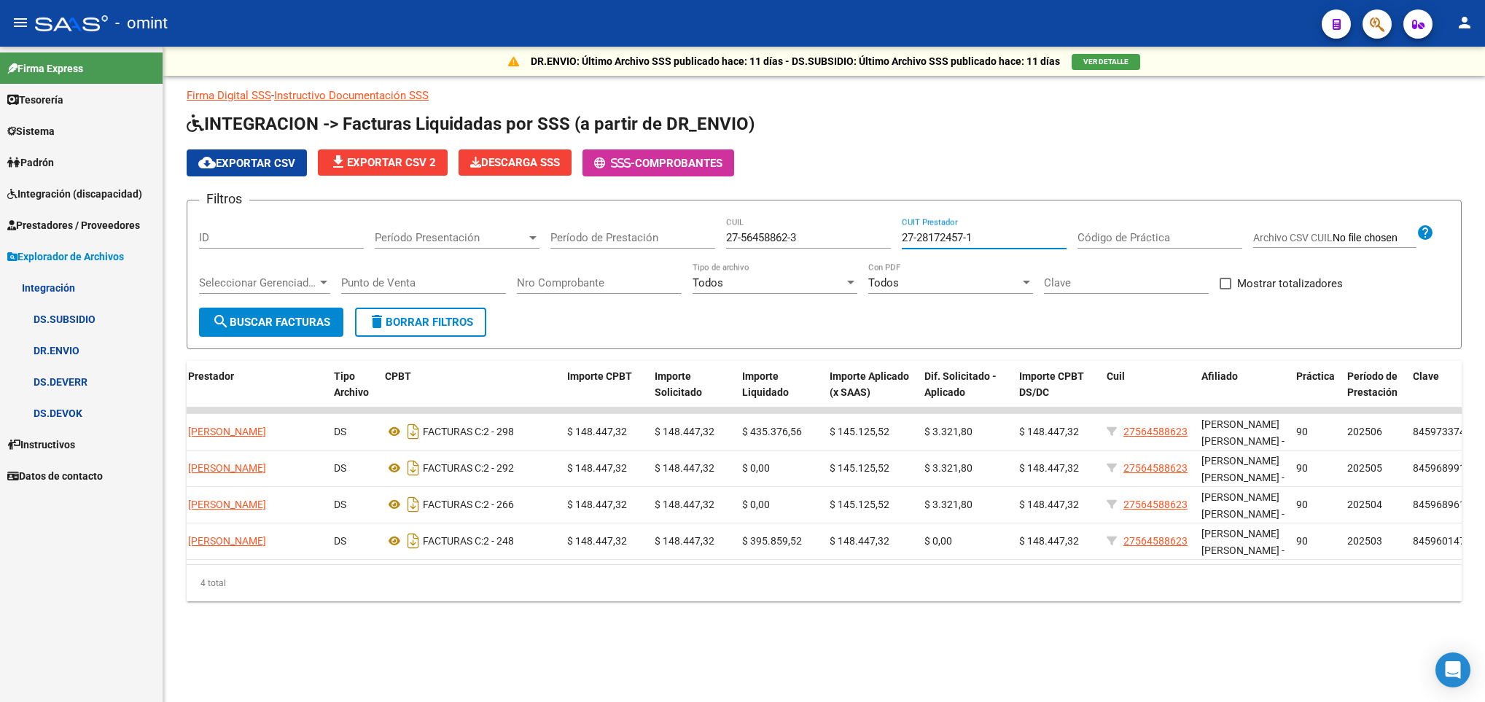
drag, startPoint x: 1004, startPoint y: 237, endPoint x: 871, endPoint y: 247, distance: 133.1
click at [871, 247] on div "Filtros ID Período Presentación Período Presentación Período de Prestación 27-5…" at bounding box center [824, 260] width 1251 height 96
click at [758, 238] on input "27-56458862-3" at bounding box center [808, 237] width 165 height 13
drag, startPoint x: 832, startPoint y: 238, endPoint x: 661, endPoint y: 241, distance: 170.6
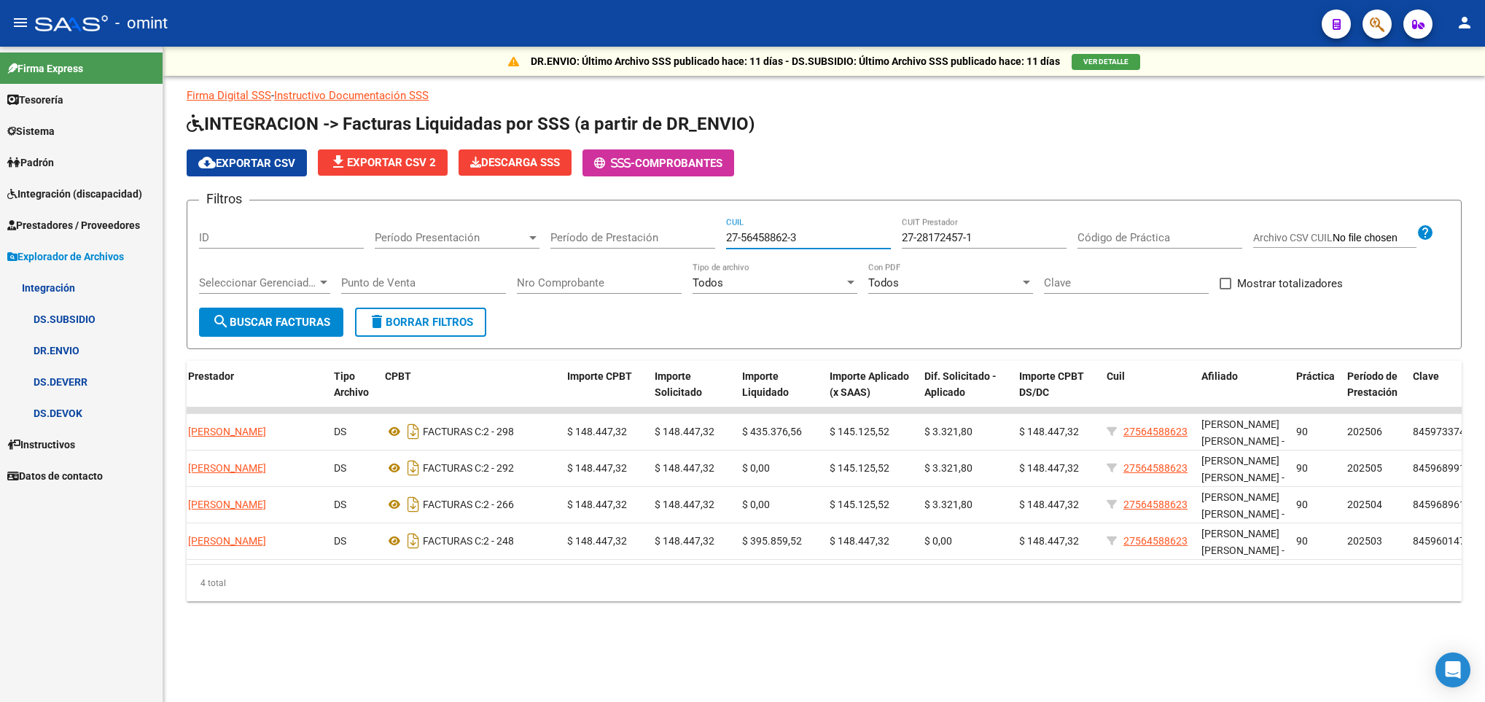
click at [661, 241] on div "Filtros ID Período Presentación Período Presentación Período de Prestación 27-5…" at bounding box center [824, 260] width 1251 height 96
paste input "7528570"
type input "27-57528570-3"
click at [981, 238] on input "27-28172457-1" at bounding box center [984, 237] width 165 height 13
drag, startPoint x: 959, startPoint y: 243, endPoint x: 832, endPoint y: 237, distance: 127.0
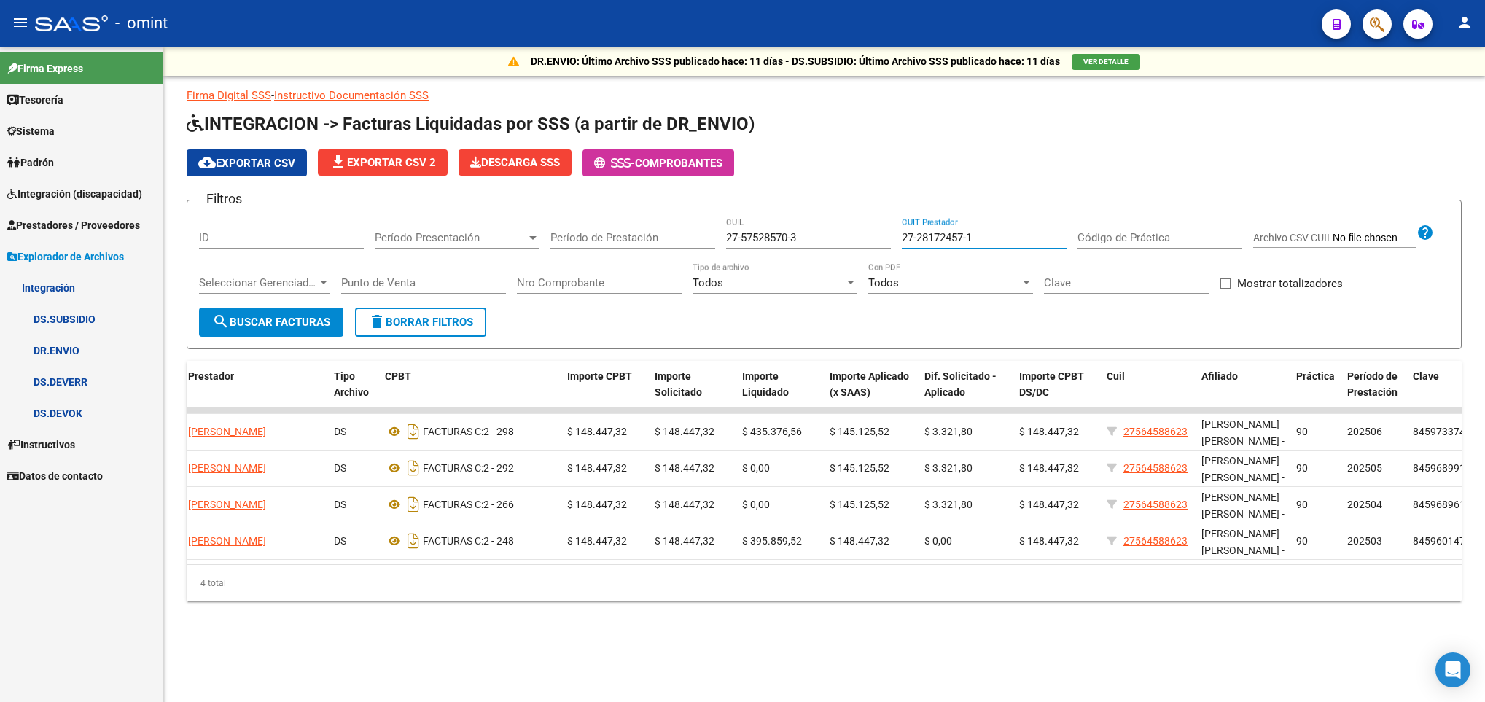
click at [832, 237] on div "Filtros ID Período Presentación Período Presentación Período de Prestación 27-5…" at bounding box center [824, 260] width 1251 height 96
paste input "38332589-2"
type input "27-38332589-2"
click at [311, 317] on span "search Buscar Facturas" at bounding box center [271, 322] width 118 height 13
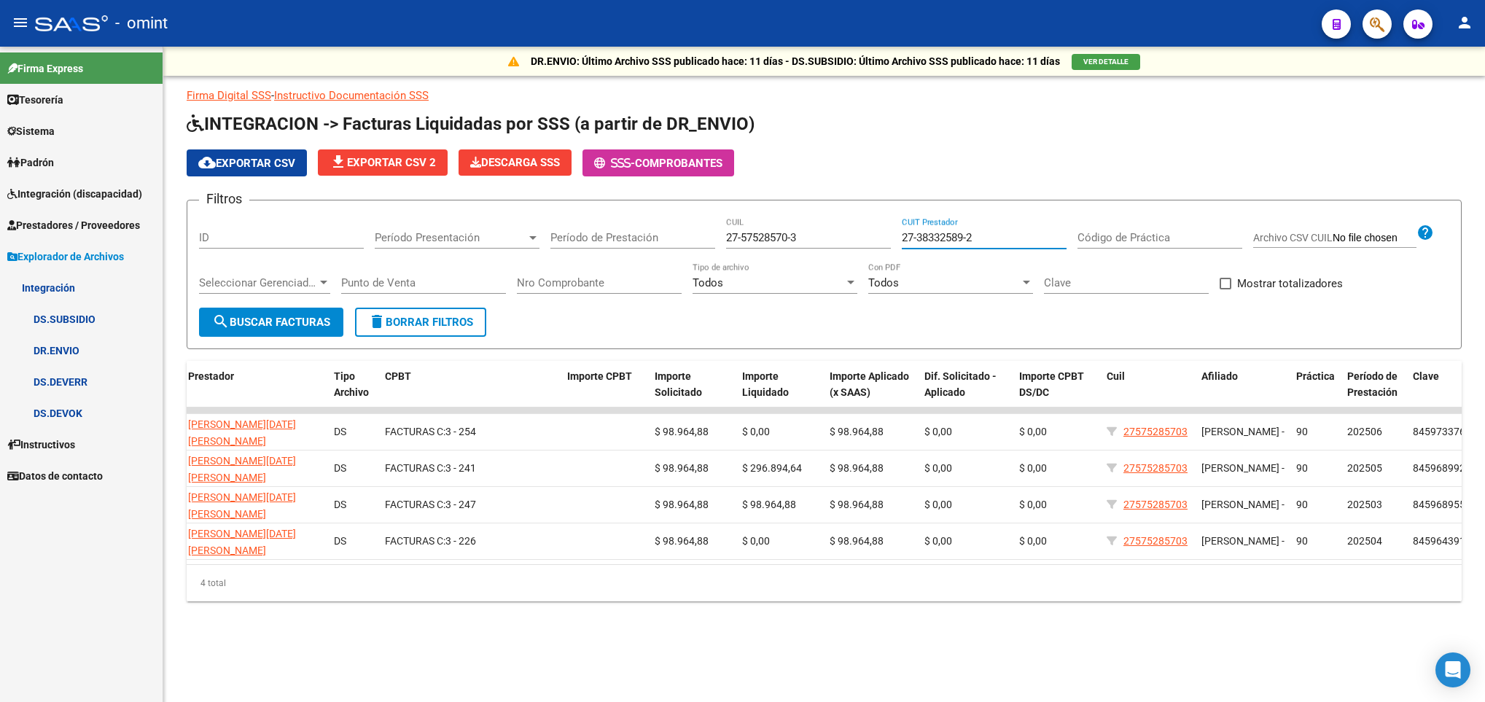
drag, startPoint x: 994, startPoint y: 238, endPoint x: 849, endPoint y: 226, distance: 145.6
click at [849, 226] on div "Filtros ID Período Presentación Período Presentación Período de Prestación 27-5…" at bounding box center [824, 260] width 1251 height 96
click at [744, 239] on input "27-57528570-3" at bounding box center [808, 237] width 165 height 13
drag, startPoint x: 513, startPoint y: 585, endPoint x: 409, endPoint y: 588, distance: 103.6
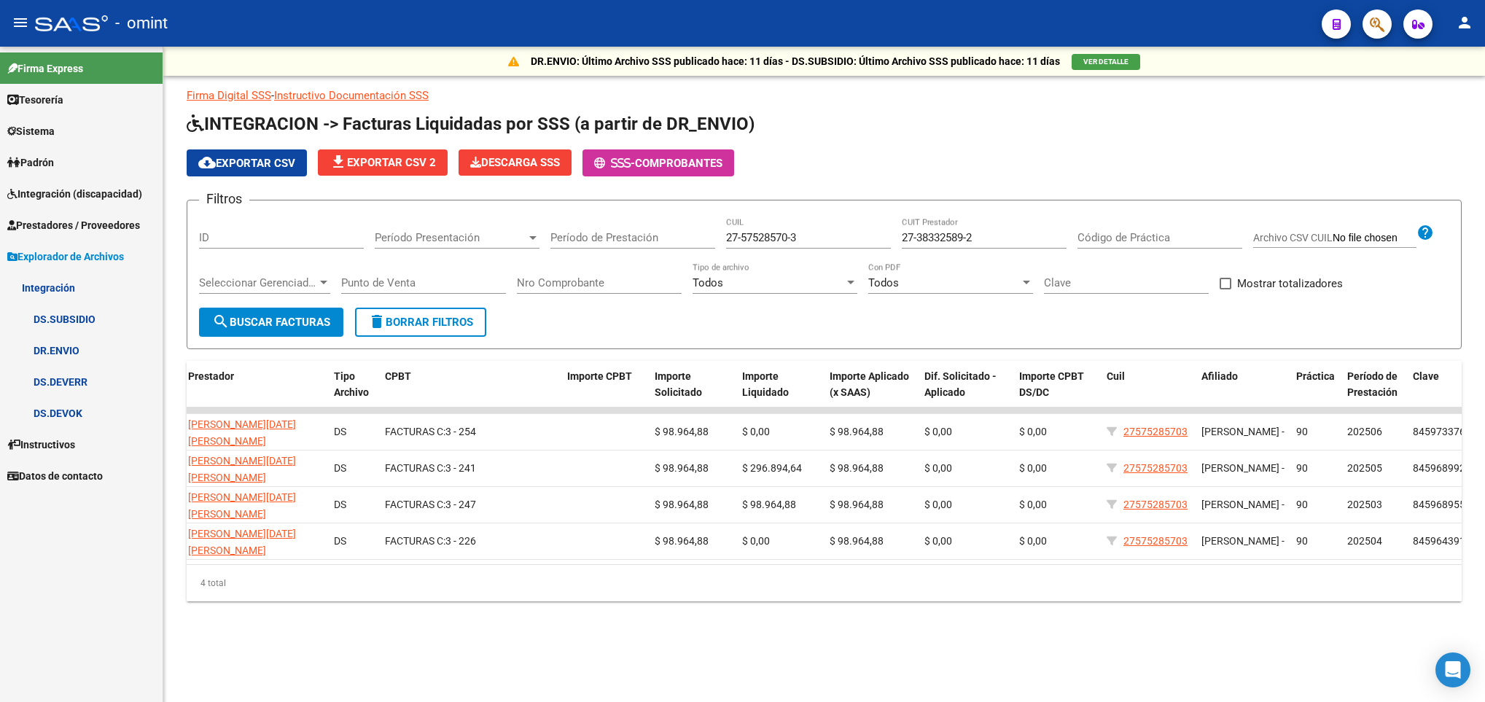
click at [409, 588] on div "4 total" at bounding box center [824, 583] width 1275 height 36
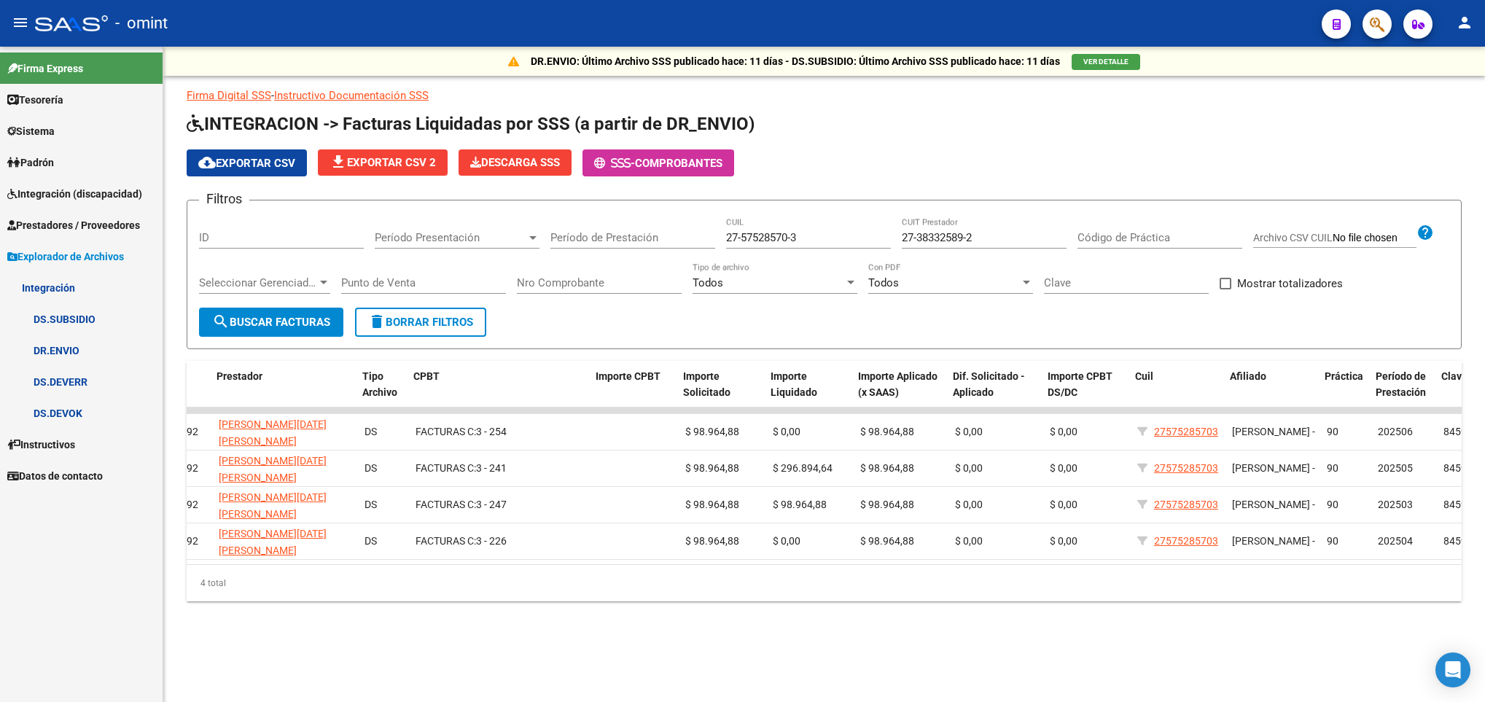
scroll to position [0, 284]
drag, startPoint x: 814, startPoint y: 237, endPoint x: 678, endPoint y: 260, distance: 137.6
click at [678, 260] on div "Filtros ID Período Presentación Período Presentación Período de Prestación 27-5…" at bounding box center [824, 260] width 1251 height 96
paste input "0-58210365-9"
type input "20-58210365-9"
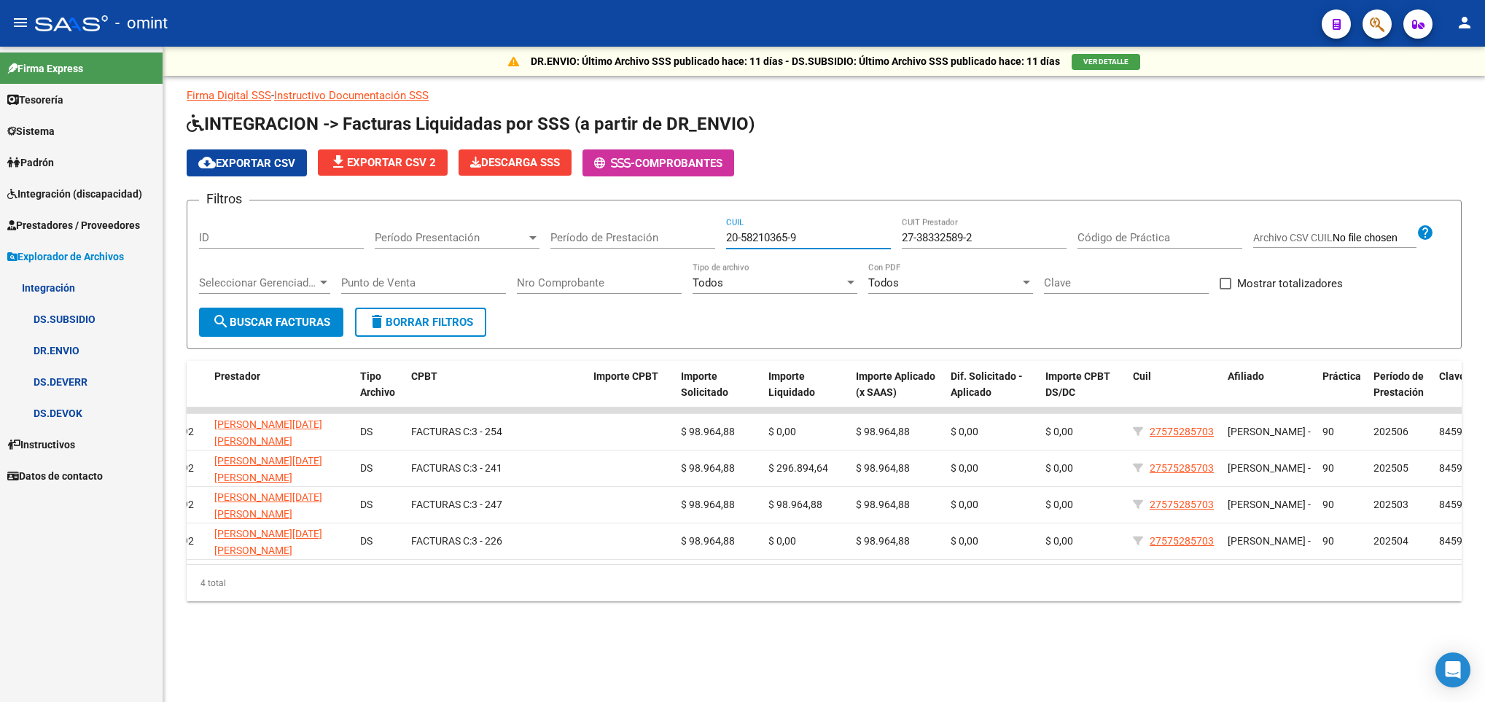
click at [989, 244] on input "27-38332589-2" at bounding box center [984, 237] width 165 height 13
drag, startPoint x: 1008, startPoint y: 238, endPoint x: 871, endPoint y: 232, distance: 137.2
click at [871, 232] on div "Filtros ID Período Presentación Período Presentación Período de Prestación 20-5…" at bounding box center [824, 260] width 1251 height 96
paste input "23567609-0"
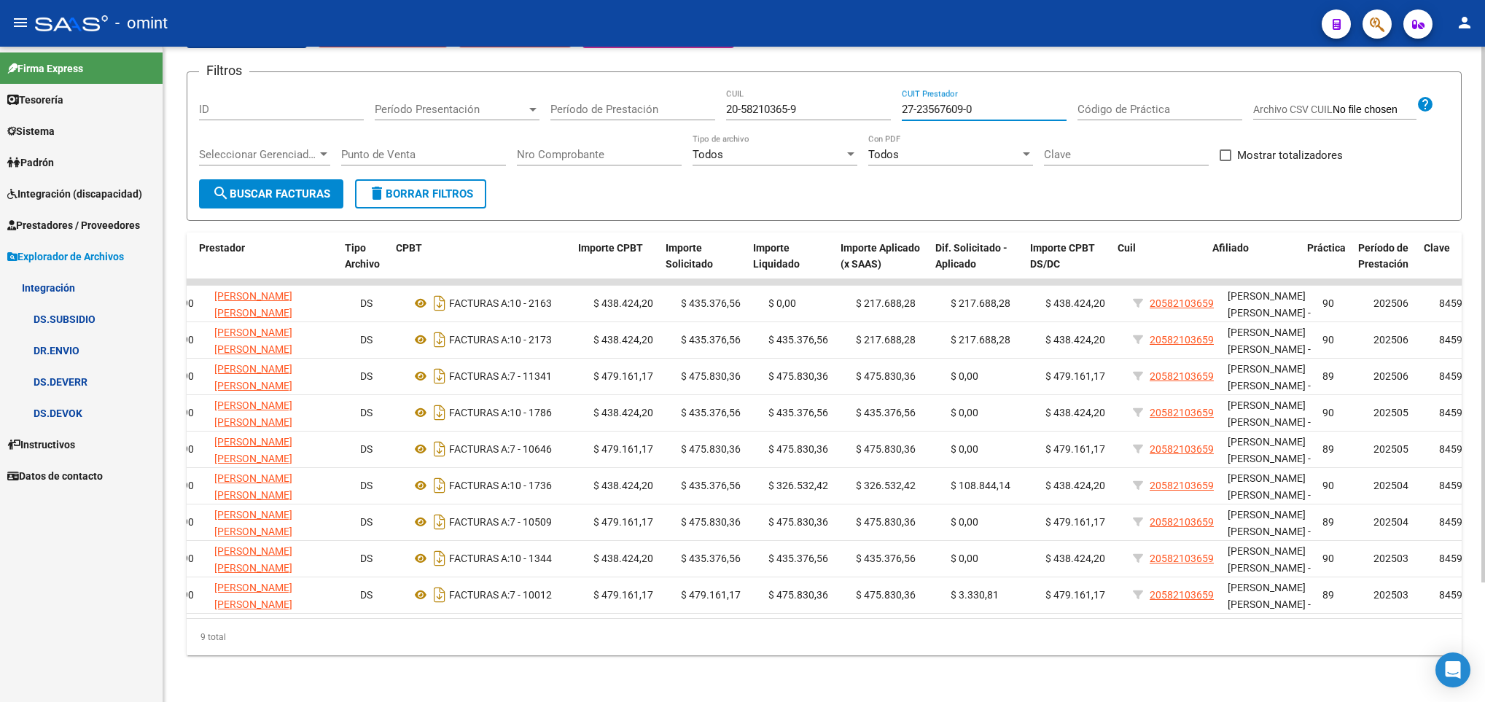
scroll to position [0, 365]
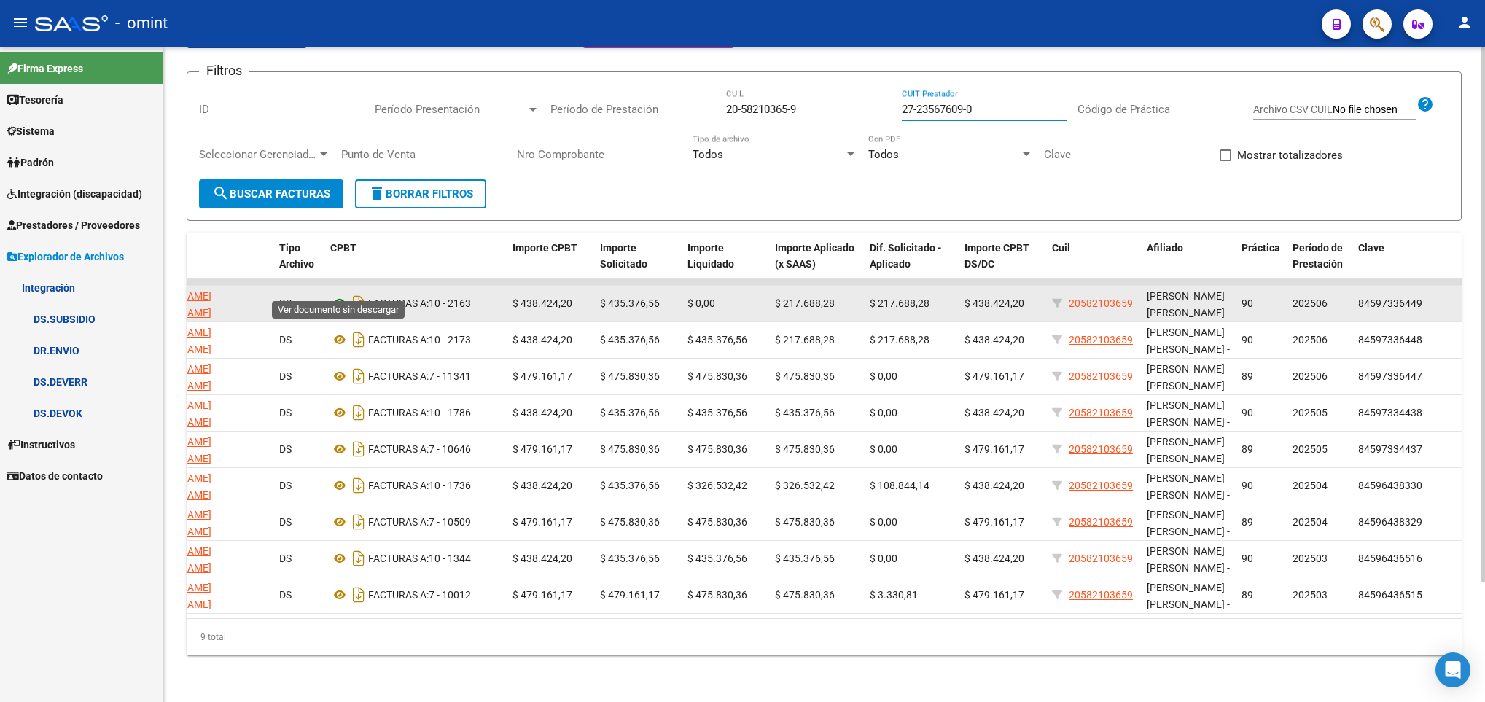
type input "27-23567609-0"
click at [333, 295] on icon at bounding box center [339, 303] width 19 height 17
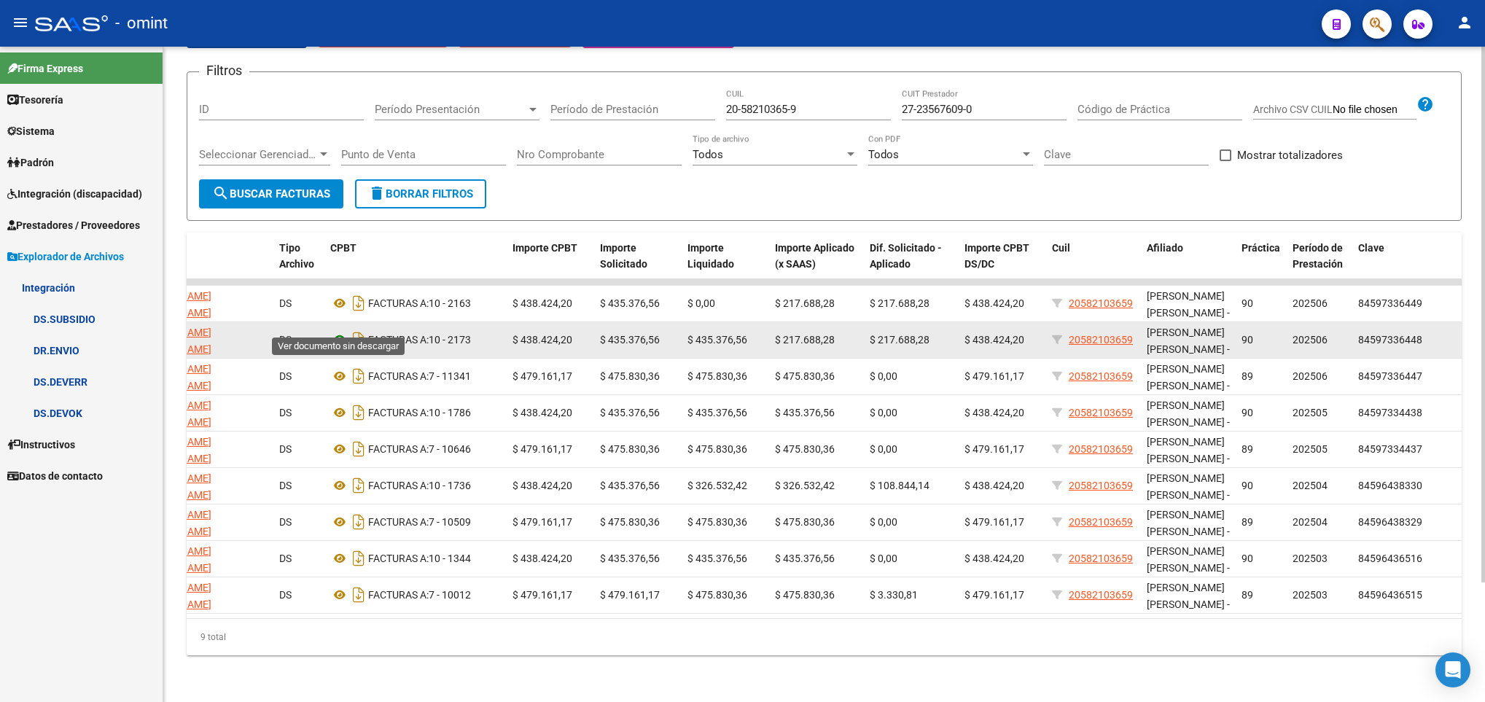
click at [335, 331] on icon at bounding box center [339, 339] width 19 height 17
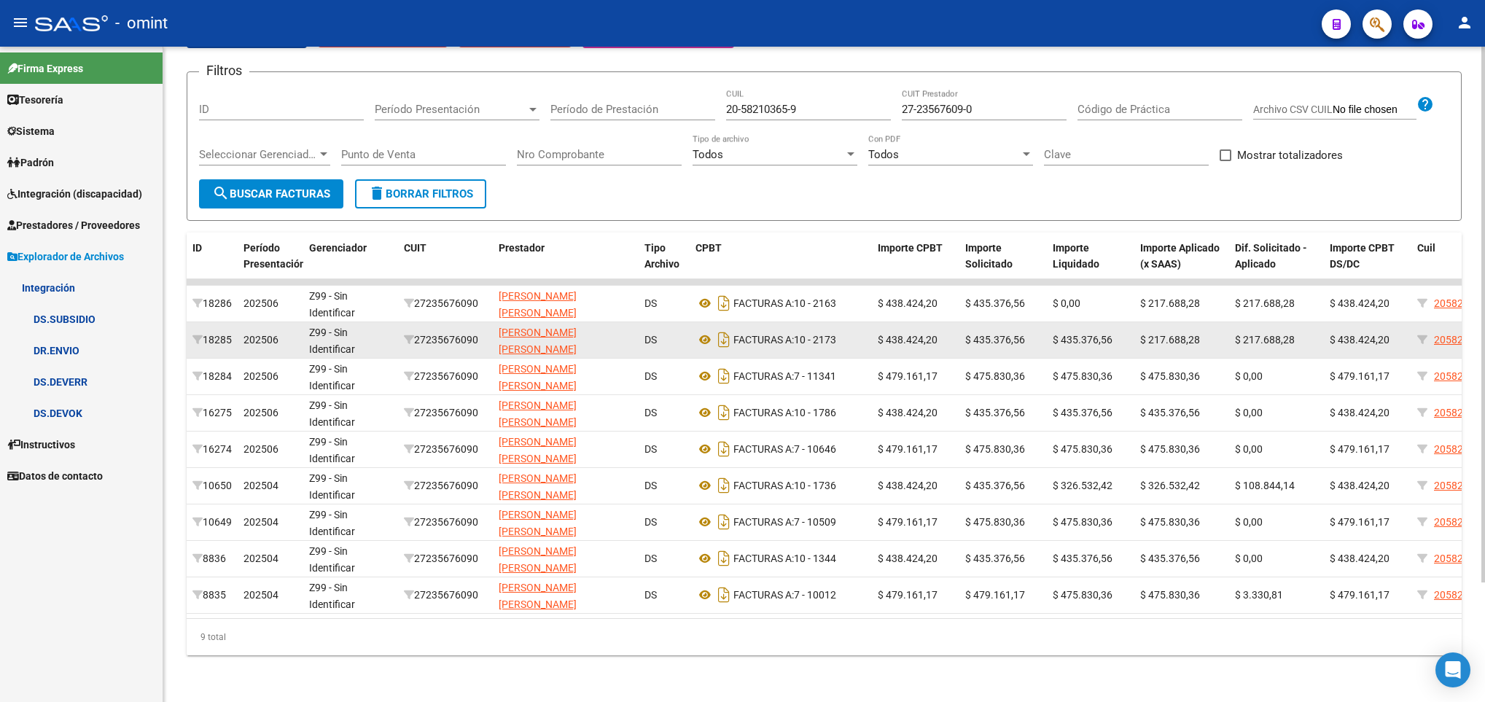
scroll to position [1, 0]
drag, startPoint x: 219, startPoint y: 335, endPoint x: 190, endPoint y: 335, distance: 29.2
click at [190, 335] on datatable-body-cell "18285" at bounding box center [212, 340] width 51 height 36
copy div "18285"
